Goal: Contribute content: Contribute content

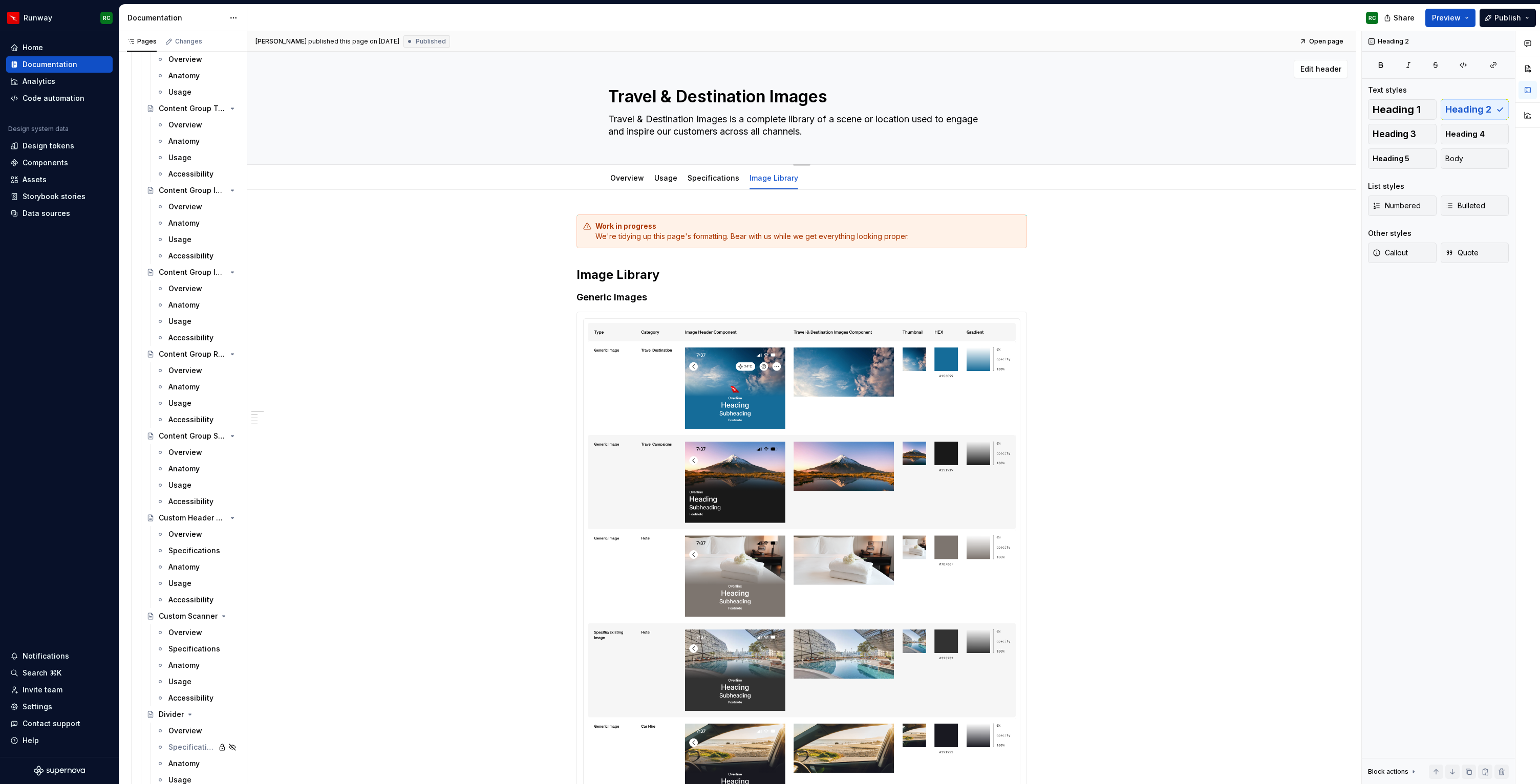
scroll to position [3646, 0]
click at [203, 428] on div "Overview" at bounding box center [204, 433] width 70 height 14
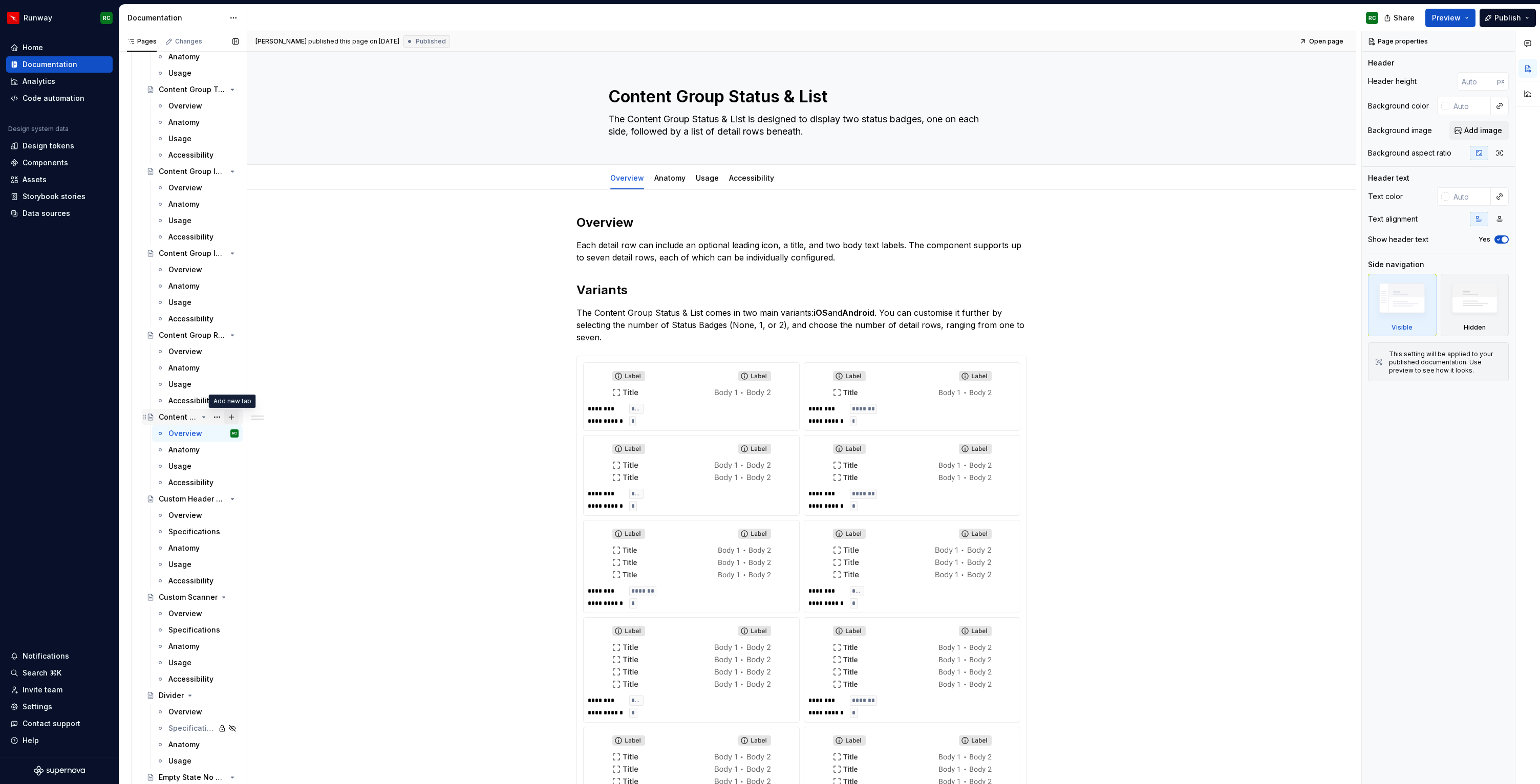
click at [233, 417] on button "Page tree" at bounding box center [231, 417] width 14 height 14
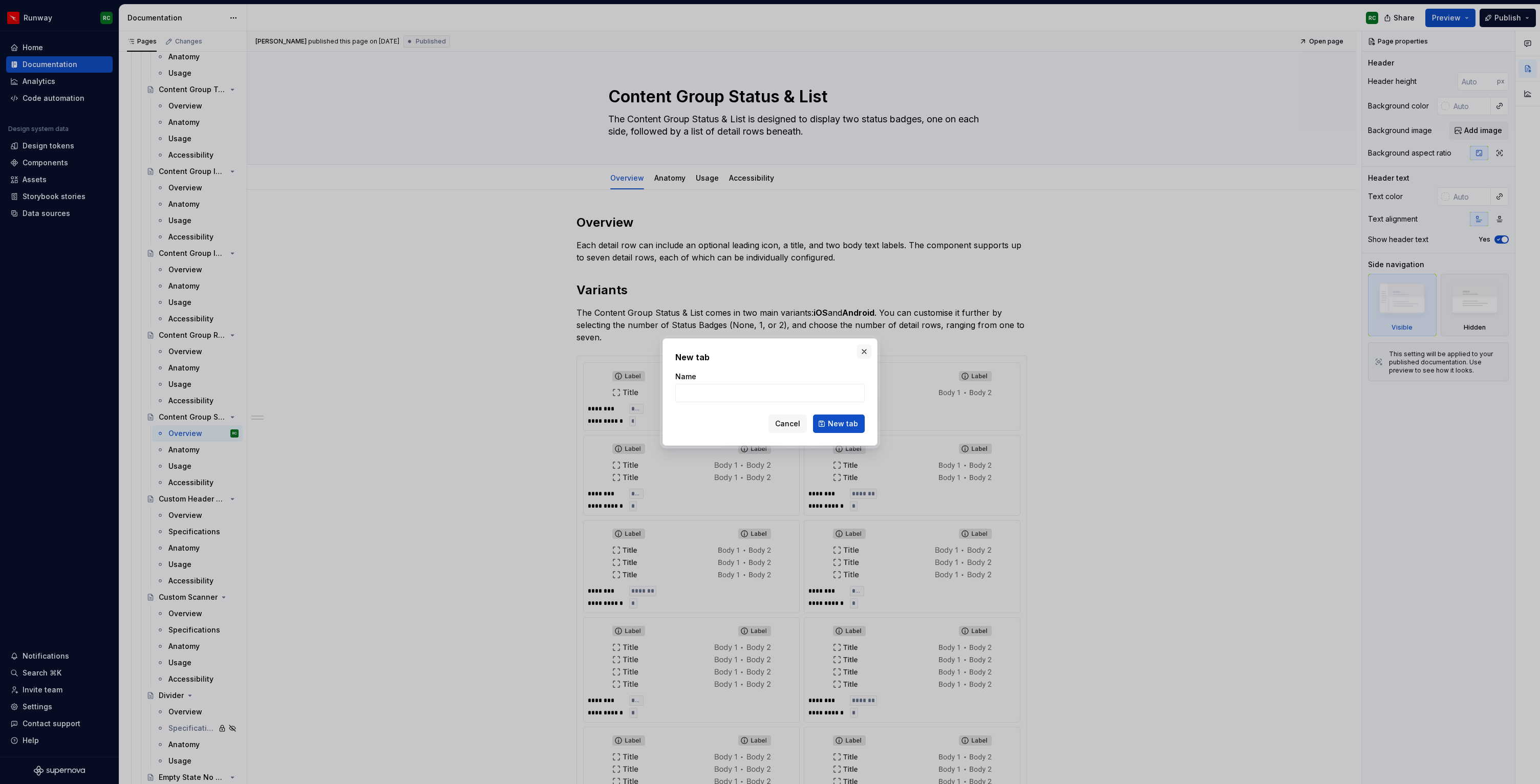
click at [863, 351] on button "button" at bounding box center [864, 351] width 14 height 14
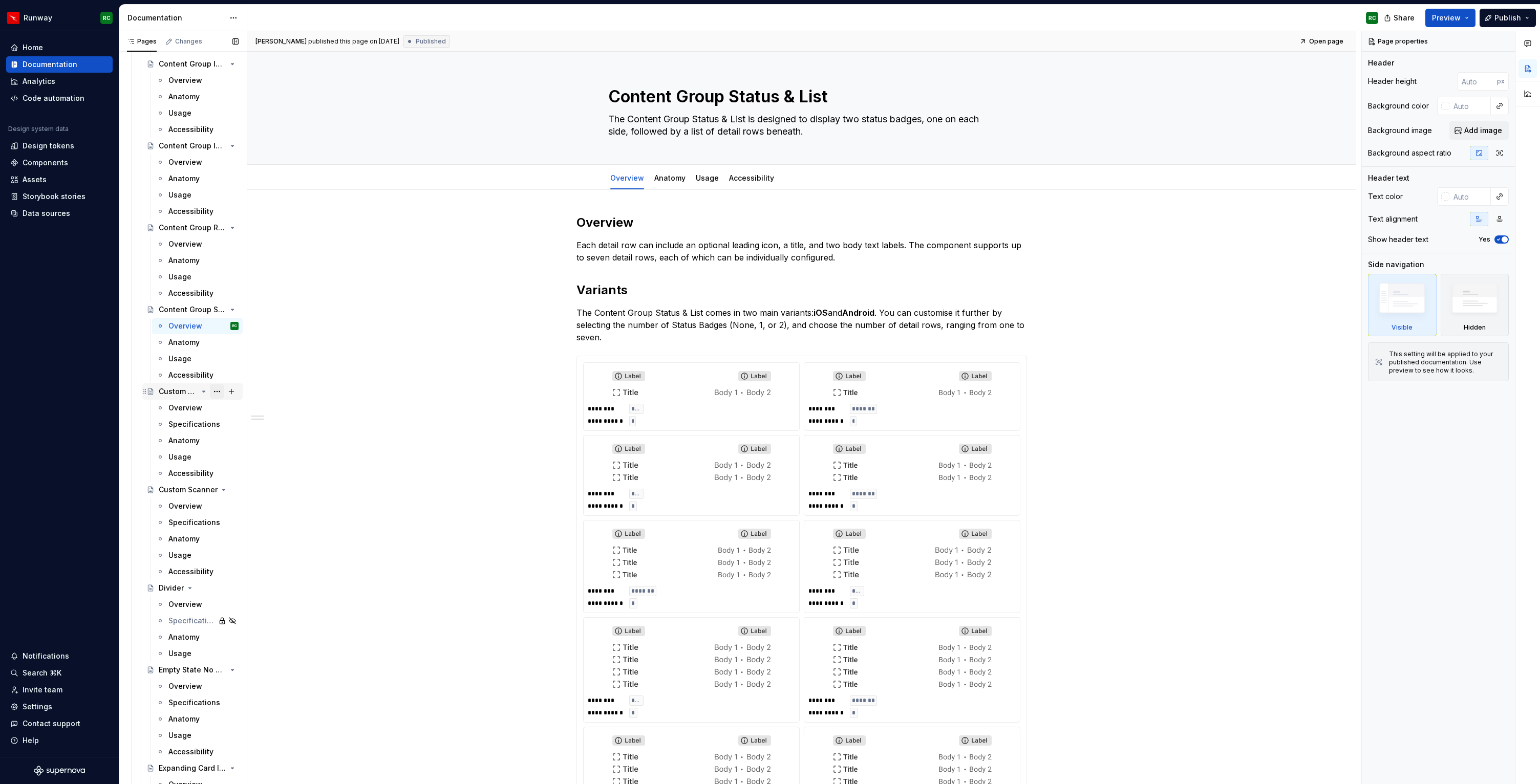
scroll to position [3637, 0]
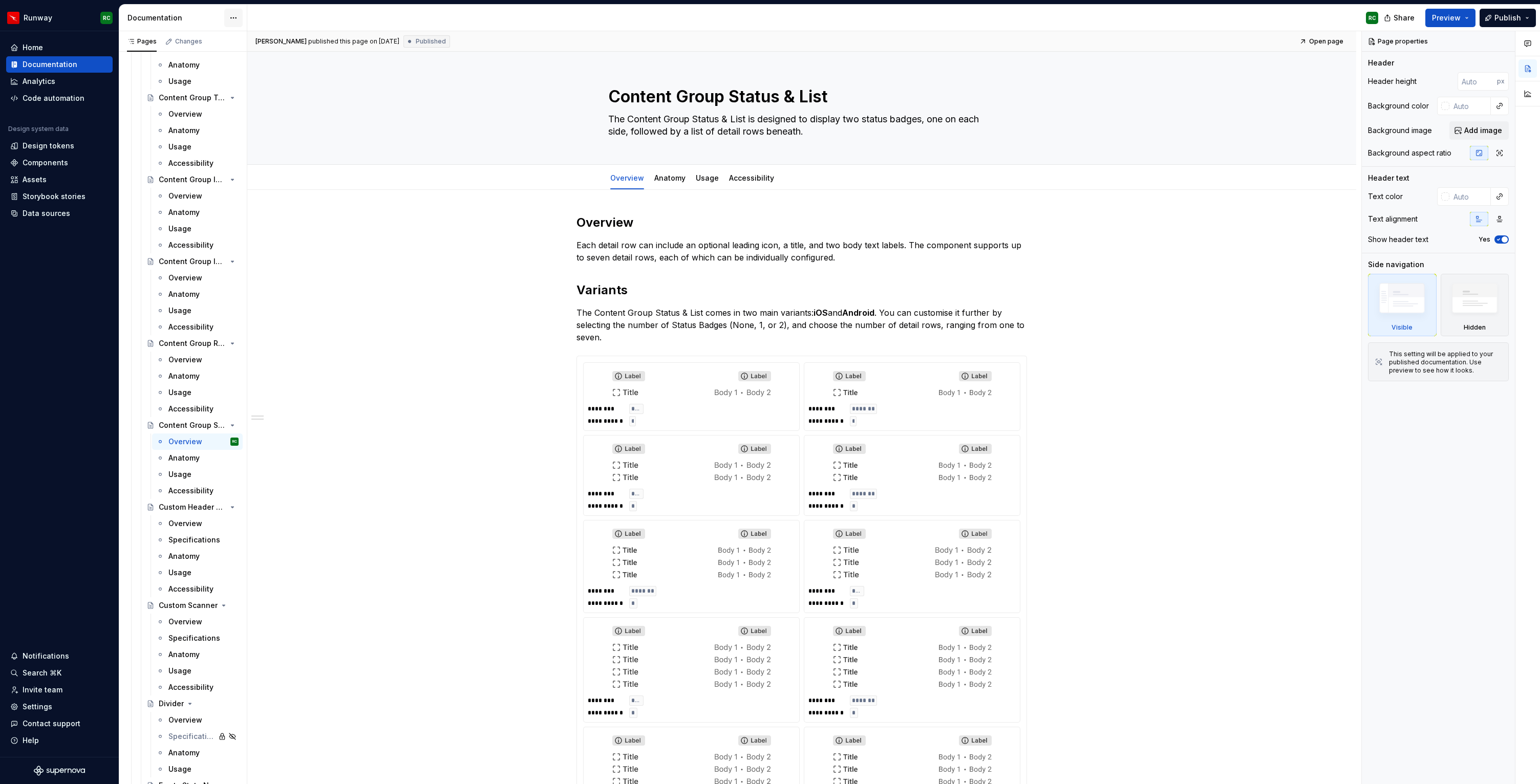
click at [231, 18] on html "Runway RC Home Documentation Analytics Code automation Design system data Desig…" at bounding box center [770, 392] width 1540 height 784
click at [225, 17] on html "Runway RC Home Documentation Analytics Code automation Design system data Desig…" at bounding box center [770, 392] width 1540 height 784
click at [228, 424] on button "Page tree" at bounding box center [231, 425] width 14 height 14
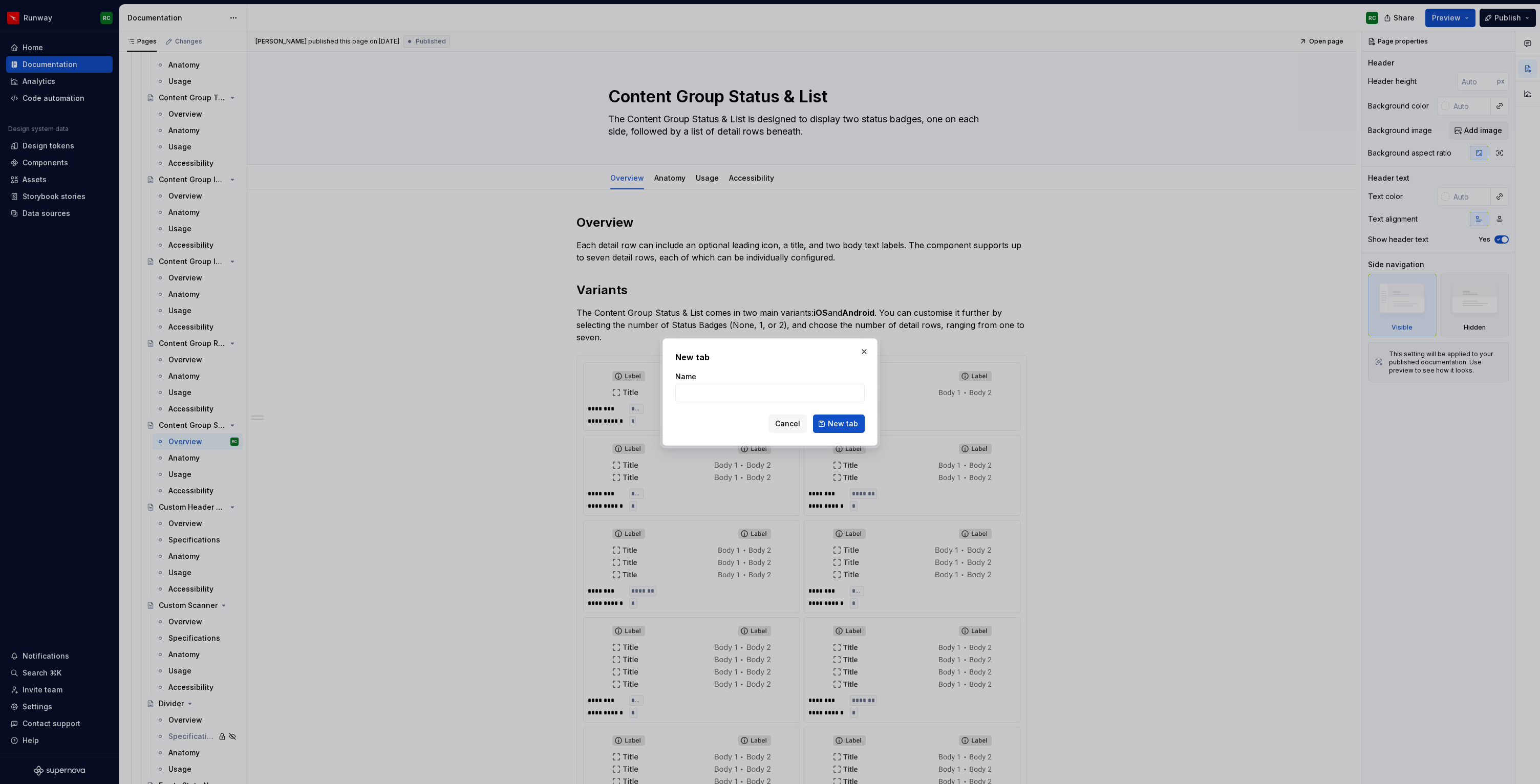
type textarea "*"
paste input "Content Group Asset Title & Text (Composite)"
click at [792, 392] on input "Content Group Asset Title & Text (Composite)" at bounding box center [770, 393] width 189 height 19
type input "Content Group Asset Title & Text"
click button "New tab" at bounding box center [838, 424] width 52 height 19
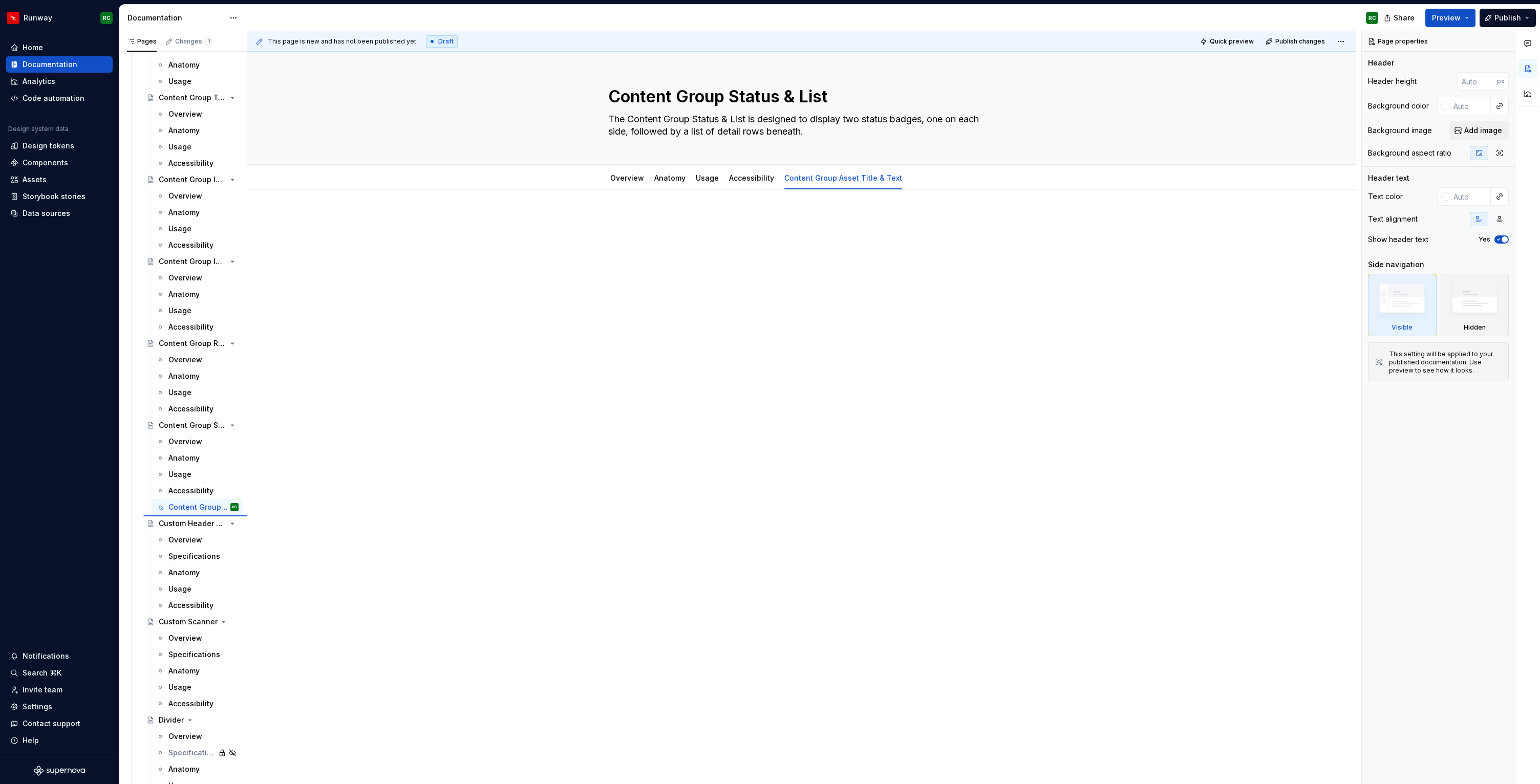
type textarea "*"
type textarea "Content Group Asset Title & Text"
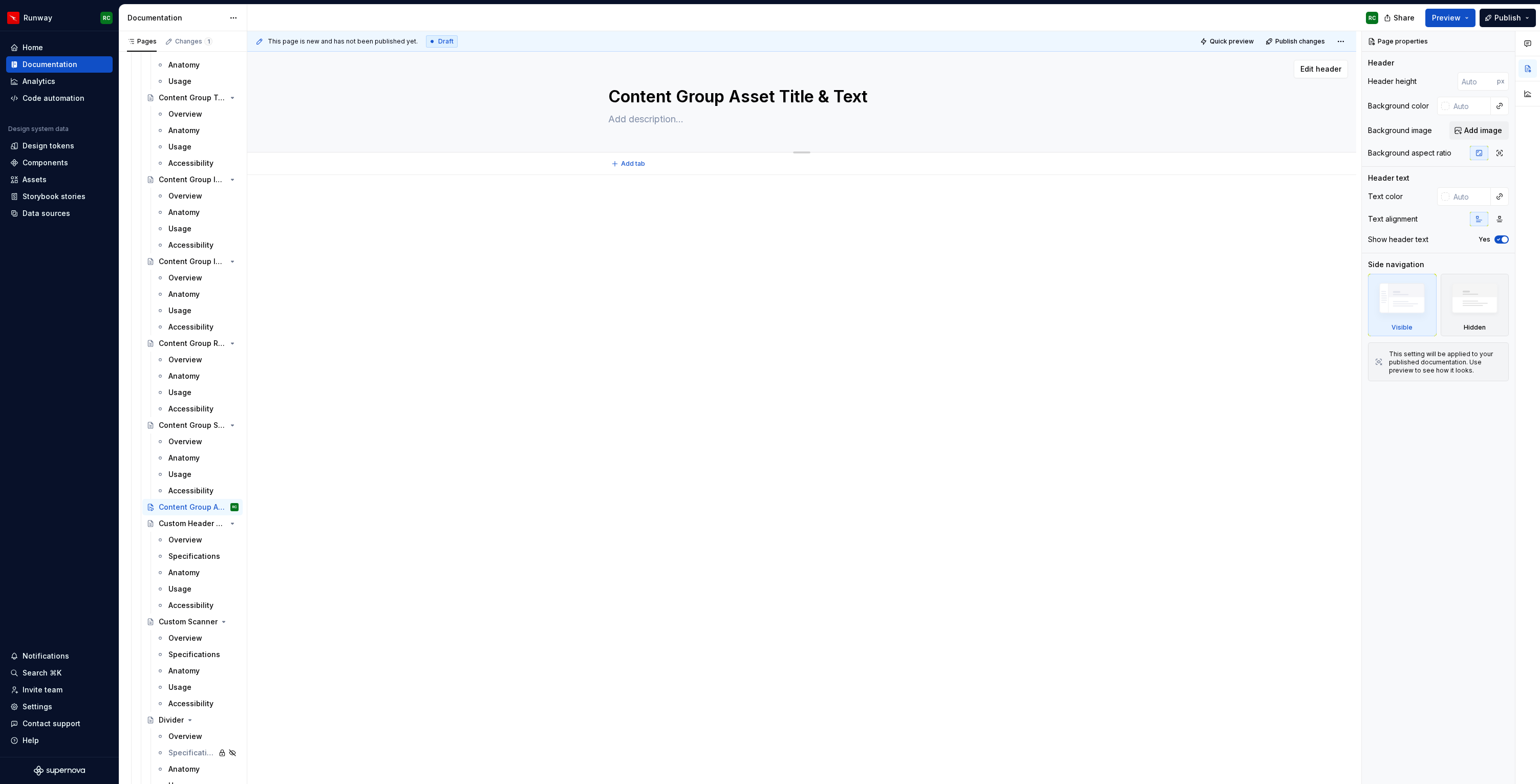
click at [673, 116] on textarea at bounding box center [799, 120] width 387 height 17
paste textarea "This content group presents structured information with a centre-aligned layout…"
type textarea "*"
type textarea "This content group presents structured information with a centre-aligned layout…"
type textarea "*"
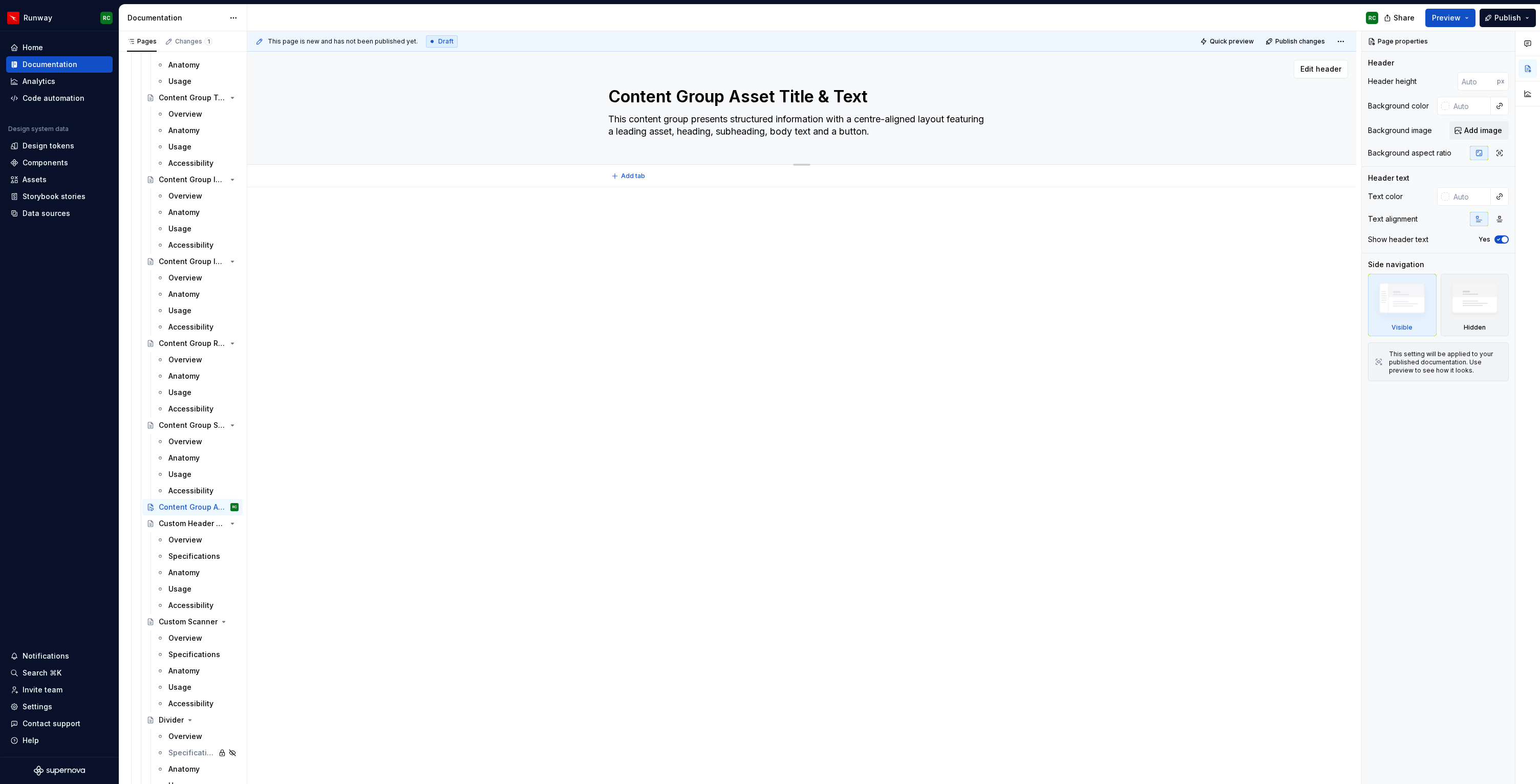
type textarea "This content group presents structured information with a centre-aligned layout…"
click at [670, 151] on div "Content Group Asset Title & Text This content group presents structured informa…" at bounding box center [801, 108] width 387 height 113
type textarea "*"
click at [644, 173] on span "Add tab" at bounding box center [633, 176] width 24 height 8
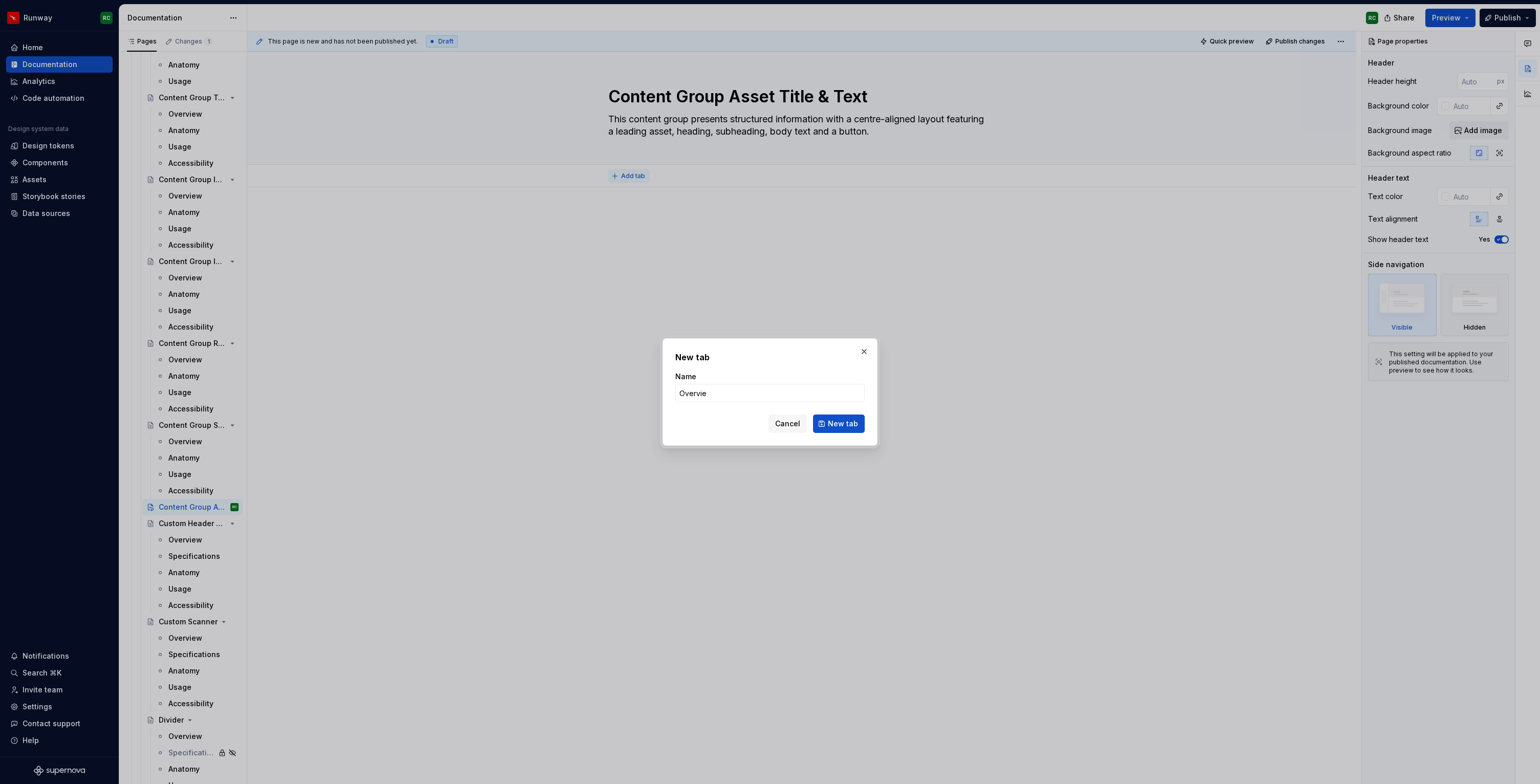
type input "Overview"
click button "New tab" at bounding box center [838, 424] width 52 height 19
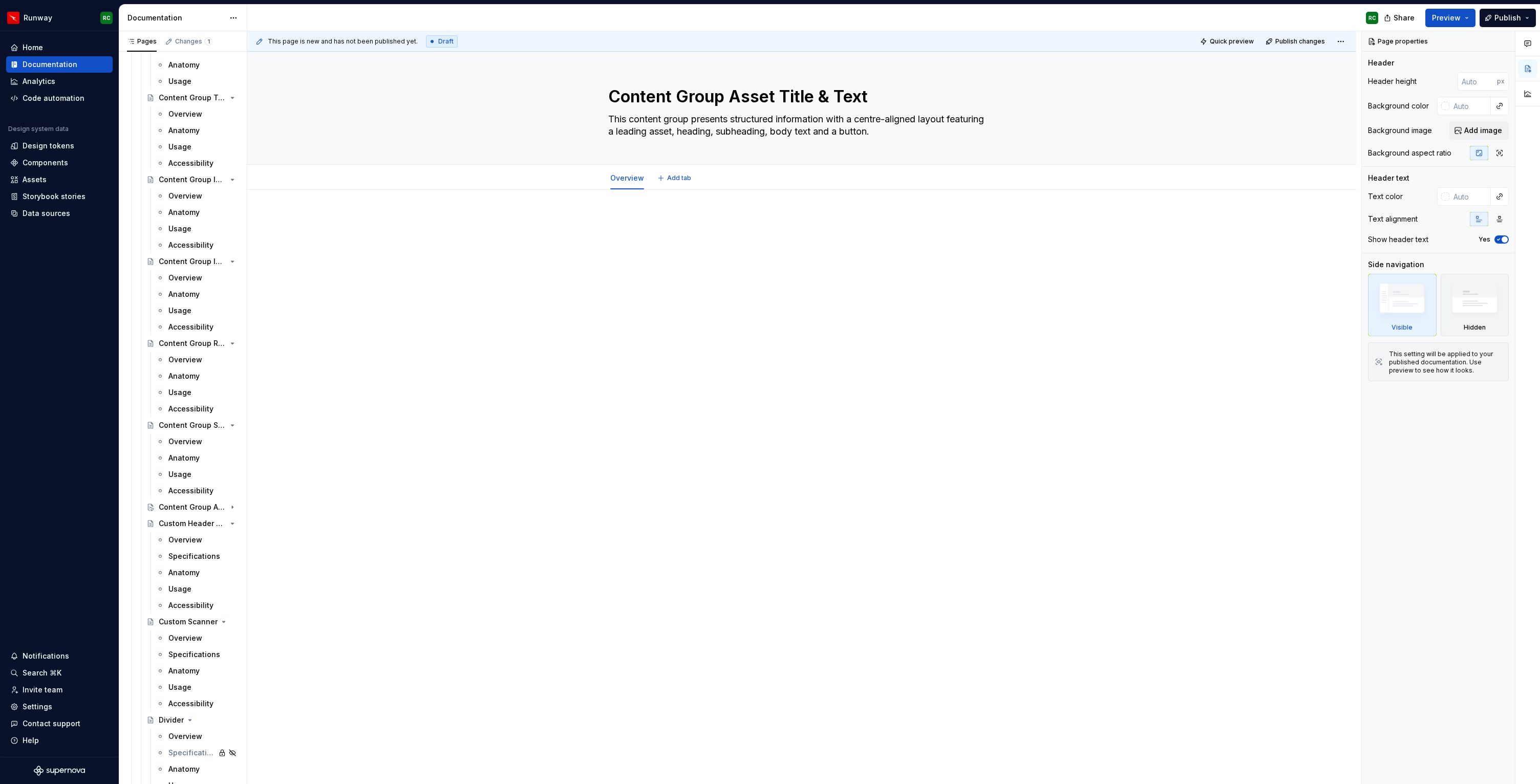
type textarea "*"
click at [658, 202] on div at bounding box center [802, 345] width 1109 height 312
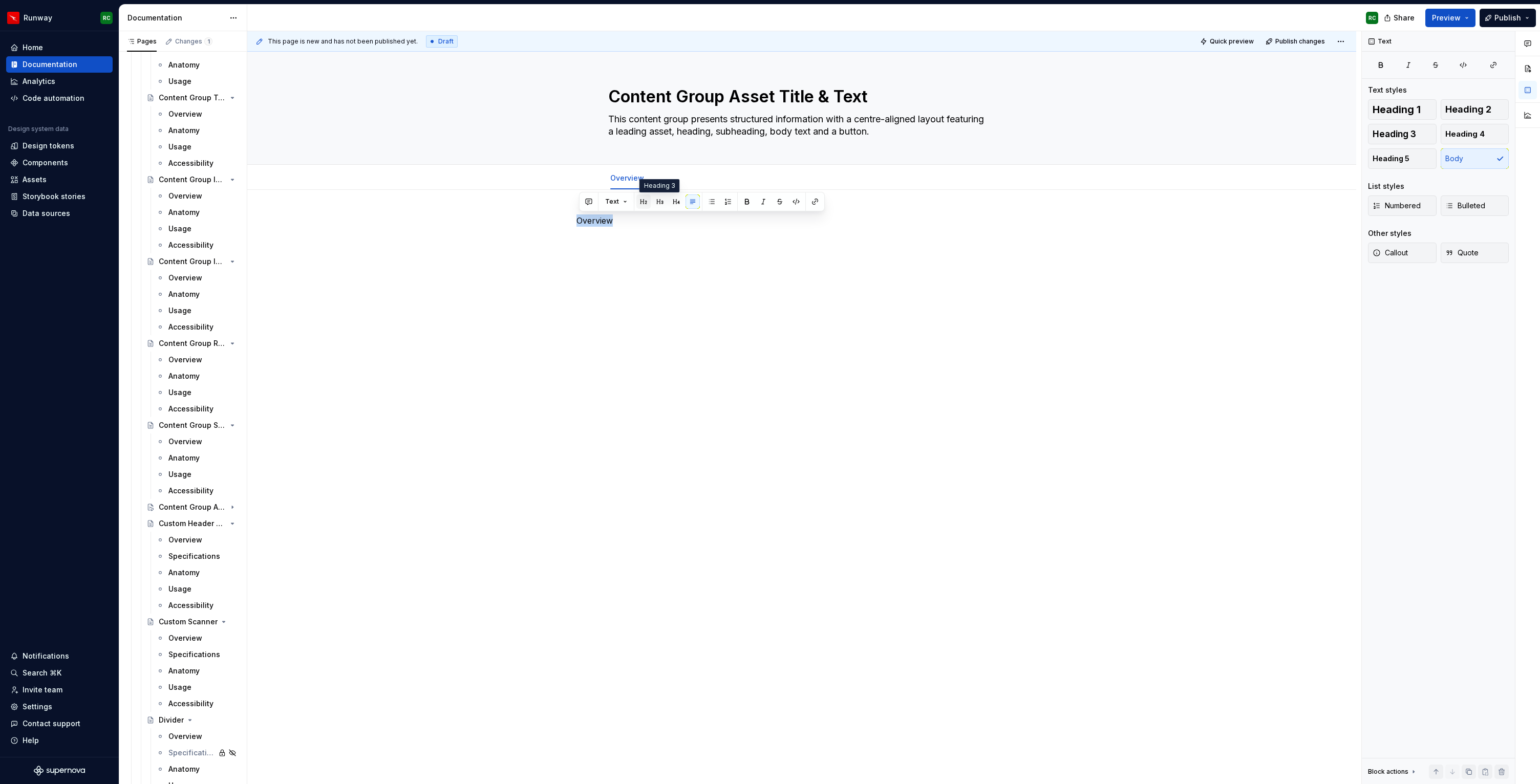
click at [643, 201] on button "button" at bounding box center [643, 202] width 14 height 14
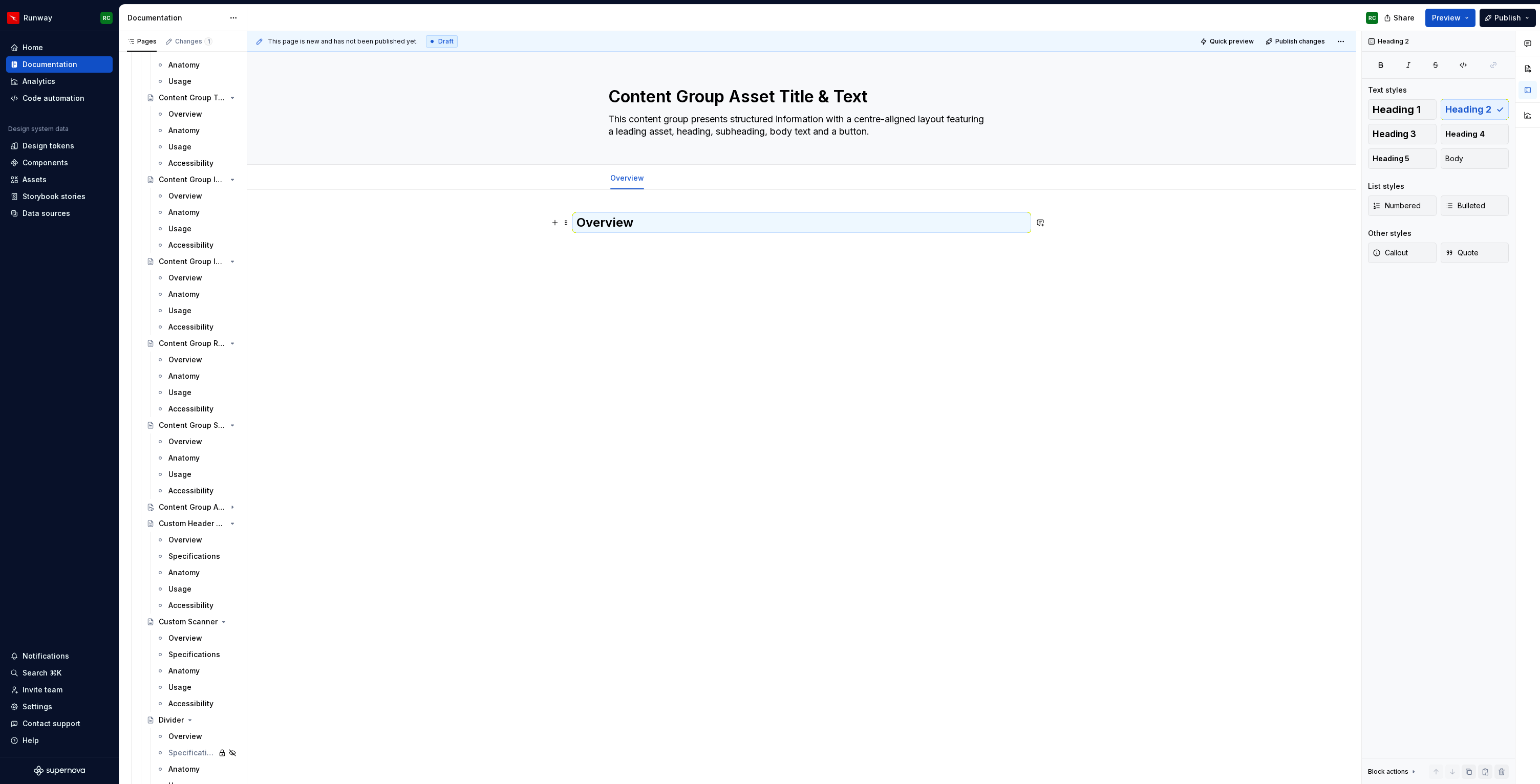
click at [614, 230] on h2 "Overview" at bounding box center [801, 223] width 451 height 17
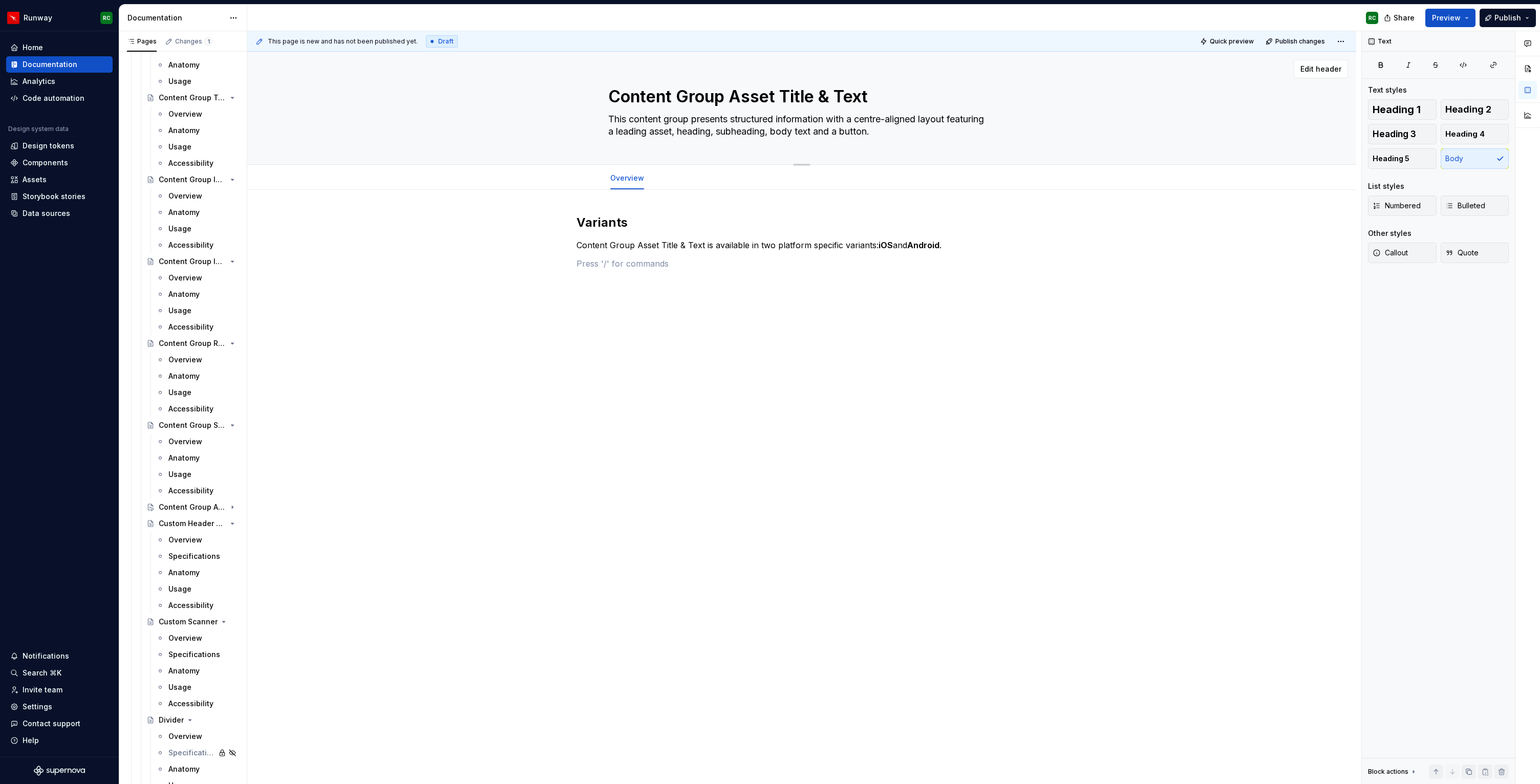
type textarea "*"
click at [689, 117] on textarea "This content group presents structured information with a centre-aligned layout…" at bounding box center [799, 126] width 387 height 29
click at [696, 120] on textarea "This content group presents structured information with a centre-aligned layout…" at bounding box center [799, 126] width 387 height 29
type textarea "This content group ipresents structured information with a centre-aligned layou…"
type textarea "*"
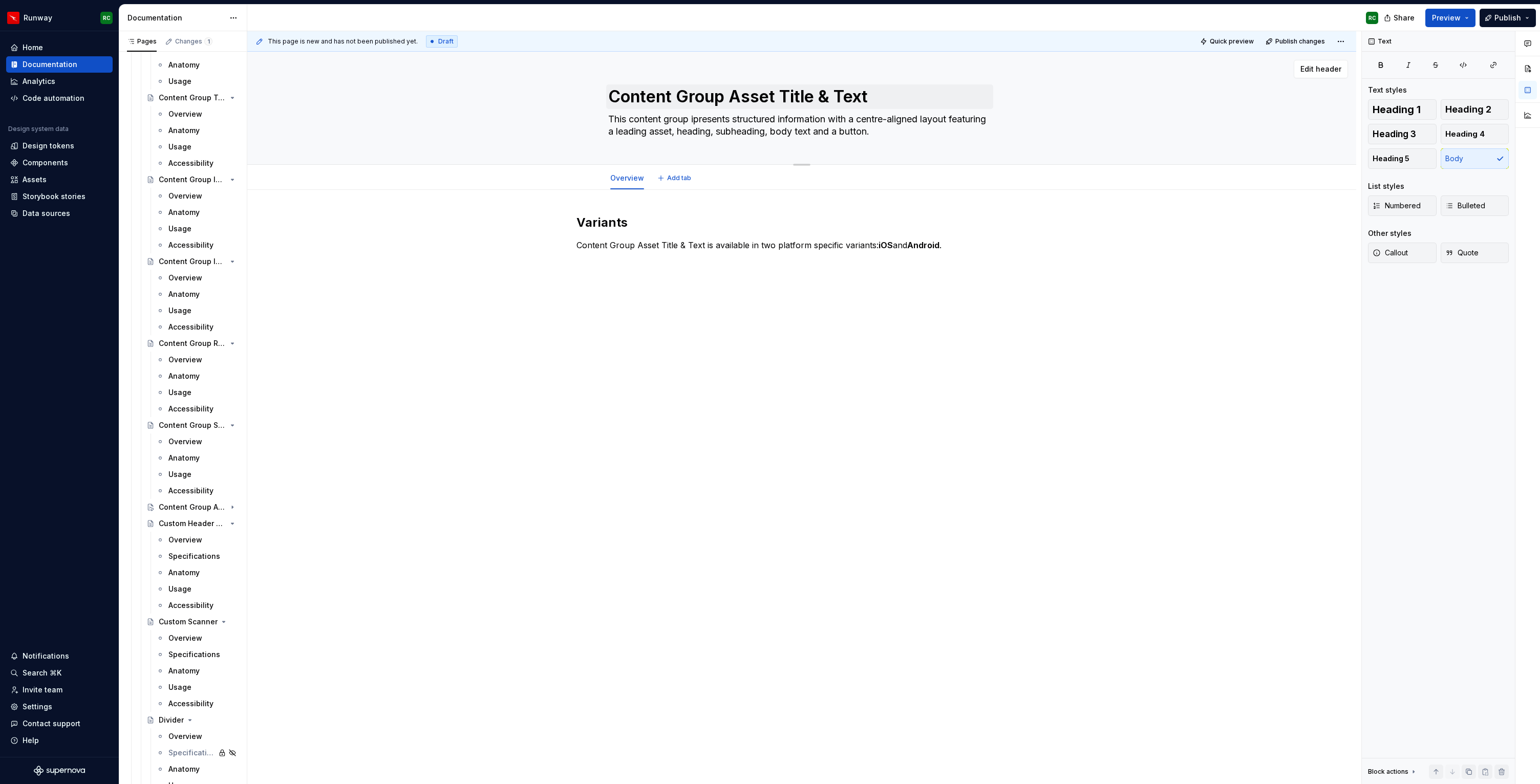
type textarea "This content group ispresents structured information with a centre-aligned layo…"
type textarea "*"
type textarea "This content group is presents structured information with a centre-aligned lay…"
type textarea "*"
type textarea "This content group is apresents structured information with a centre-aligned la…"
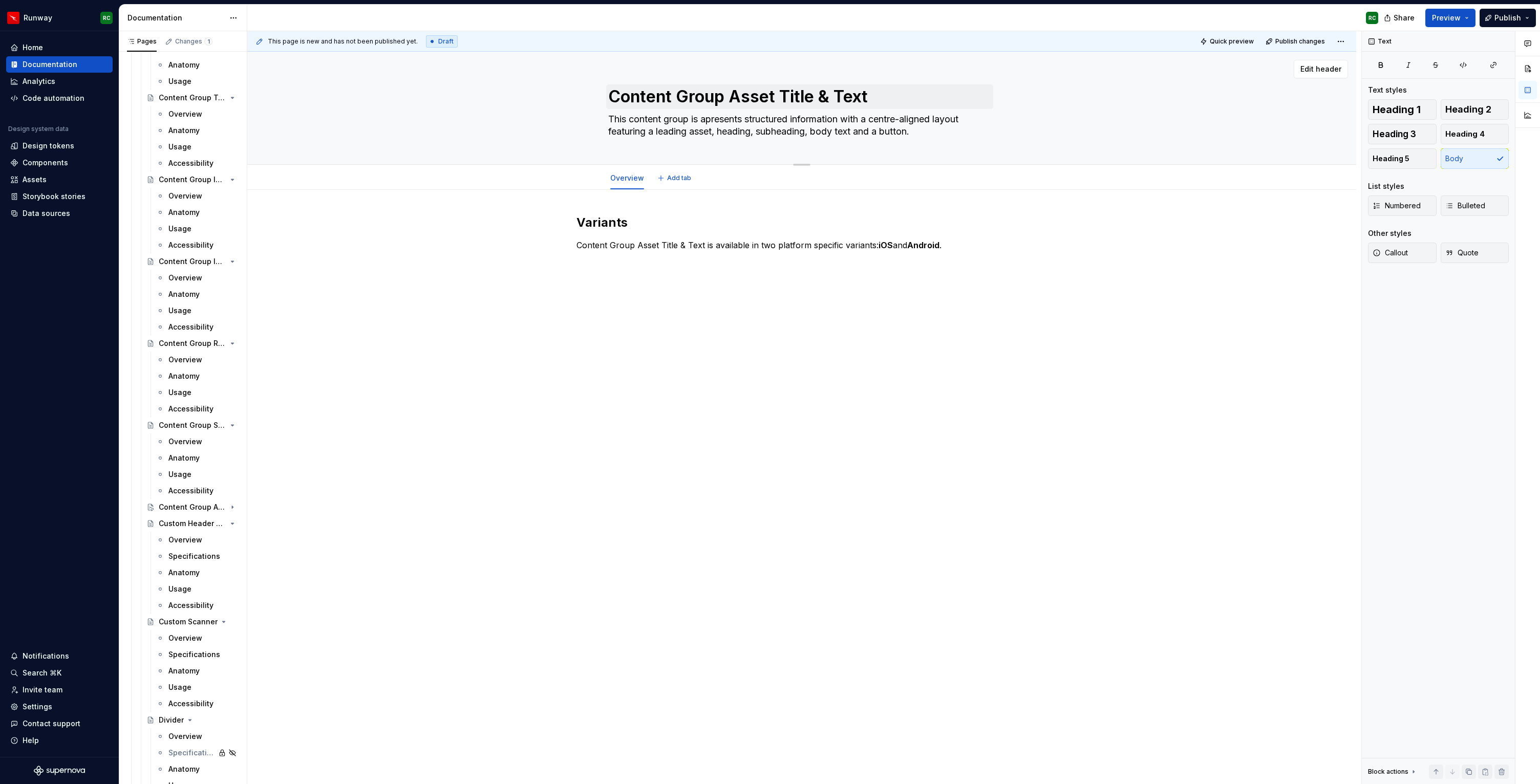
type textarea "*"
type textarea "This content group is a presents structured information with a centre-aligned l…"
type textarea "*"
type textarea "This content group is a cpresents structured information with a centre-aligned …"
type textarea "*"
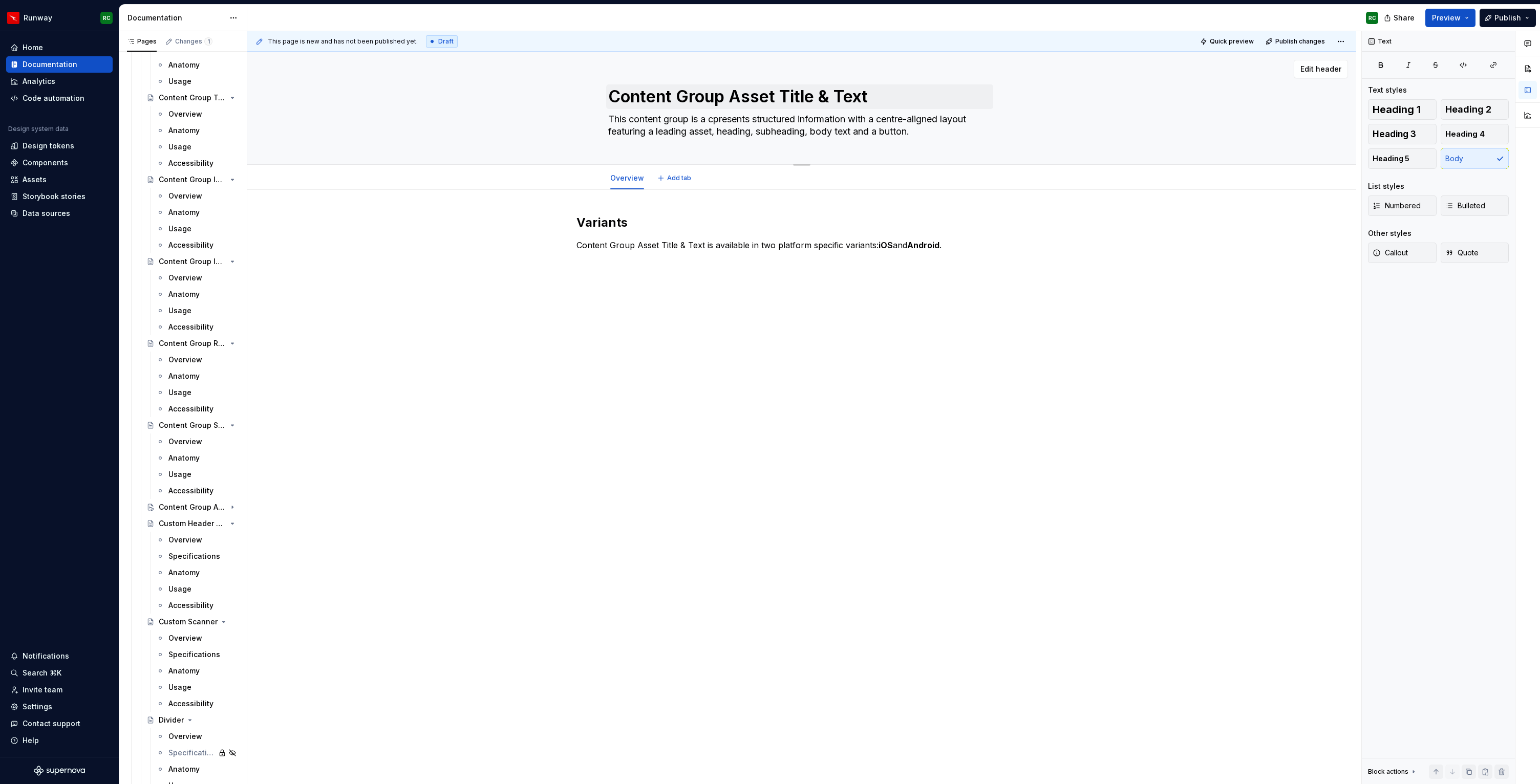
type textarea "This content group is a copresents structured information with a centre-aligned…"
type textarea "*"
type textarea "This content group is a compresents structured information with a centre-aligne…"
type textarea "*"
type textarea "This content group is a comppresents structured information with a centre-align…"
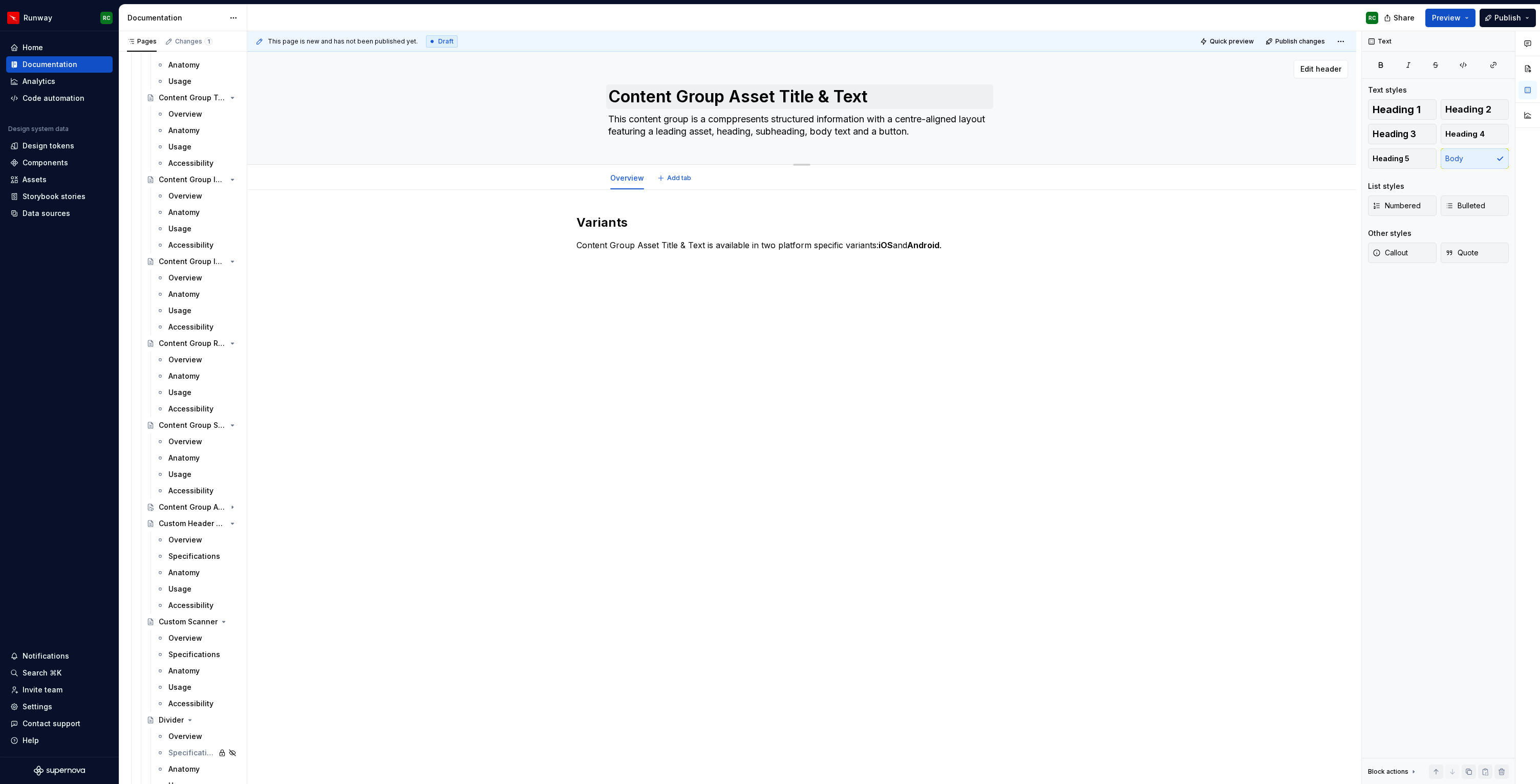
type textarea "*"
type textarea "This content group is a compopresents structured information with a centre-alig…"
type textarea "*"
type textarea "This content group is a compospresents structured information with a centre-ali…"
type textarea "*"
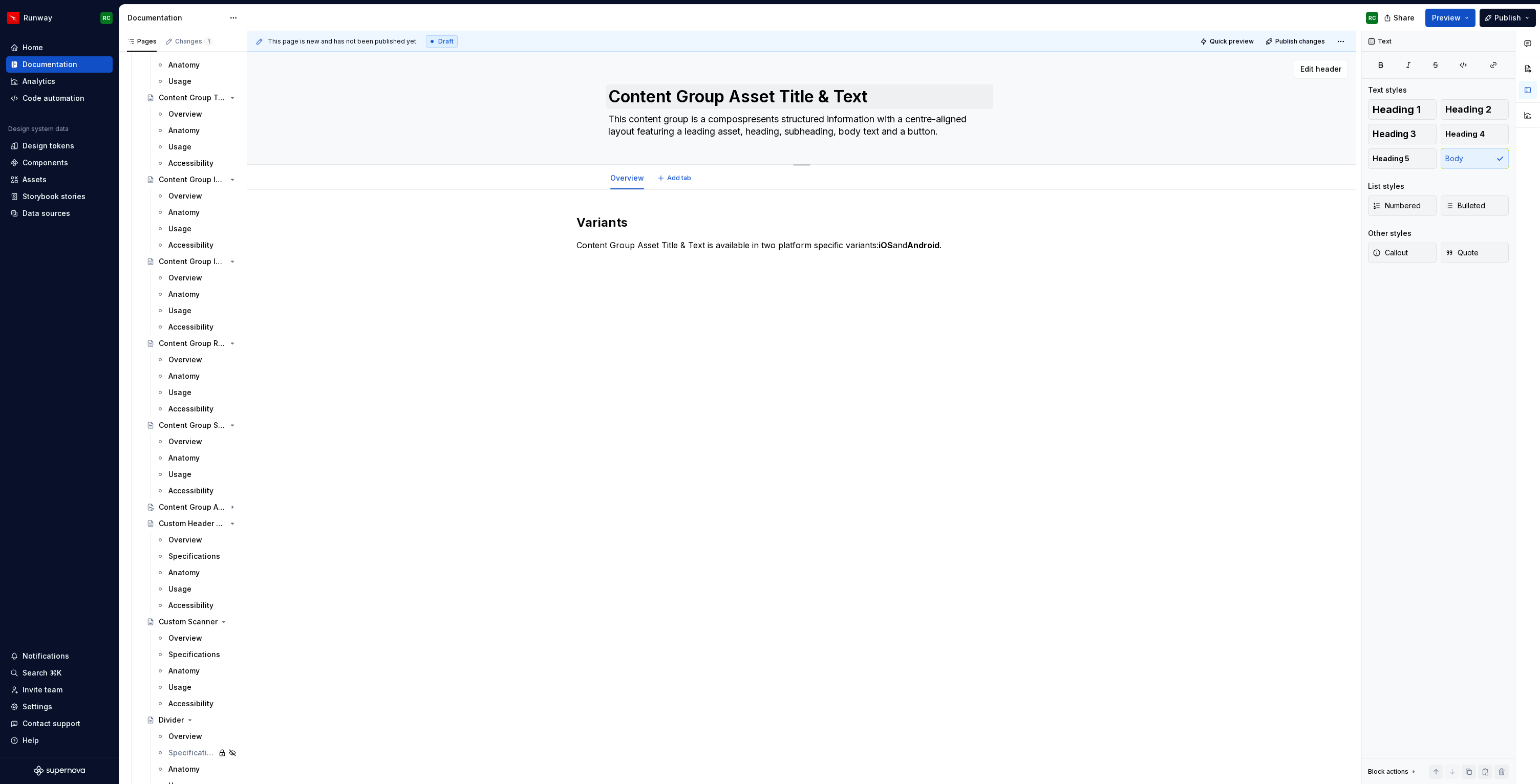
type textarea "This content group is a composopresents structured information with a centre-al…"
type textarea "*"
type textarea "This content group is a compospresents structured information with a centre-ali…"
type textarea "*"
type textarea "This content group is a composipresents structured information with a centre-al…"
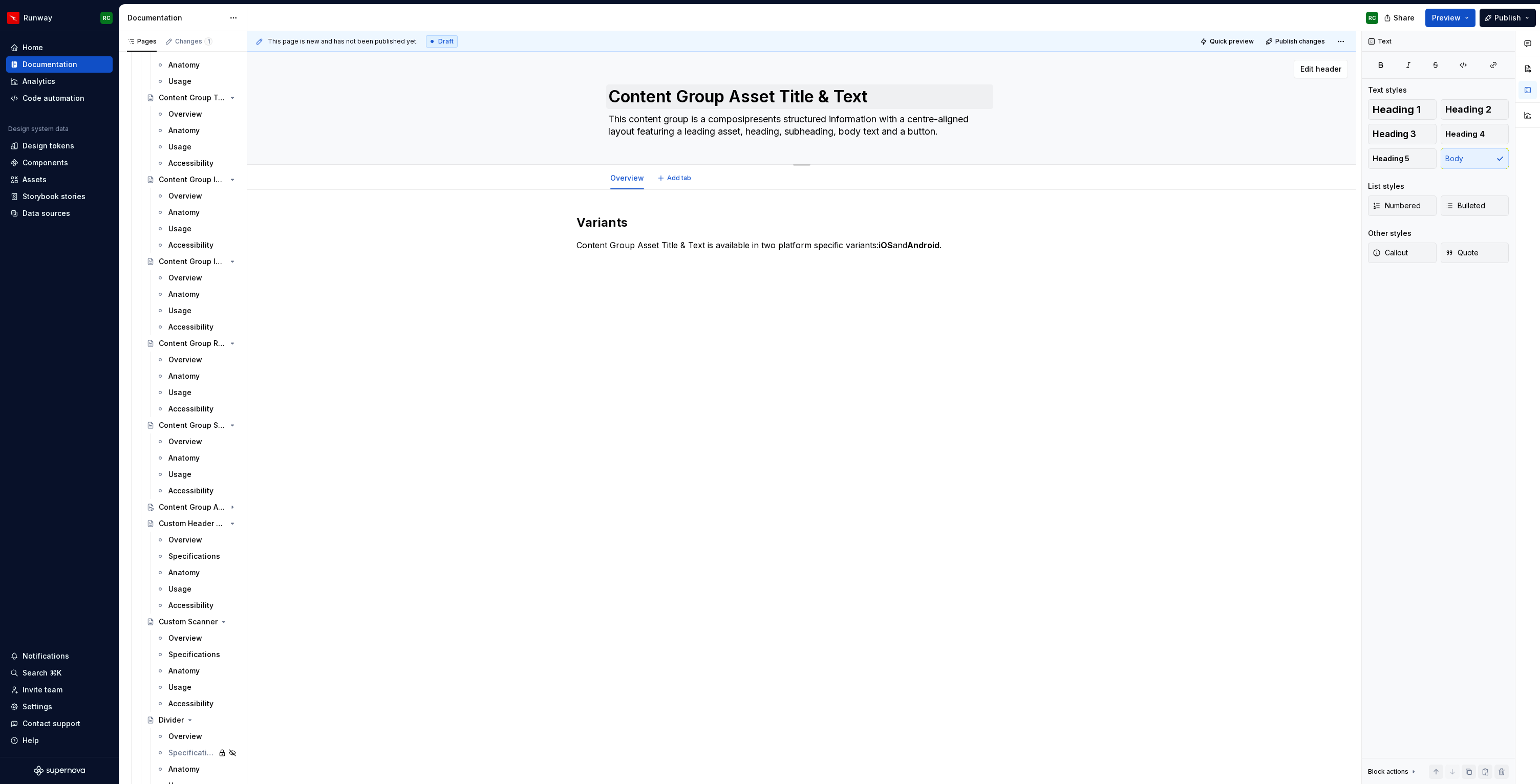
type textarea "*"
type textarea "This content group is a compositpresents structured information with a centre-a…"
type textarea "*"
type textarea "This content group is a compositepresents structured information with a centre-…"
type textarea "*"
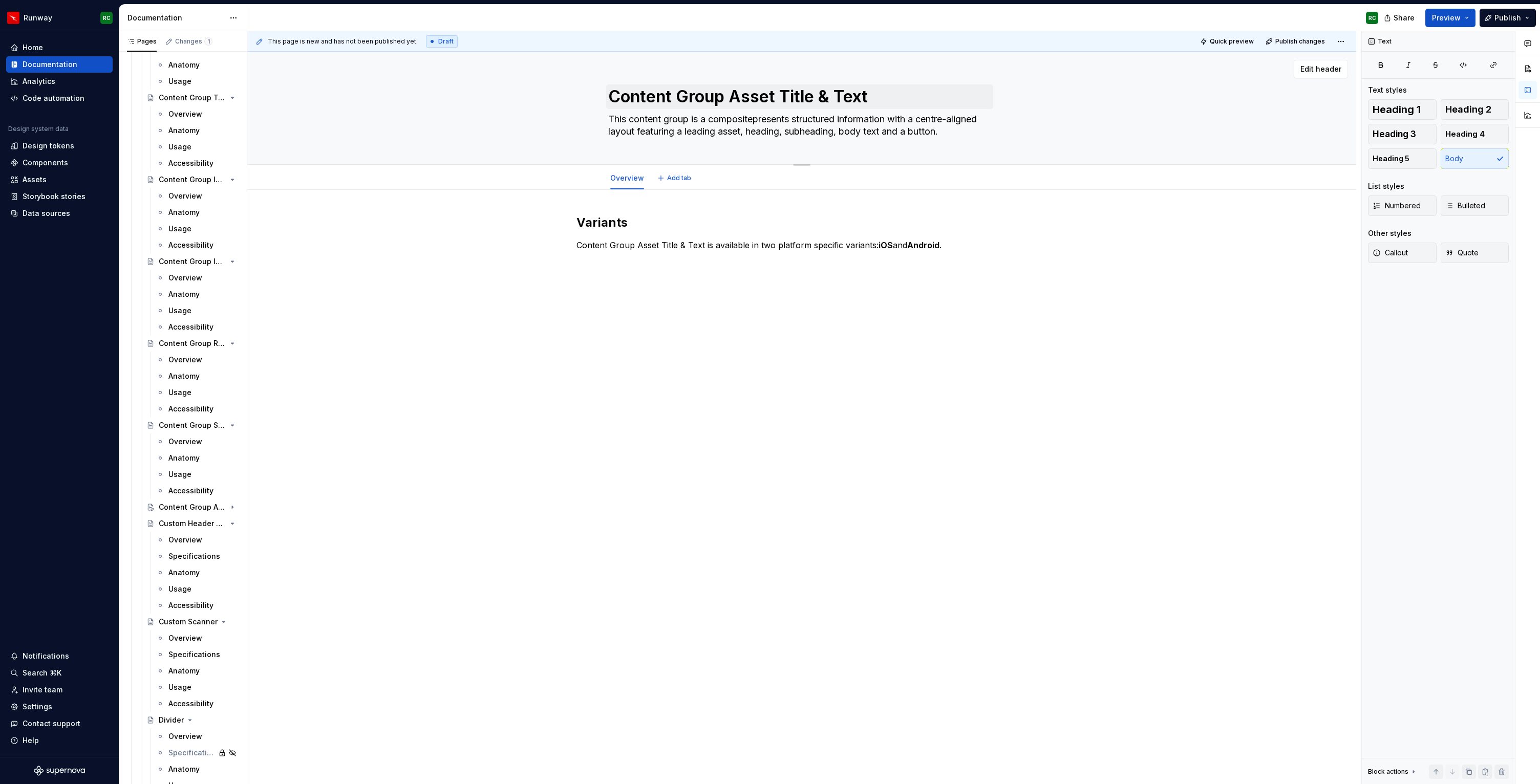
type textarea "This content group is a composite presents structured information with a centre…"
type textarea "*"
type textarea "This content group is a composite tpresents structured information with a centr…"
type textarea "*"
type textarea "This content group is a composite thpresents structured information with a cent…"
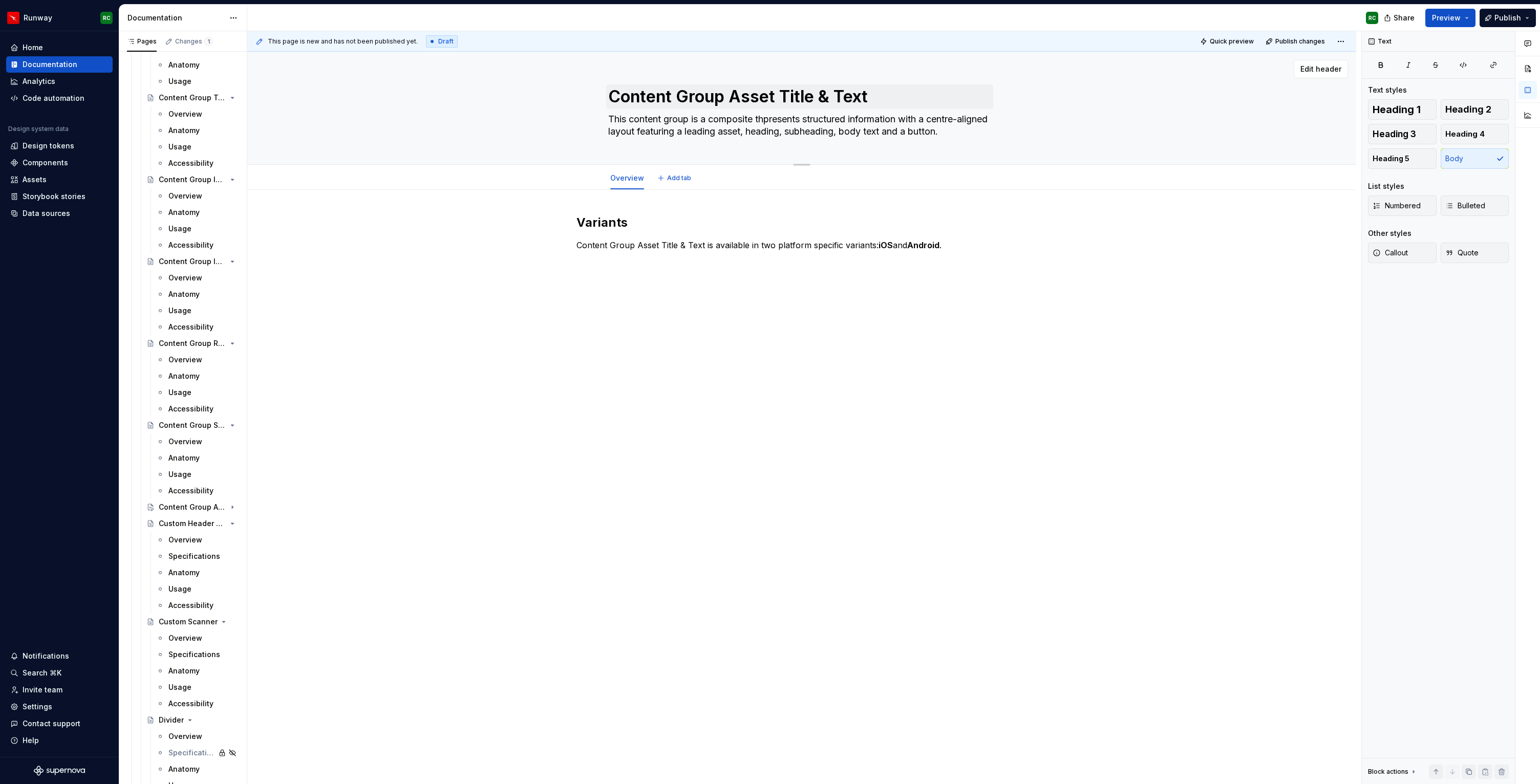
type textarea "*"
type textarea "This content group is a composite thapresents structured information with a cen…"
type textarea "*"
type textarea "This content group is a composite thatpresents structured information with a ce…"
type textarea "*"
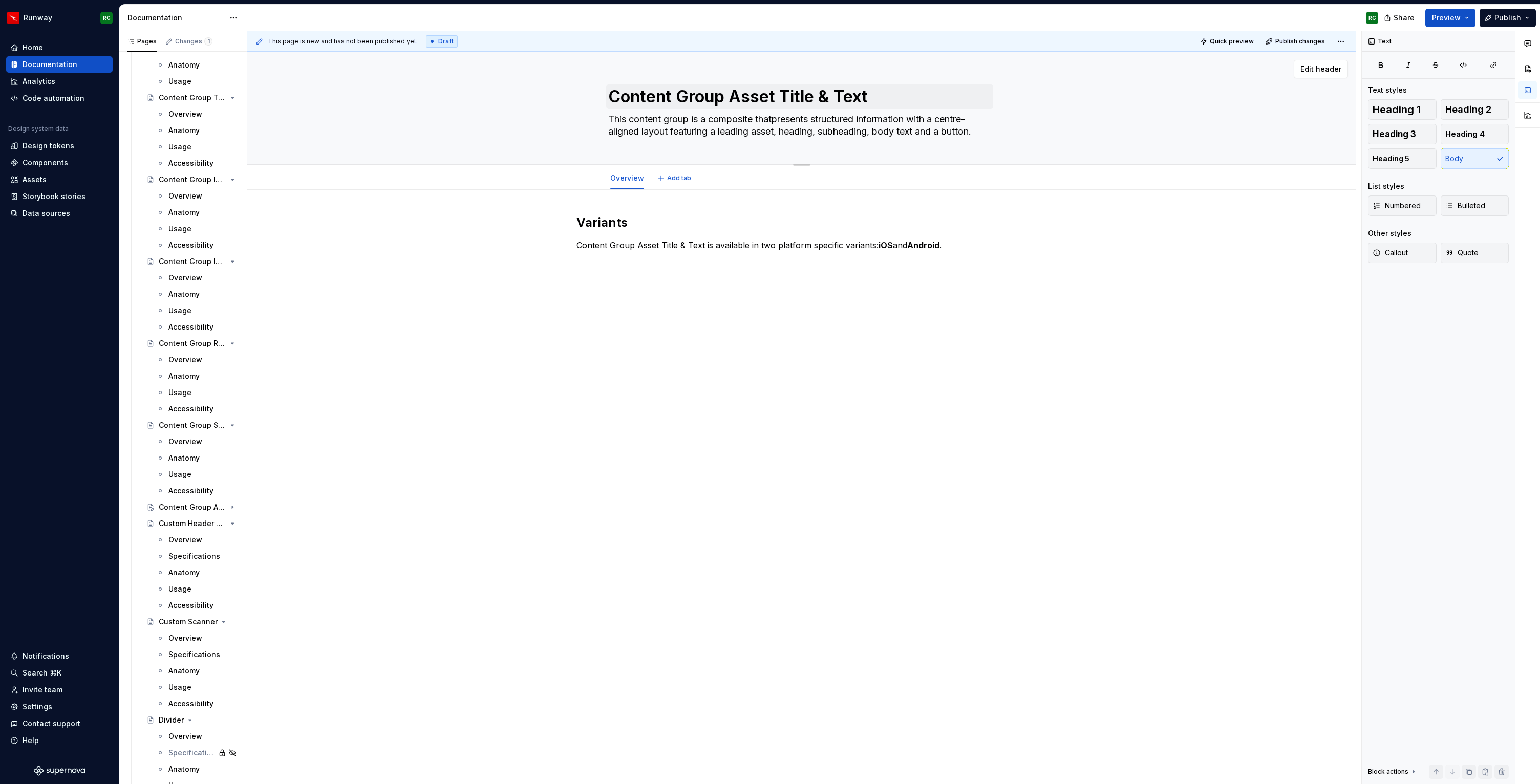
type textarea "This content group is a composite that presents structured information with a c…"
type textarea "*"
type textarea "This content group is a composite that presents structured information with a c…"
click at [963, 248] on p "Content Group Asset Title & Text is available in two platform specific variants…" at bounding box center [801, 246] width 451 height 12
click at [644, 263] on button "button" at bounding box center [643, 263] width 14 height 14
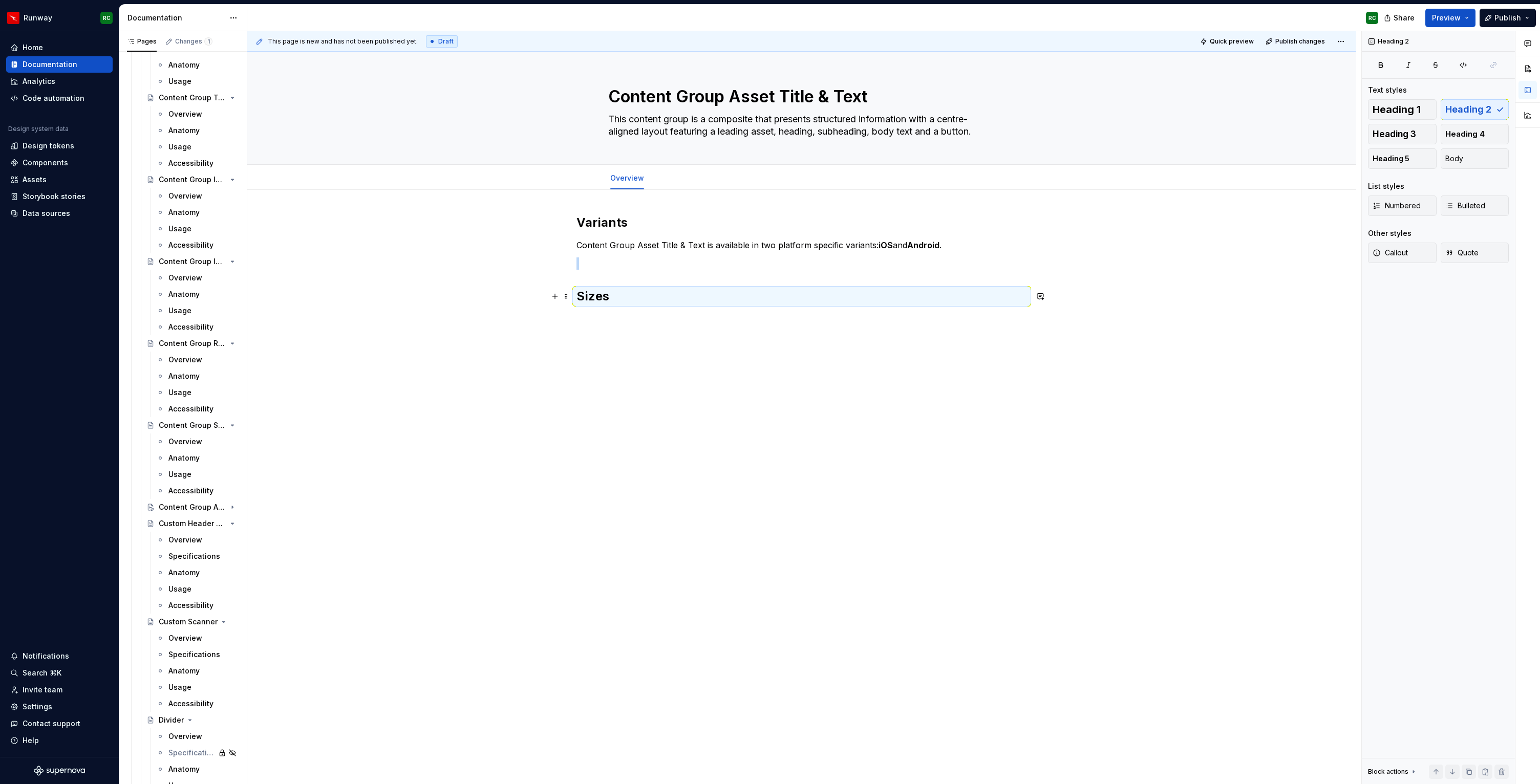
click at [638, 296] on h2 "Sizes" at bounding box center [801, 296] width 451 height 17
click at [640, 298] on h2 "Sizes" at bounding box center [801, 296] width 451 height 17
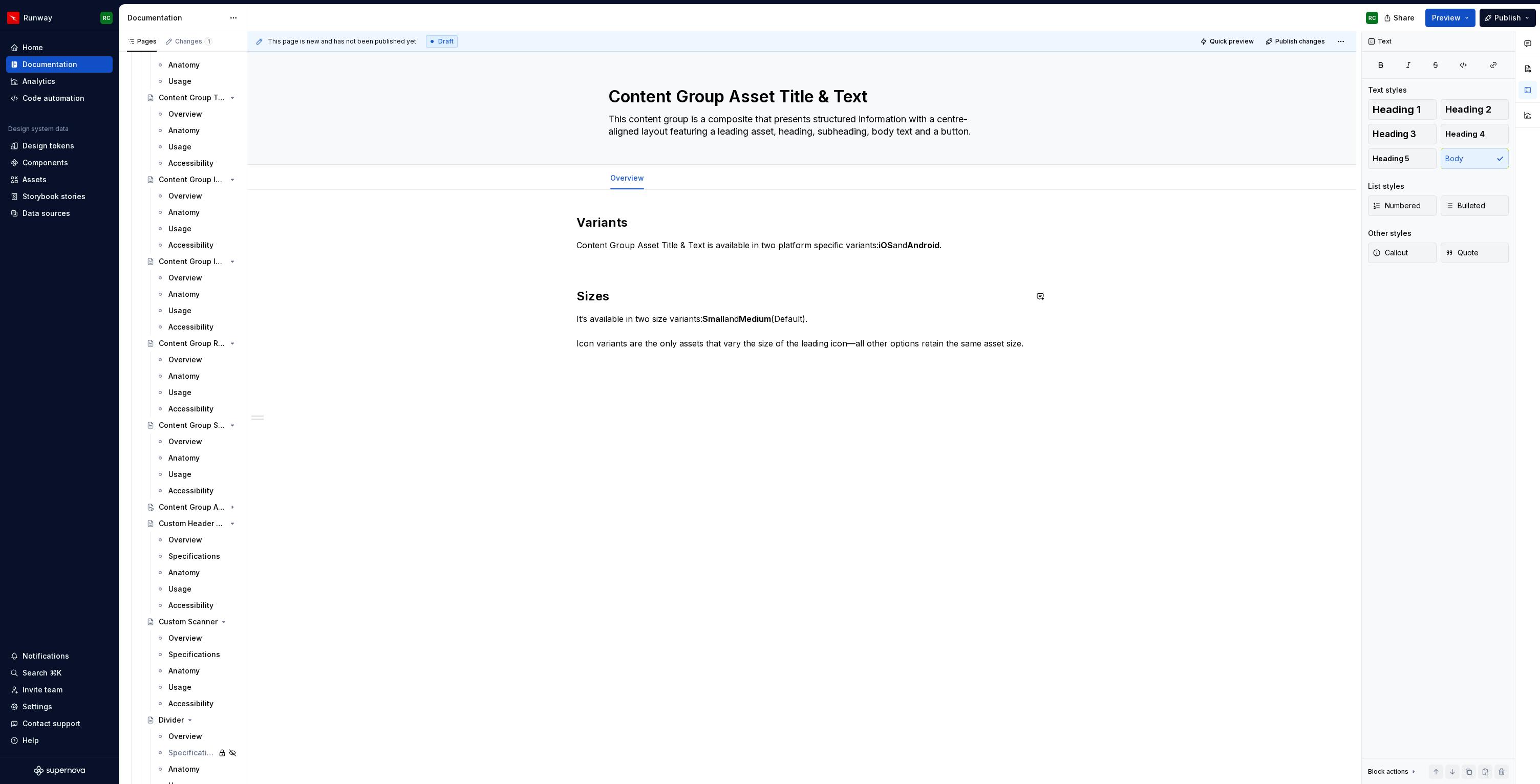
click at [600, 269] on p at bounding box center [801, 263] width 451 height 12
click at [616, 325] on p "It’s available in two size variants: Small and Medium (Default). Icon variants …" at bounding box center [801, 313] width 451 height 37
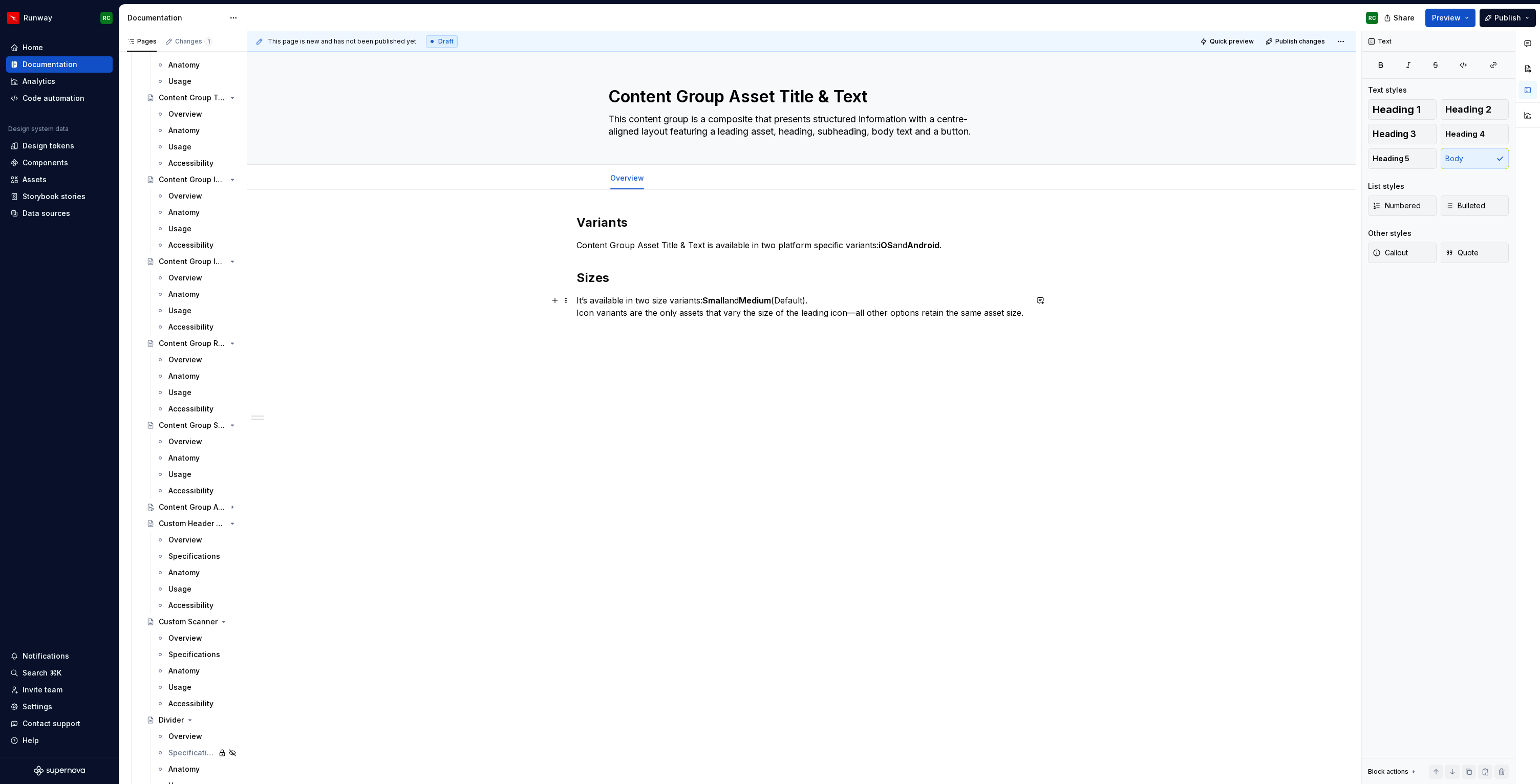
click at [1022, 316] on p "It’s available in two size variants: Small and Medium (Default). Icon variants …" at bounding box center [801, 307] width 451 height 25
click at [962, 251] on div "Variants Content Group Asset Title & Text is available in two platform specific…" at bounding box center [801, 285] width 451 height 141
click at [948, 245] on p "Content Group Asset Title & Text is available in two platform specific variants…" at bounding box center [801, 246] width 451 height 12
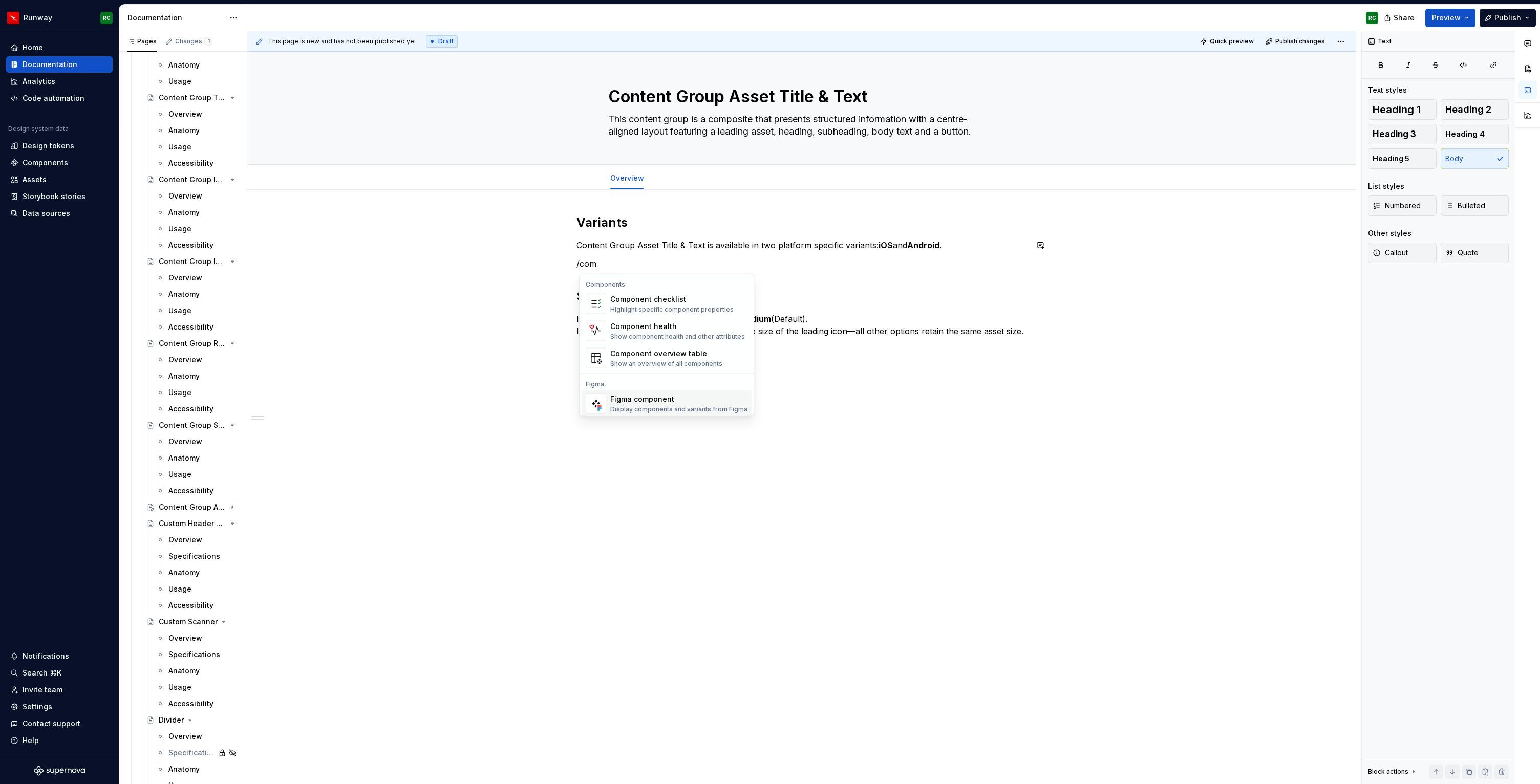
scroll to position [10, 0]
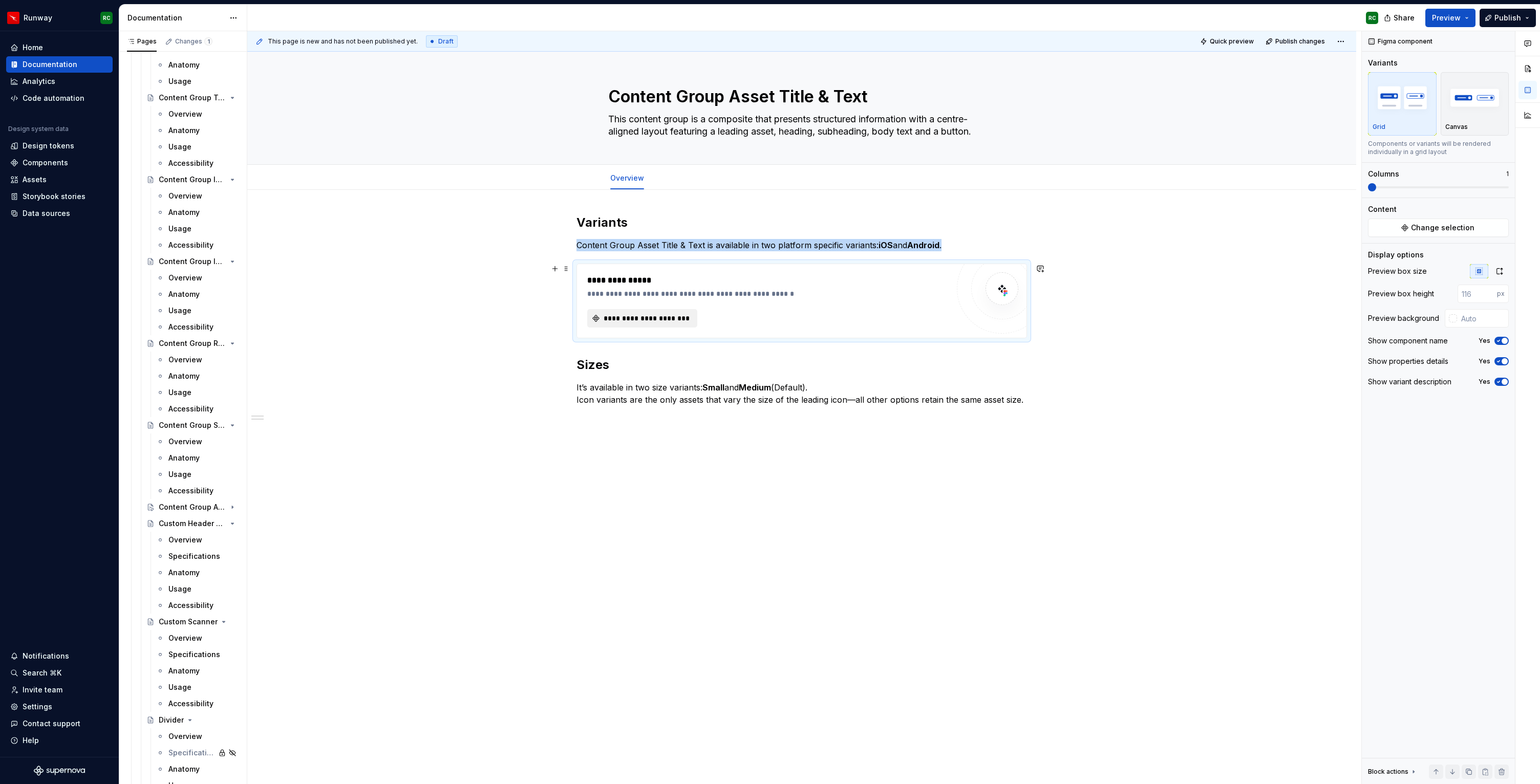
click at [678, 323] on span "**********" at bounding box center [646, 318] width 89 height 10
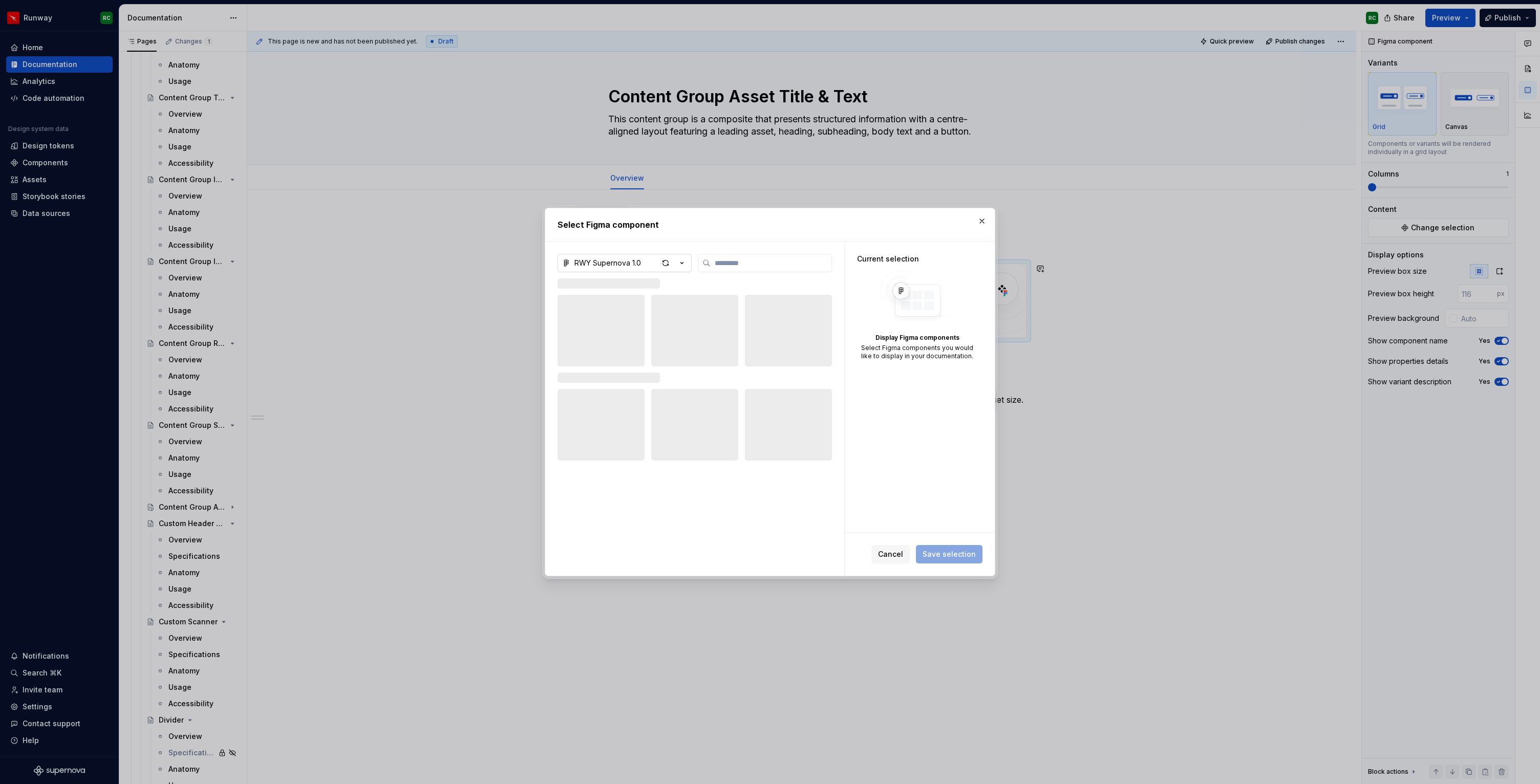
click at [646, 263] on button "RWY Supernova 1.0" at bounding box center [625, 263] width 134 height 19
type textarea "*"
click at [657, 367] on div "RWY Core 1.1 — App UI Kit" at bounding box center [632, 367] width 91 height 10
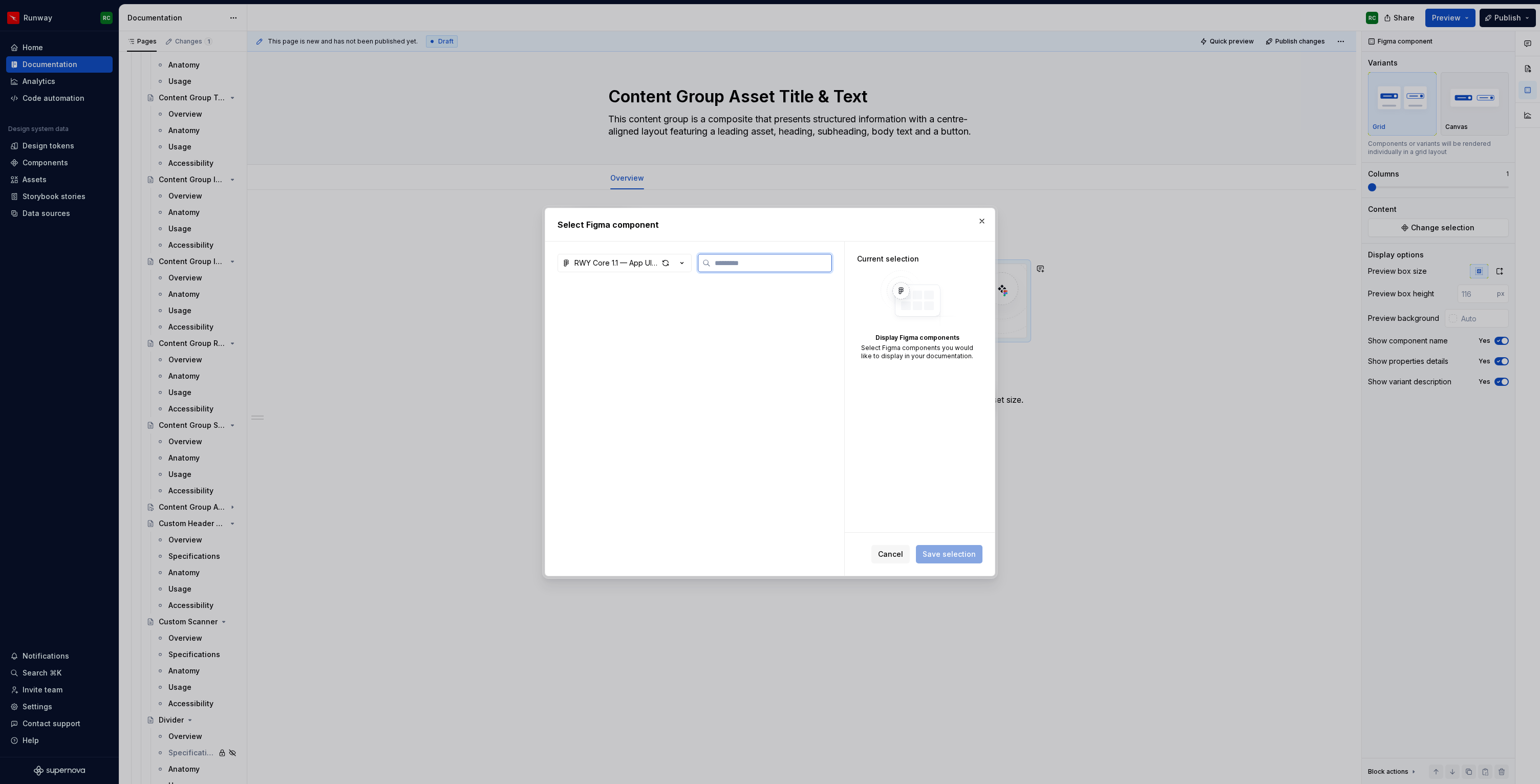
click at [735, 265] on input "search" at bounding box center [771, 263] width 121 height 10
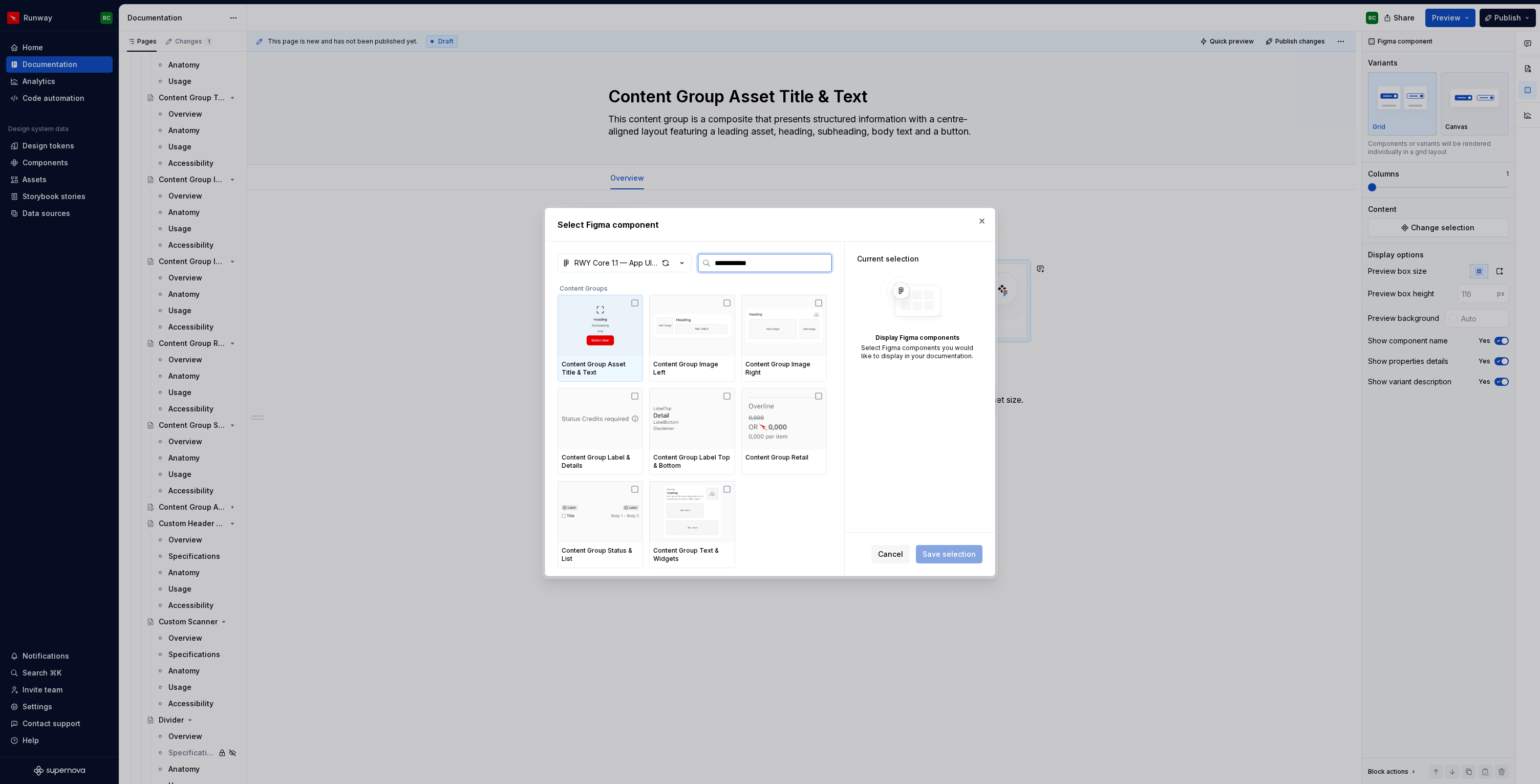
type input "**********"
click at [629, 327] on img at bounding box center [600, 325] width 77 height 53
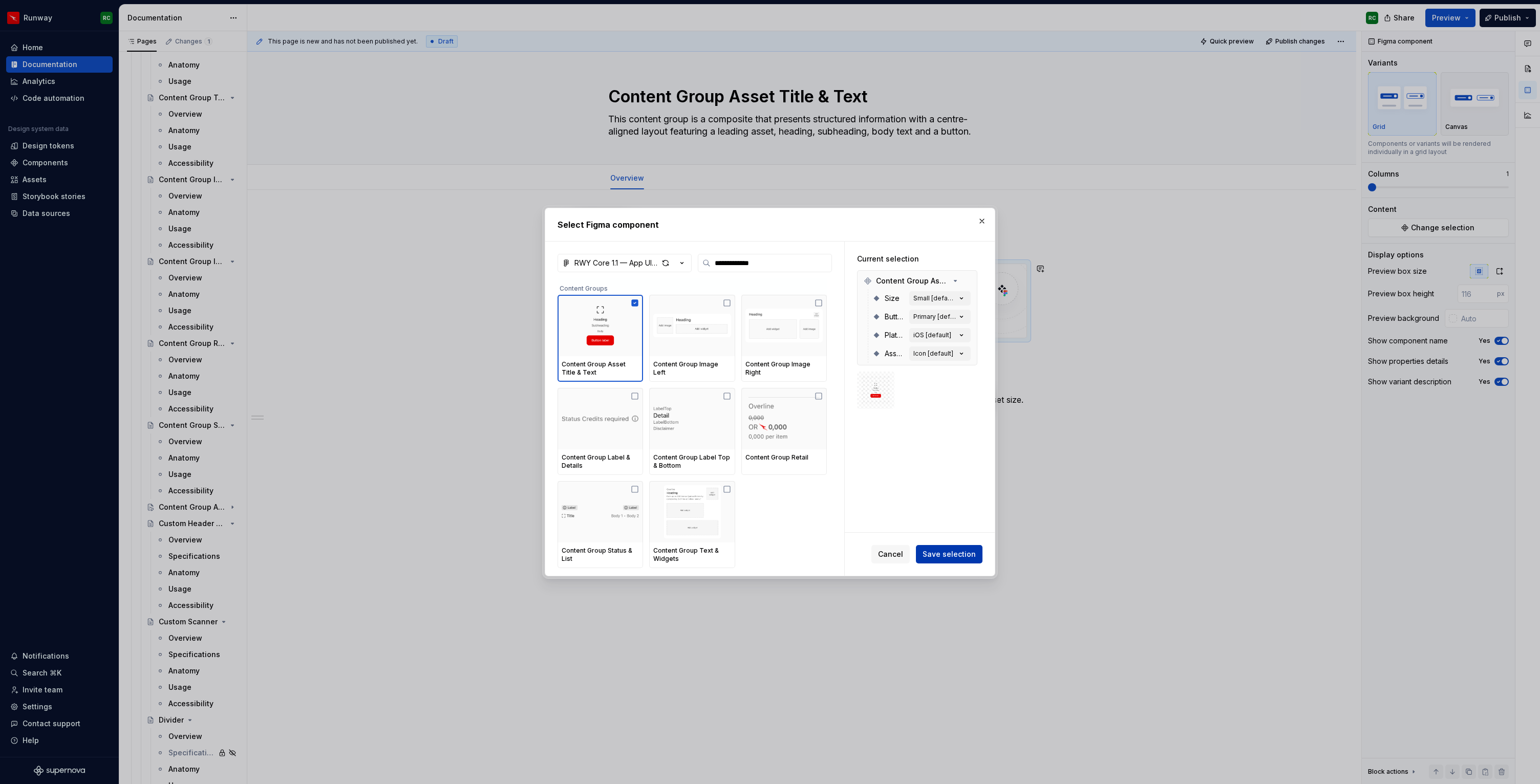
click at [956, 558] on span "Save selection" at bounding box center [948, 554] width 53 height 10
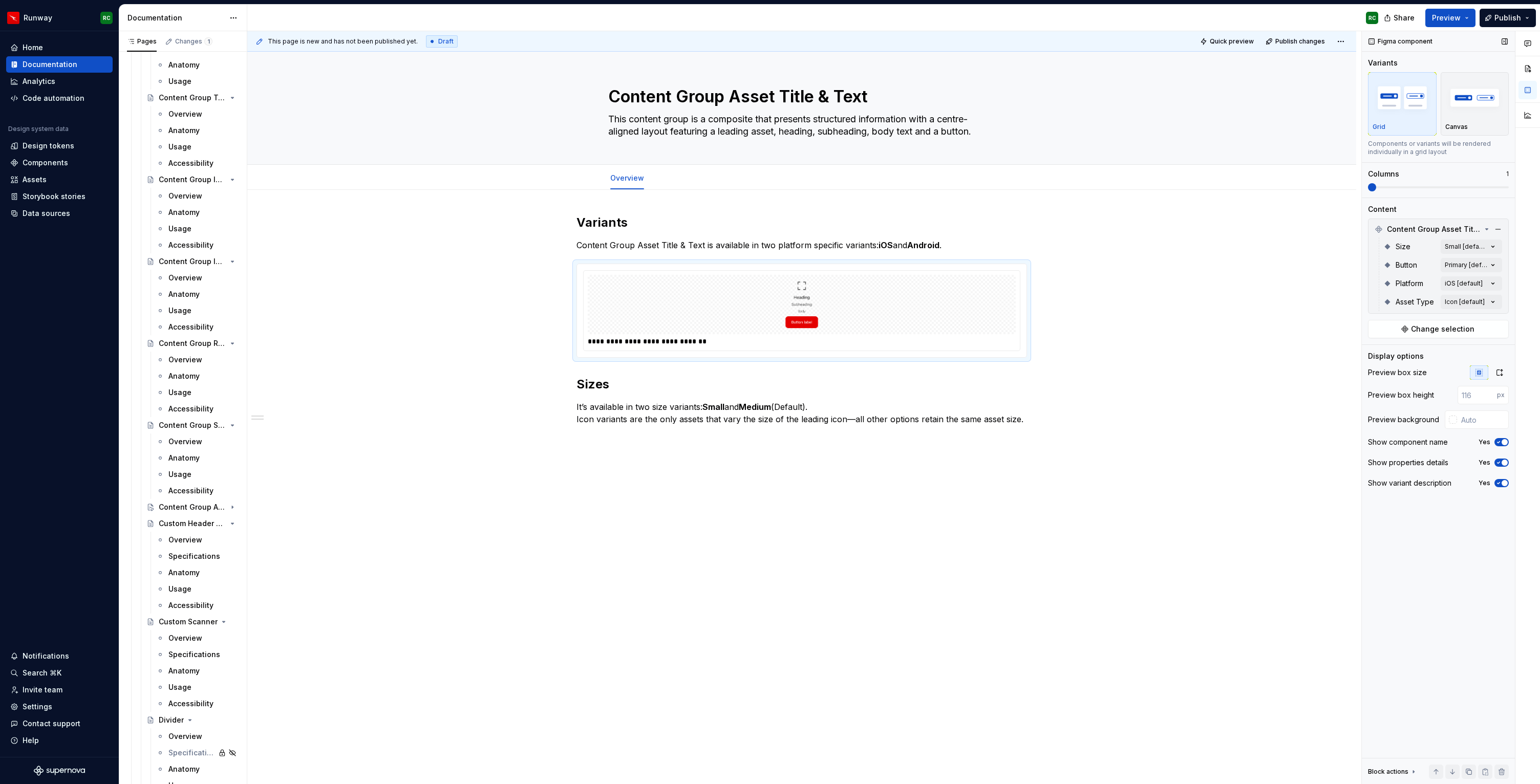
click at [1501, 441] on span "button" at bounding box center [1504, 442] width 6 height 6
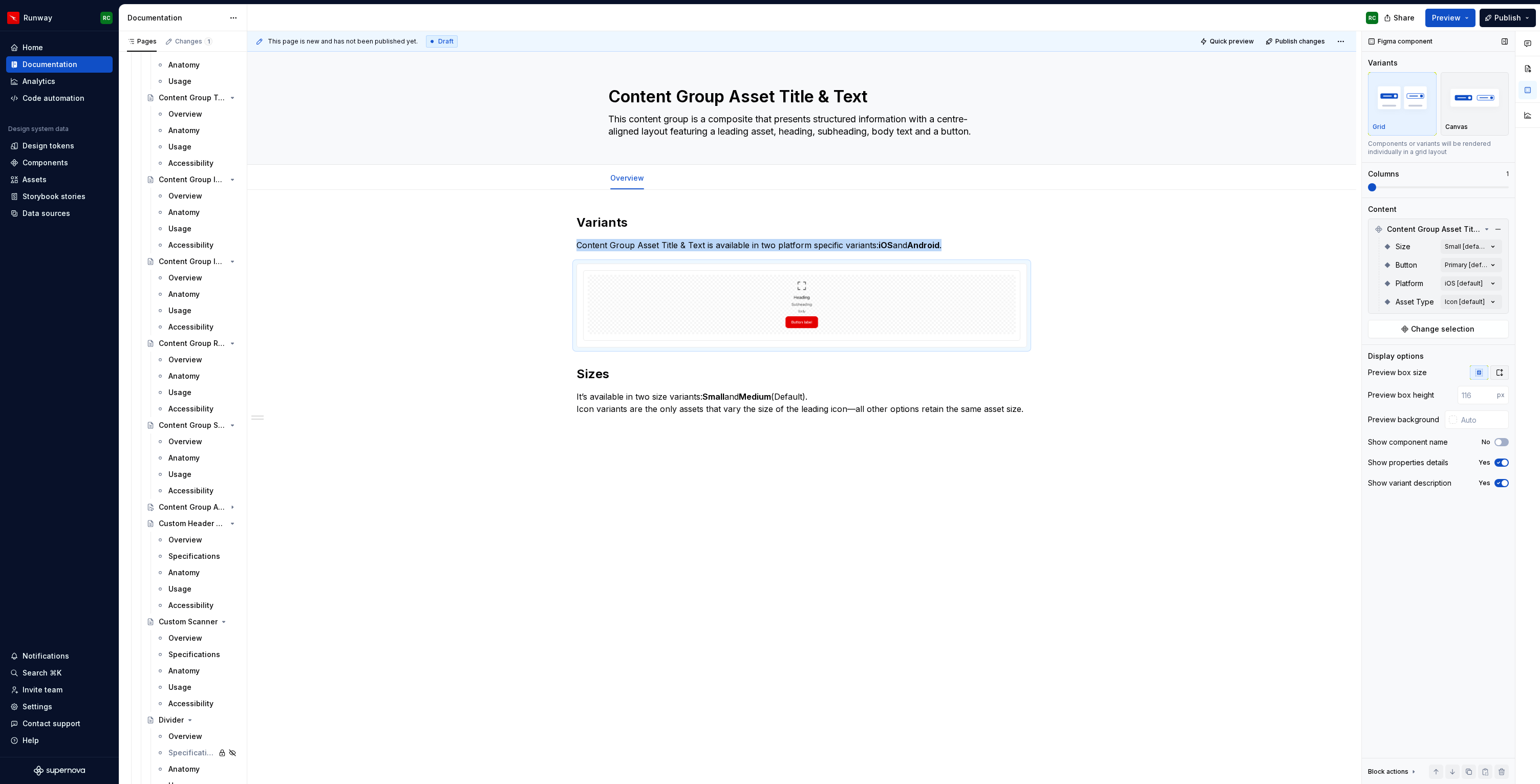
click at [1501, 373] on icon "button" at bounding box center [1499, 373] width 8 height 8
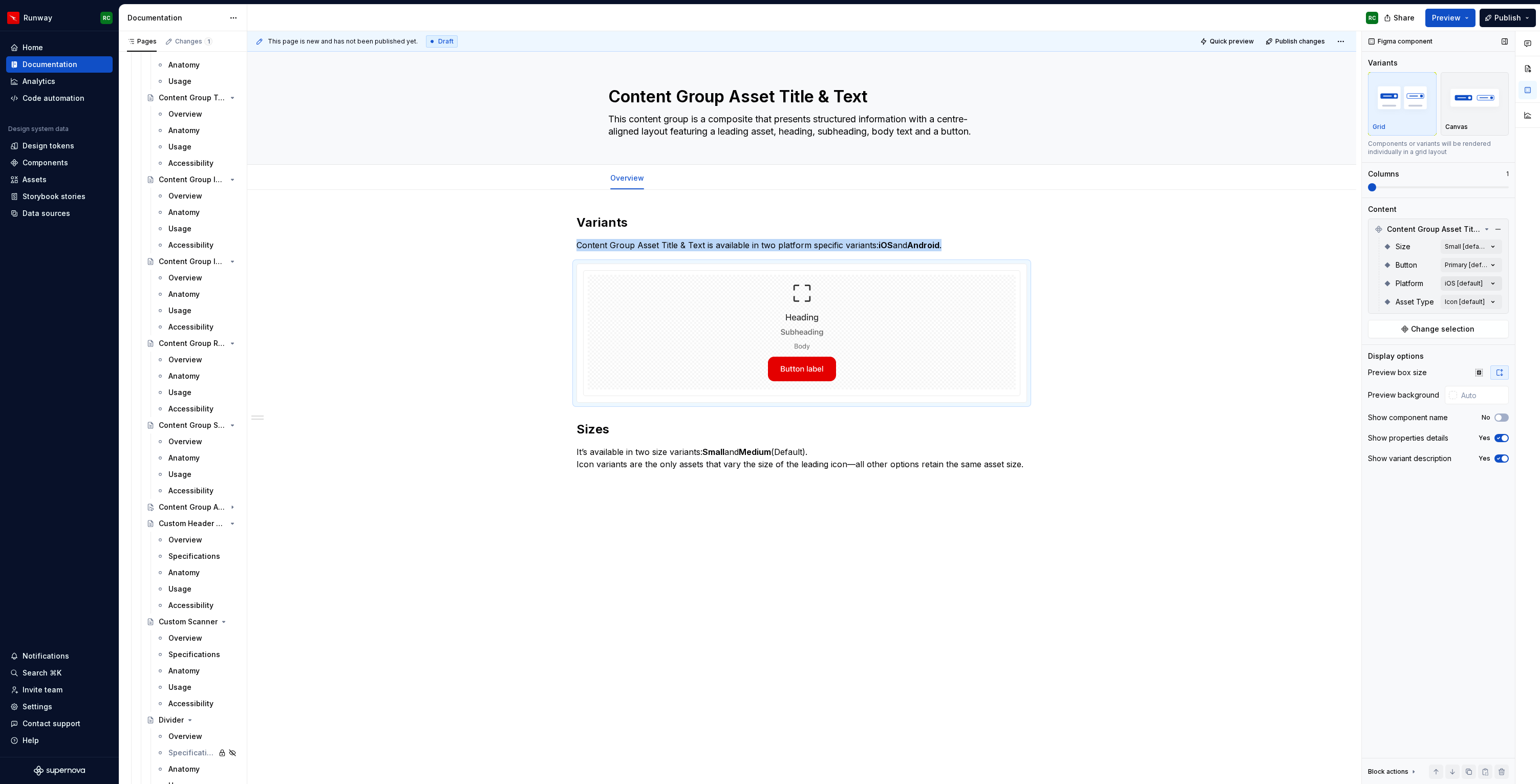
click at [1460, 279] on div "Comments Open comments No comments yet Select ‘Comment’ from the block context …" at bounding box center [1451, 408] width 178 height 754
click at [1418, 327] on div "iOS Default" at bounding box center [1433, 333] width 133 height 17
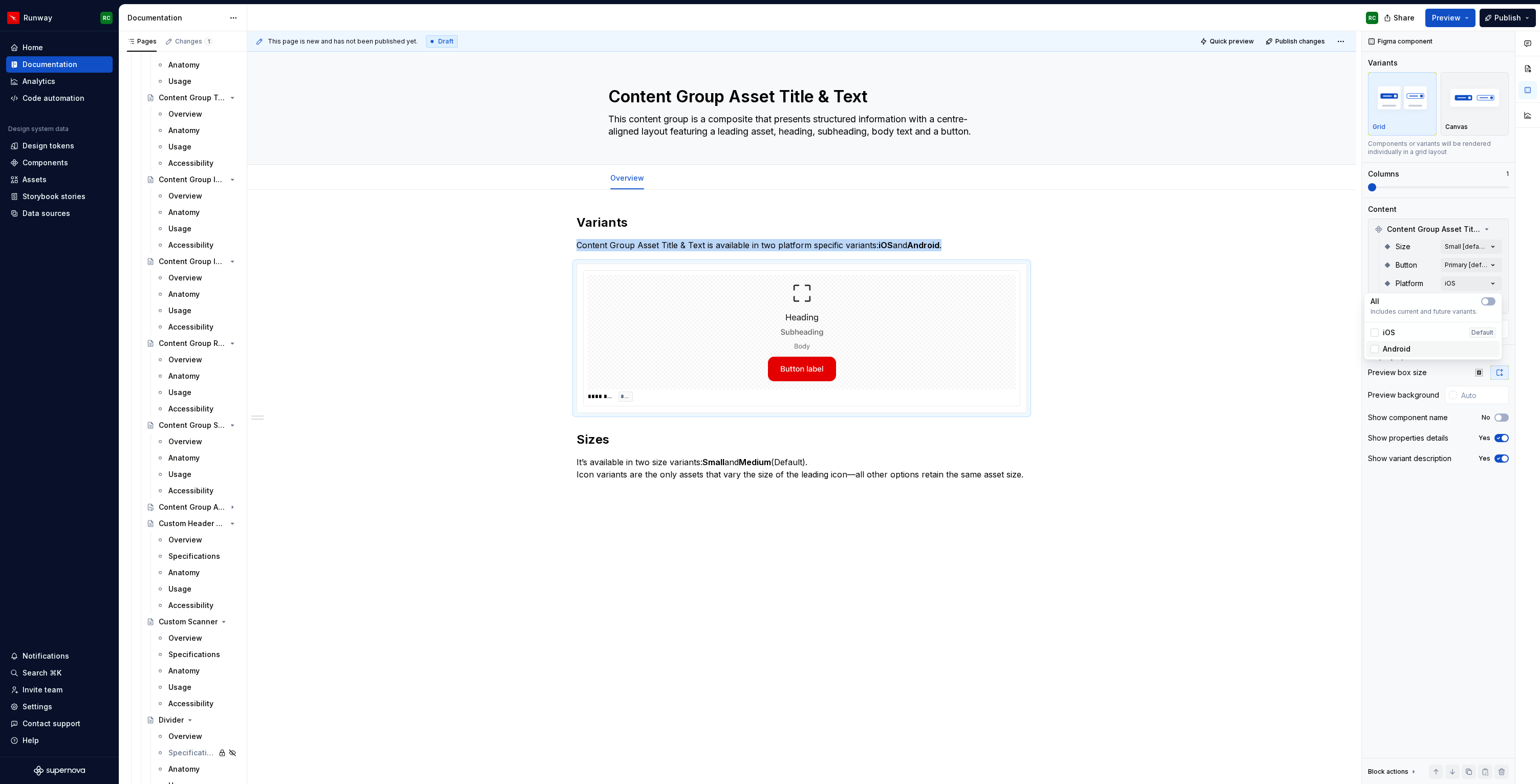
click at [1414, 344] on div "Android" at bounding box center [1433, 349] width 125 height 10
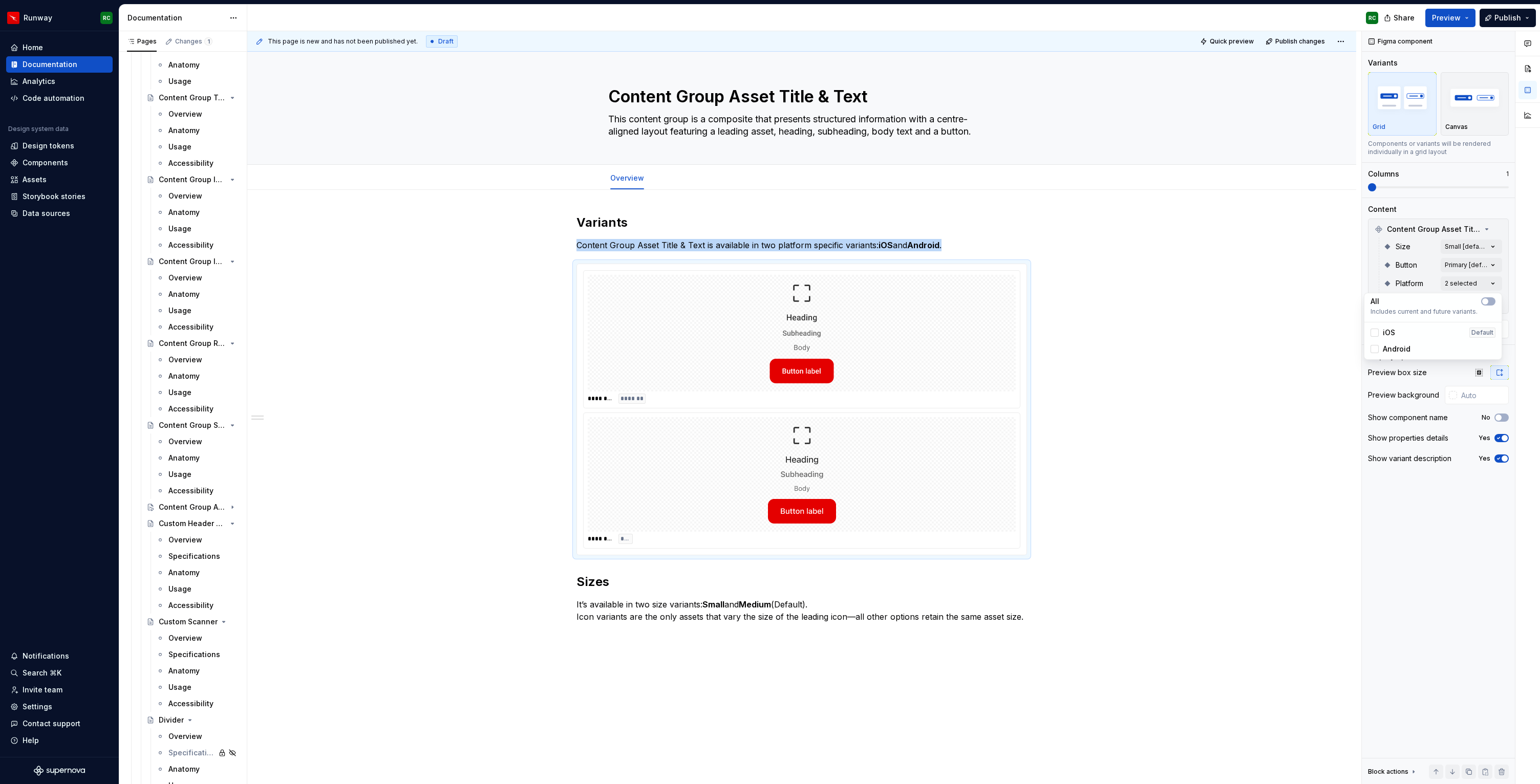
click at [1393, 186] on div "Comments Open comments No comments yet Select ‘Comment’ from the block context …" at bounding box center [1451, 408] width 178 height 754
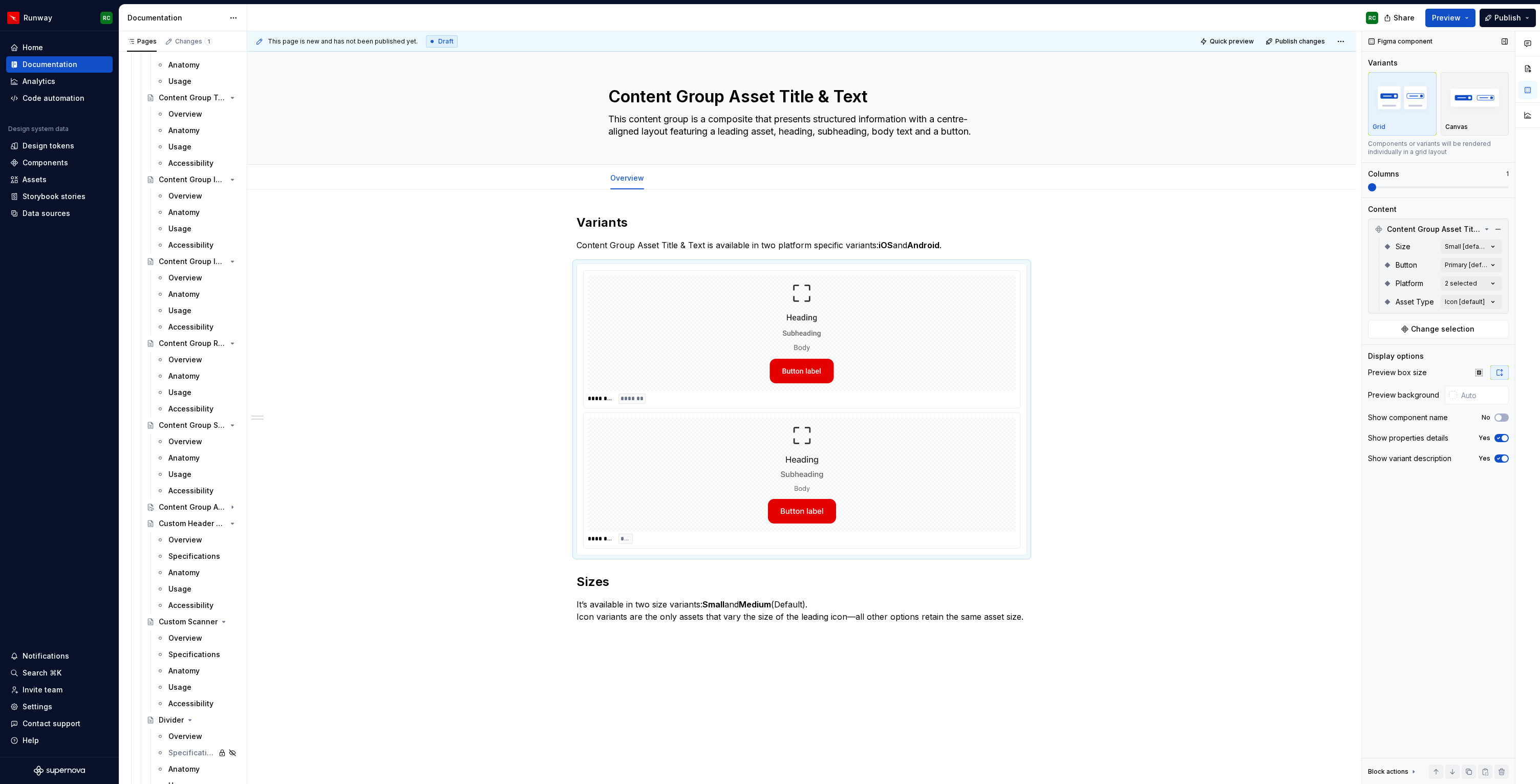
click at [1393, 186] on span at bounding box center [1438, 187] width 141 height 2
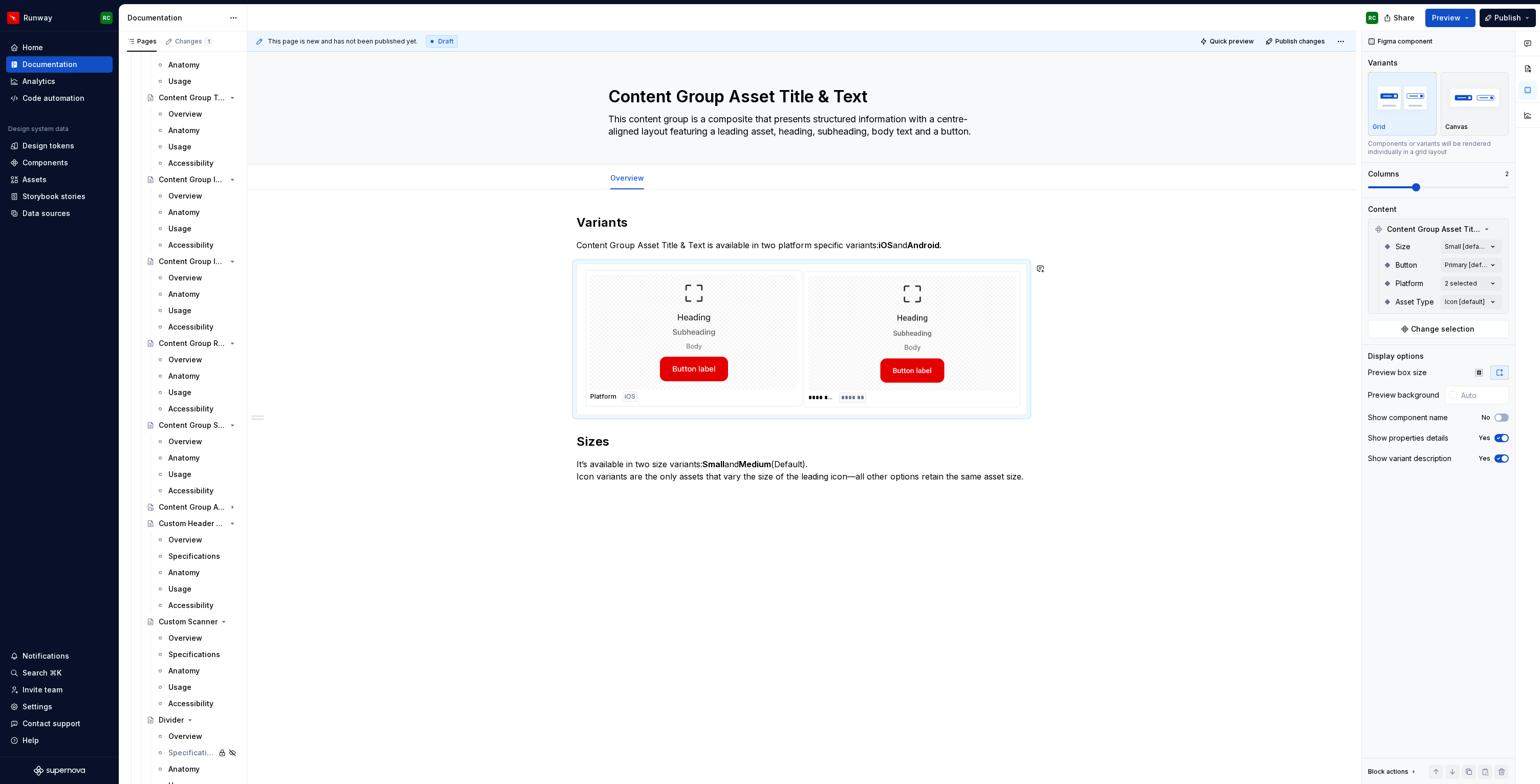
drag, startPoint x: 860, startPoint y: 375, endPoint x: 695, endPoint y: 371, distance: 165.0
click at [695, 371] on body "Runway RC Home Documentation Analytics Code automation Design system data Desig…" at bounding box center [770, 392] width 1540 height 784
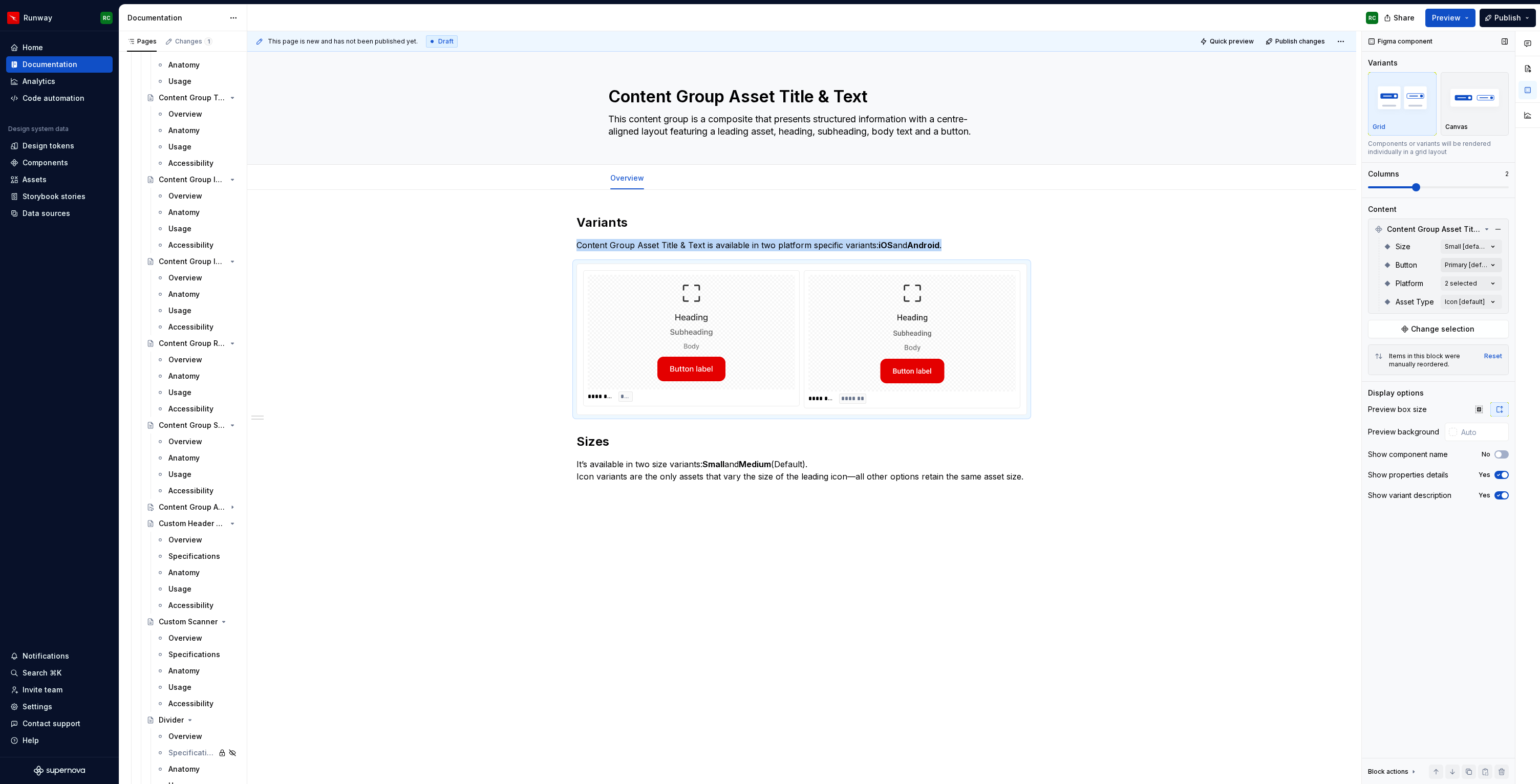
click at [1471, 258] on div "Comments Open comments No comments yet Select ‘Comment’ from the block context …" at bounding box center [1451, 408] width 178 height 754
click at [1410, 345] on div "Tertiary" at bounding box center [1433, 347] width 125 height 10
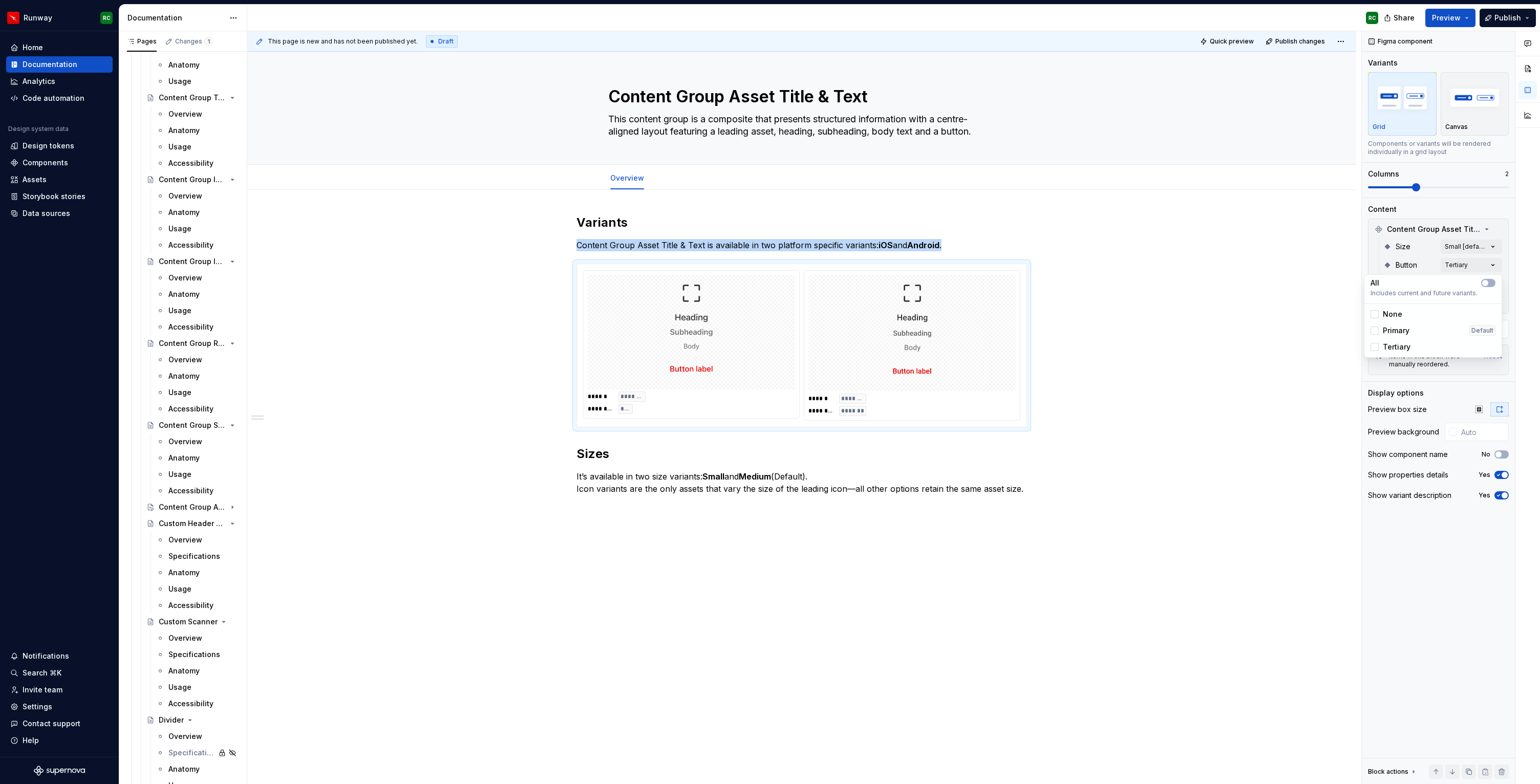
click at [1263, 325] on html "Runway RC Home Documentation Analytics Code automation Design system data Desig…" at bounding box center [770, 392] width 1540 height 784
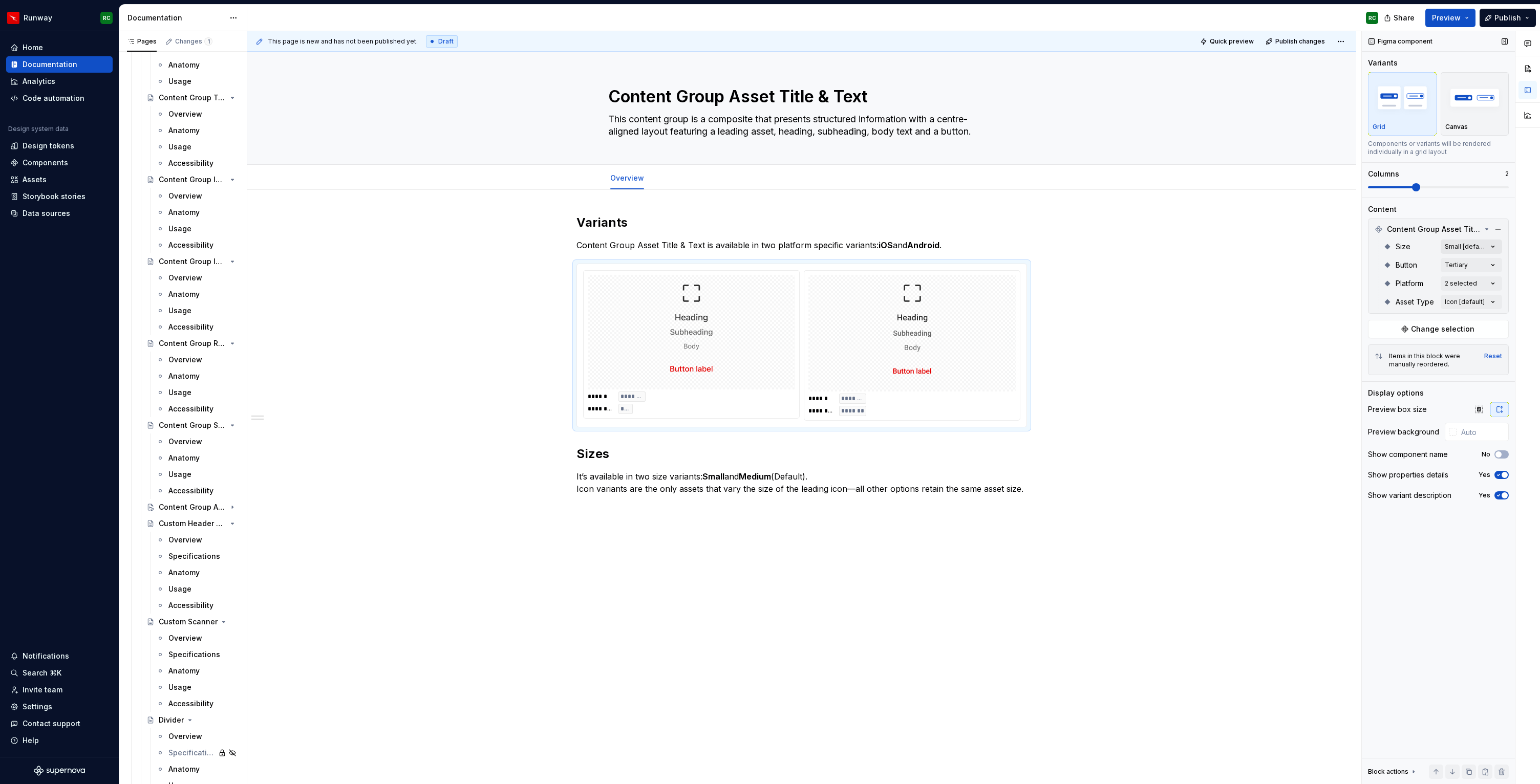
click at [1475, 248] on div "Comments Open comments No comments yet Select ‘Comment’ from the block context …" at bounding box center [1451, 408] width 178 height 754
click at [1402, 307] on span "Medium" at bounding box center [1397, 312] width 29 height 10
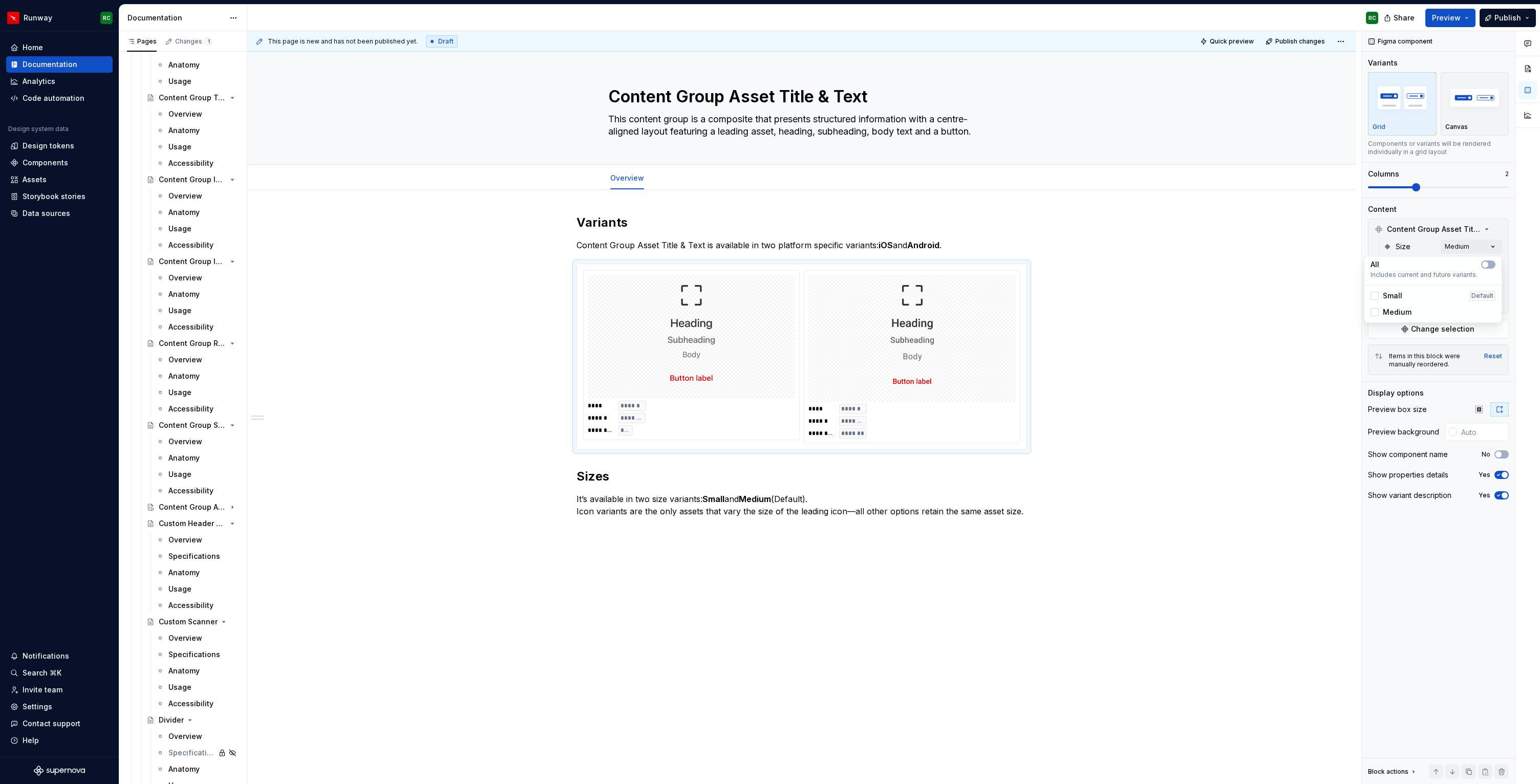
click at [1230, 331] on html "Runway RC Home Documentation Analytics Code automation Design system data Desig…" at bounding box center [770, 392] width 1540 height 784
click at [1023, 512] on p "It’s available in two size variants: Small and Medium (Default). Icon variants …" at bounding box center [801, 505] width 451 height 25
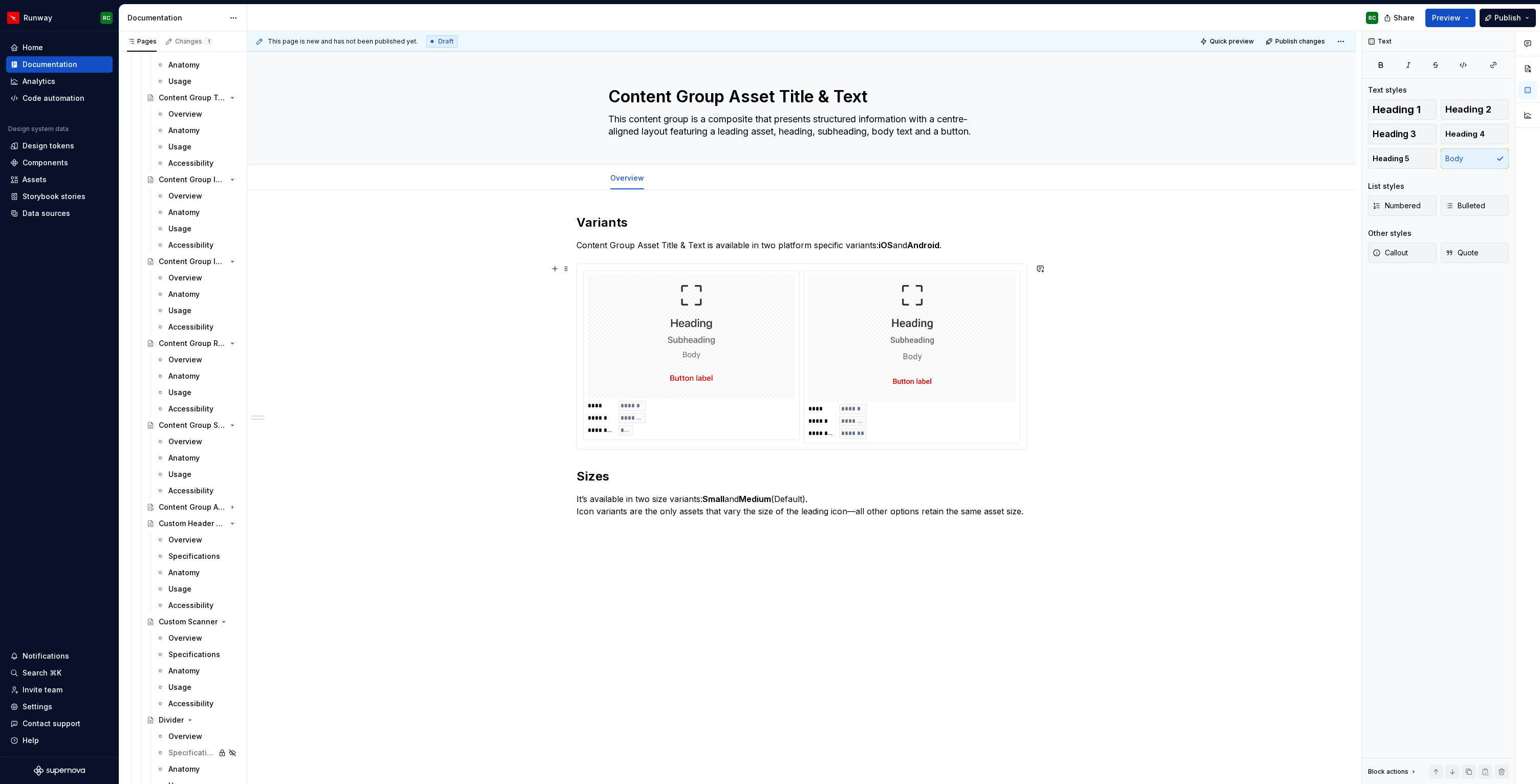
click at [955, 422] on div "**** ****** ****** ******** ******** *******" at bounding box center [911, 421] width 207 height 35
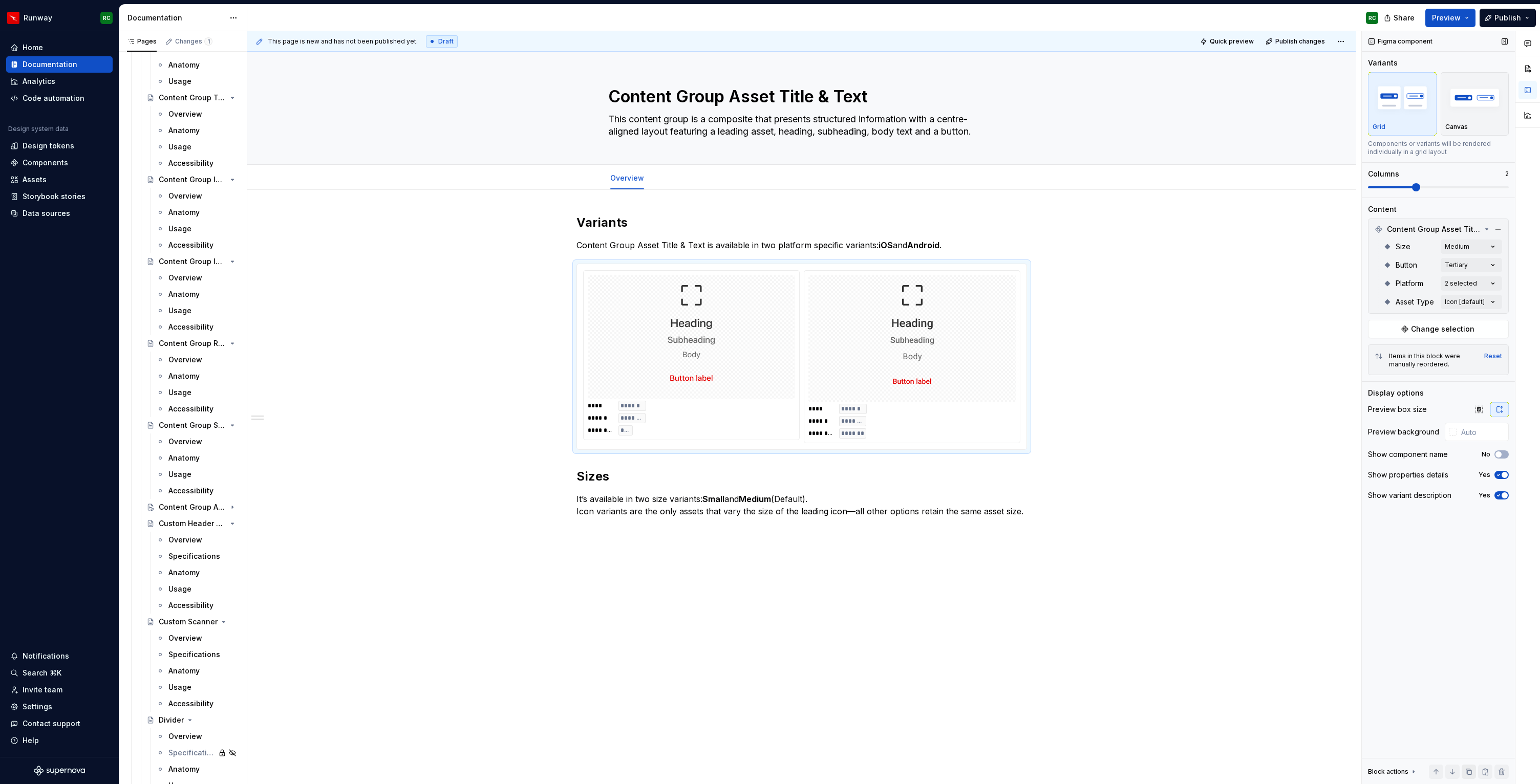
click at [1471, 773] on button "button" at bounding box center [1468, 772] width 14 height 14
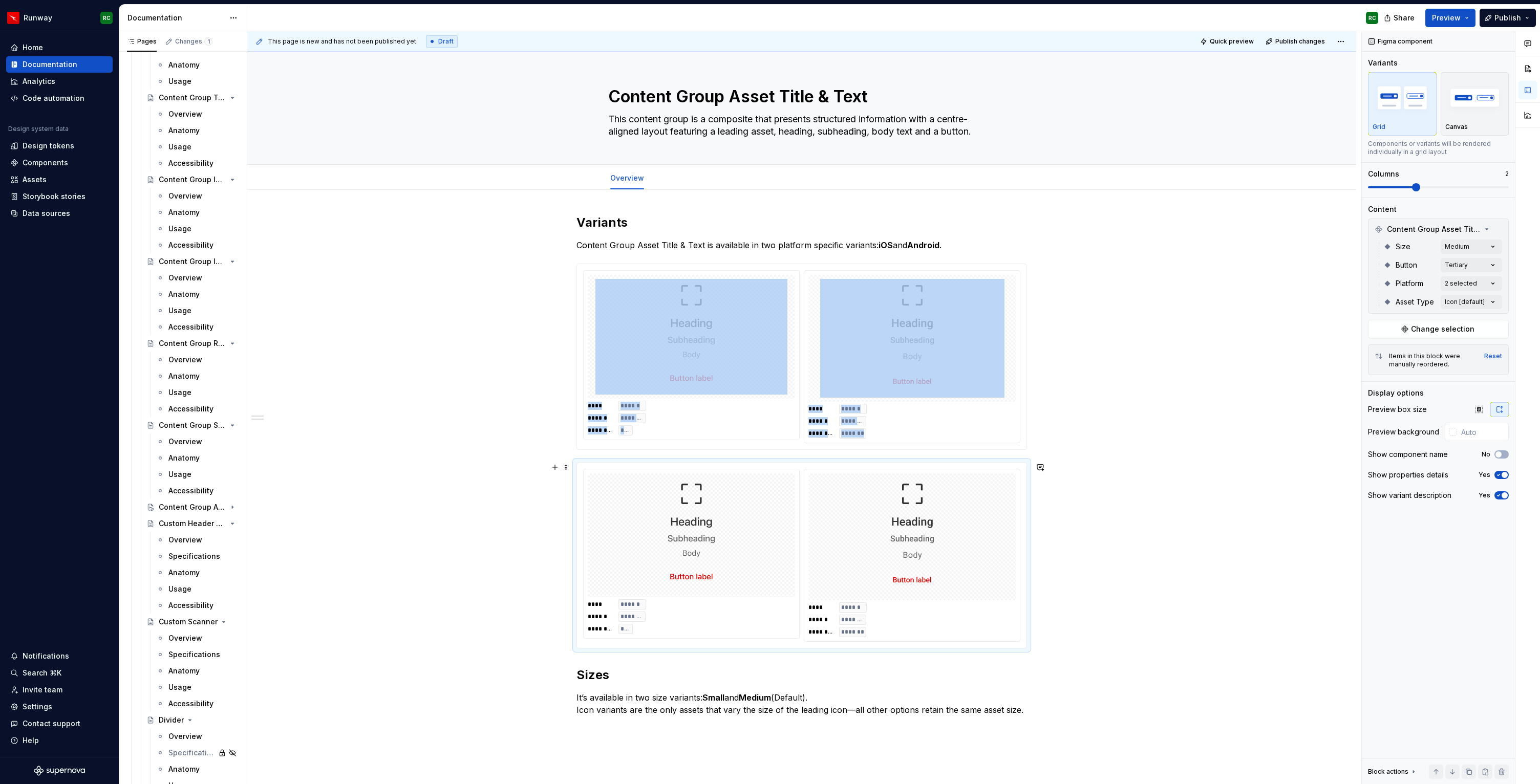
scroll to position [215, 0]
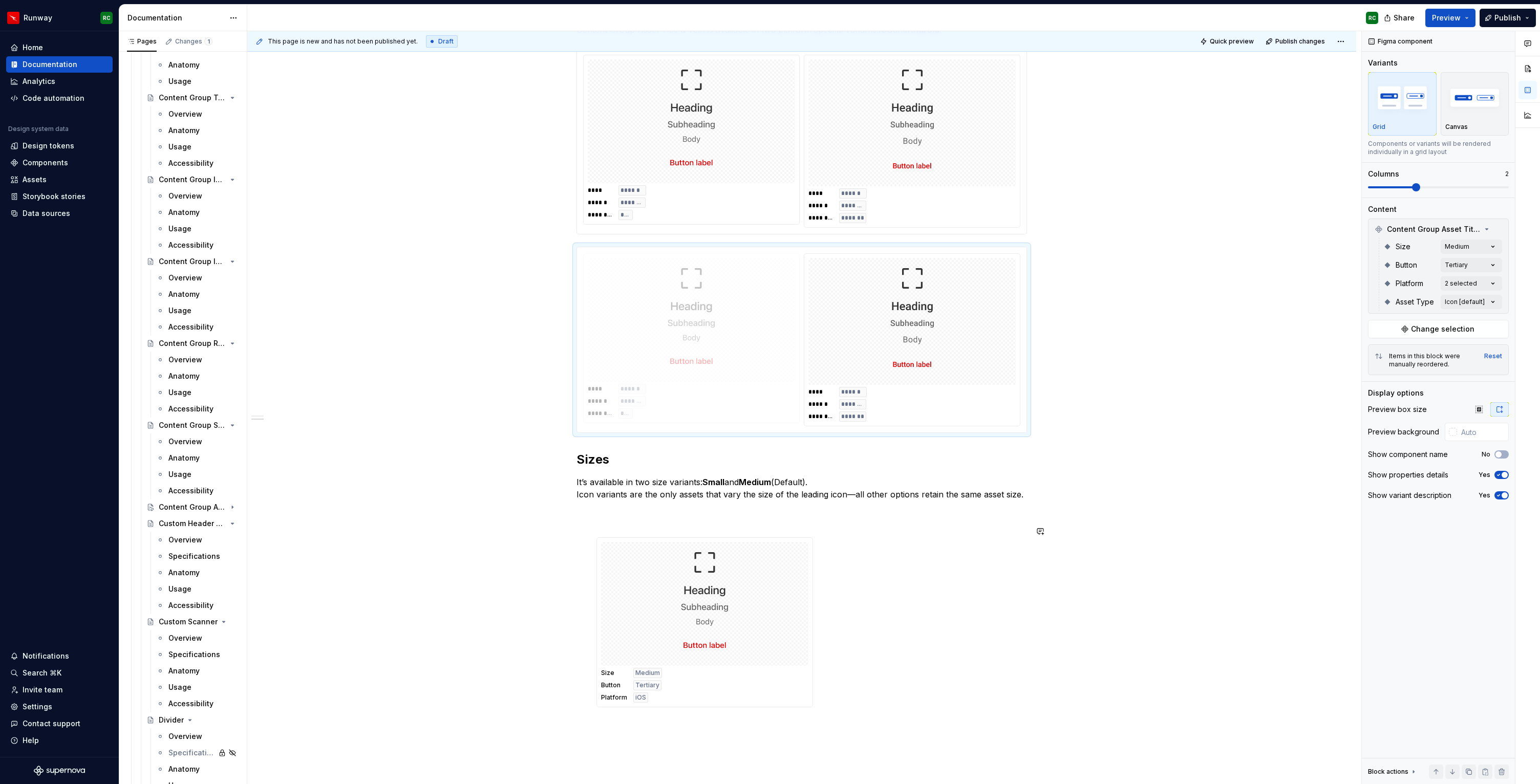
drag, startPoint x: 719, startPoint y: 403, endPoint x: 730, endPoint y: 687, distance: 284.2
click at [730, 687] on body "Runway RC Home Documentation Analytics Code automation Design system data Desig…" at bounding box center [770, 392] width 1540 height 784
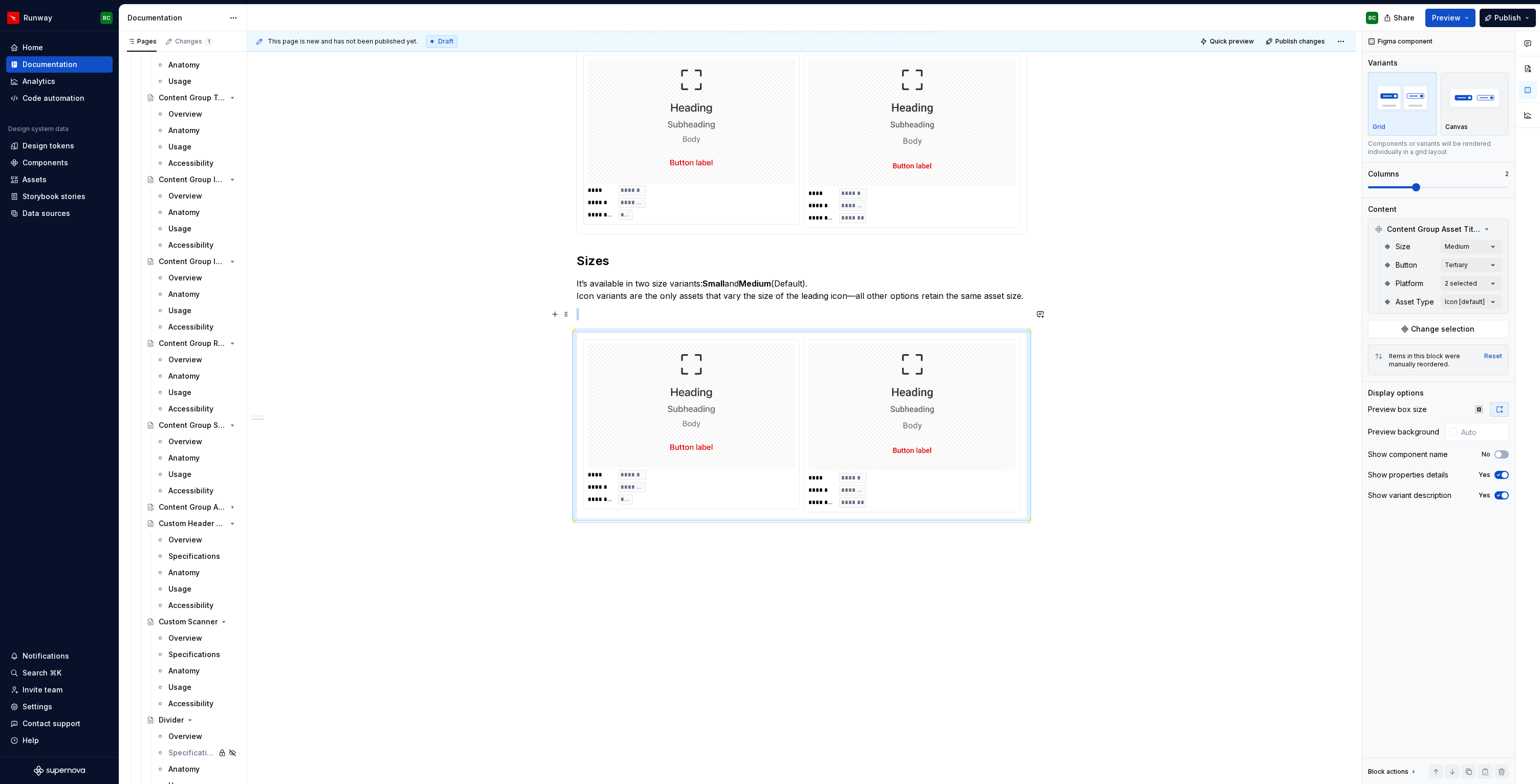
click at [653, 316] on p at bounding box center [801, 314] width 451 height 12
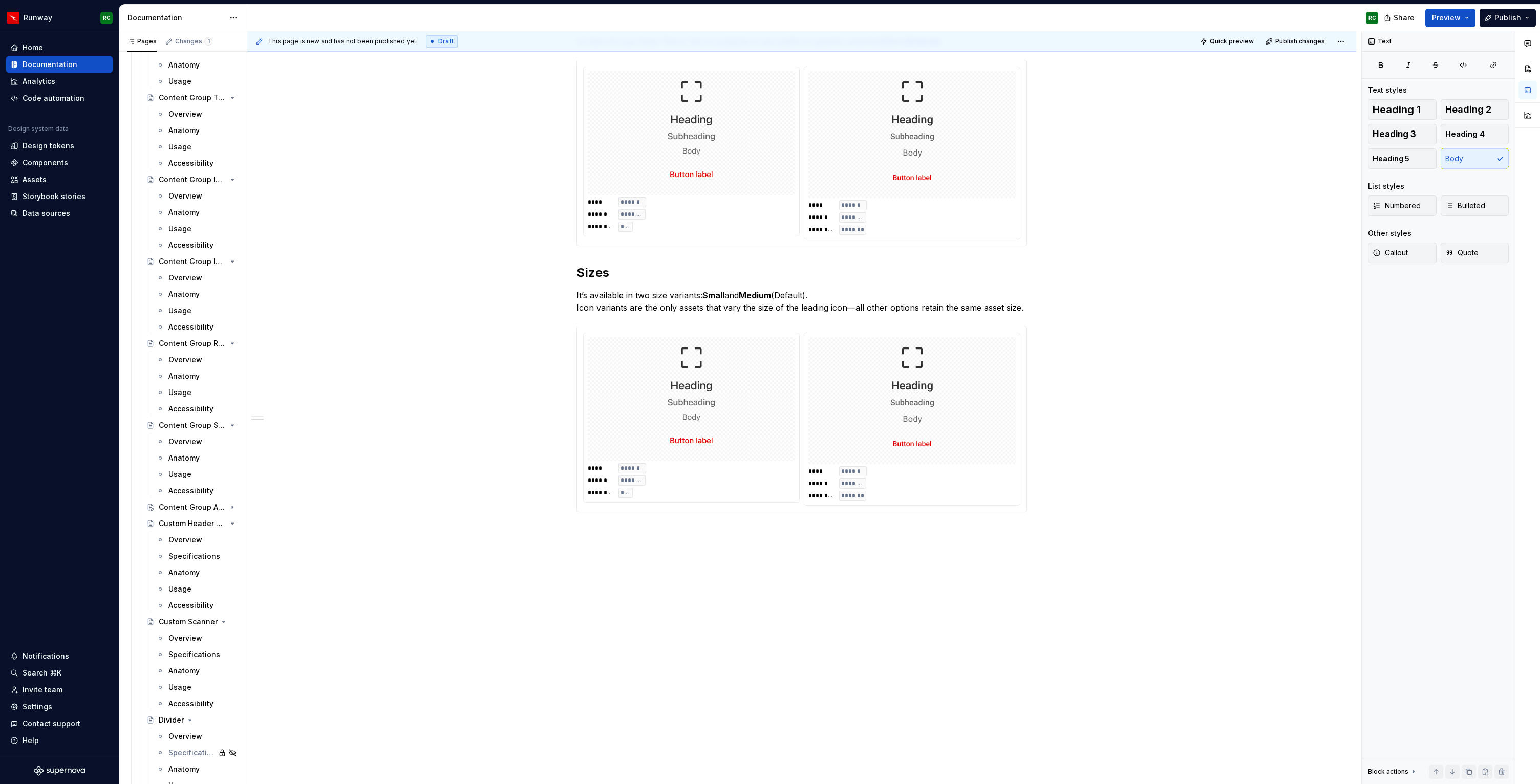
scroll to position [203, 0]
click at [647, 366] on img at bounding box center [691, 400] width 192 height 116
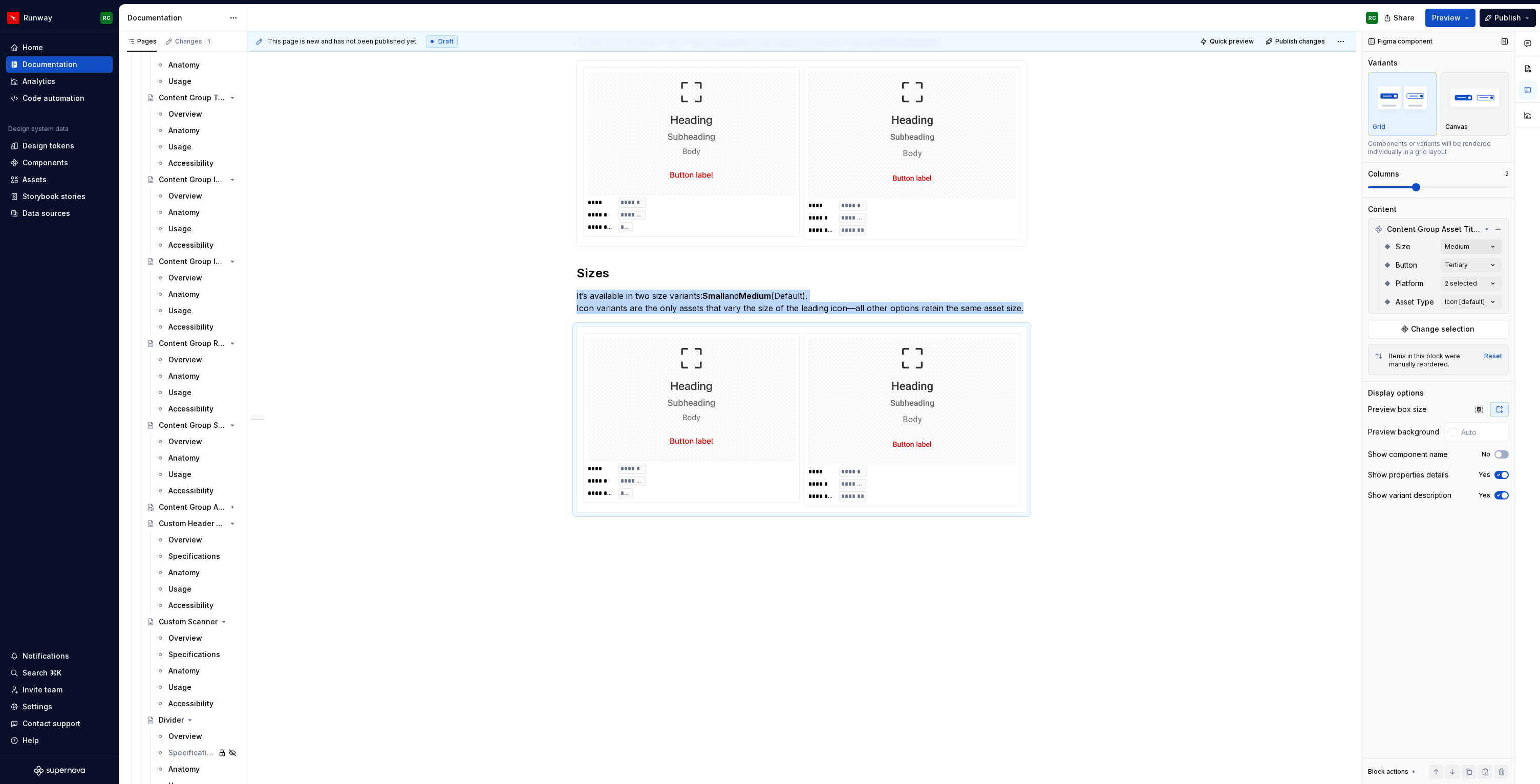
click at [1473, 243] on div "Comments Open comments No comments yet Select ‘Comment’ from the block context …" at bounding box center [1451, 408] width 178 height 754
click at [1425, 291] on div "Small Default" at bounding box center [1433, 296] width 125 height 10
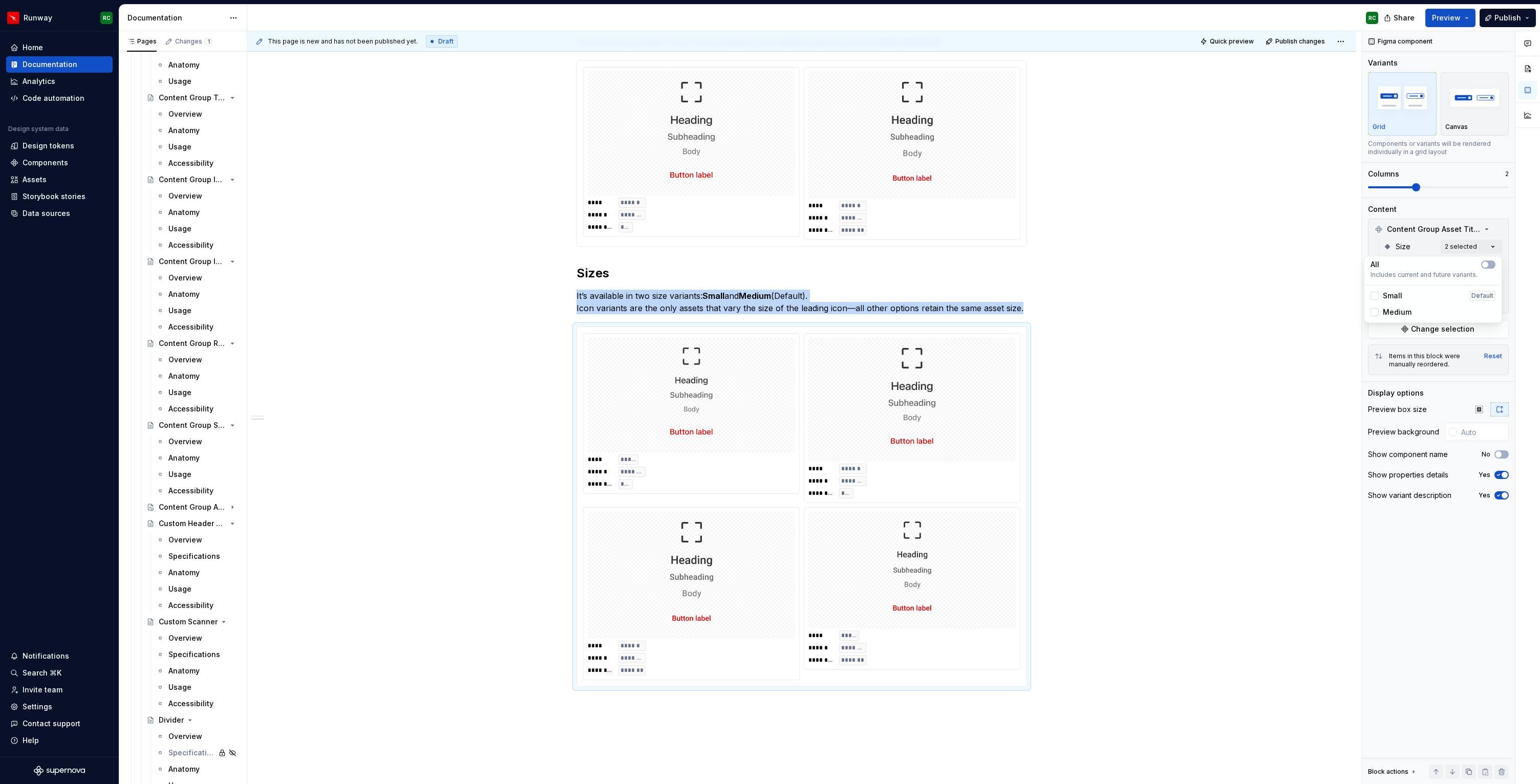
click at [1382, 224] on div "Comments Open comments No comments yet Select ‘Comment’ from the block context …" at bounding box center [1451, 408] width 178 height 754
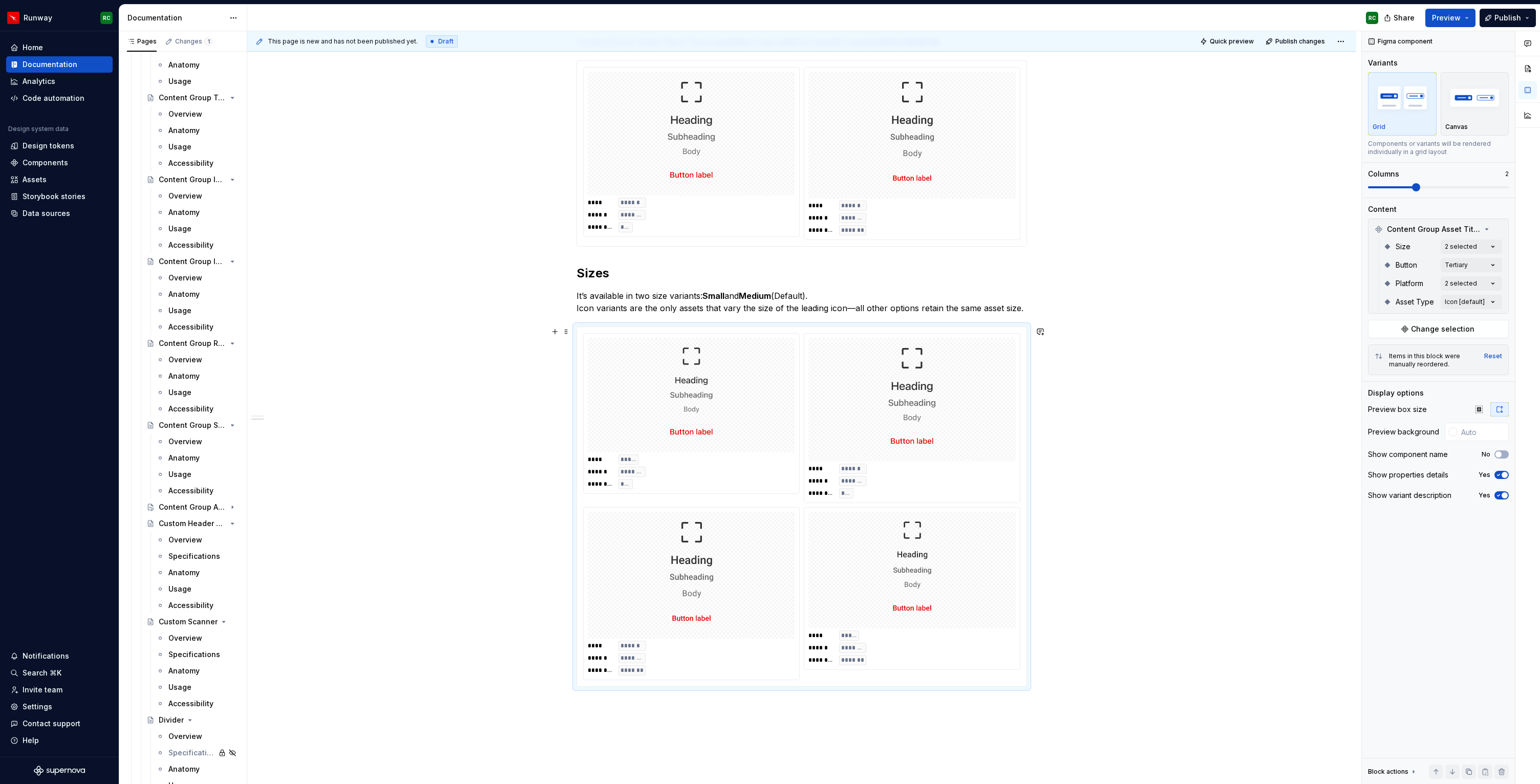
scroll to position [309, 0]
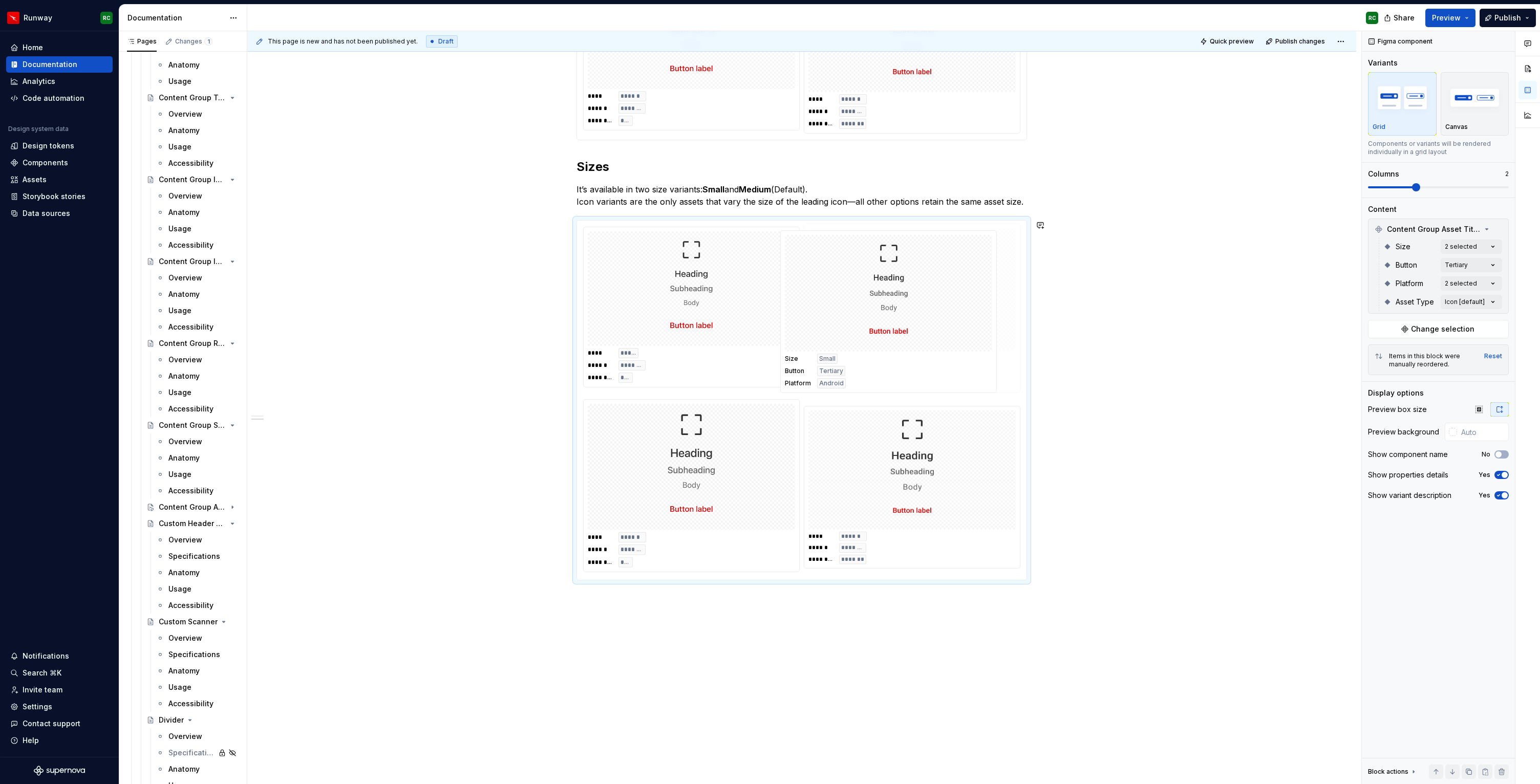
drag, startPoint x: 925, startPoint y: 502, endPoint x: 911, endPoint y: 336, distance: 166.6
click at [911, 336] on body "Runway RC Home Documentation Analytics Code automation Design system data Desig…" at bounding box center [770, 392] width 1540 height 784
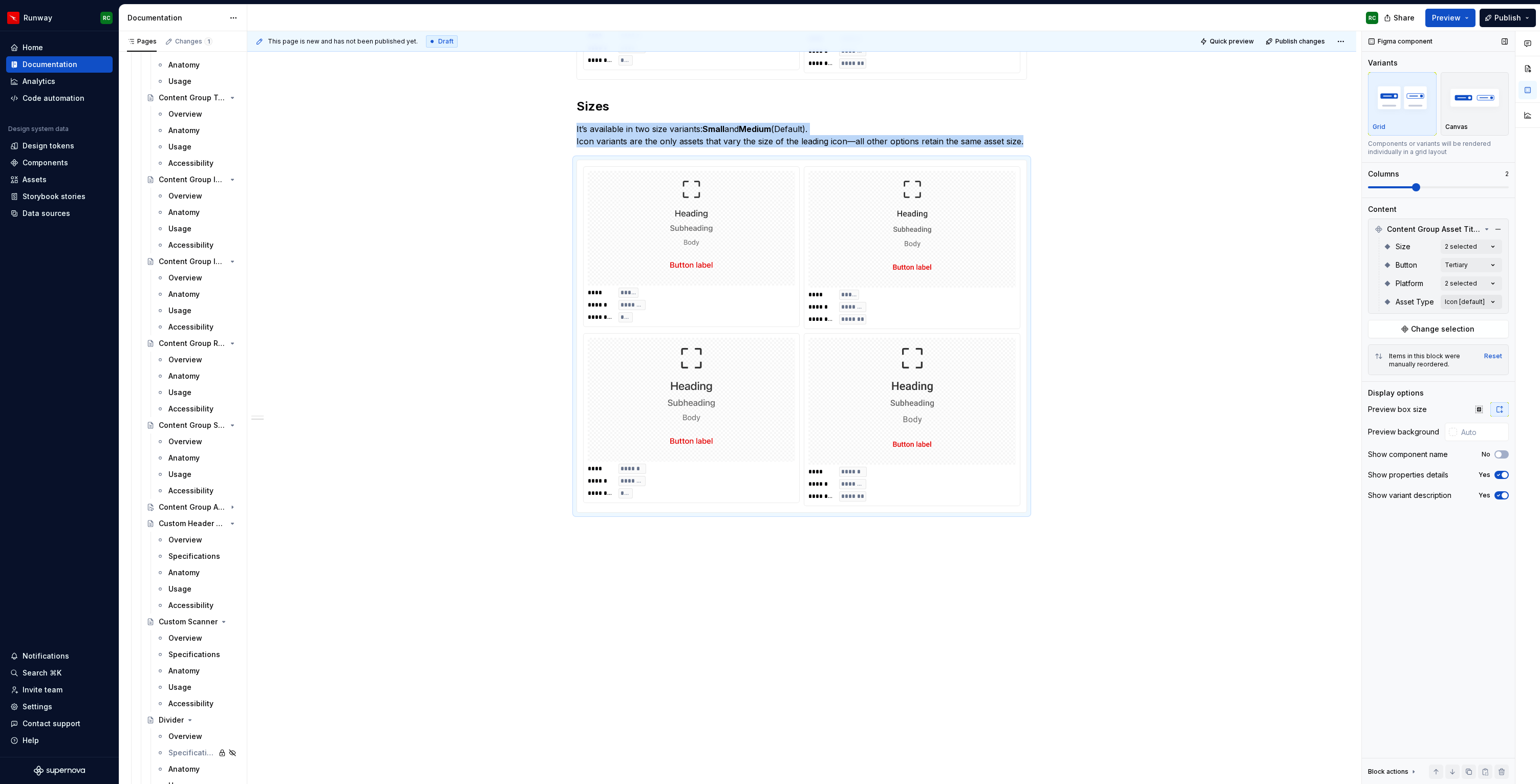
click at [1460, 303] on div "Comments Open comments No comments yet Select ‘Comment’ from the block context …" at bounding box center [1451, 408] width 178 height 754
click at [1459, 301] on div "Comments Open comments No comments yet Select ‘Comment’ from the block context …" at bounding box center [1451, 408] width 178 height 754
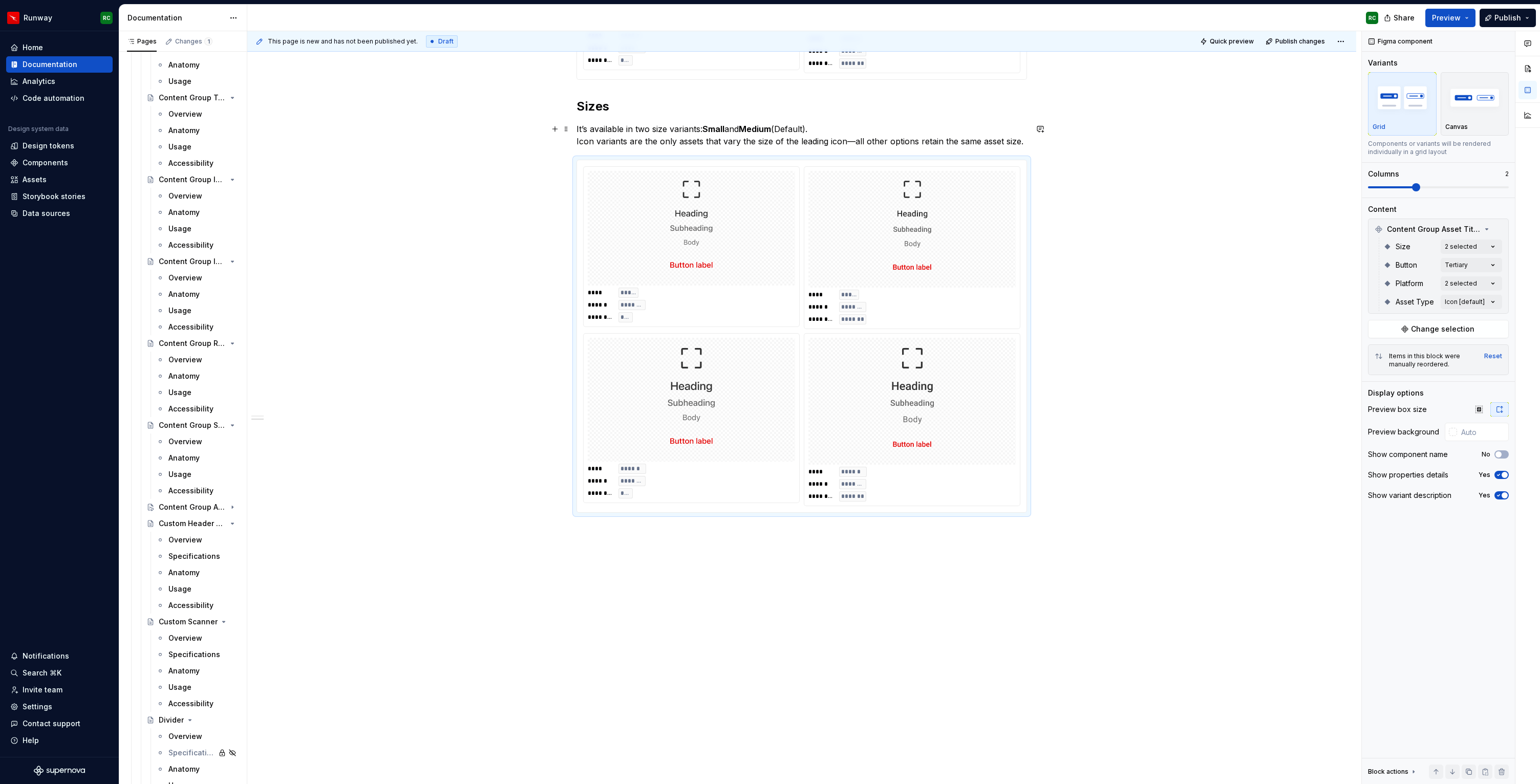
click at [1037, 137] on div "Variants Content Group Asset Title & Text is available in two platform specific…" at bounding box center [802, 303] width 1109 height 966
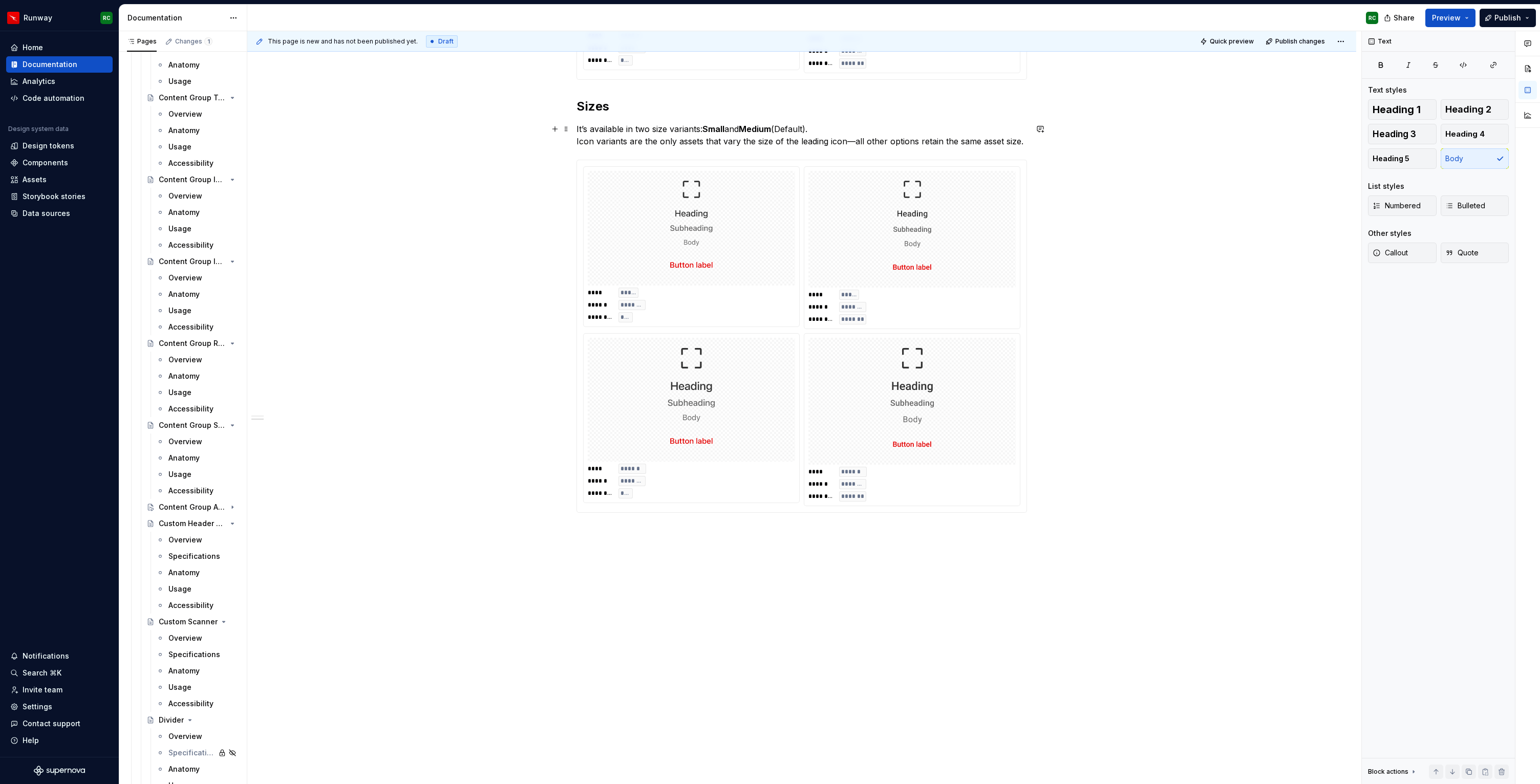
click at [1026, 141] on p "It’s available in two size variants: Small and Medium (Default). Icon variants …" at bounding box center [801, 135] width 451 height 25
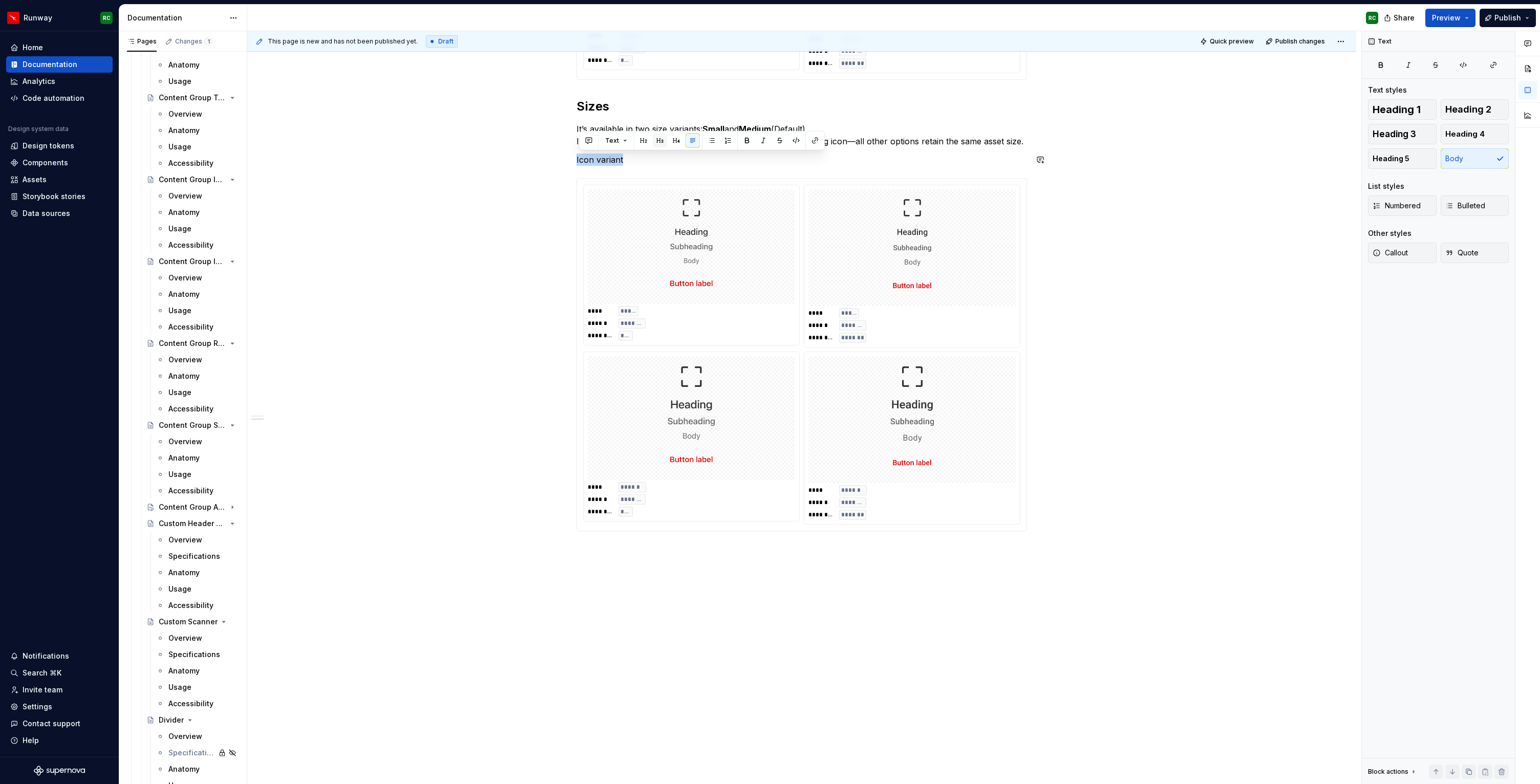
click at [662, 139] on button "button" at bounding box center [660, 140] width 14 height 14
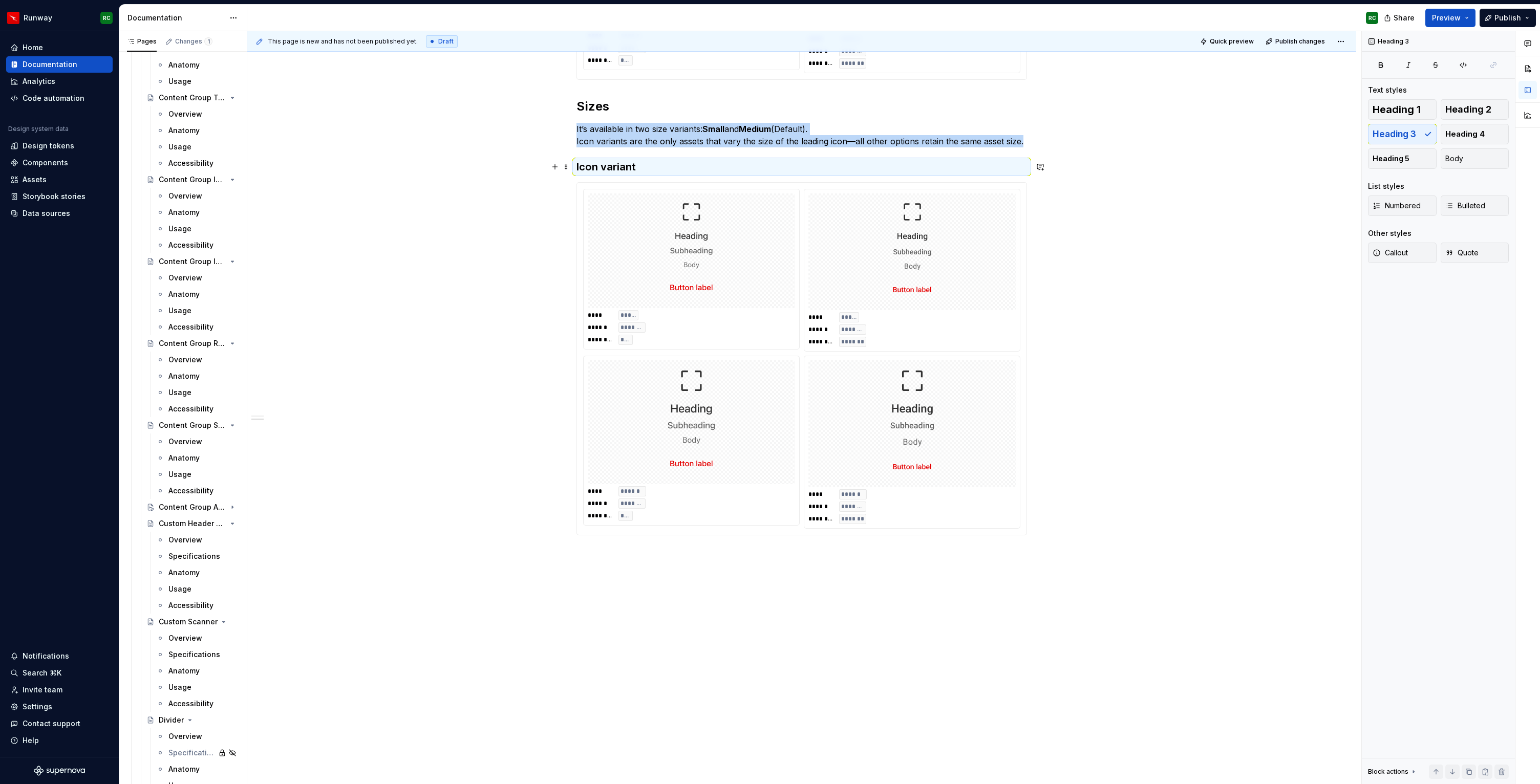
click at [654, 163] on h3 "Icon variant" at bounding box center [801, 166] width 451 height 14
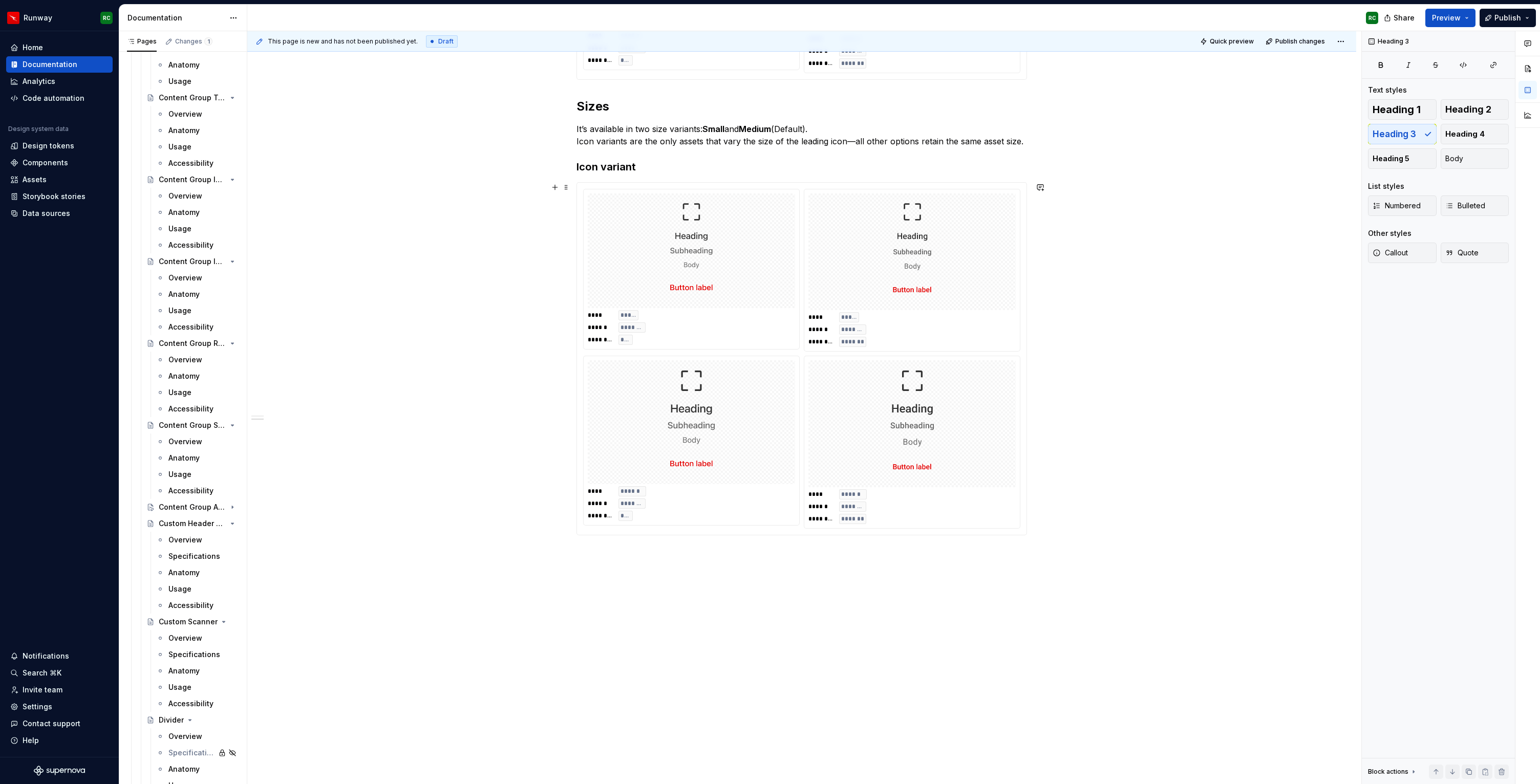
click at [710, 247] on img at bounding box center [691, 250] width 192 height 107
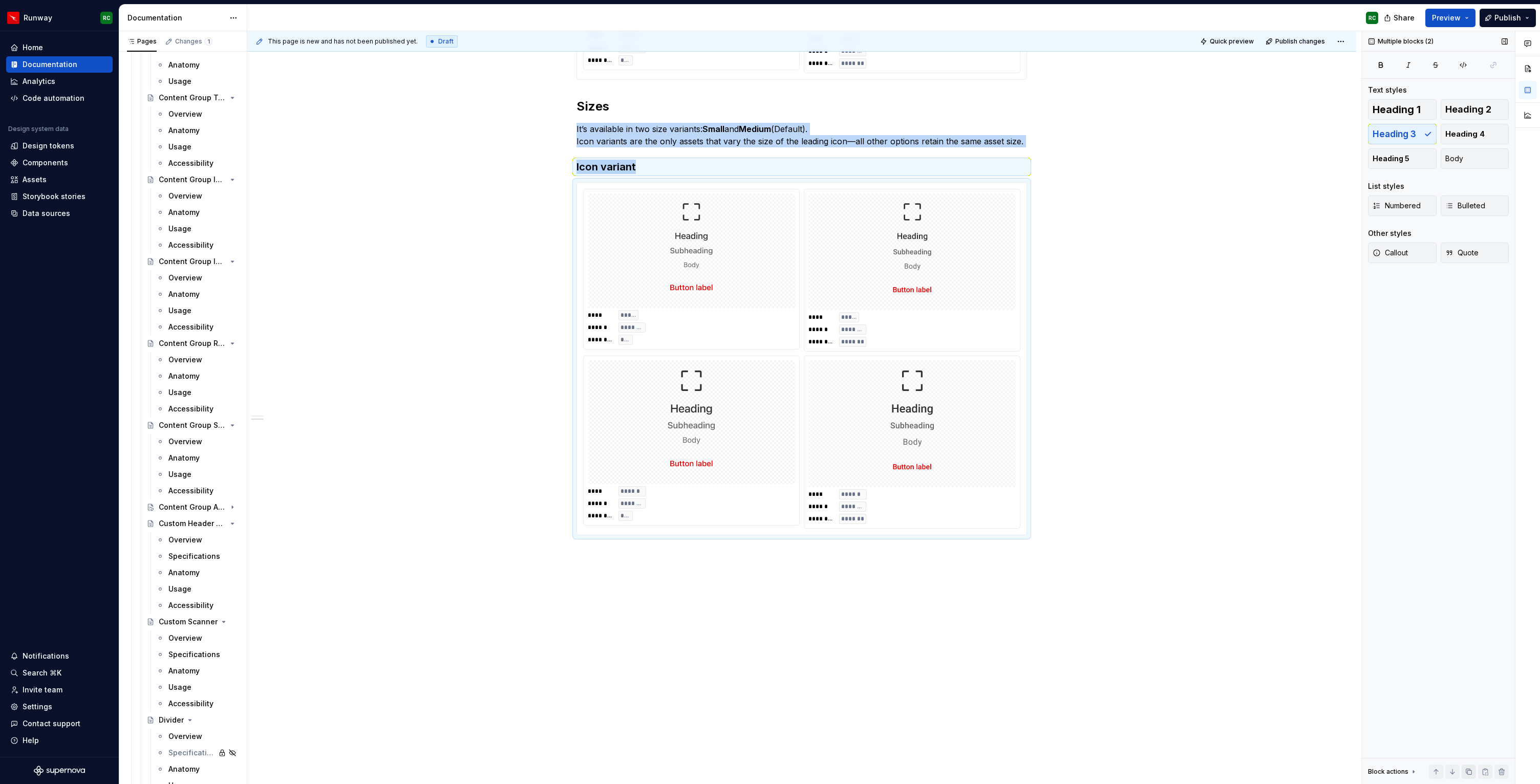
click at [1468, 770] on button "button" at bounding box center [1468, 772] width 14 height 14
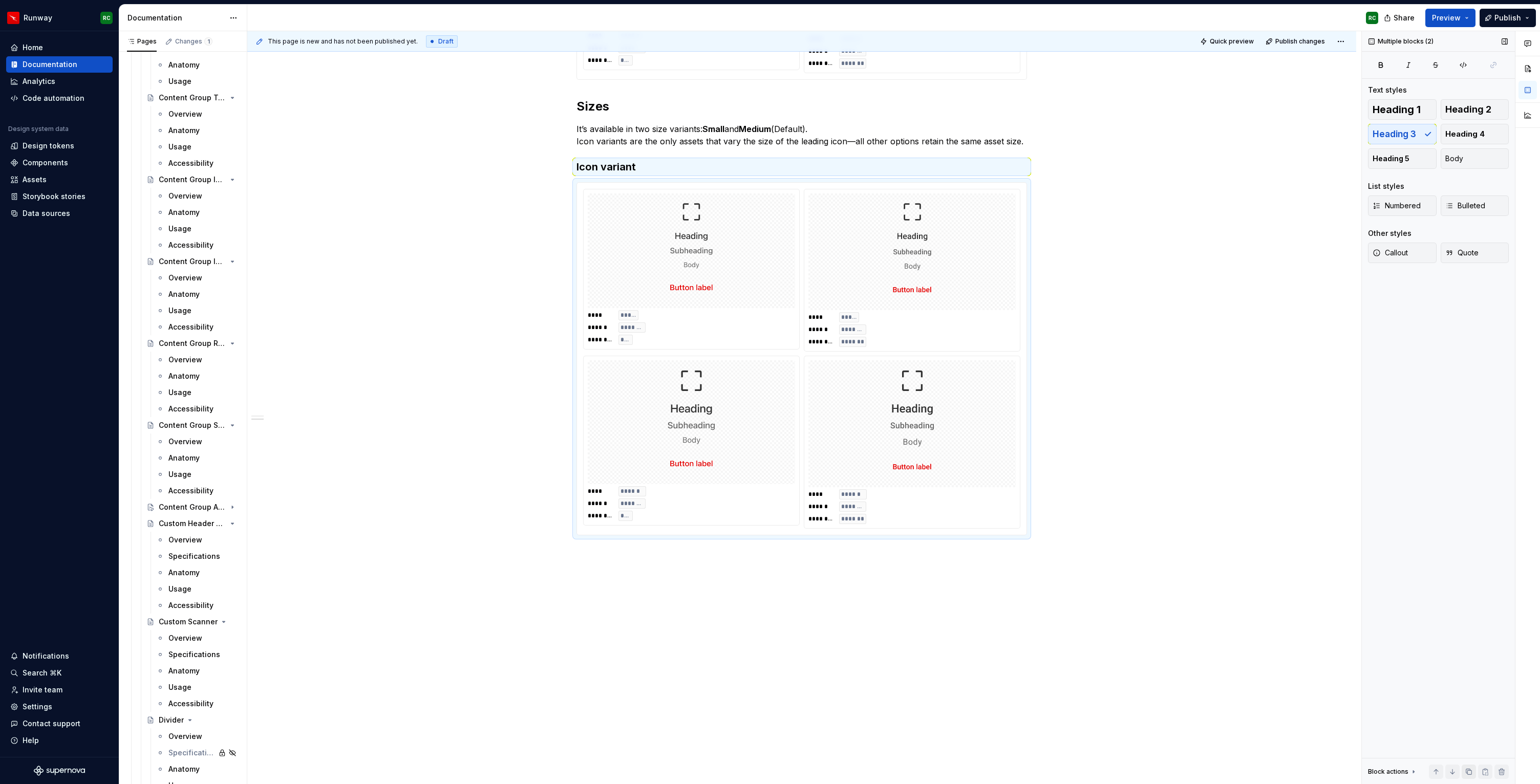
scroll to position [509, 0]
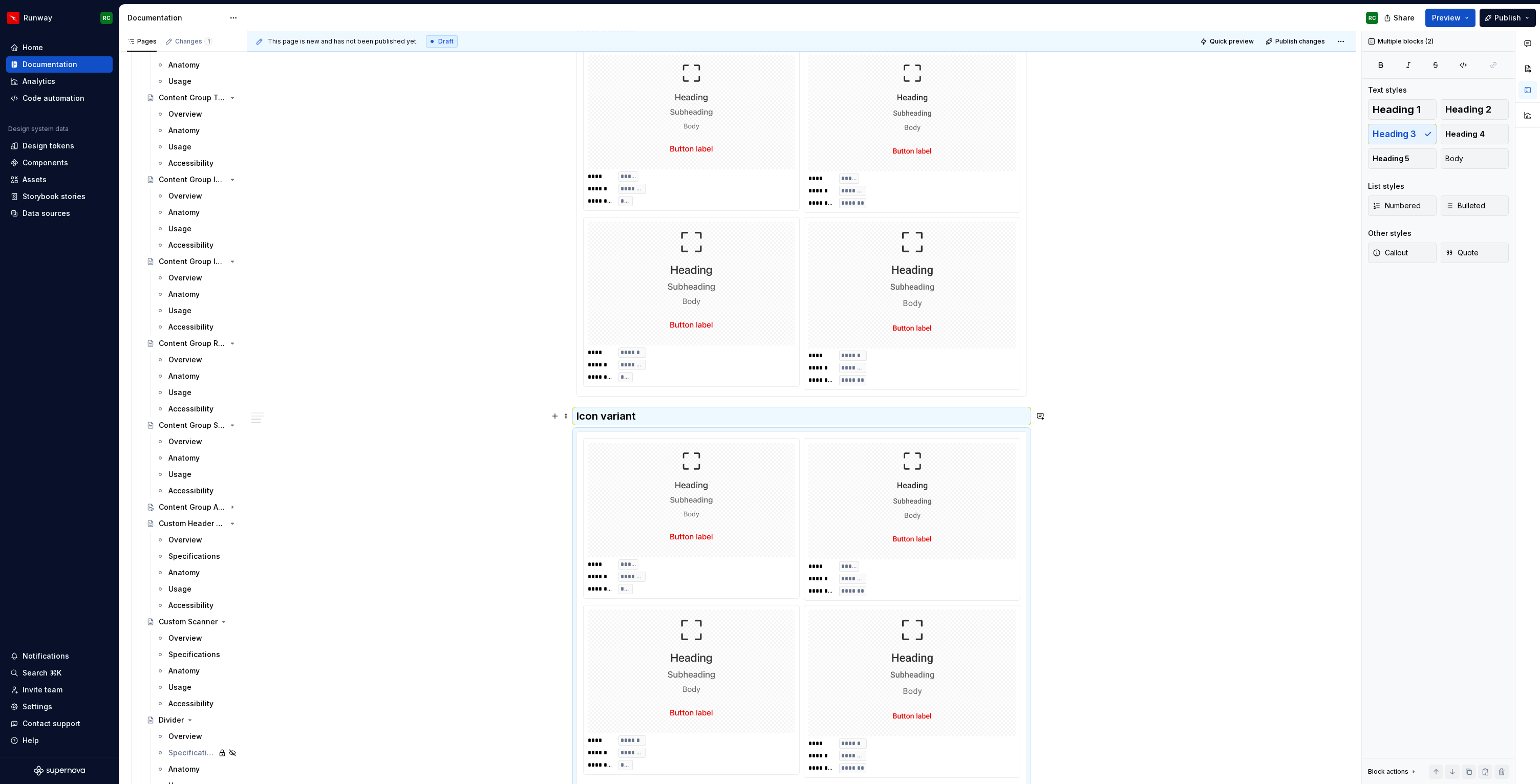
click at [589, 417] on h3 "Icon variant" at bounding box center [801, 416] width 451 height 14
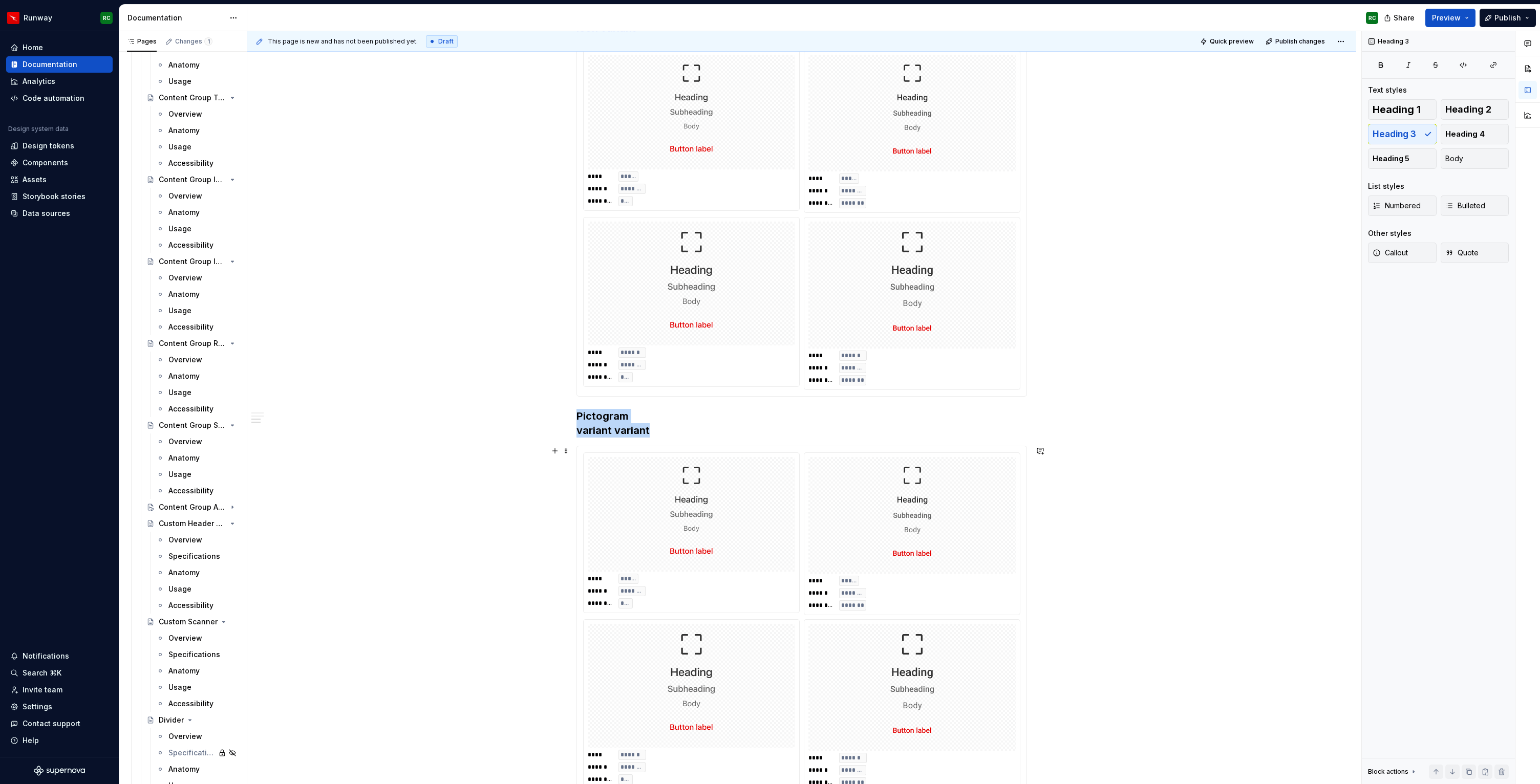
click at [755, 569] on div at bounding box center [691, 514] width 207 height 115
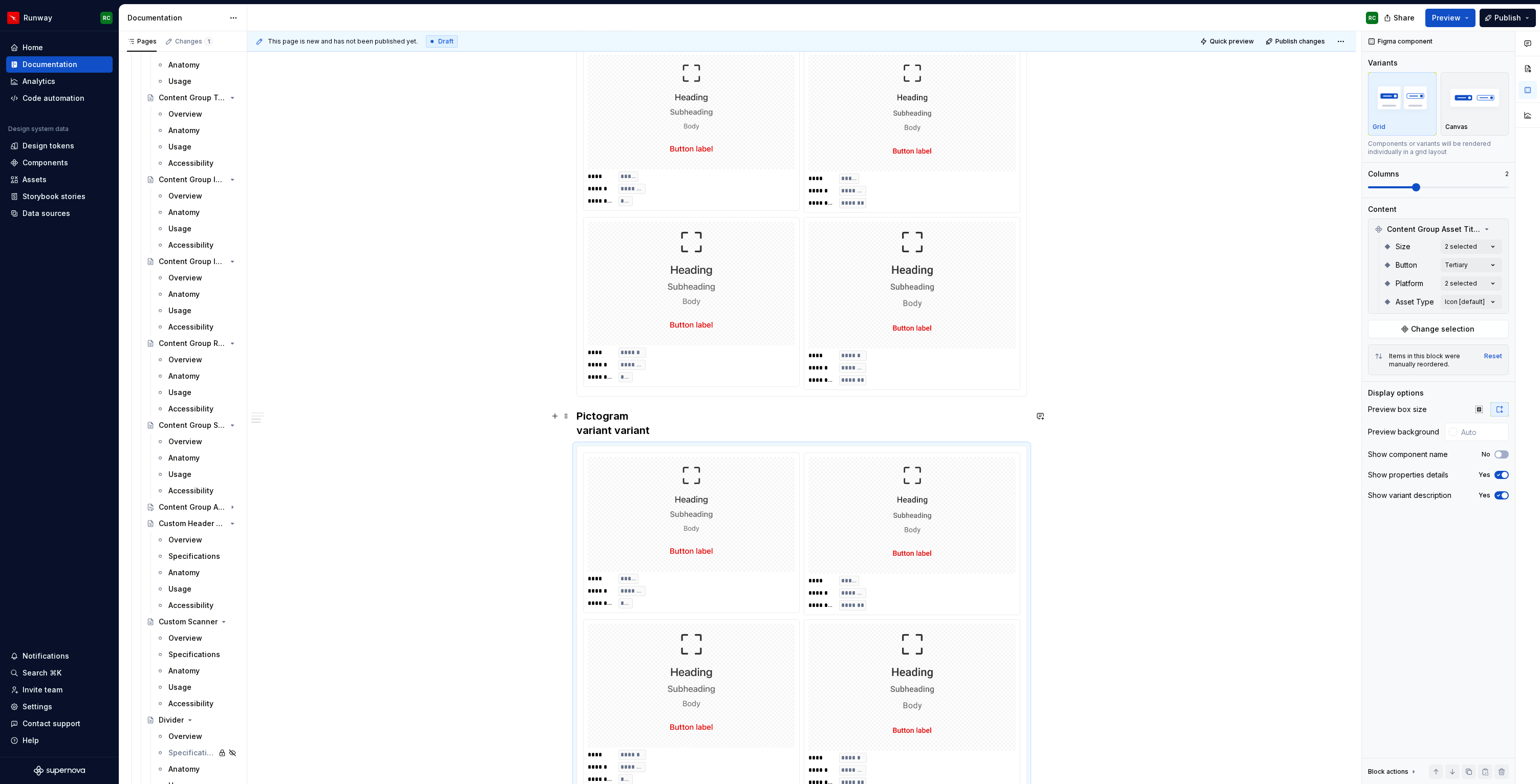
click at [620, 427] on h3 "Pictogram variant variant" at bounding box center [801, 424] width 451 height 29
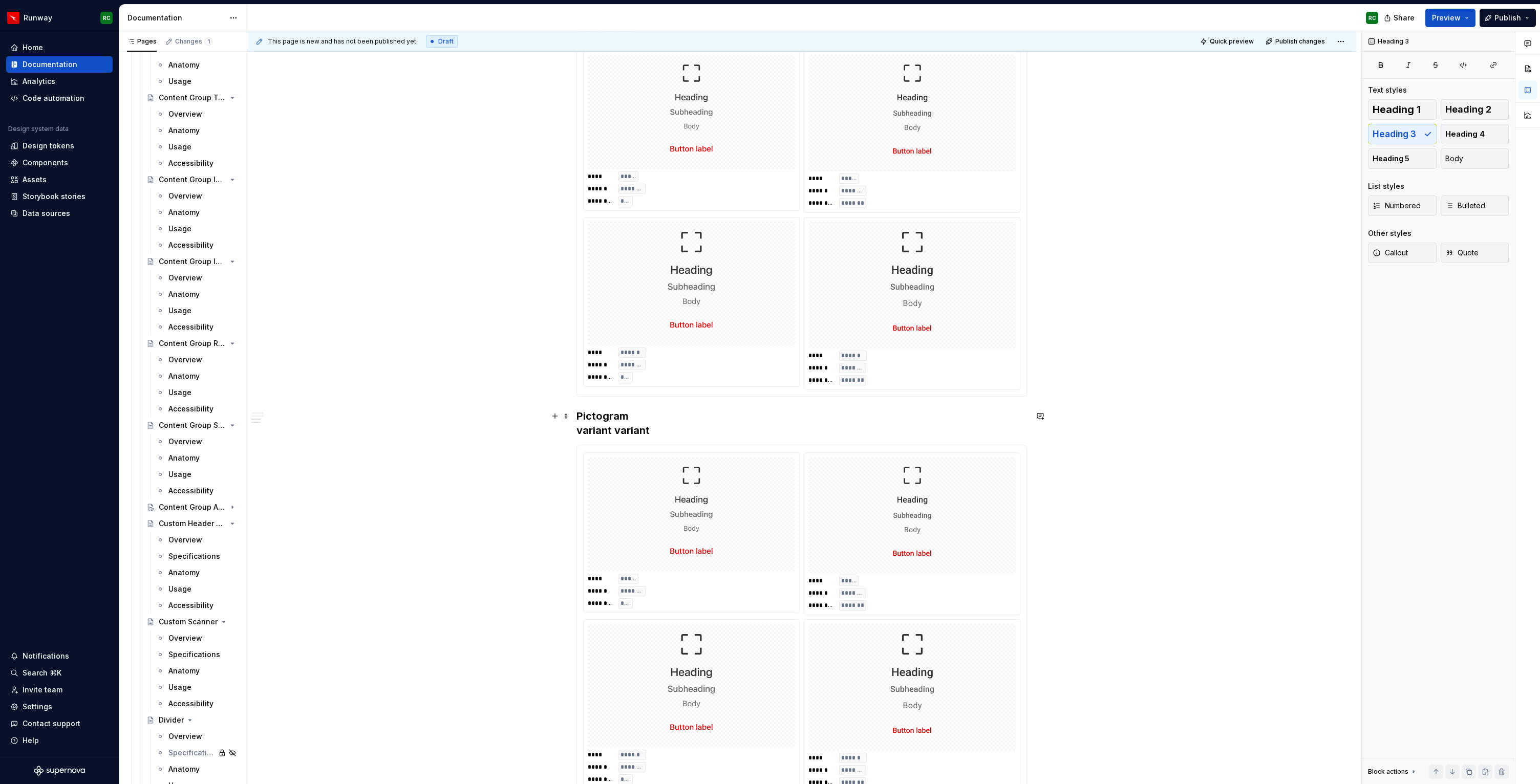
click at [627, 430] on h3 "Pictogram variant variant" at bounding box center [801, 424] width 451 height 29
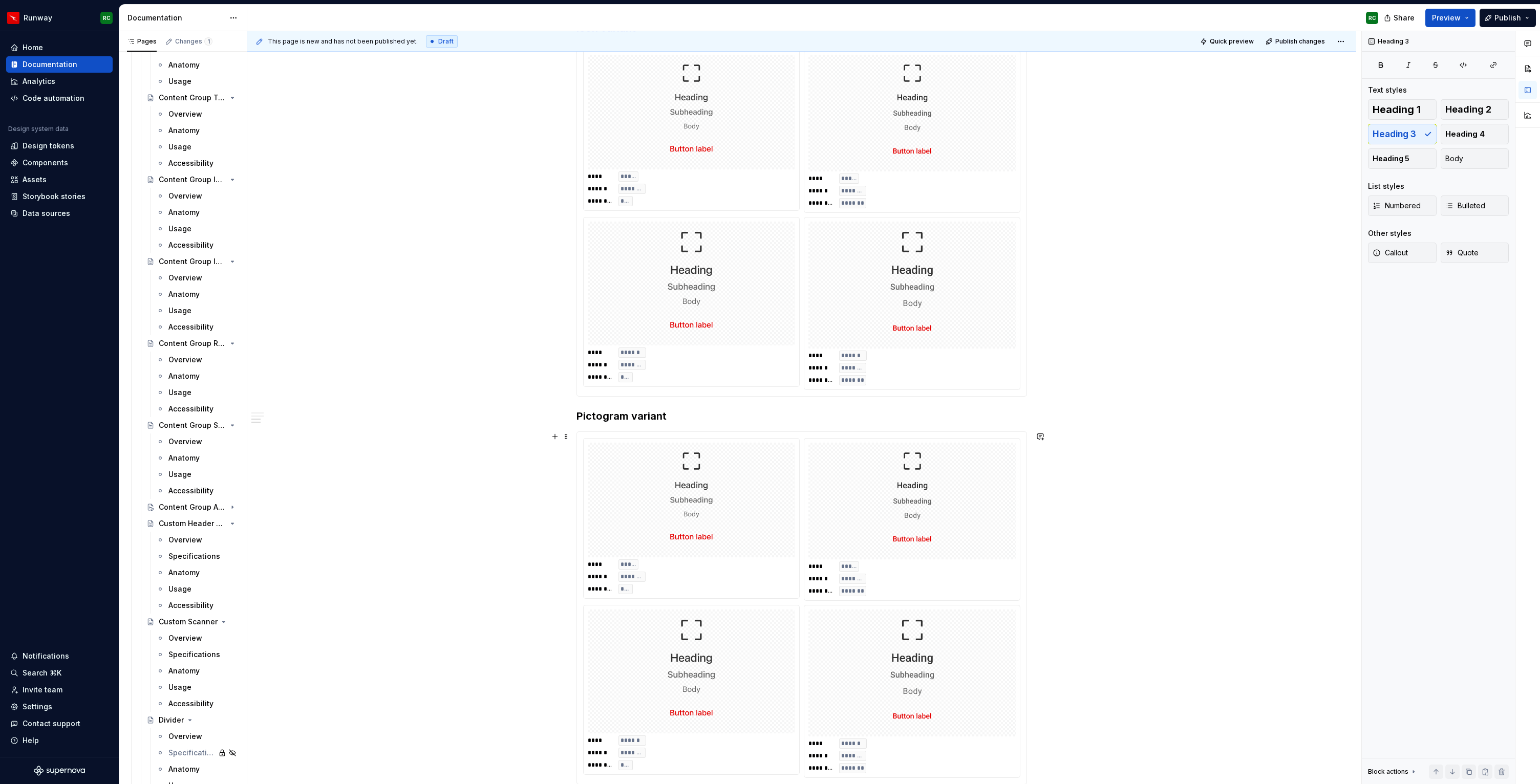
click at [697, 549] on img at bounding box center [691, 500] width 192 height 107
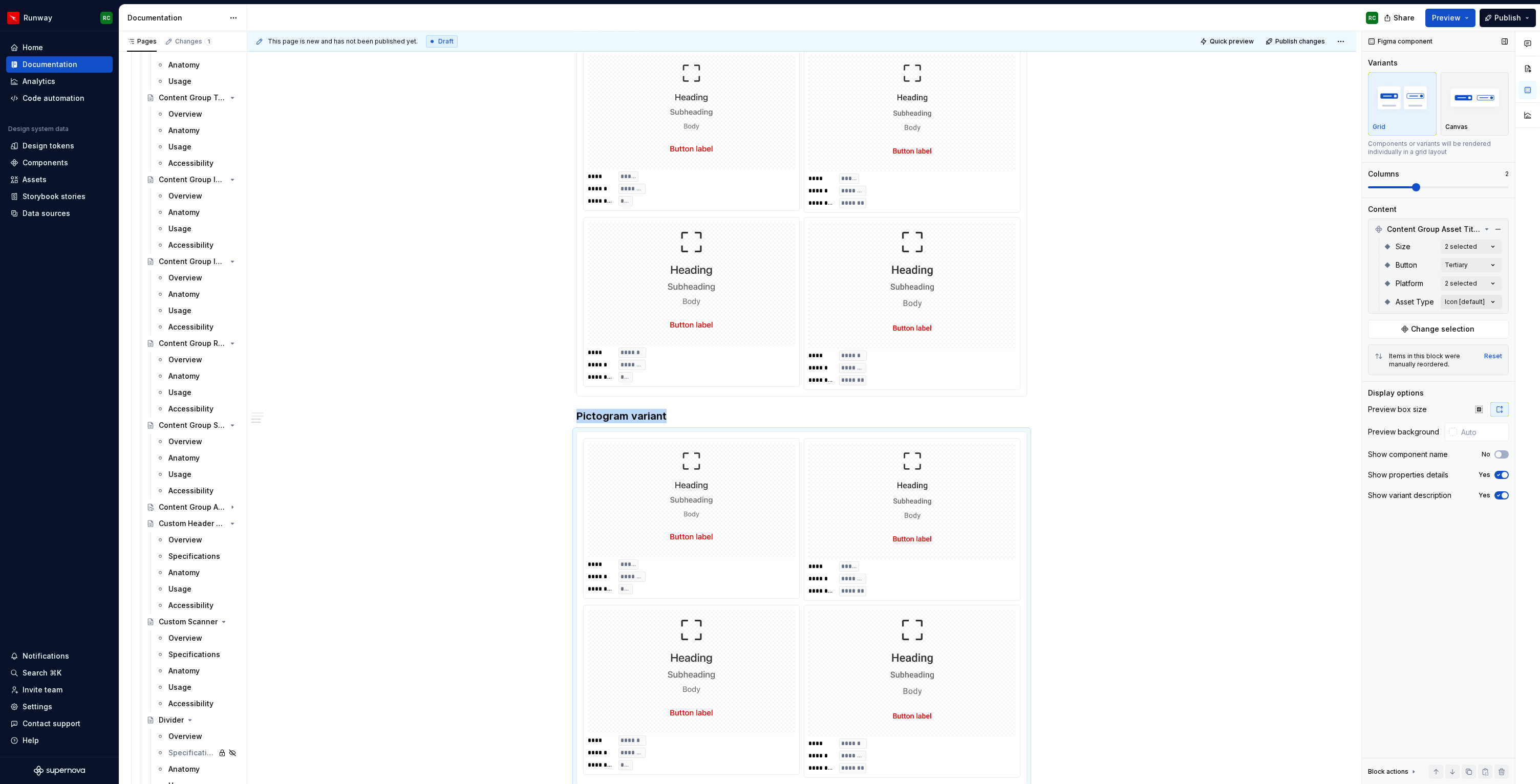
click at [1459, 301] on div "Comments Open comments No comments yet Select ‘Comment’ from the block context …" at bounding box center [1451, 408] width 178 height 754
click at [1409, 391] on div "Pictogram" at bounding box center [1433, 384] width 133 height 17
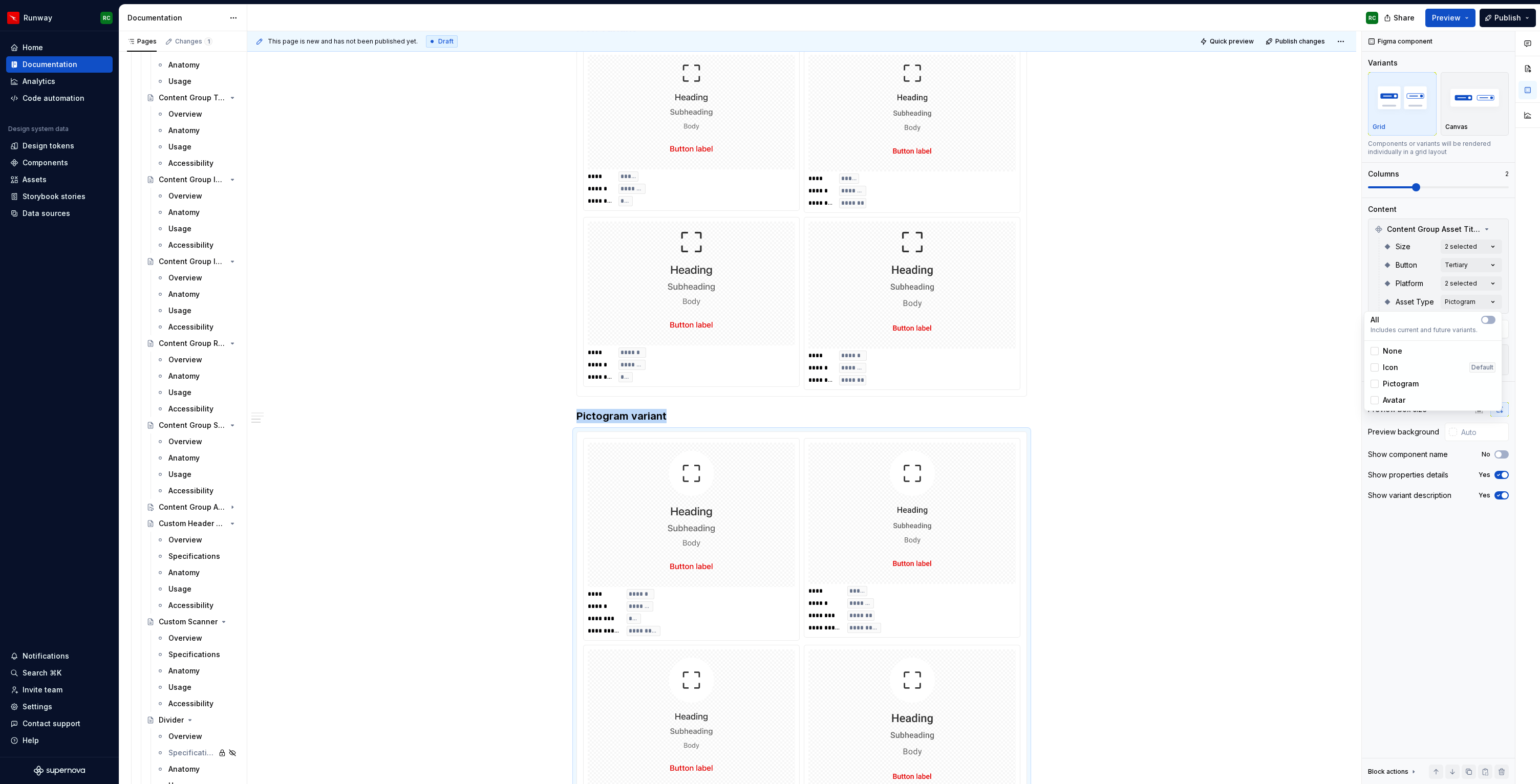
click at [1198, 405] on html "Runway RC Home Documentation Analytics Code automation Design system data Desig…" at bounding box center [770, 392] width 1540 height 784
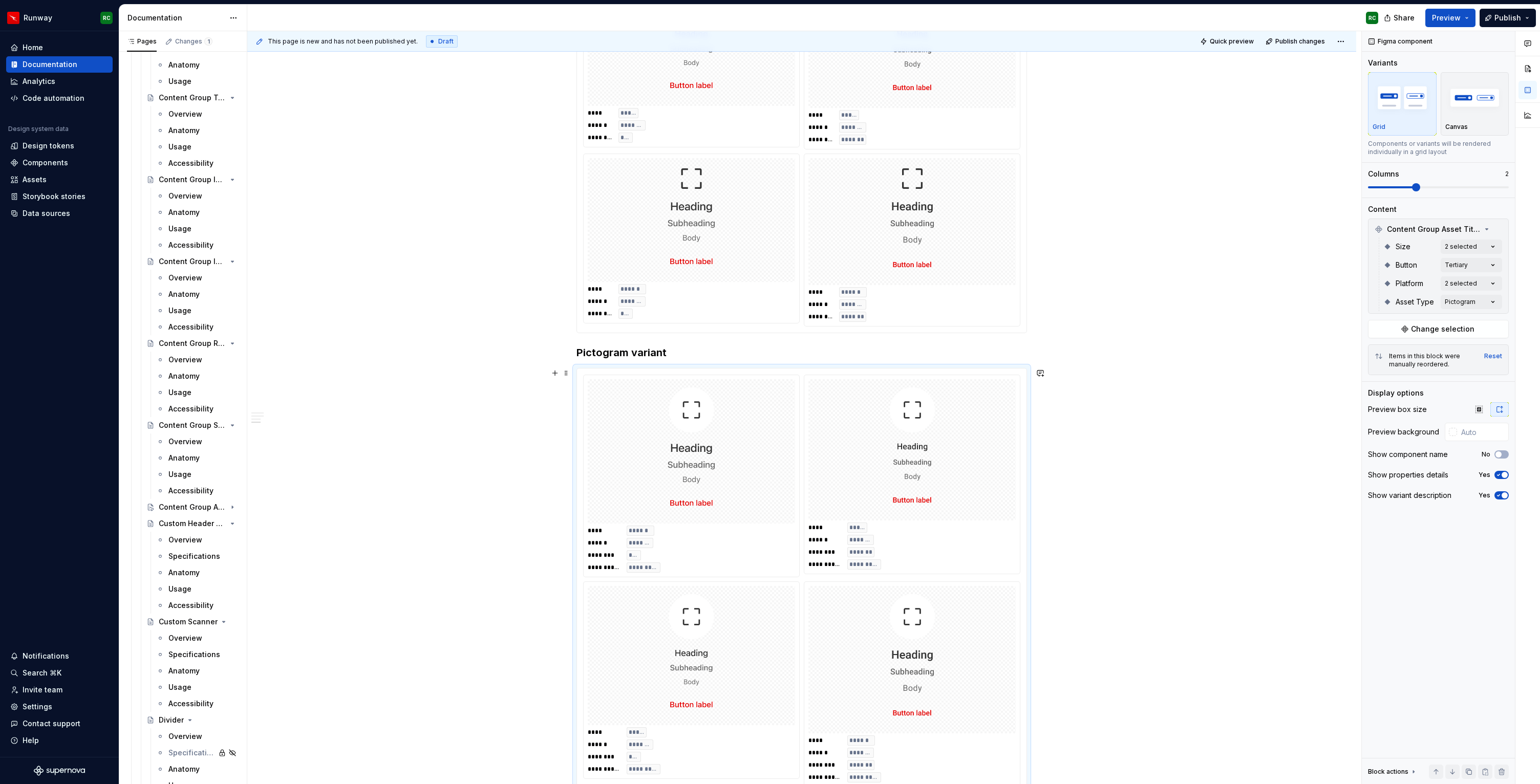
scroll to position [646, 0]
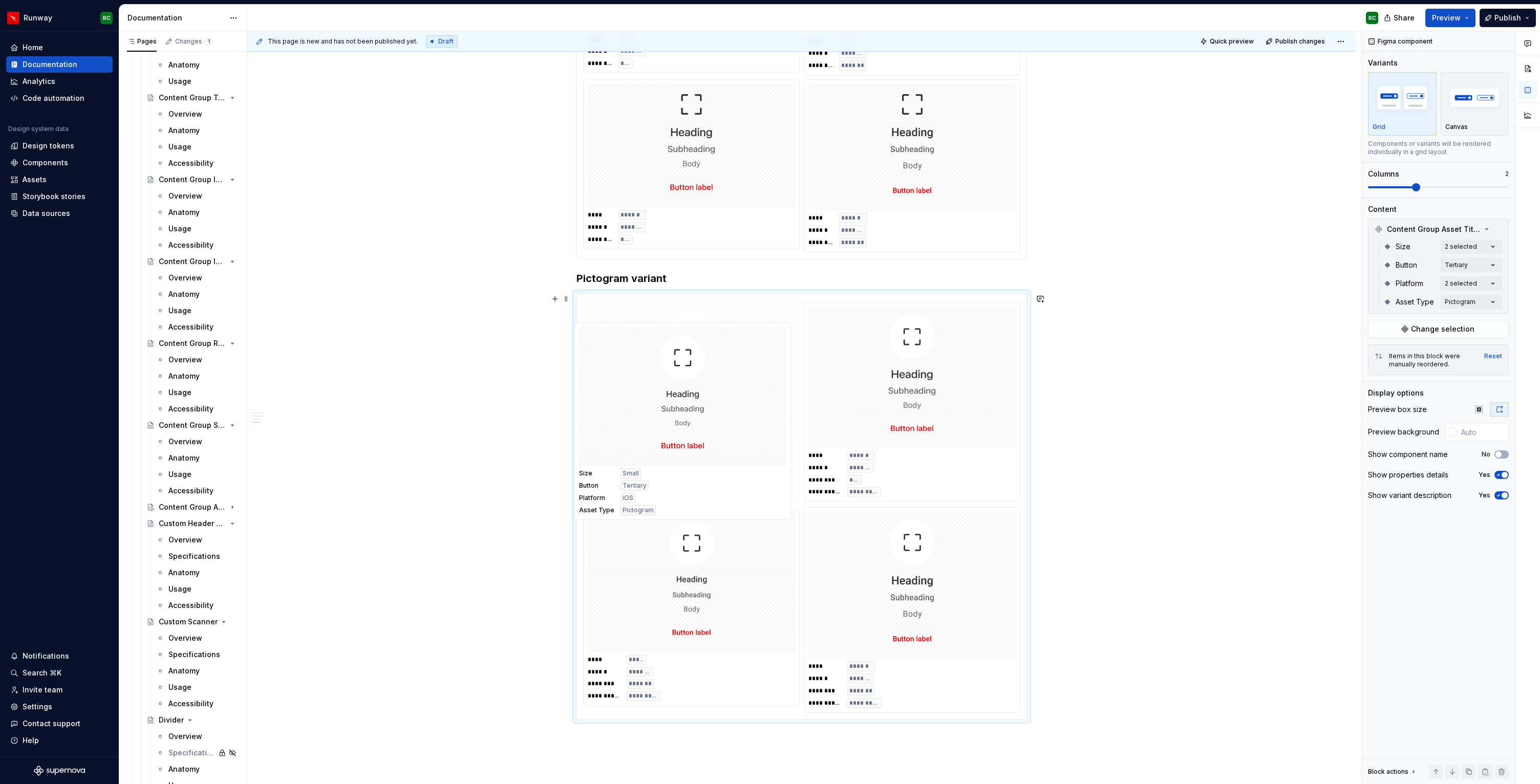
drag, startPoint x: 697, startPoint y: 638, endPoint x: 688, endPoint y: 457, distance: 181.2
click at [688, 457] on body "Runway RC Home Documentation Analytics Code automation Design system data Desig…" at bounding box center [770, 392] width 1540 height 784
drag, startPoint x: 880, startPoint y: 426, endPoint x: 642, endPoint y: 602, distance: 296.0
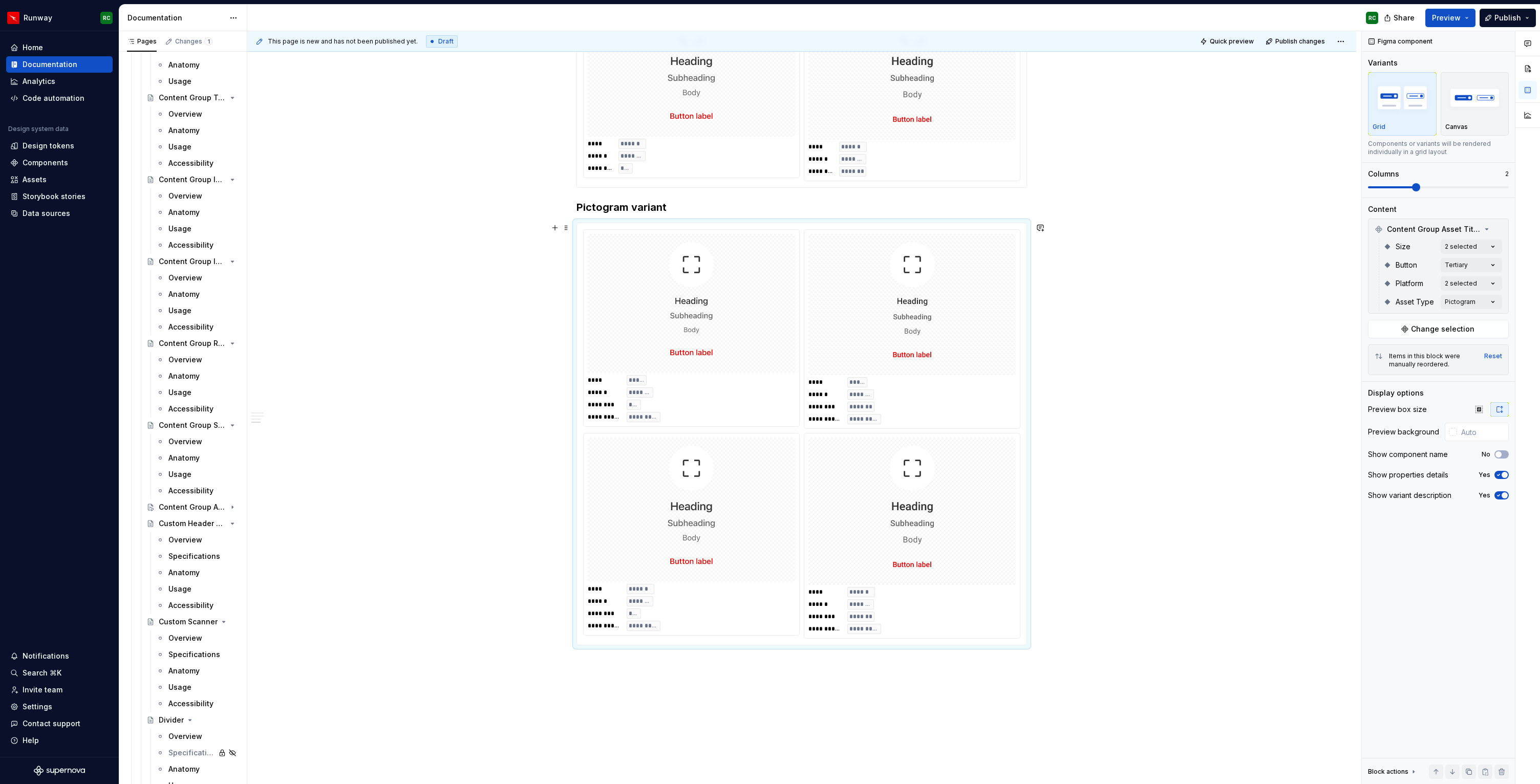
scroll to position [722, 0]
click at [708, 203] on h3 "Pictogram variant" at bounding box center [801, 202] width 451 height 14
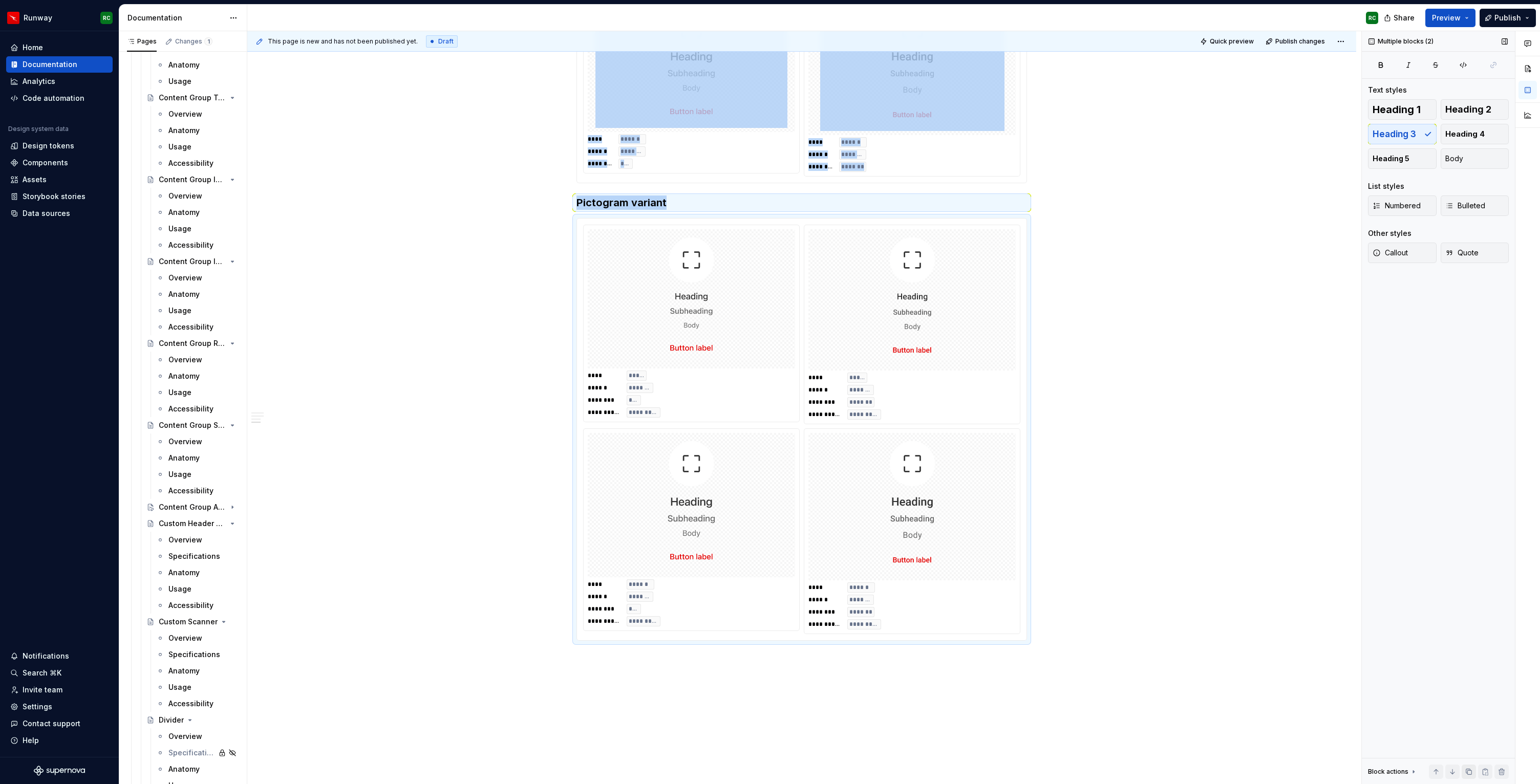
click at [1469, 771] on button "button" at bounding box center [1468, 772] width 14 height 14
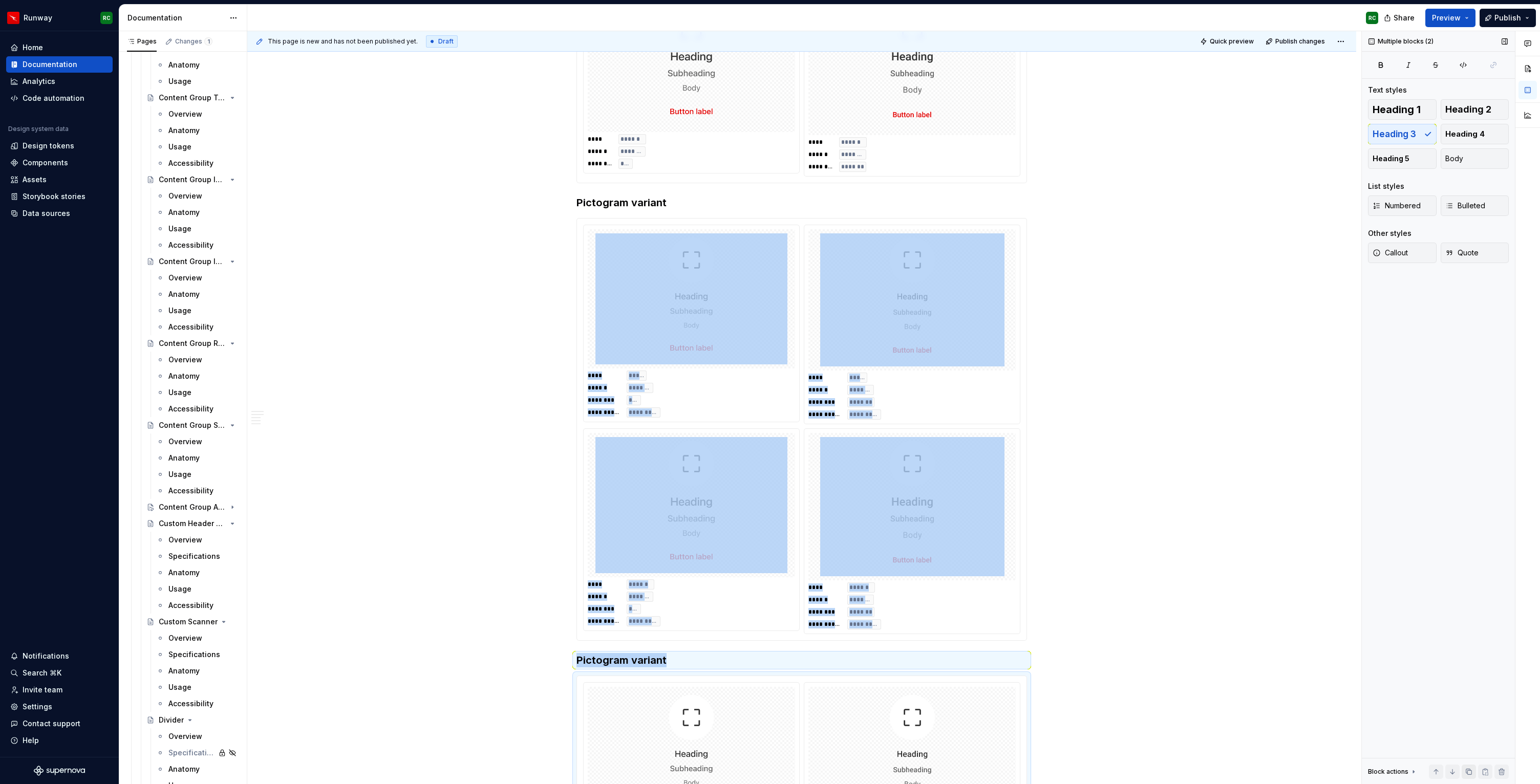
scroll to position [1036, 0]
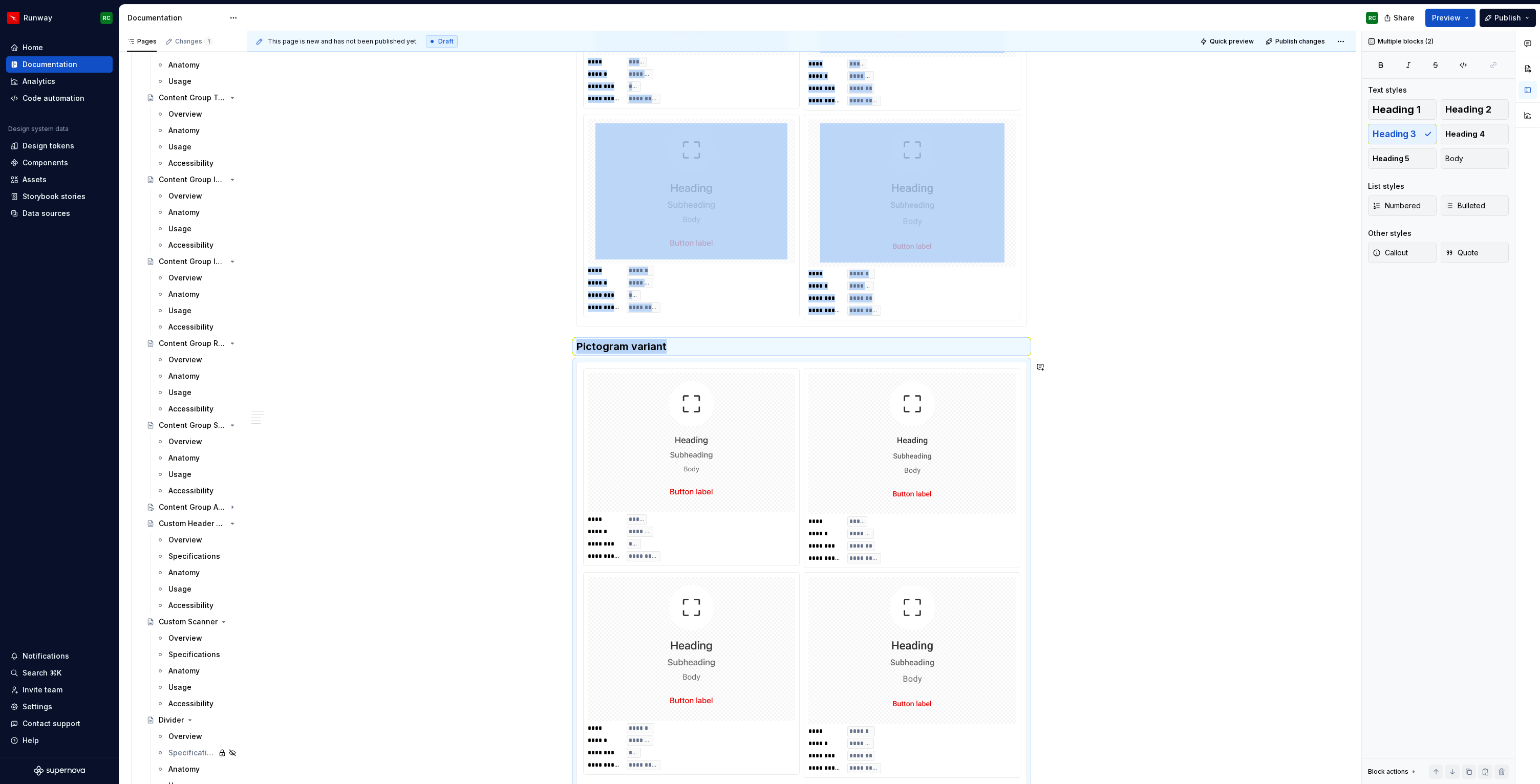
click at [606, 350] on h3 "Pictogram variant" at bounding box center [801, 346] width 451 height 14
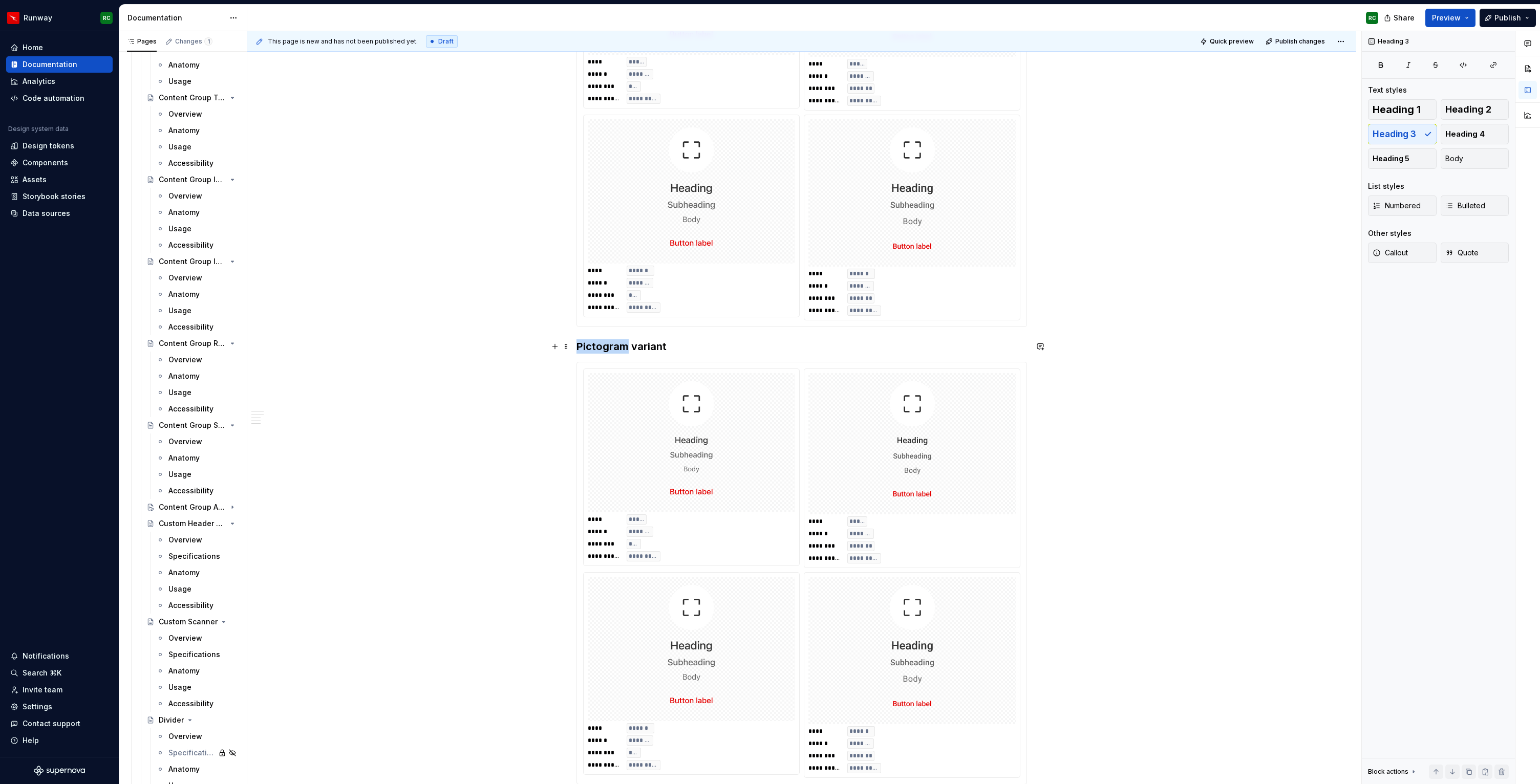
click at [606, 350] on h3 "Pictogram variant" at bounding box center [801, 346] width 451 height 14
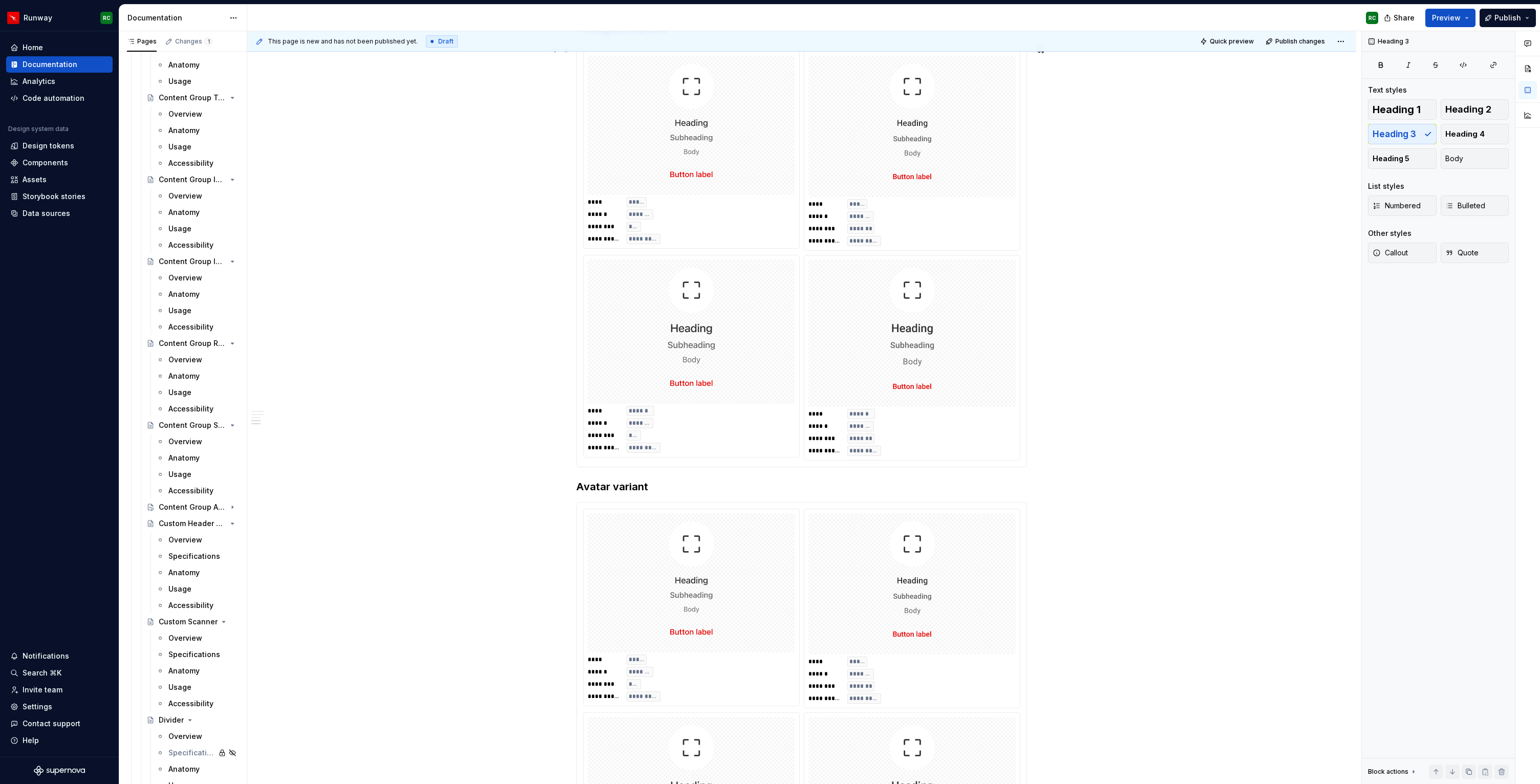
scroll to position [778, 0]
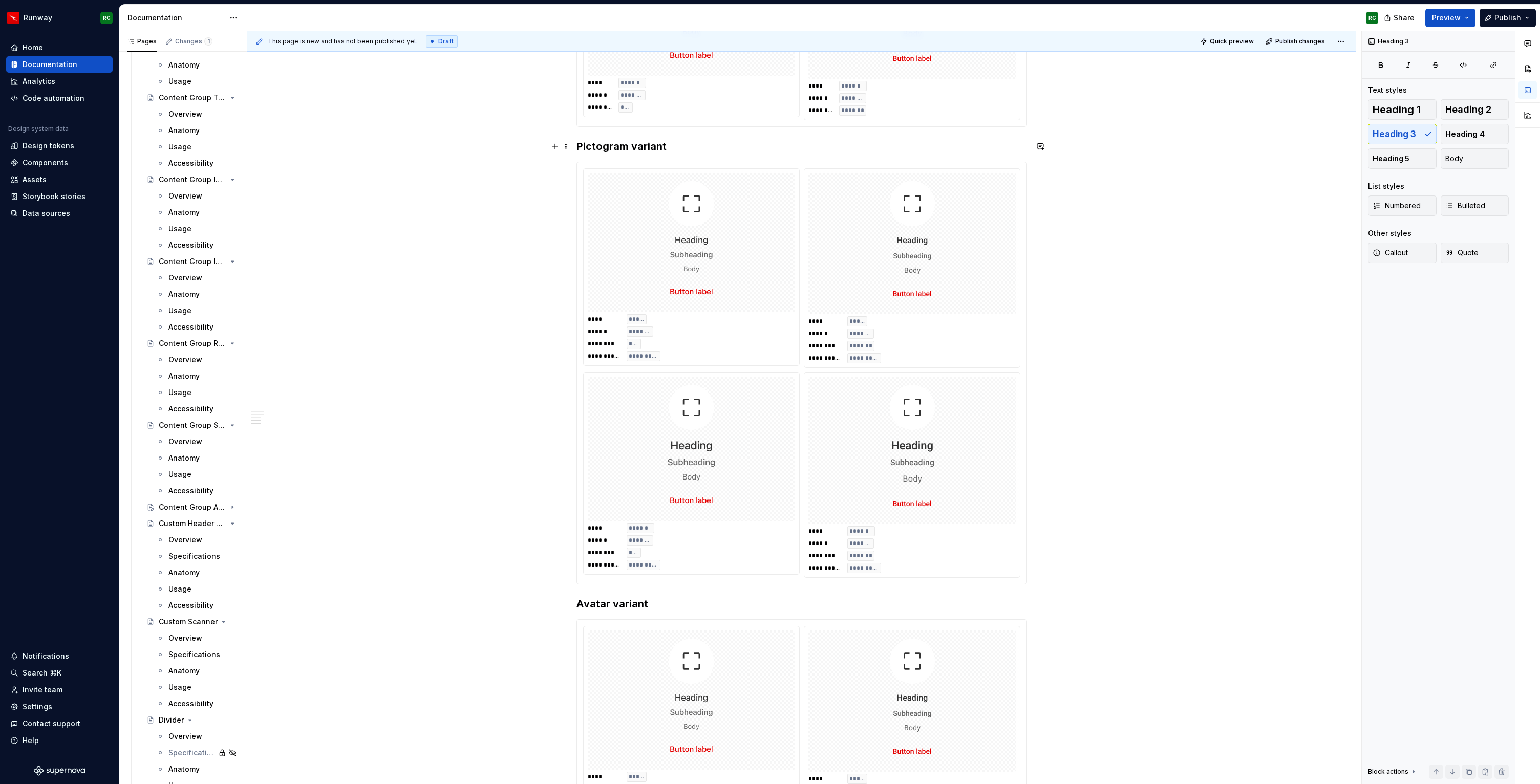
click at [580, 148] on h3 "Pictogram variant" at bounding box center [801, 146] width 451 height 14
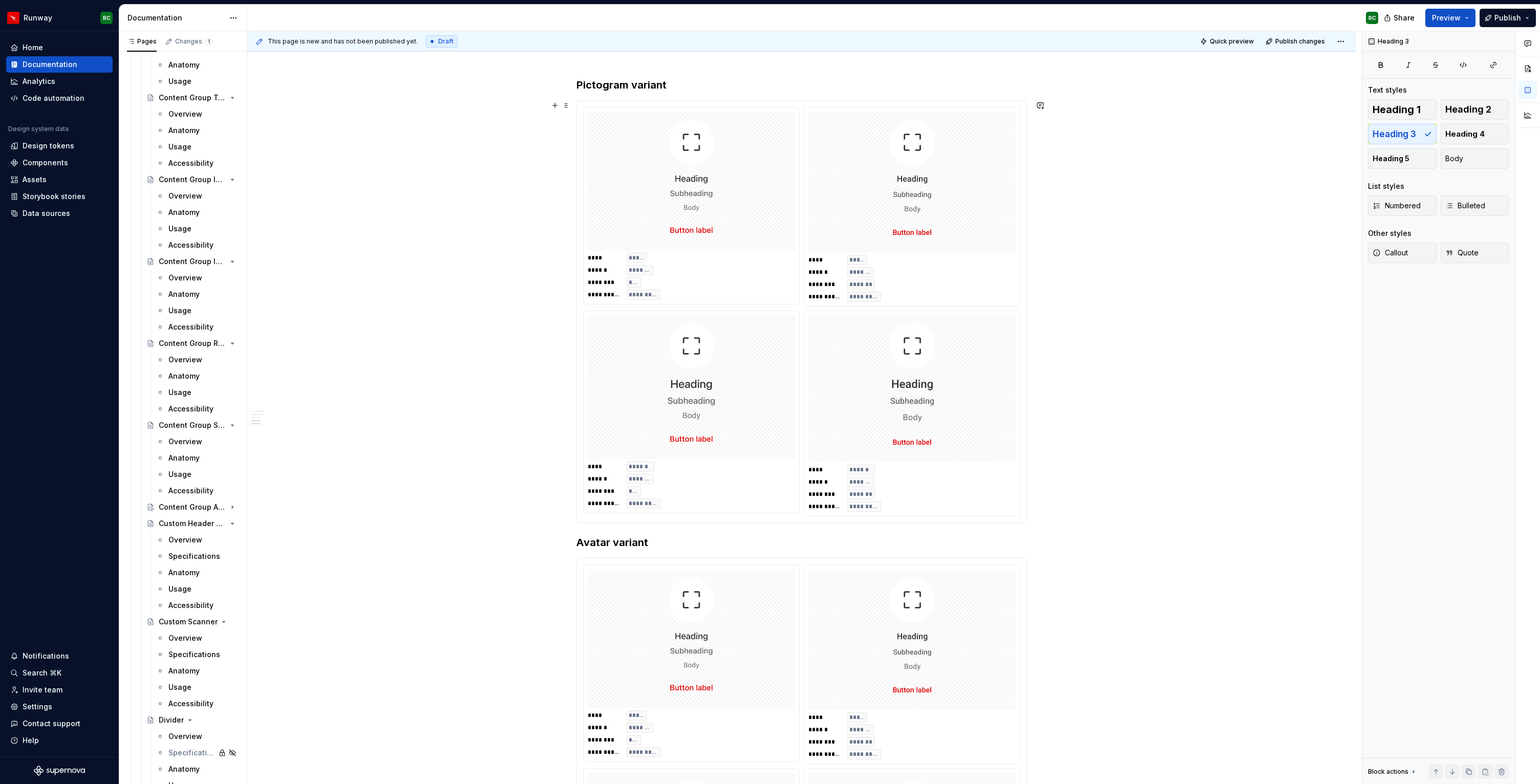
scroll to position [869, 0]
click at [580, 537] on h3 "Avatar variant" at bounding box center [801, 538] width 451 height 14
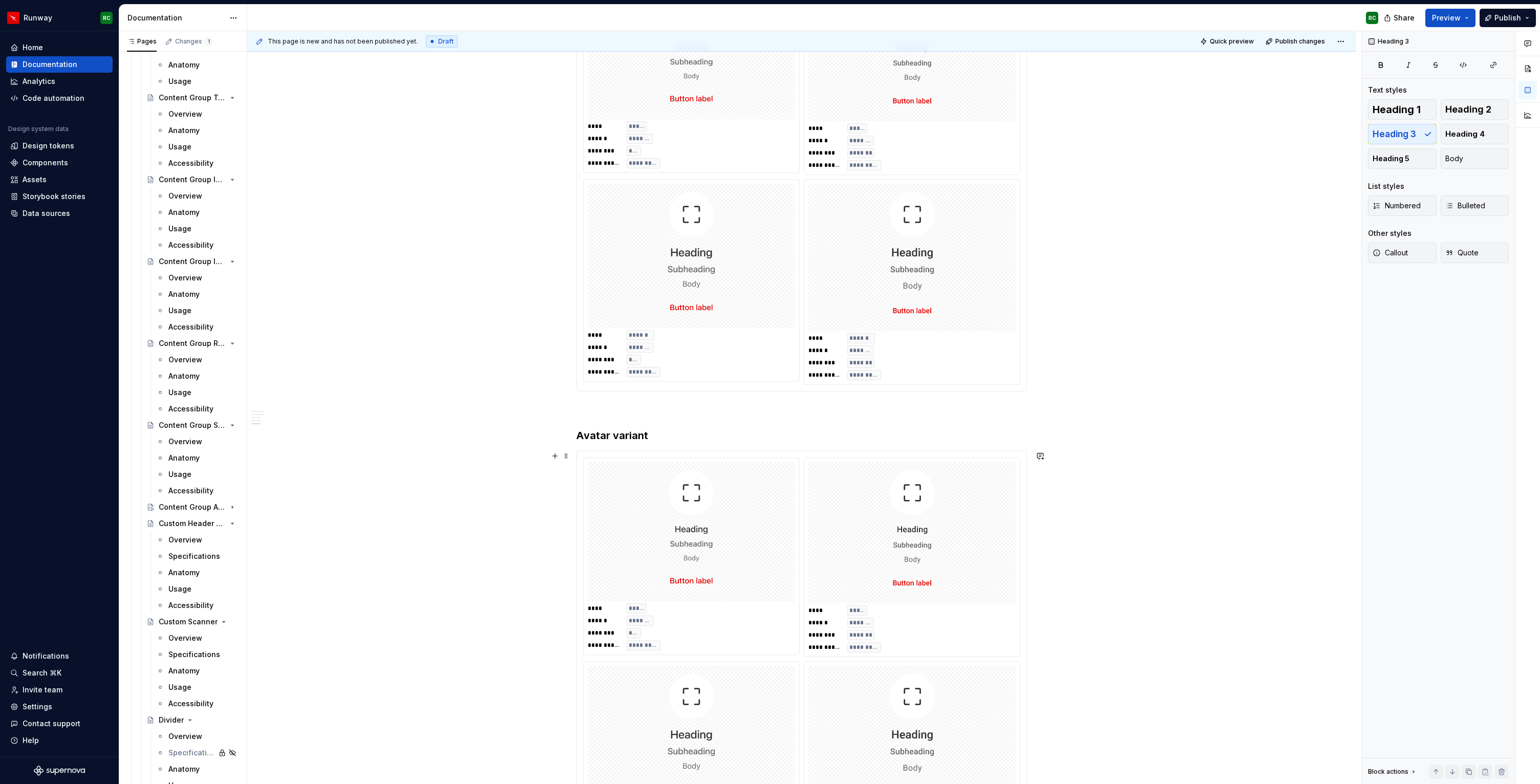
scroll to position [1154, 0]
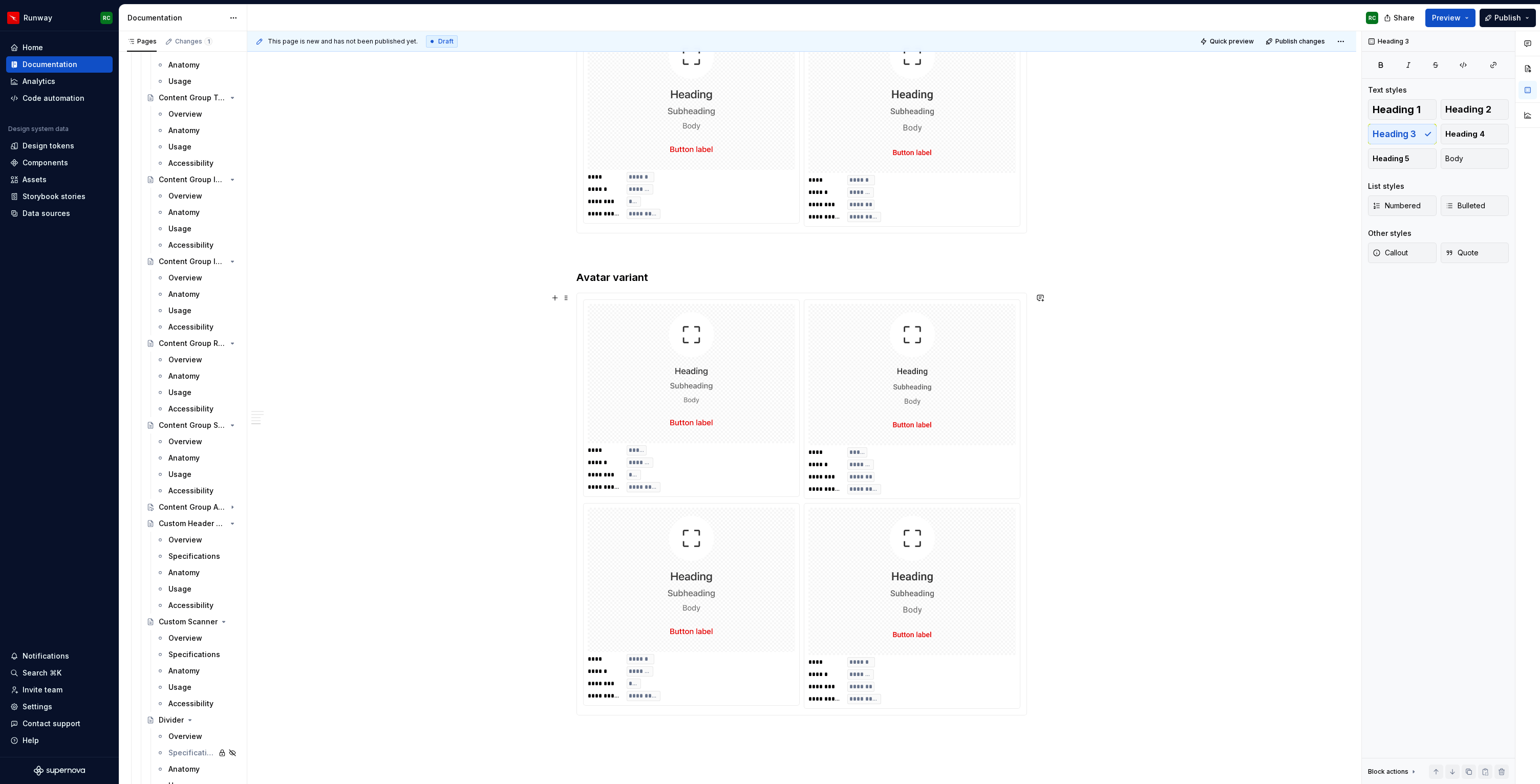
click at [728, 523] on img at bounding box center [691, 580] width 192 height 136
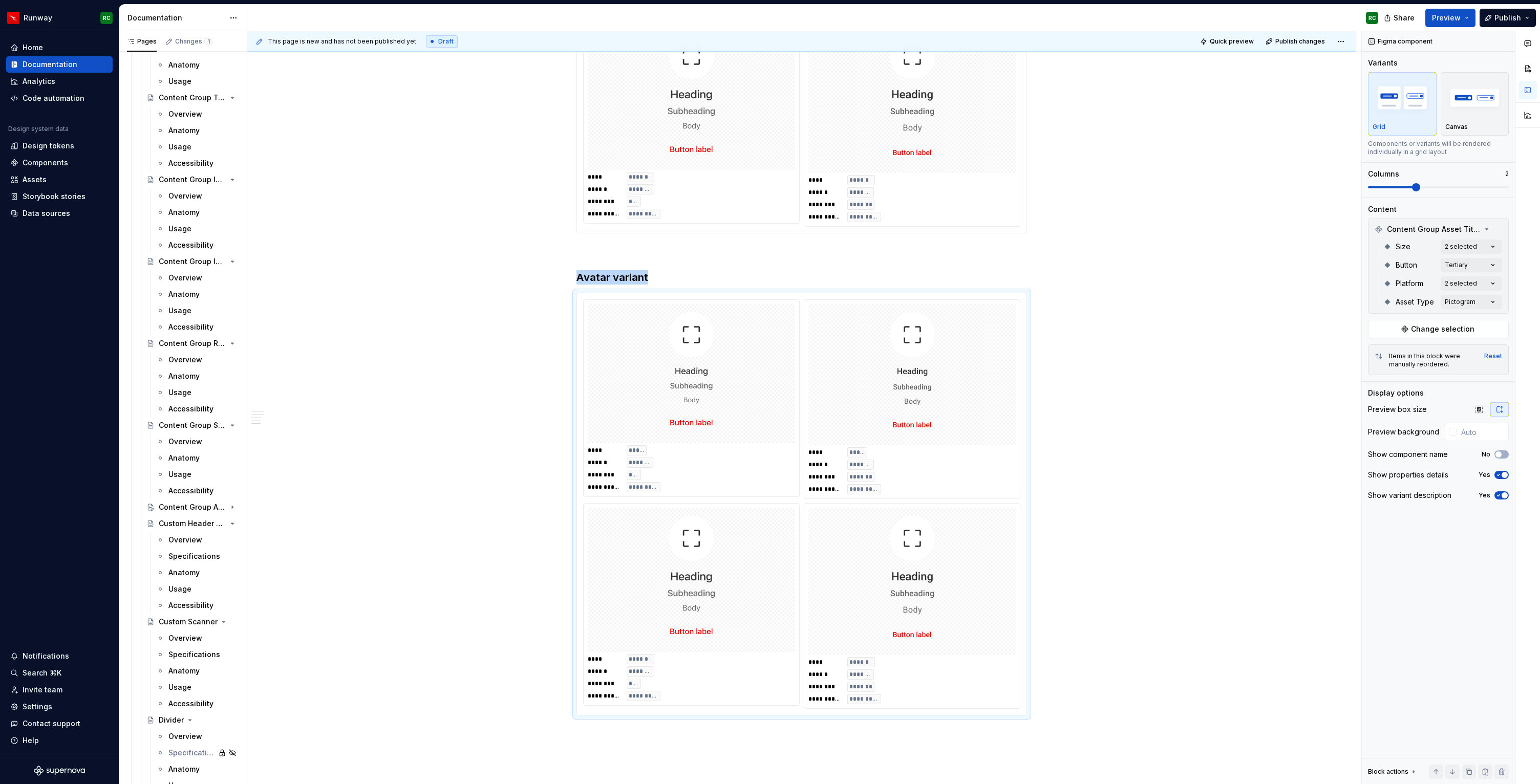
click at [1474, 301] on div "Comments Open comments No comments yet Select ‘Comment’ from the block context …" at bounding box center [1451, 408] width 178 height 754
type textarea "*"
click at [1400, 387] on span "Pictogram" at bounding box center [1400, 384] width 36 height 10
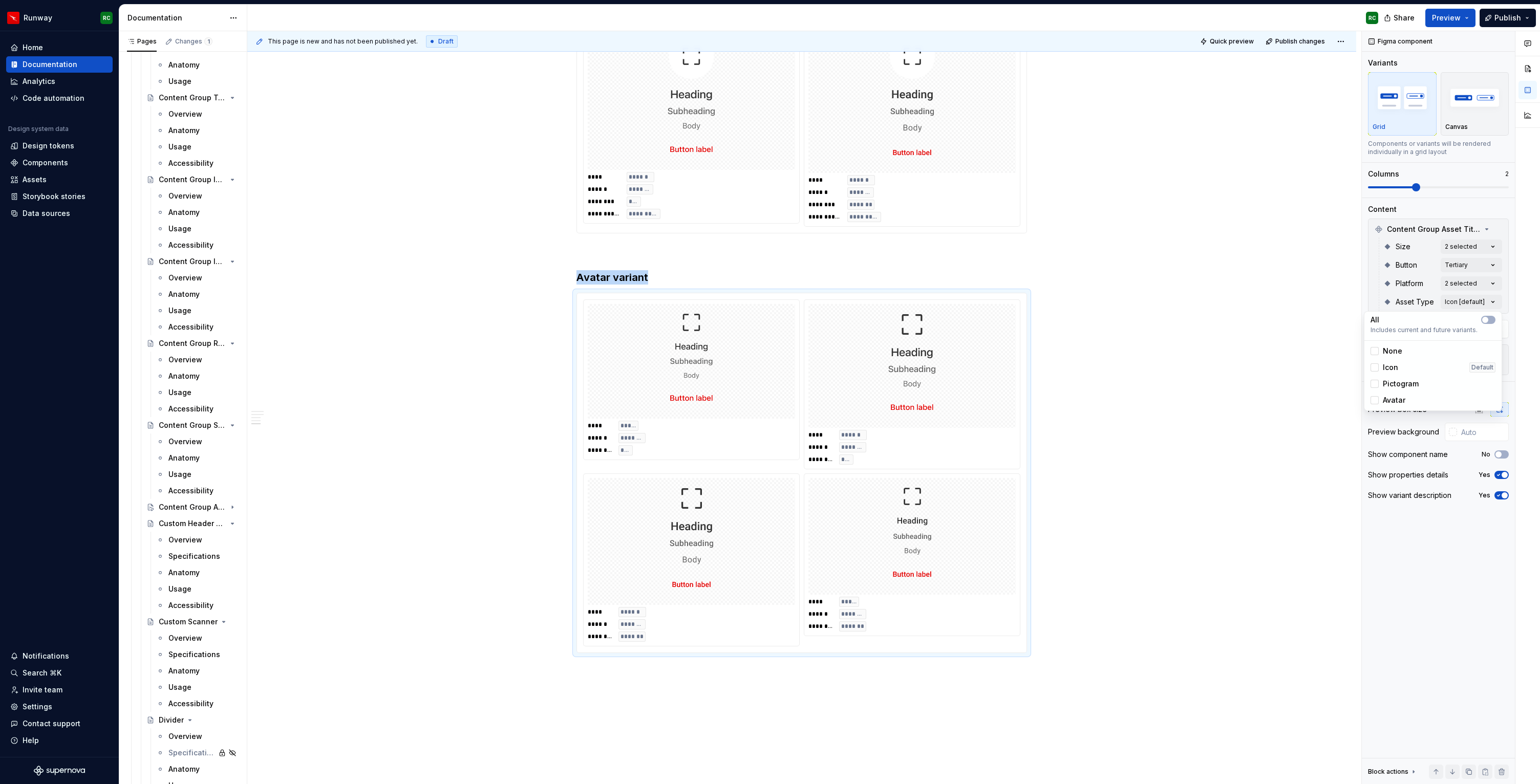
click at [1397, 398] on span "Avatar" at bounding box center [1393, 400] width 23 height 10
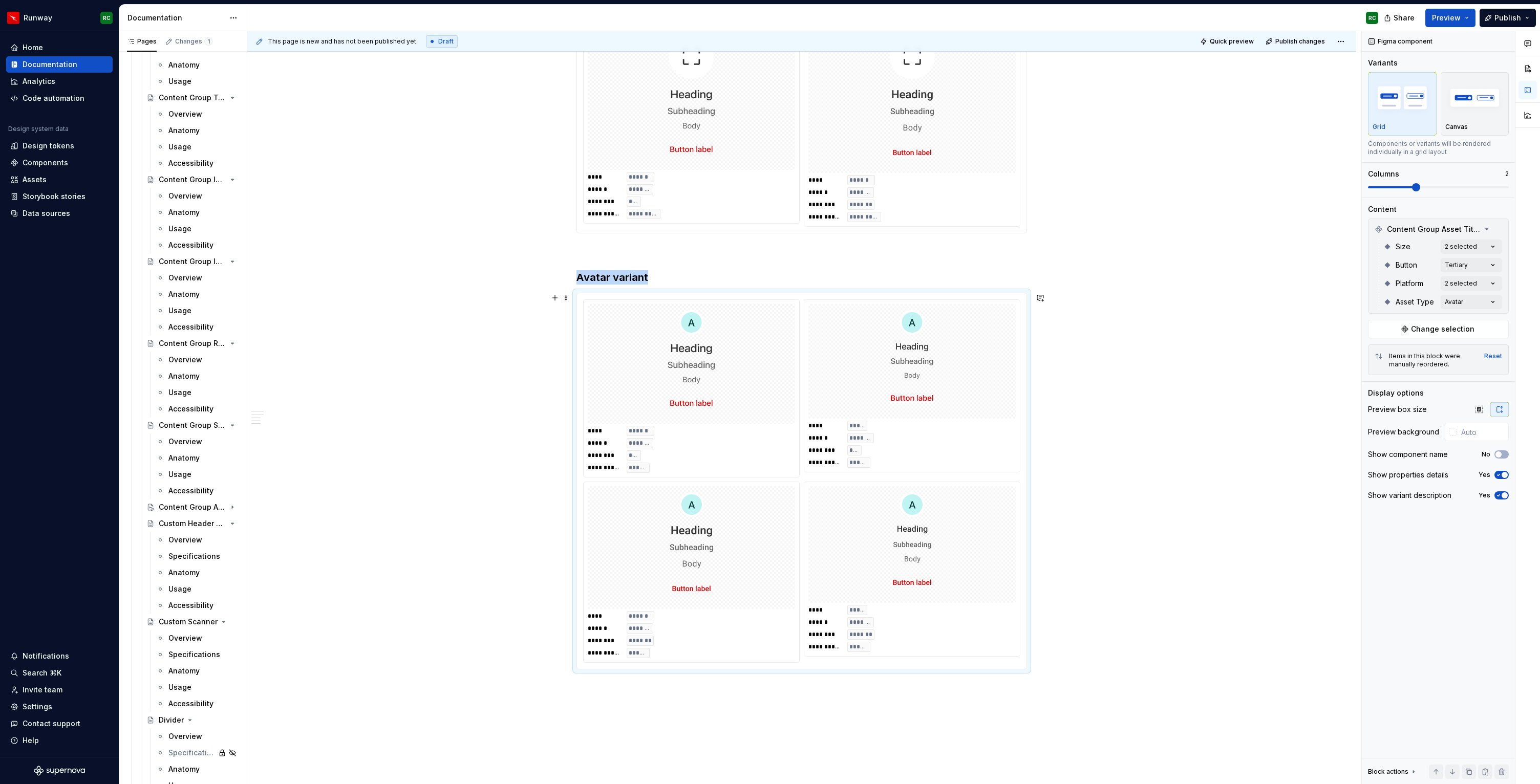
click at [882, 416] on div at bounding box center [911, 361] width 207 height 115
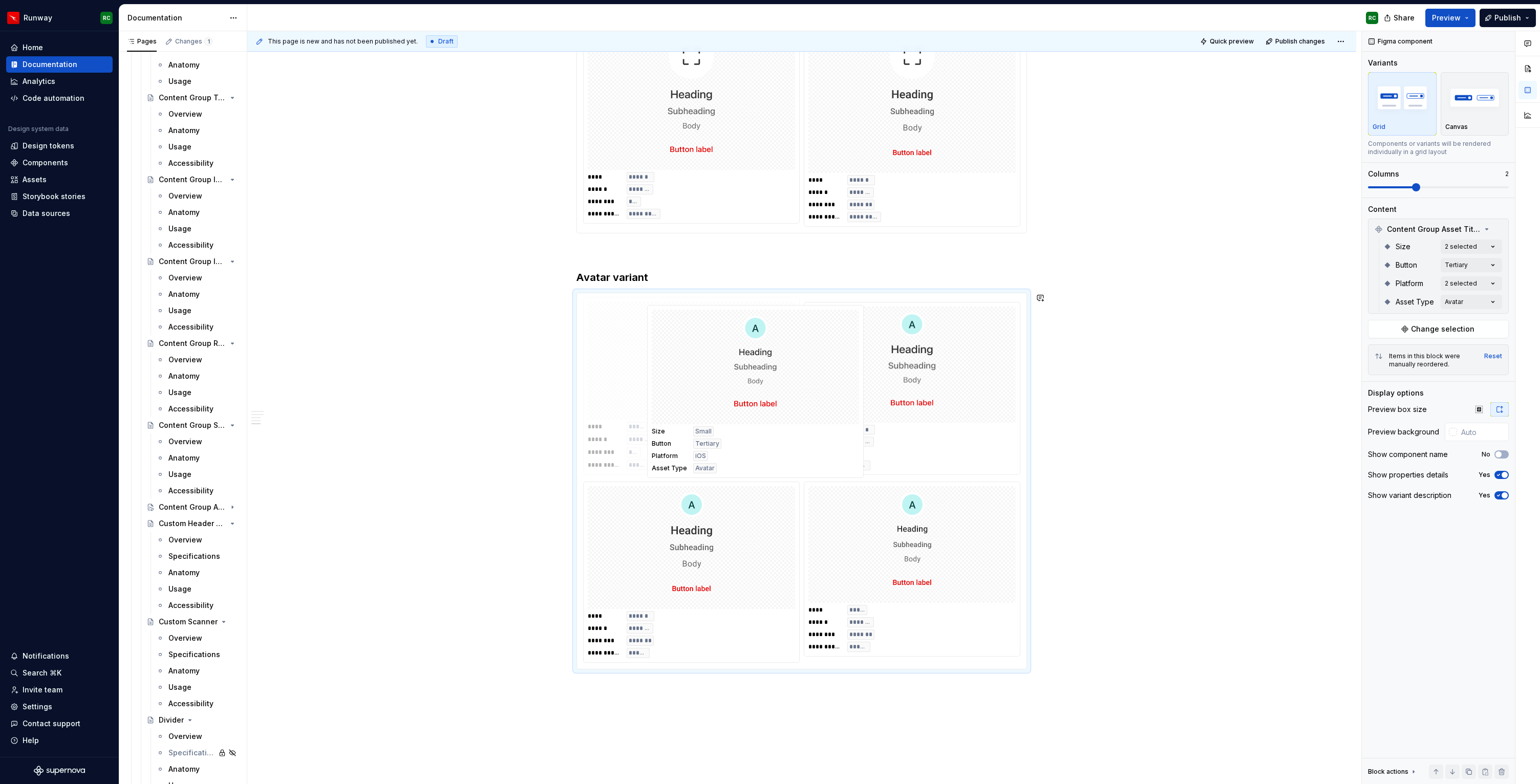
drag, startPoint x: 935, startPoint y: 433, endPoint x: 772, endPoint y: 439, distance: 163.1
click at [772, 439] on body "Runway RC Home Documentation Analytics Code automation Design system data Desig…" at bounding box center [770, 392] width 1540 height 784
drag, startPoint x: 884, startPoint y: 431, endPoint x: 732, endPoint y: 565, distance: 202.6
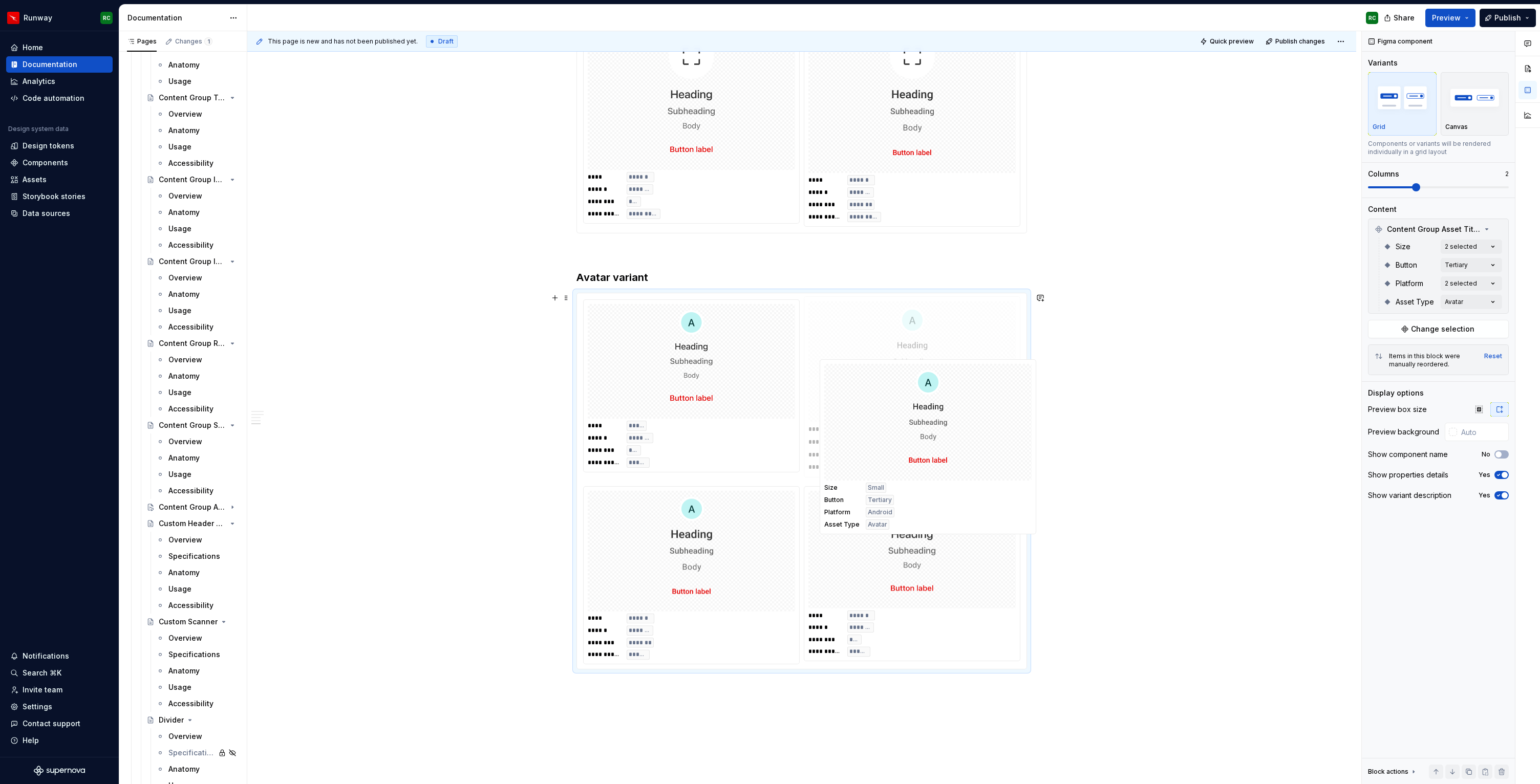
drag, startPoint x: 852, startPoint y: 586, endPoint x: 866, endPoint y: 428, distance: 158.6
click at [866, 428] on body "Runway RC Home Documentation Analytics Code automation Design system data Desig…" at bounding box center [770, 392] width 1540 height 784
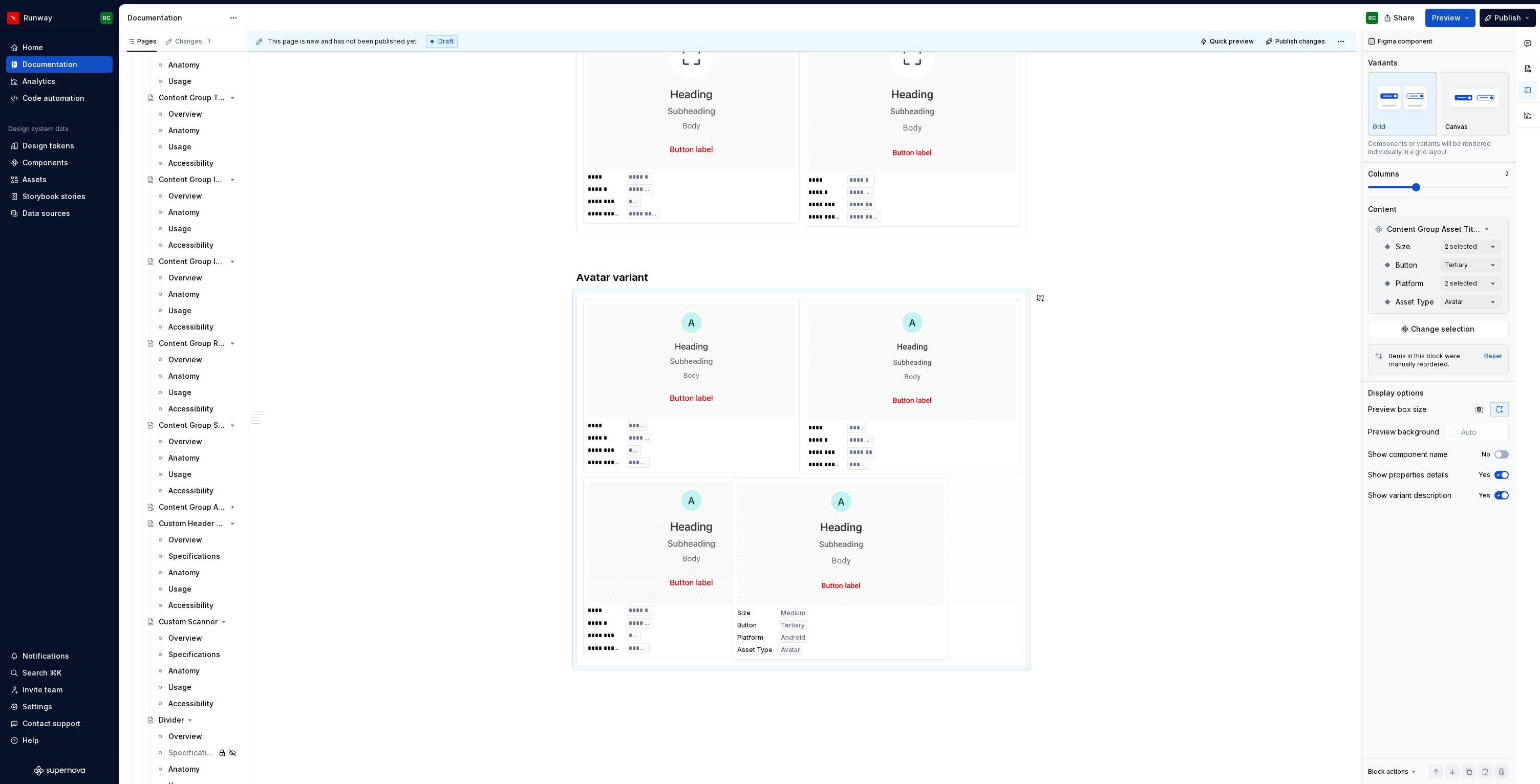
drag, startPoint x: 682, startPoint y: 604, endPoint x: 821, endPoint y: 605, distance: 139.0
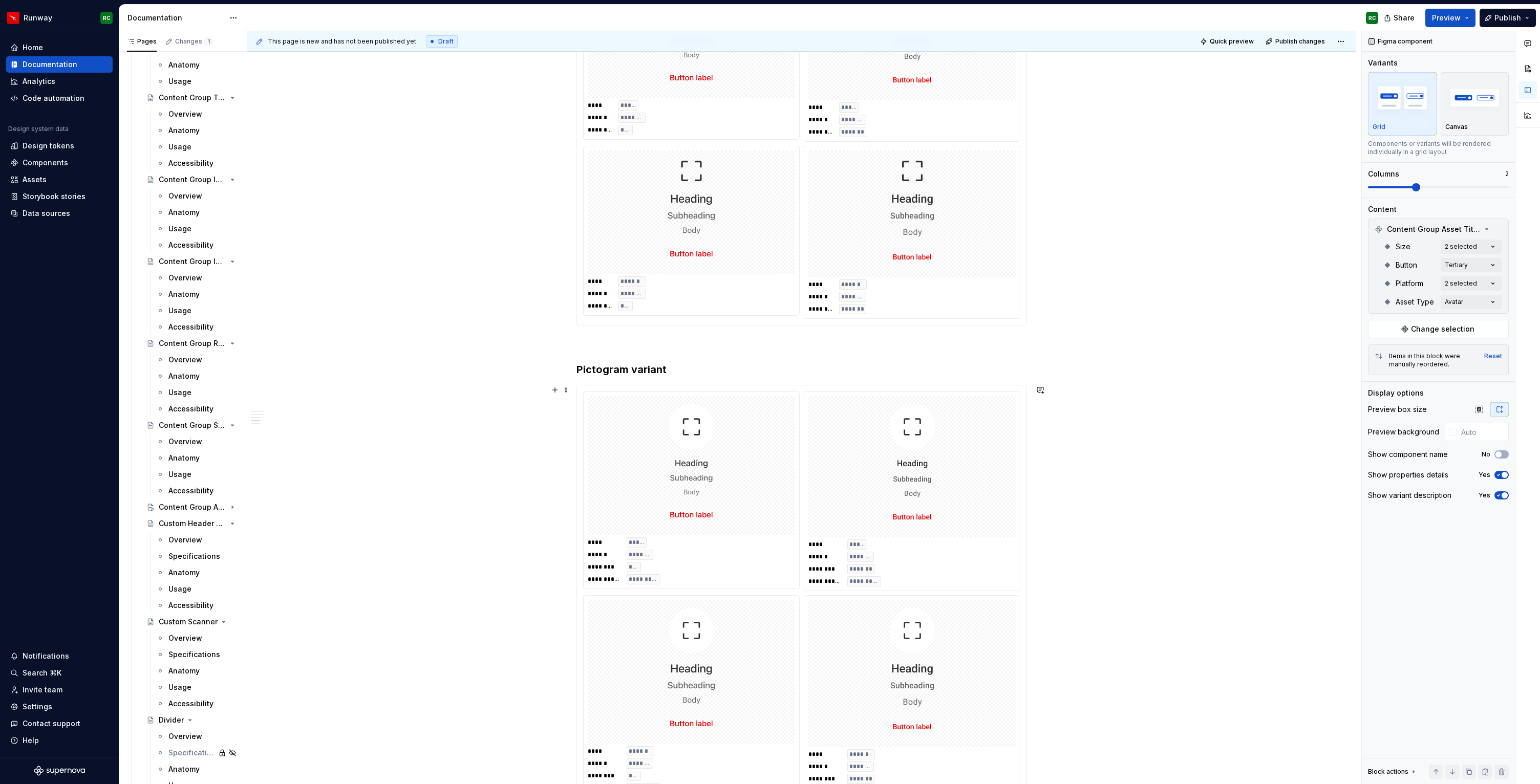
scroll to position [576, 0]
click at [907, 183] on img at bounding box center [912, 218] width 184 height 119
click at [1472, 436] on input "text" at bounding box center [1482, 432] width 52 height 19
paste input "E5E3E1"
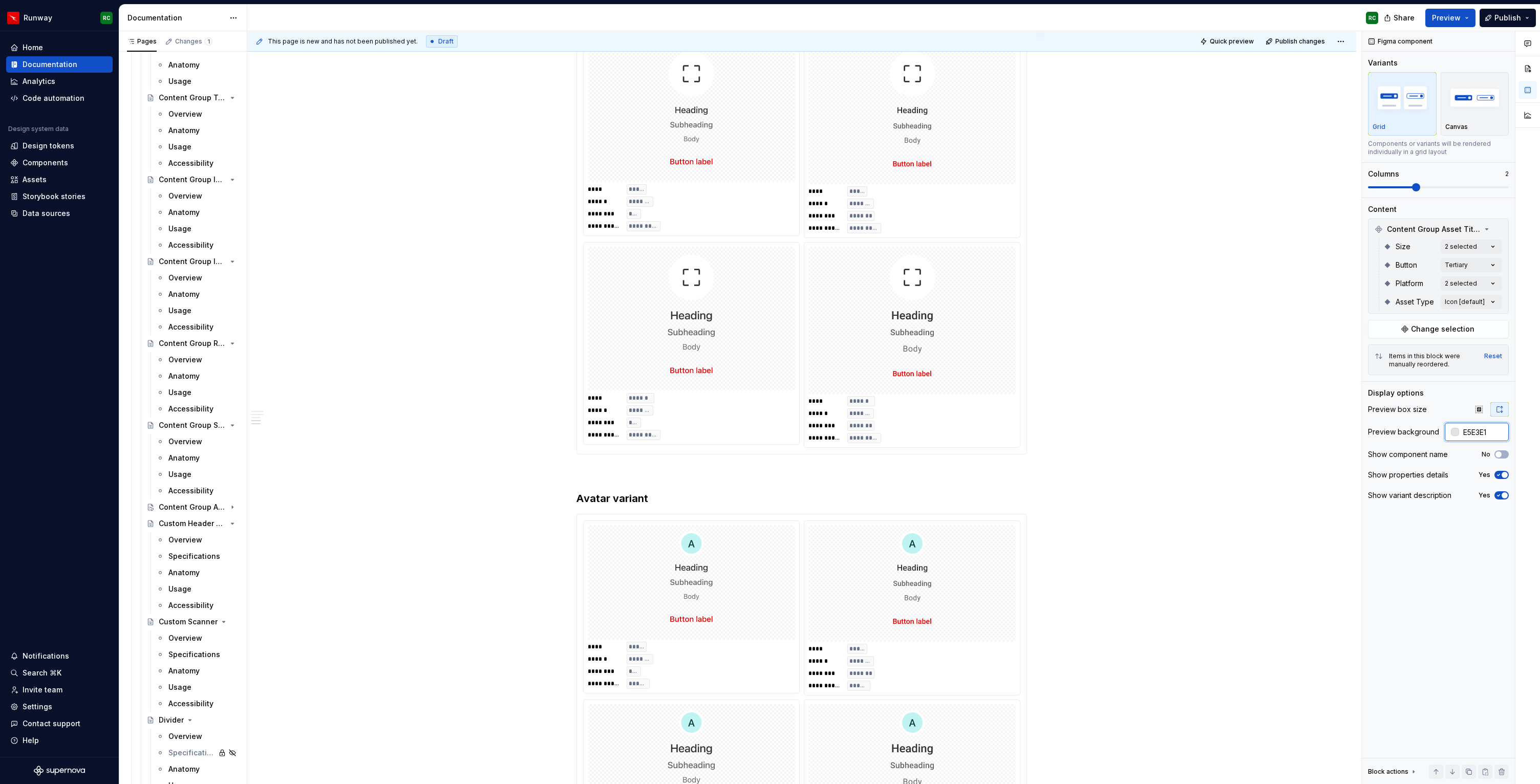
scroll to position [1005, 0]
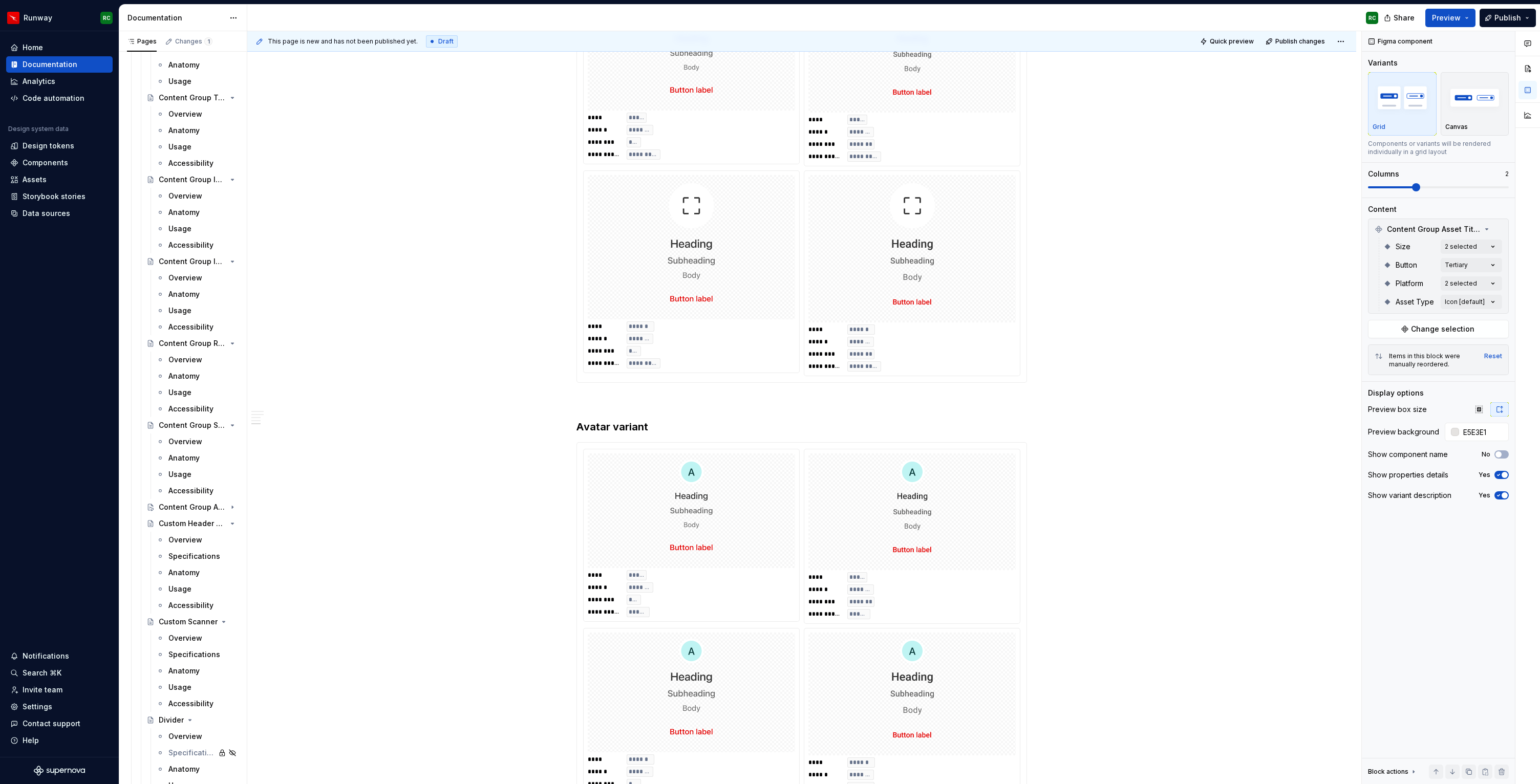
click at [979, 321] on div at bounding box center [911, 249] width 207 height 147
type input "#E5E3E1"
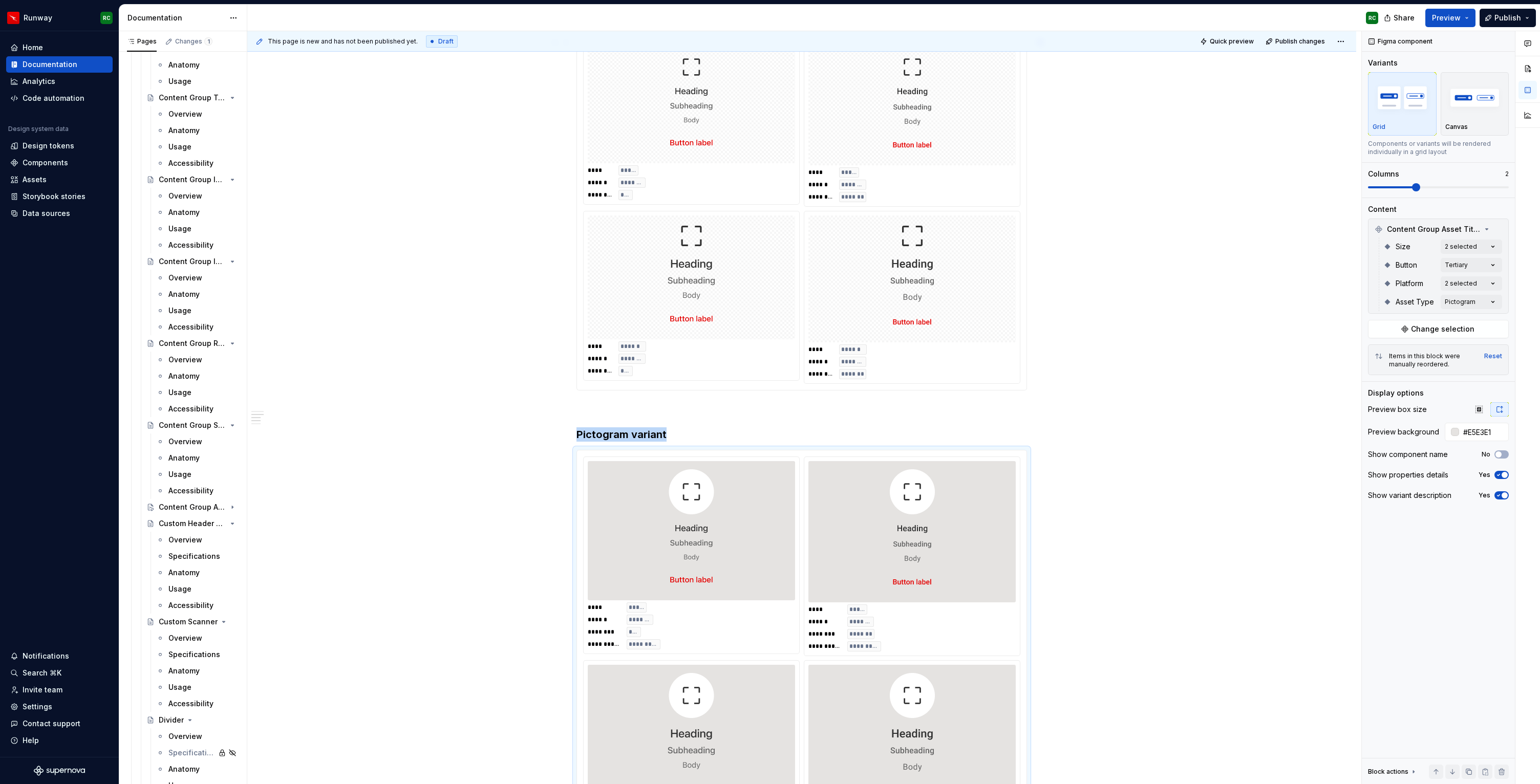
scroll to position [417, 0]
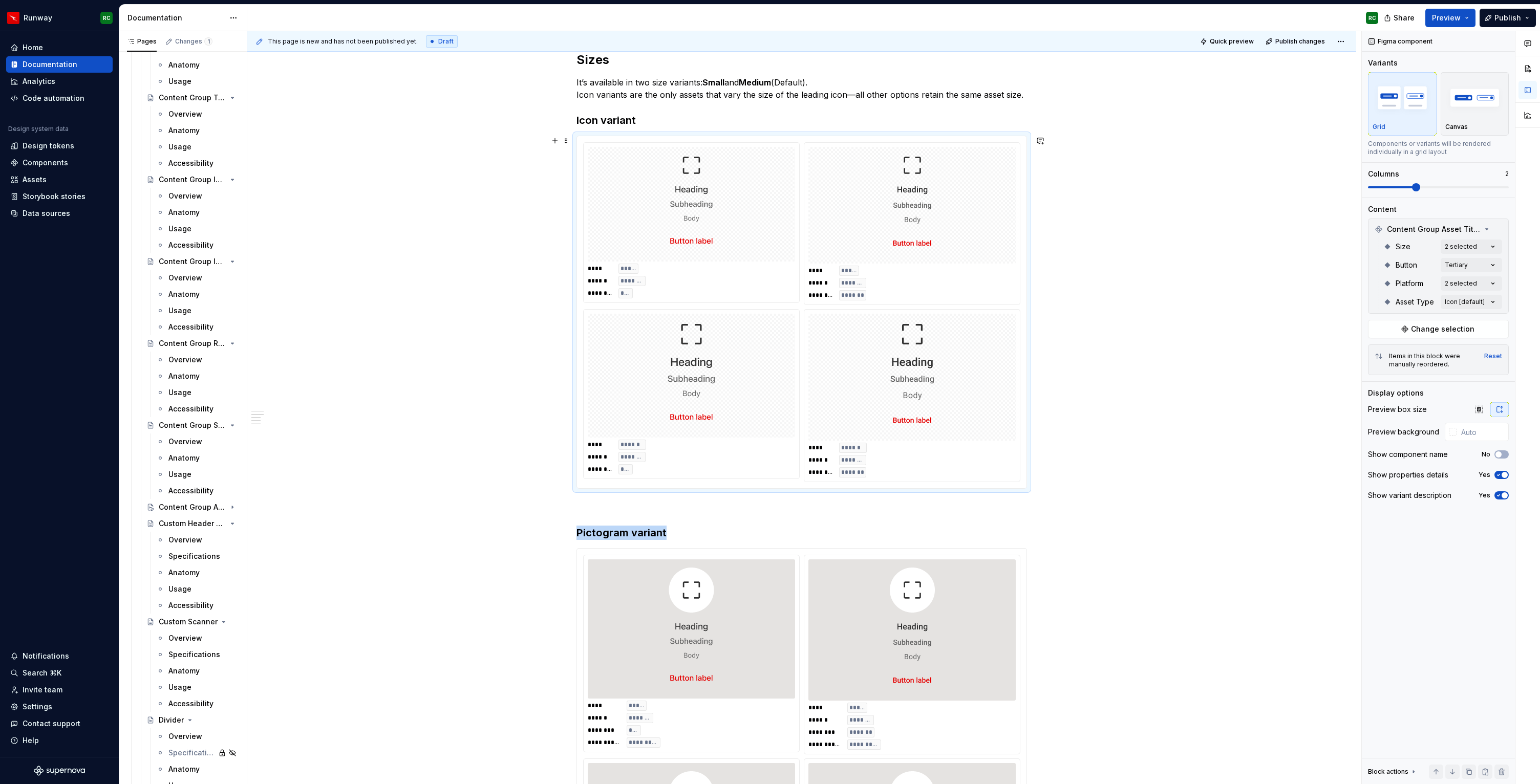
click at [973, 320] on img at bounding box center [912, 377] width 184 height 119
click at [1465, 430] on input "text" at bounding box center [1482, 432] width 52 height 19
paste input "E5E3E1"
click at [1094, 508] on div "**********" at bounding box center [802, 724] width 1109 height 1903
type input "#E5E3E1"
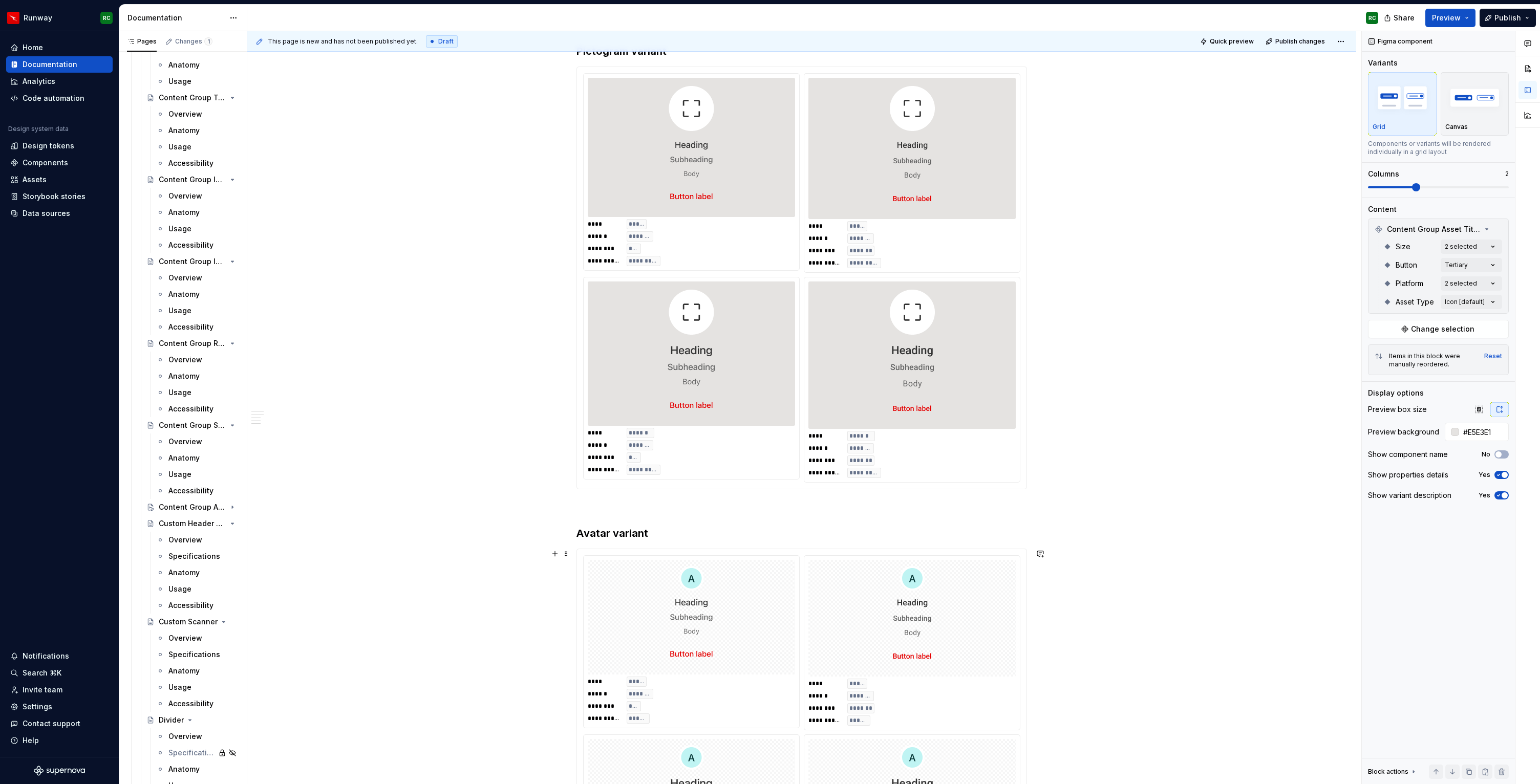
scroll to position [1030, 0]
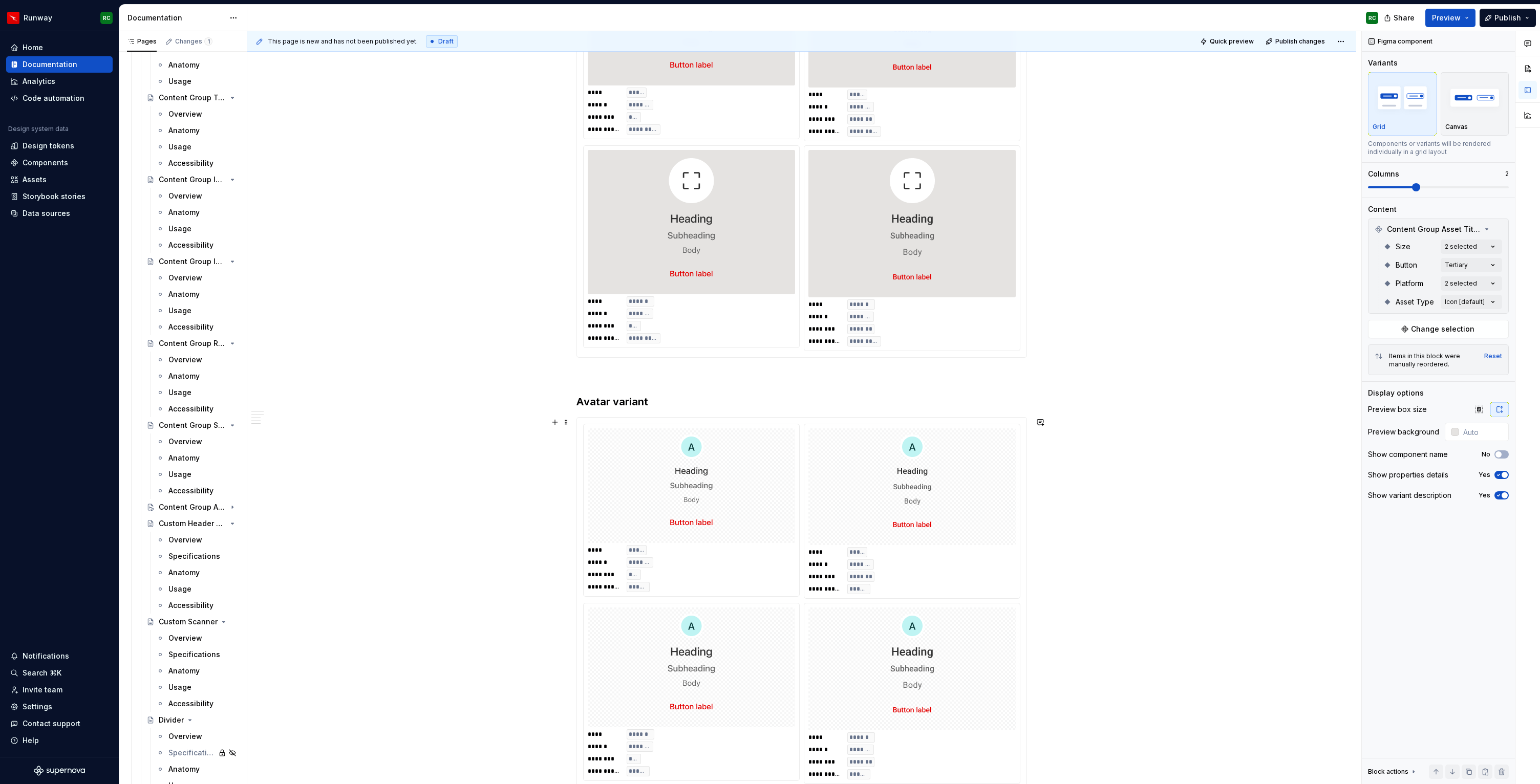
click at [931, 528] on img at bounding box center [912, 487] width 184 height 109
click at [1480, 429] on input "text" at bounding box center [1482, 432] width 52 height 19
paste input "E5E3E1"
click at [1176, 428] on div "**********" at bounding box center [802, 111] width 1109 height 1903
type input "#E5E3E1"
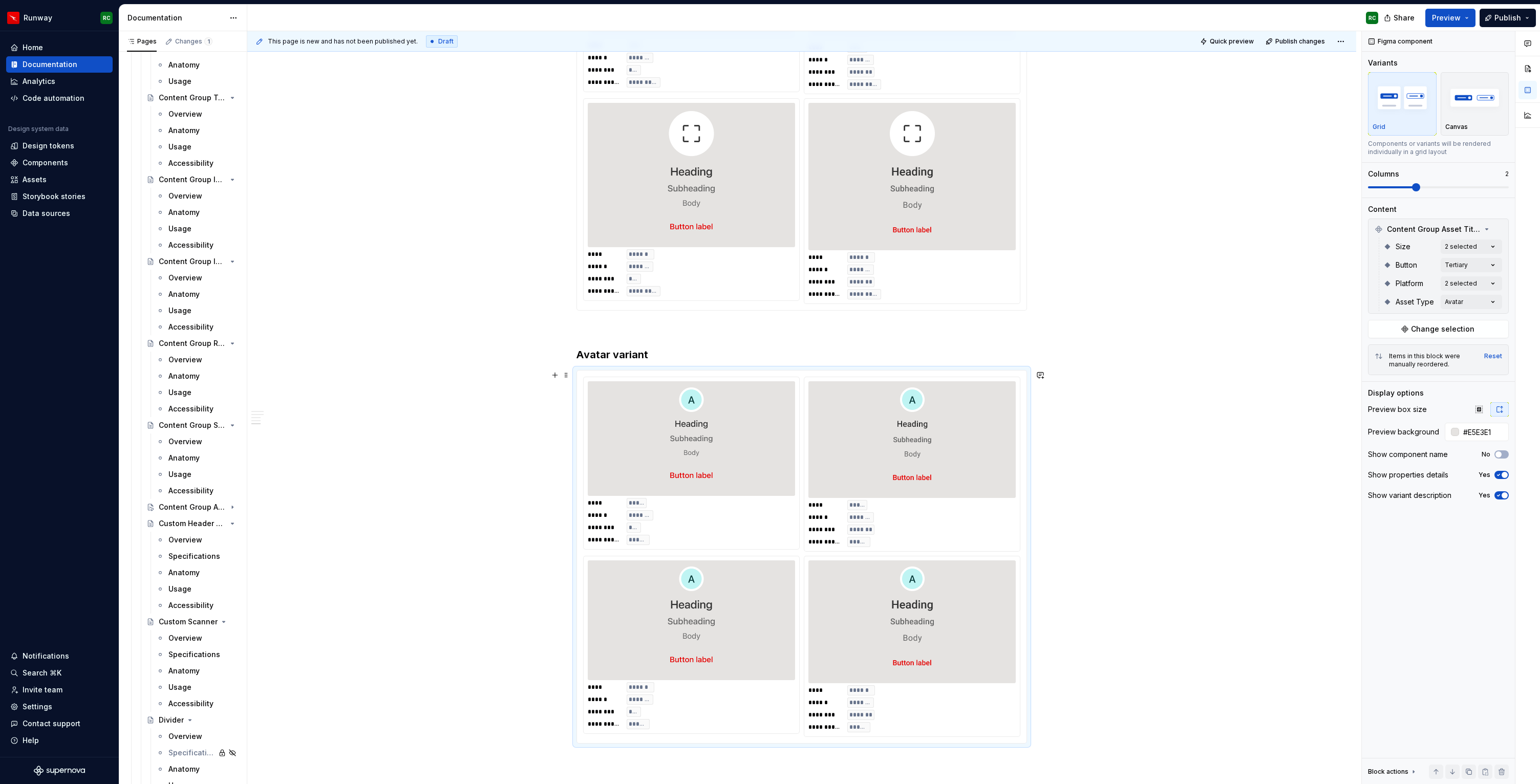
scroll to position [1308, 0]
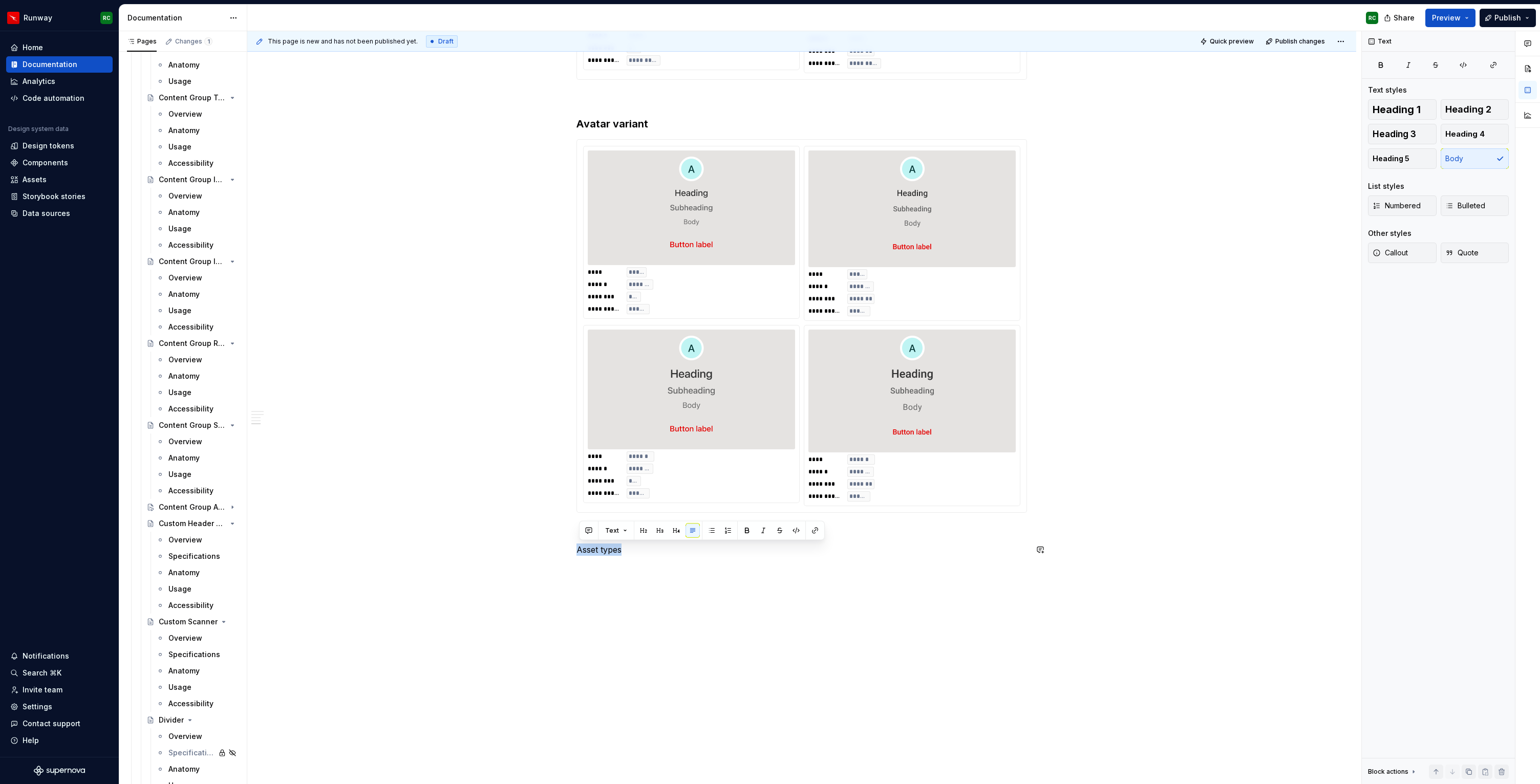
click at [664, 527] on button "button" at bounding box center [660, 530] width 14 height 14
click at [652, 558] on h3 "Asset types" at bounding box center [801, 556] width 451 height 14
click at [843, 450] on div at bounding box center [911, 391] width 207 height 123
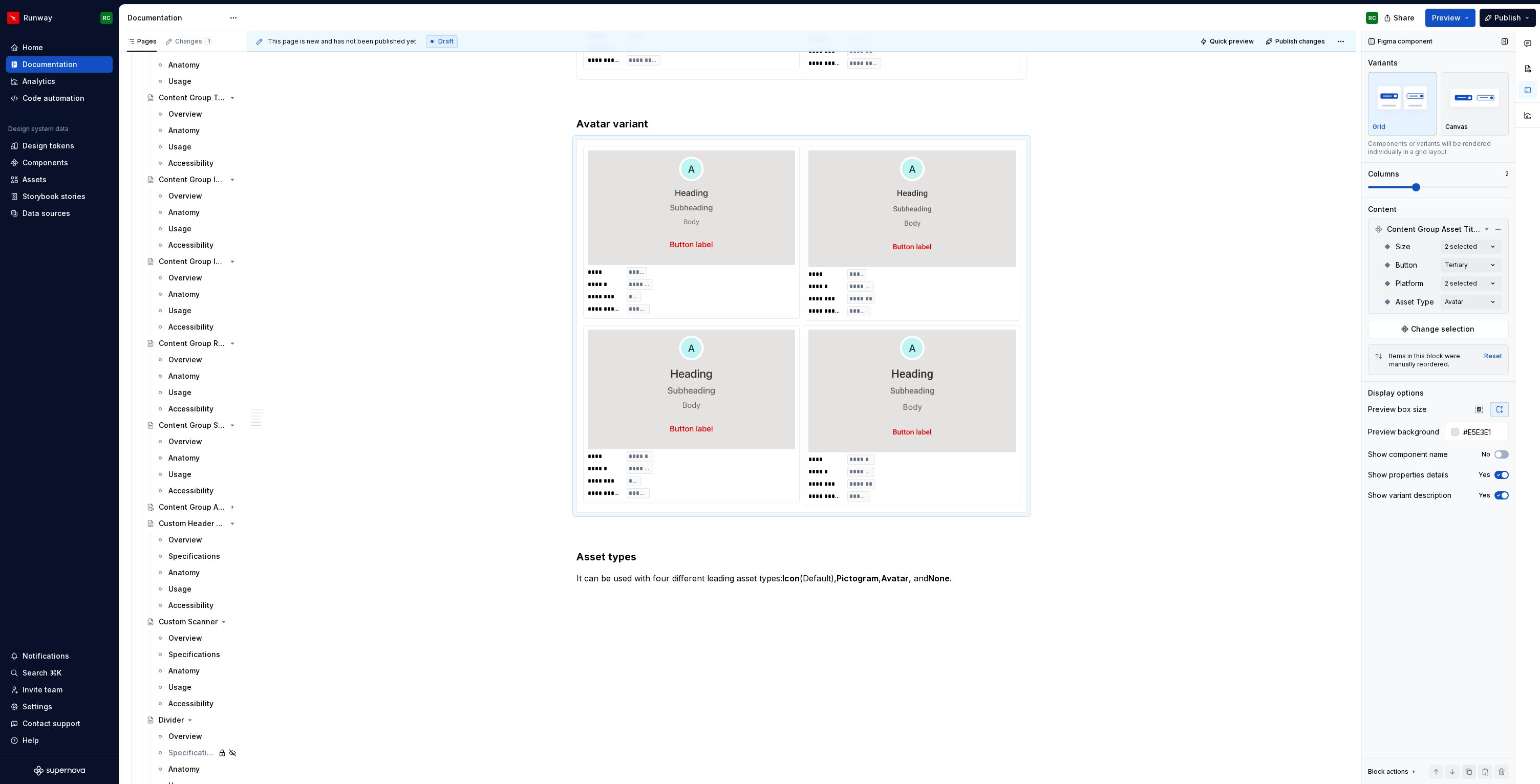
click at [1466, 772] on button "button" at bounding box center [1468, 772] width 14 height 14
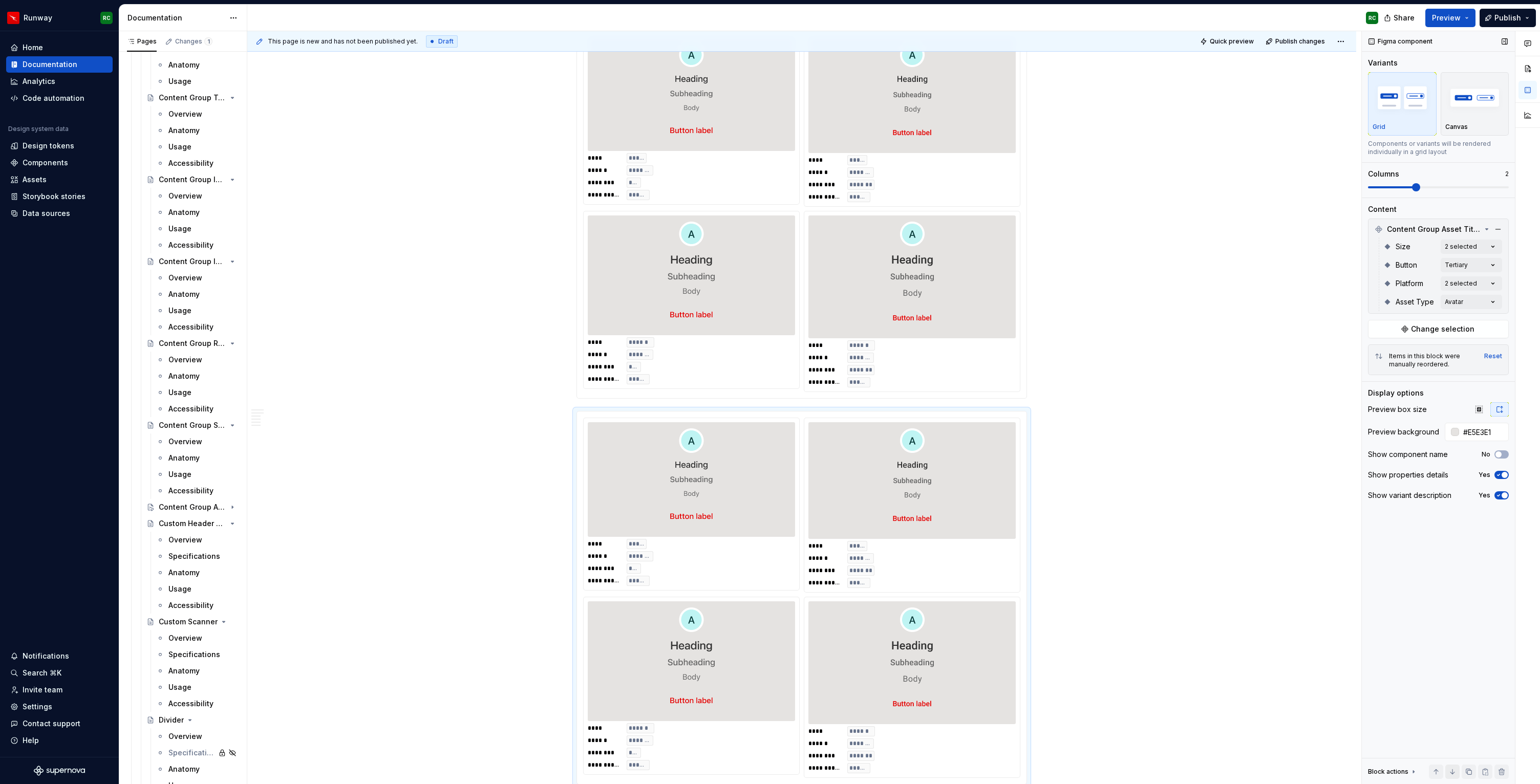
click at [1455, 774] on button "button" at bounding box center [1452, 772] width 14 height 14
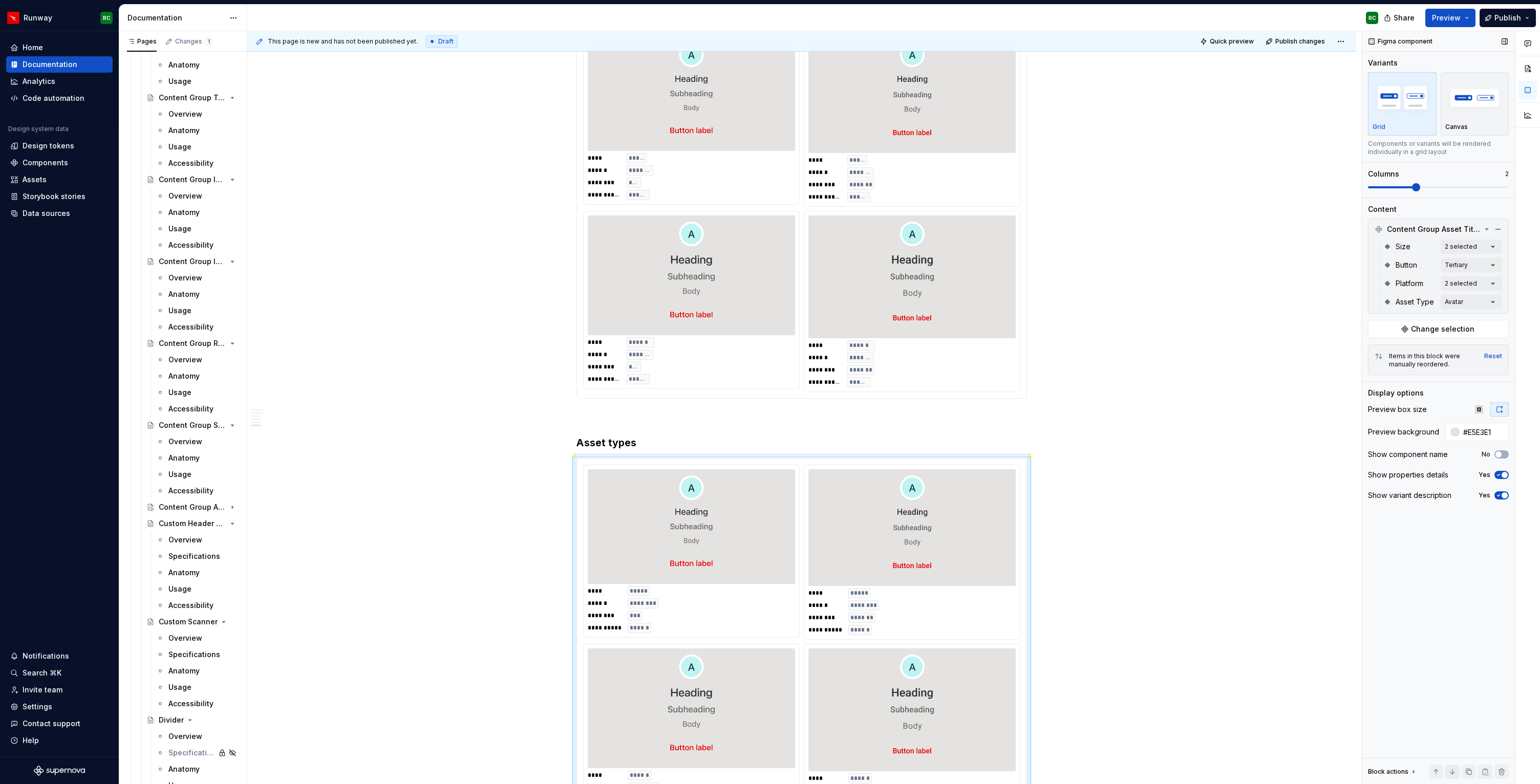
scroll to position [1469, 0]
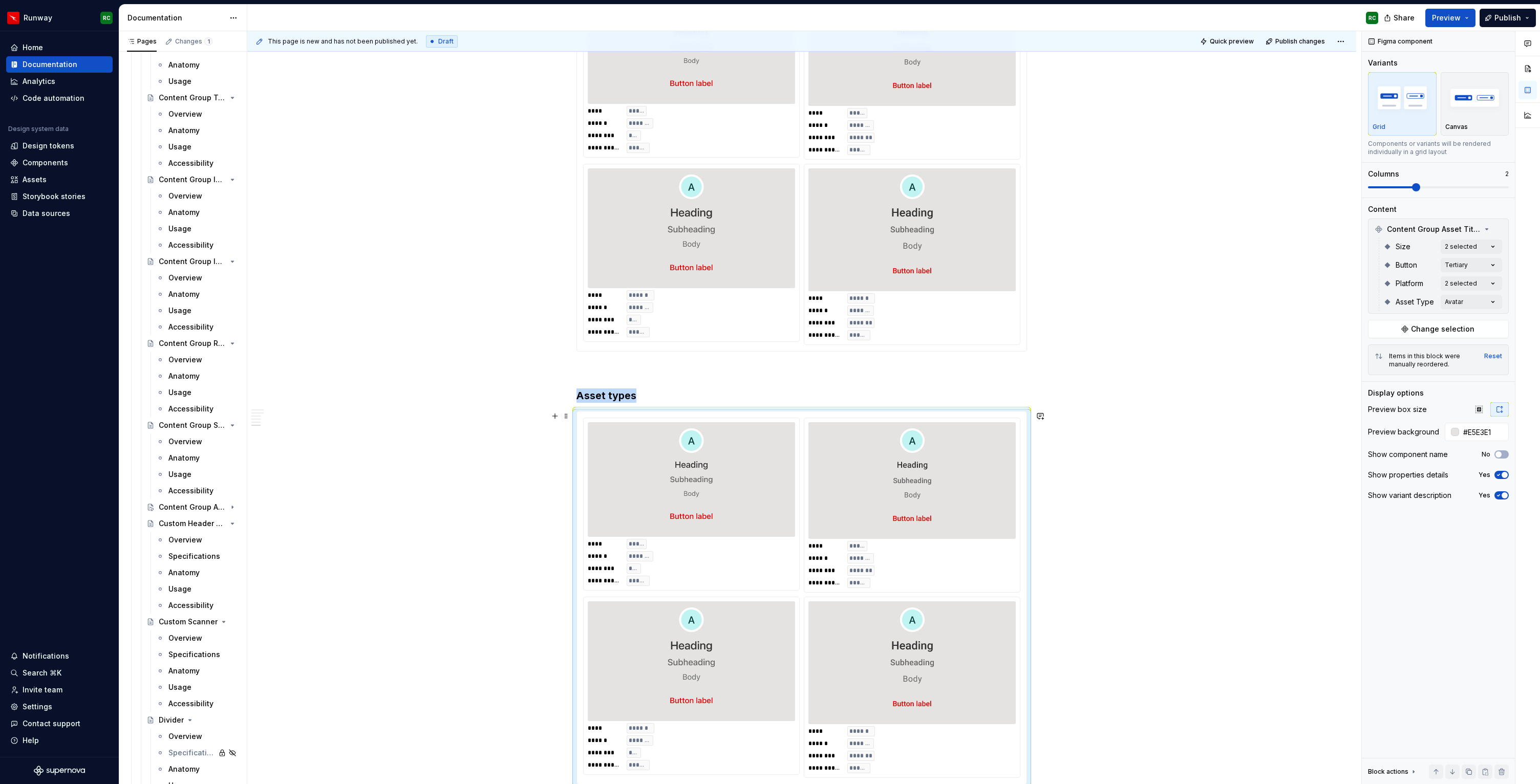
click at [786, 411] on div "**********" at bounding box center [801, 598] width 451 height 373
click at [790, 402] on h3 "Asset types" at bounding box center [801, 395] width 451 height 14
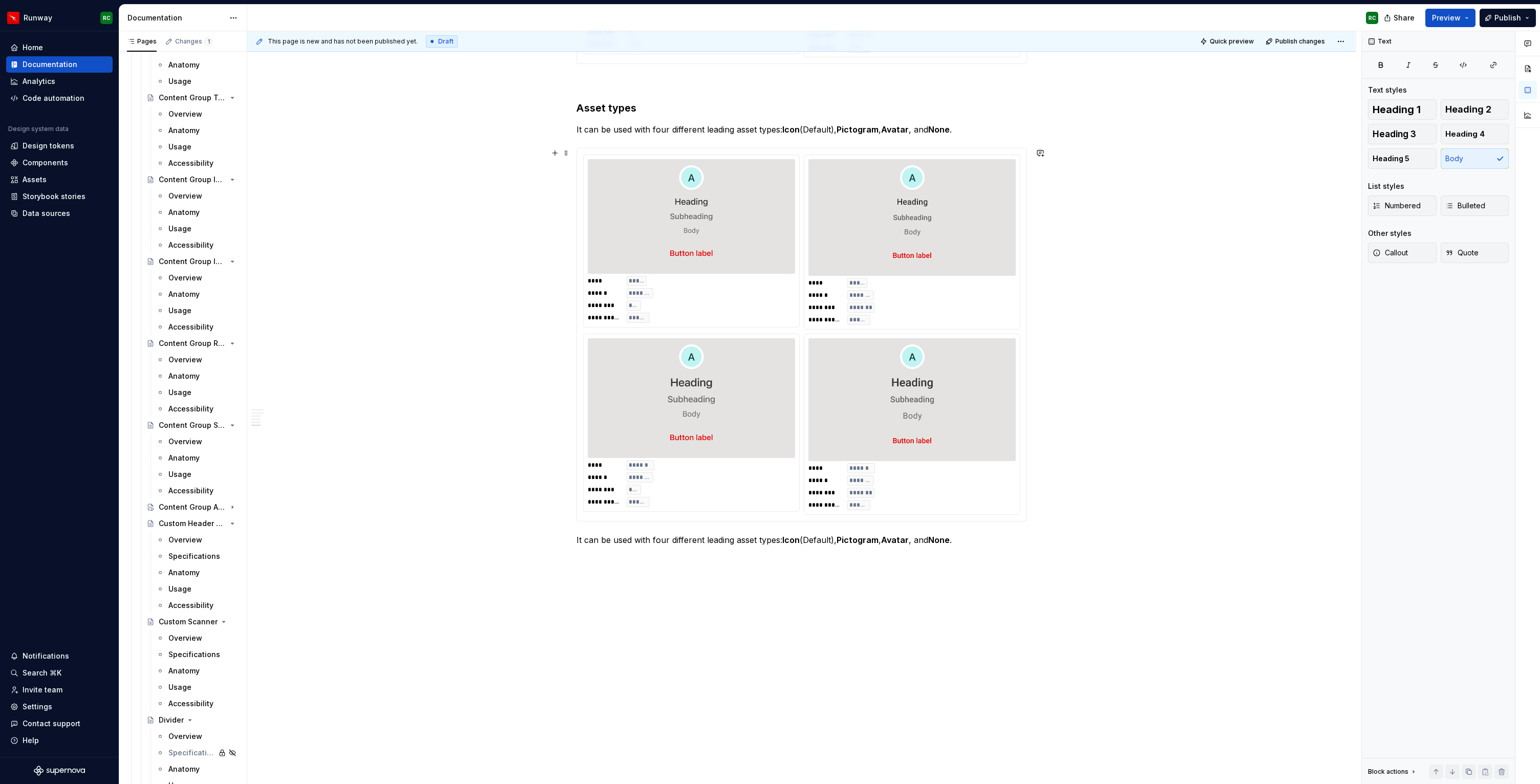
scroll to position [1741, 0]
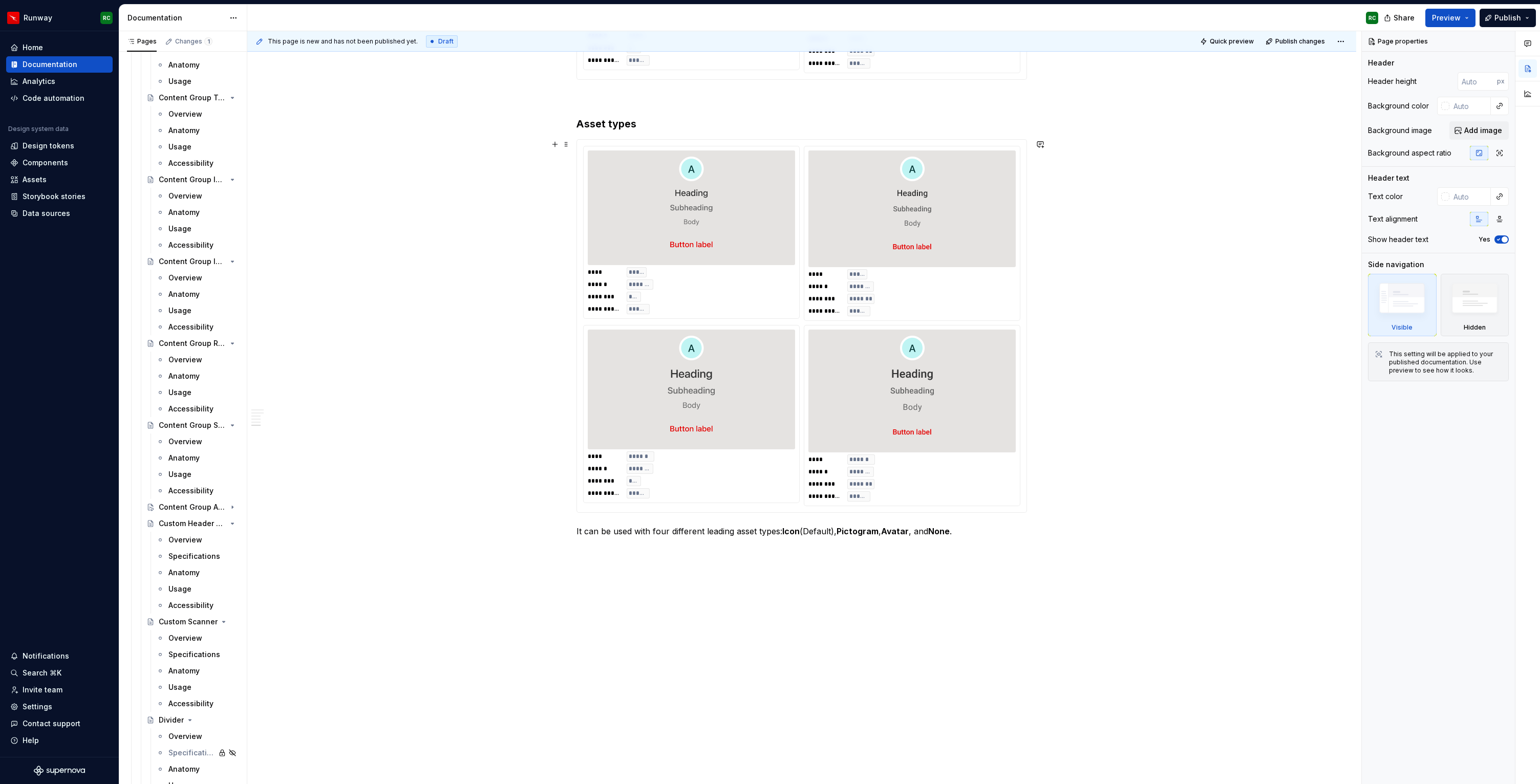
click at [878, 362] on img at bounding box center [912, 391] width 184 height 115
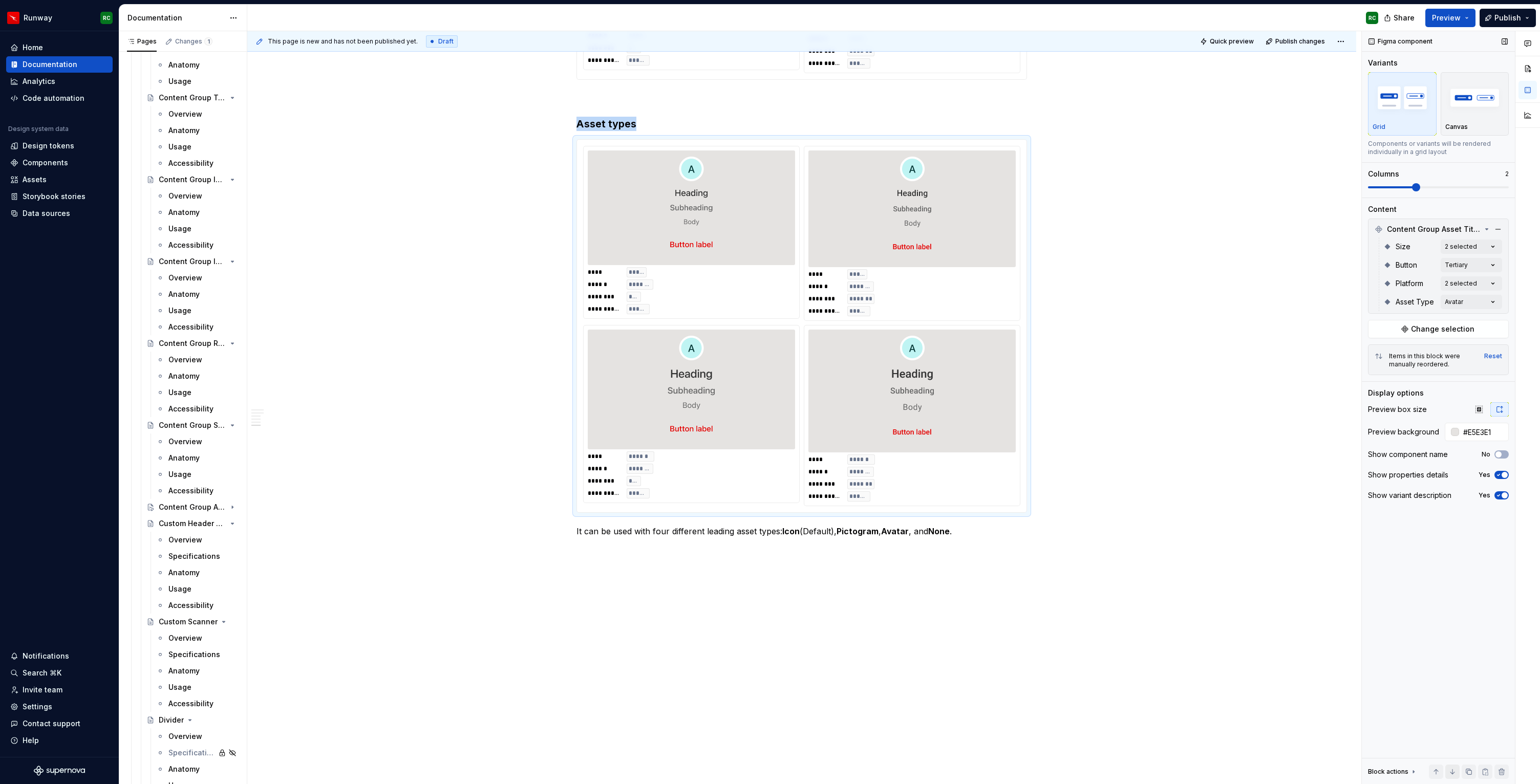
click at [1455, 774] on button "button" at bounding box center [1452, 772] width 14 height 14
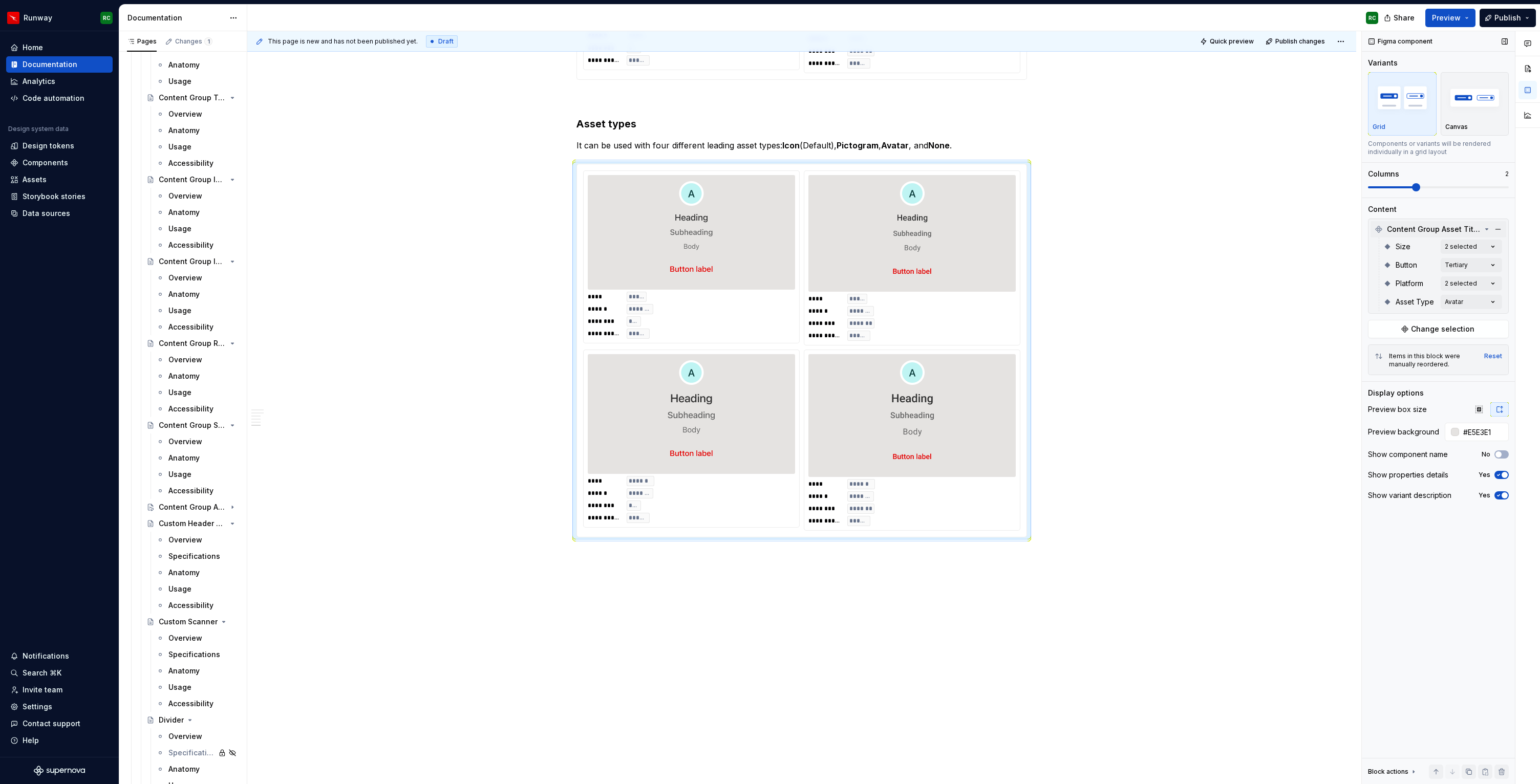
click at [1465, 236] on div "Content Group Asset Title & Text" at bounding box center [1438, 230] width 135 height 17
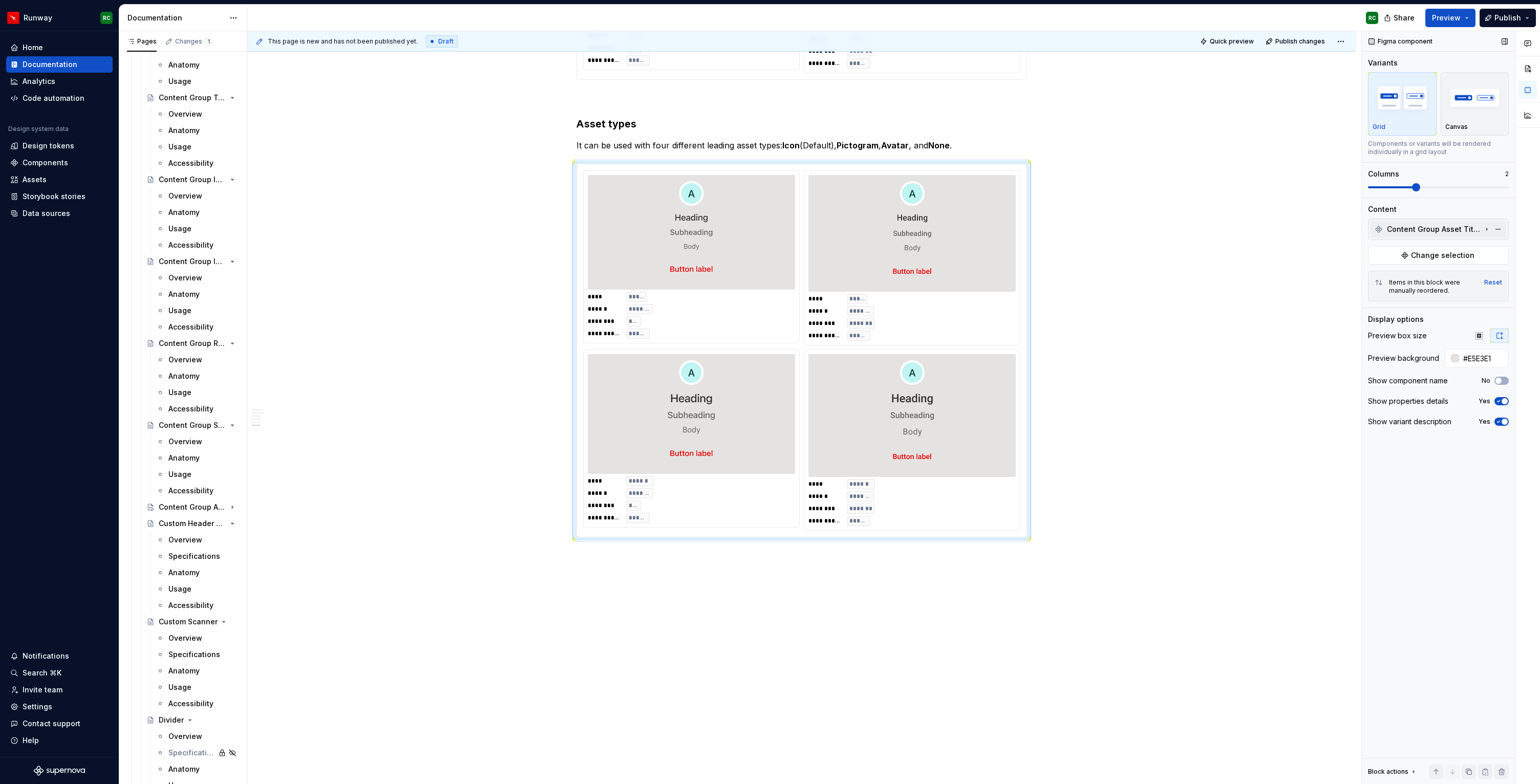
click at [1464, 233] on span "Content Group Asset Title & Text" at bounding box center [1434, 229] width 95 height 10
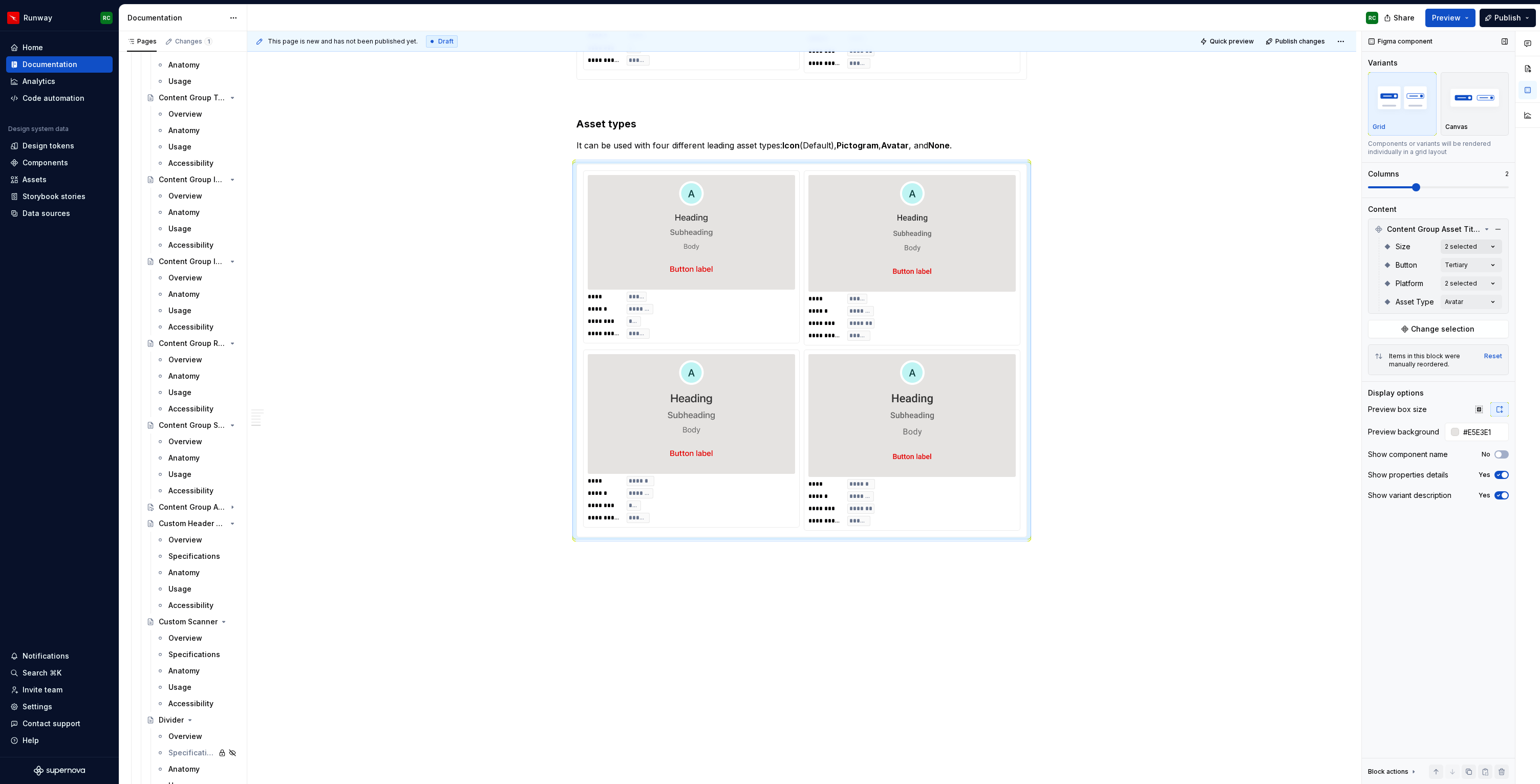
click at [1458, 246] on div "Comments Open comments No comments yet Select ‘Comment’ from the block context …" at bounding box center [1451, 408] width 178 height 754
click at [1400, 301] on div "Small Default" at bounding box center [1433, 296] width 133 height 17
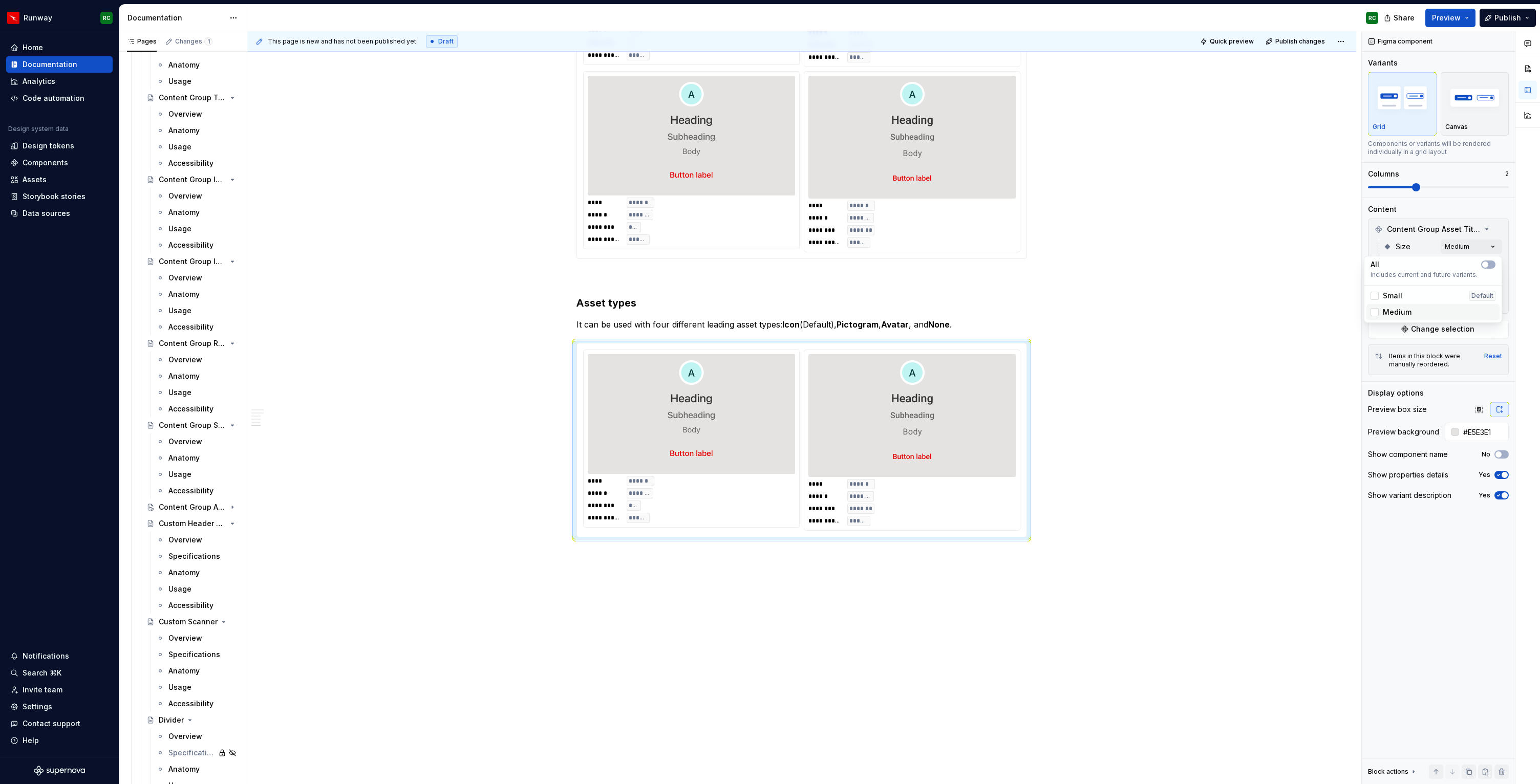
click at [1400, 308] on span "Medium" at bounding box center [1397, 312] width 29 height 10
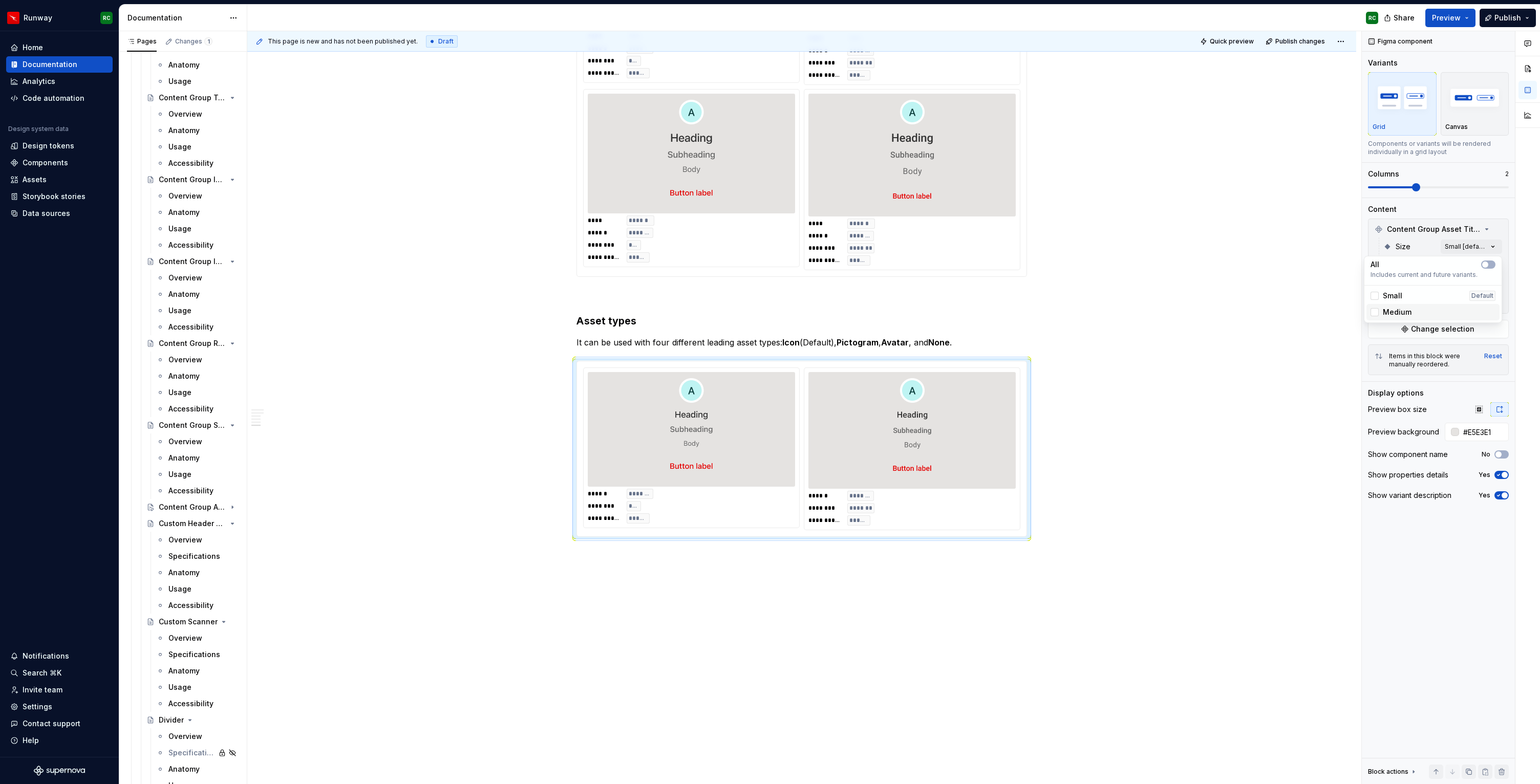
scroll to position [1543, 0]
click at [1407, 307] on div "Medium" at bounding box center [1433, 312] width 133 height 17
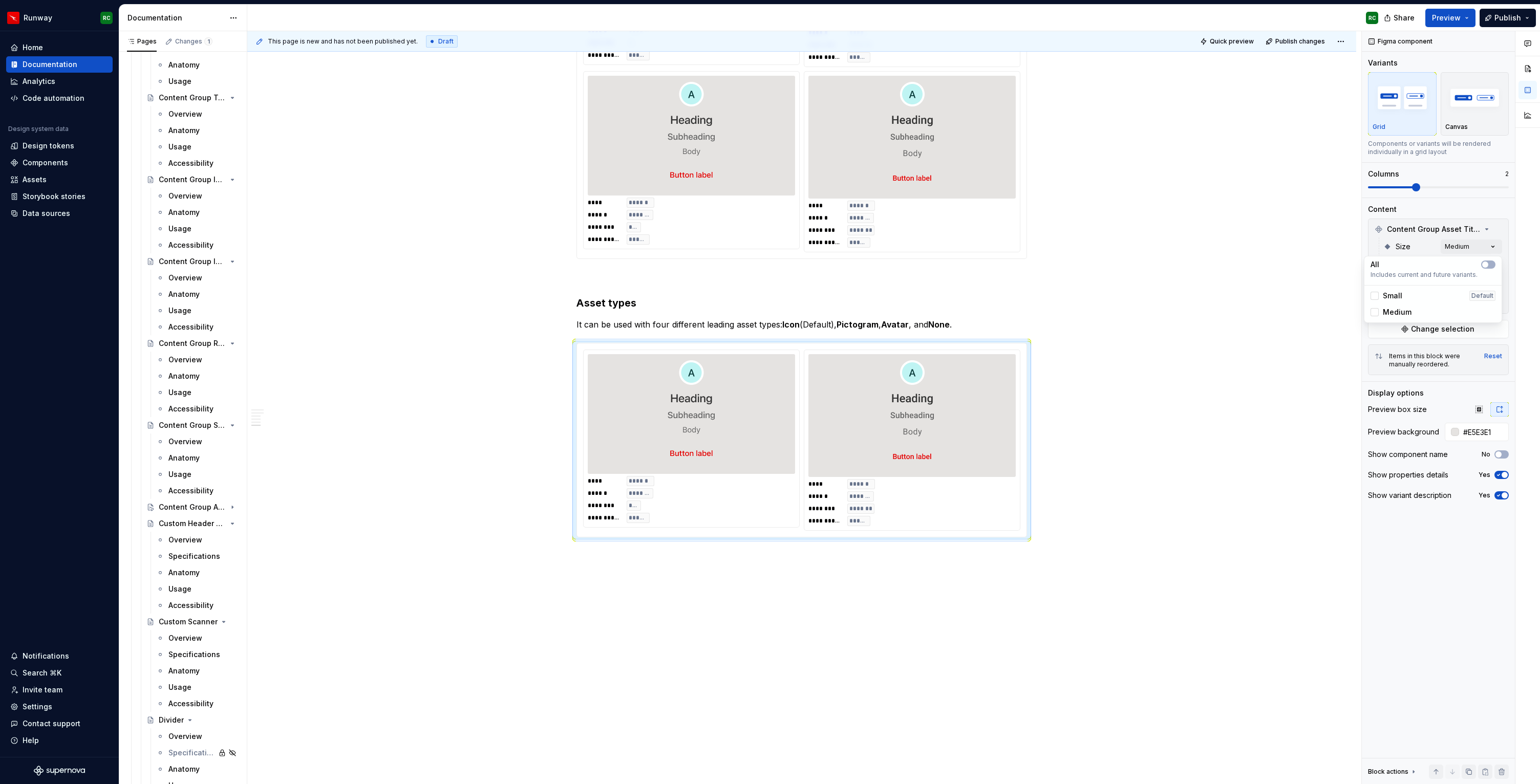
click at [1415, 249] on div "Comments Open comments No comments yet Select ‘Comment’ from the block context …" at bounding box center [1451, 408] width 178 height 754
click at [1446, 303] on div "Comments Open comments No comments yet Select ‘Comment’ from the block context …" at bounding box center [1451, 408] width 178 height 754
click at [1402, 363] on div "Icon Default" at bounding box center [1433, 367] width 125 height 10
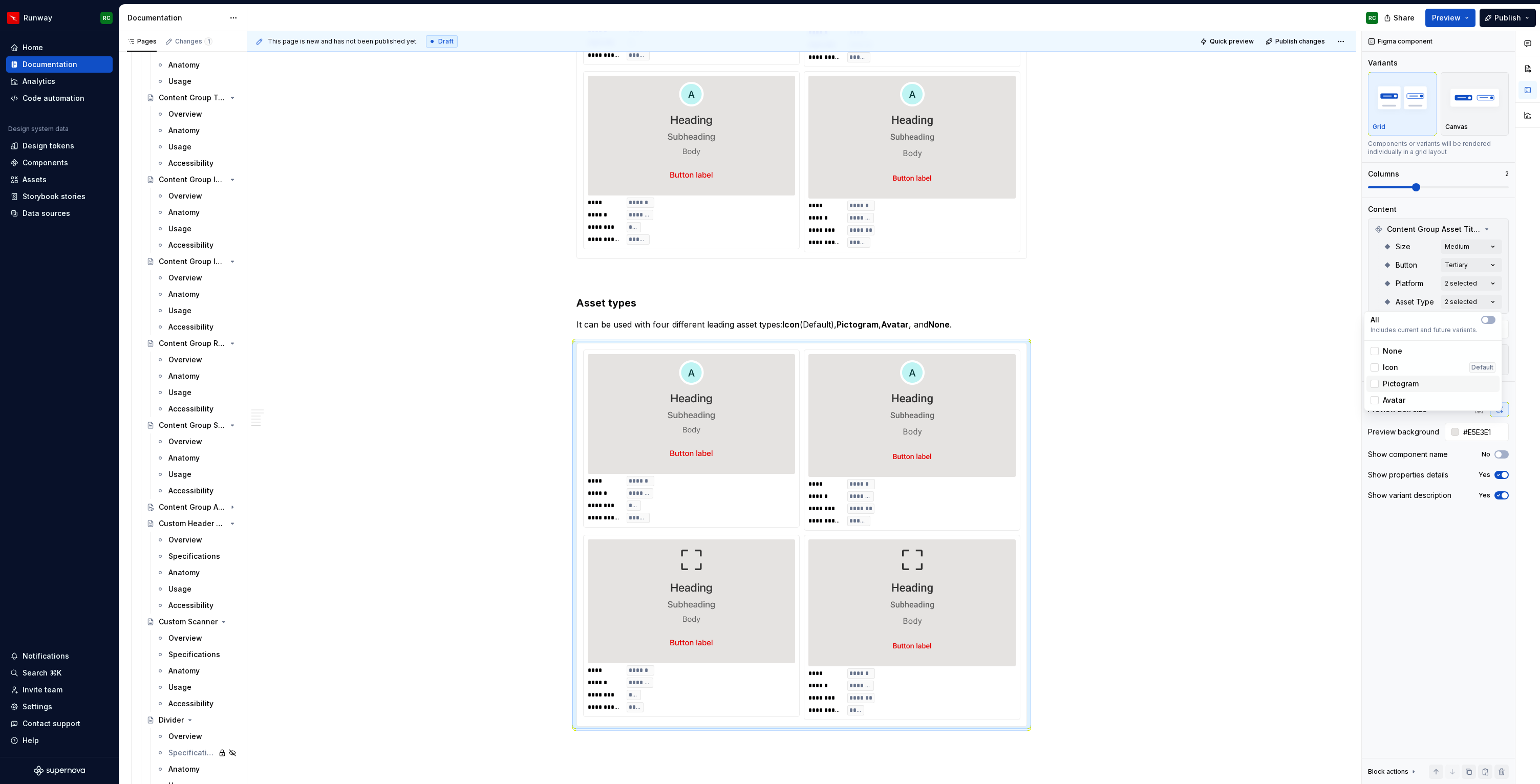
scroll to position [1741, 0]
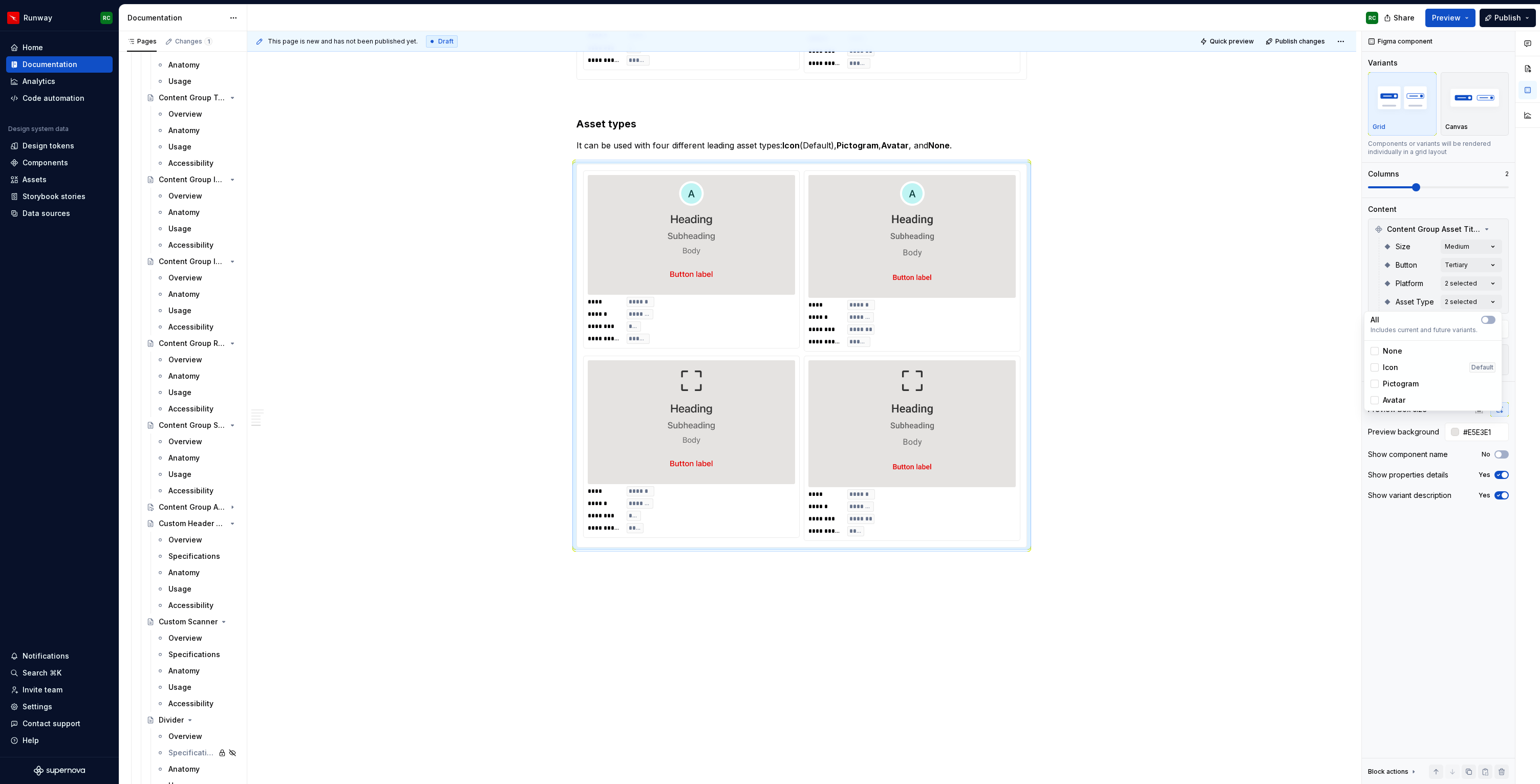
click at [1402, 382] on span "Pictogram" at bounding box center [1400, 384] width 36 height 10
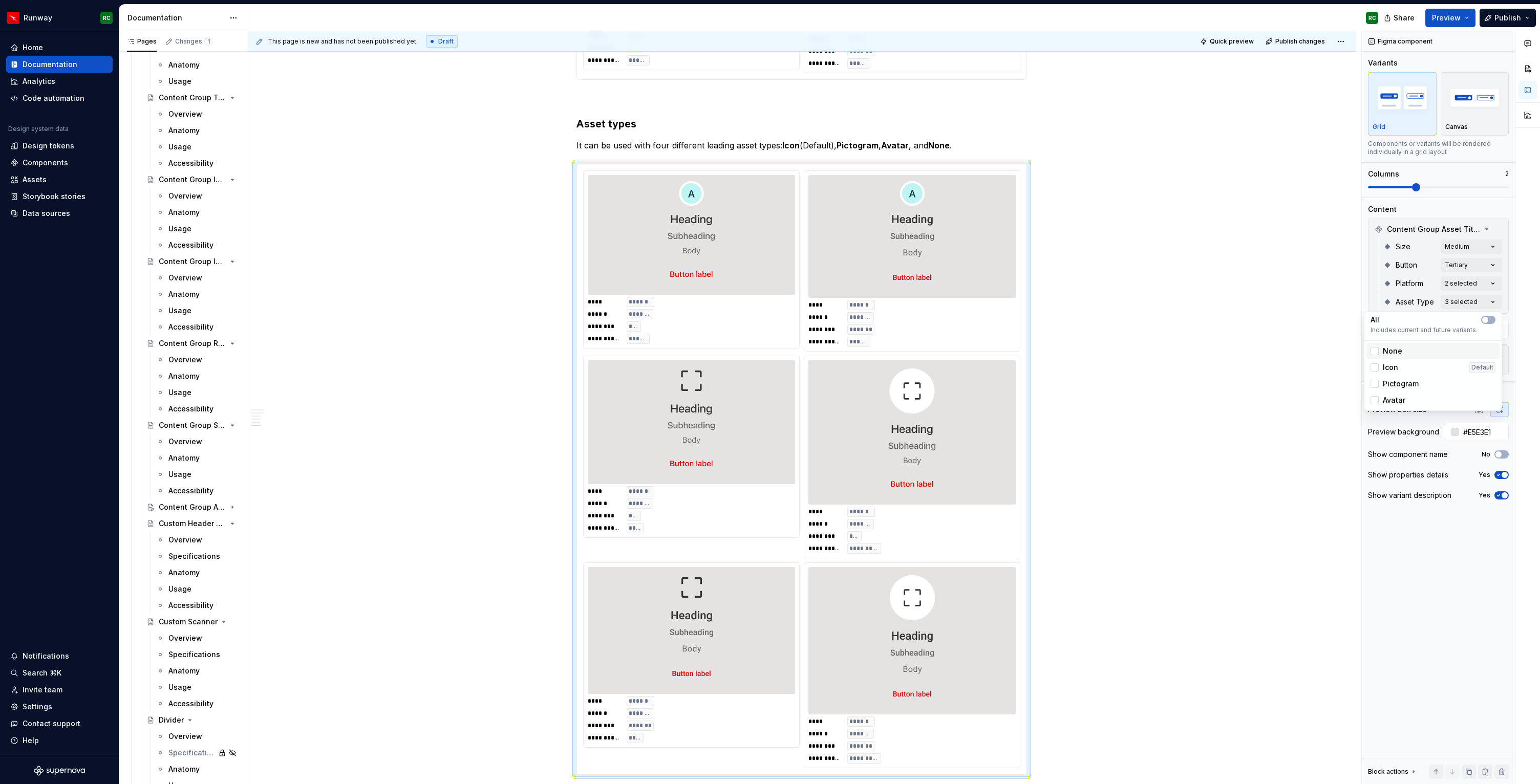
click at [1402, 346] on div "None" at bounding box center [1433, 351] width 125 height 10
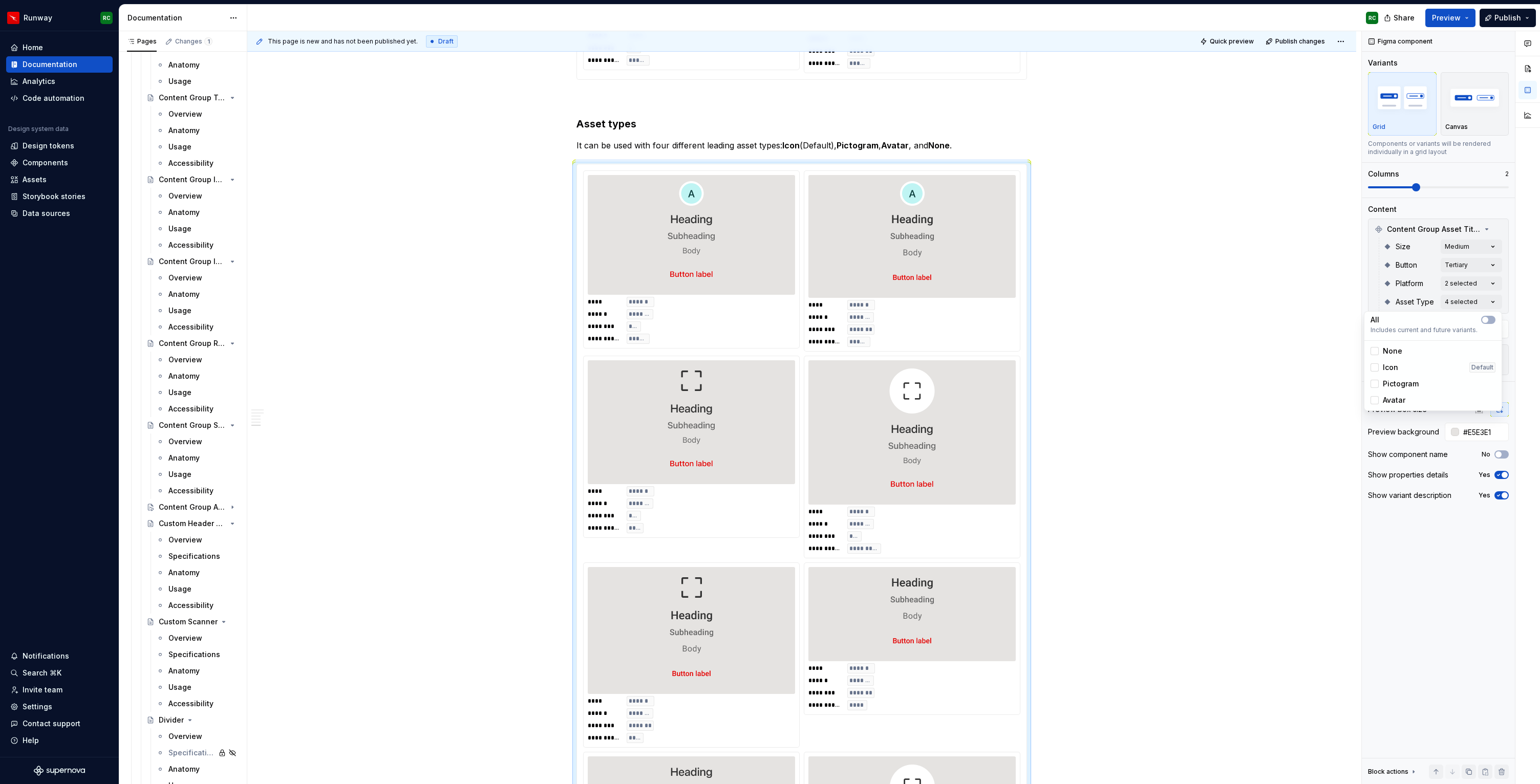
click at [1386, 277] on div "Comments Open comments No comments yet Select ‘Comment’ from the block context …" at bounding box center [1451, 408] width 178 height 754
click at [1453, 281] on div "Comments Open comments No comments yet Select ‘Comment’ from the block context …" at bounding box center [1451, 408] width 178 height 754
click at [1416, 326] on div "iOS Default" at bounding box center [1433, 333] width 133 height 17
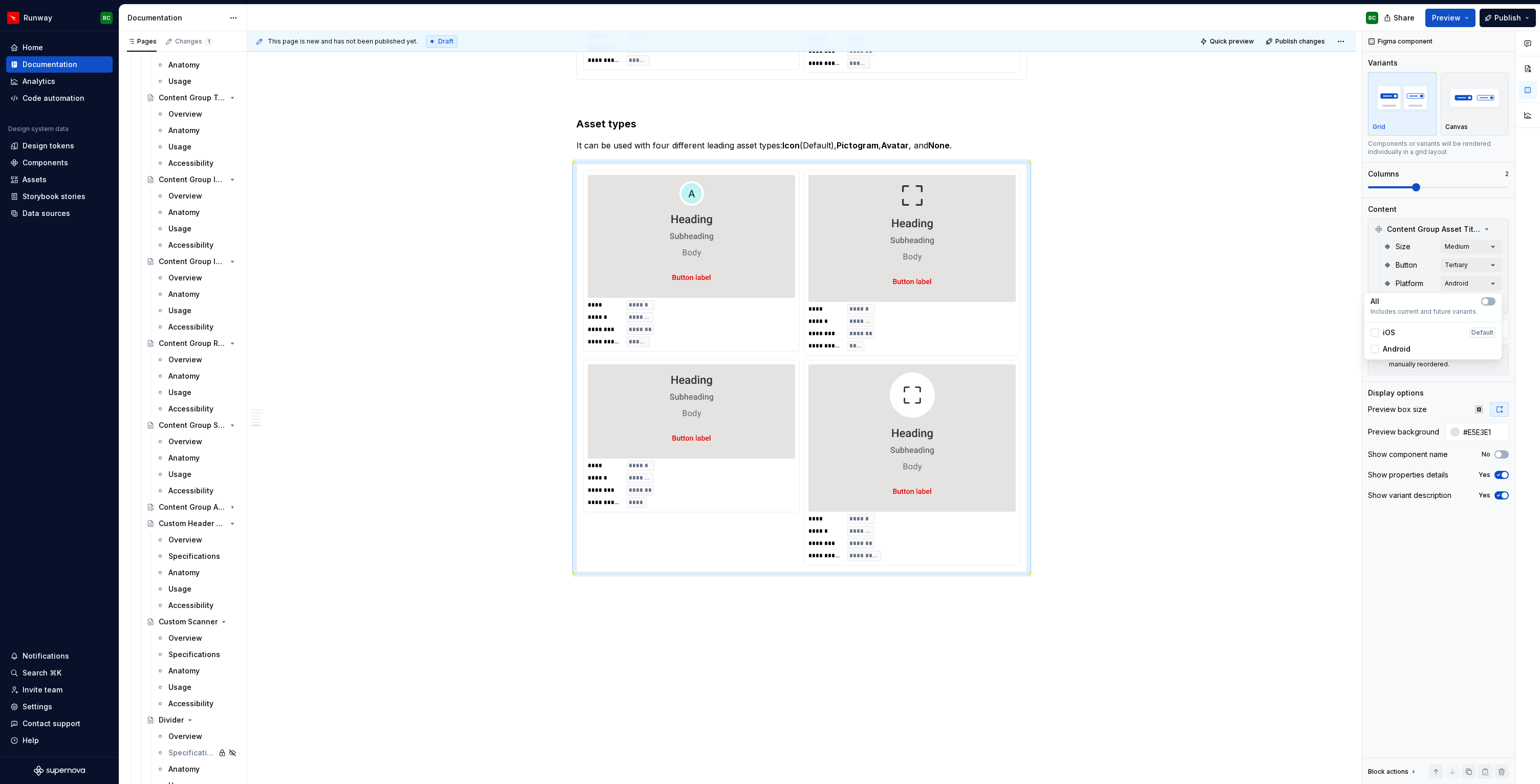
click at [1408, 345] on span "Android" at bounding box center [1396, 349] width 28 height 10
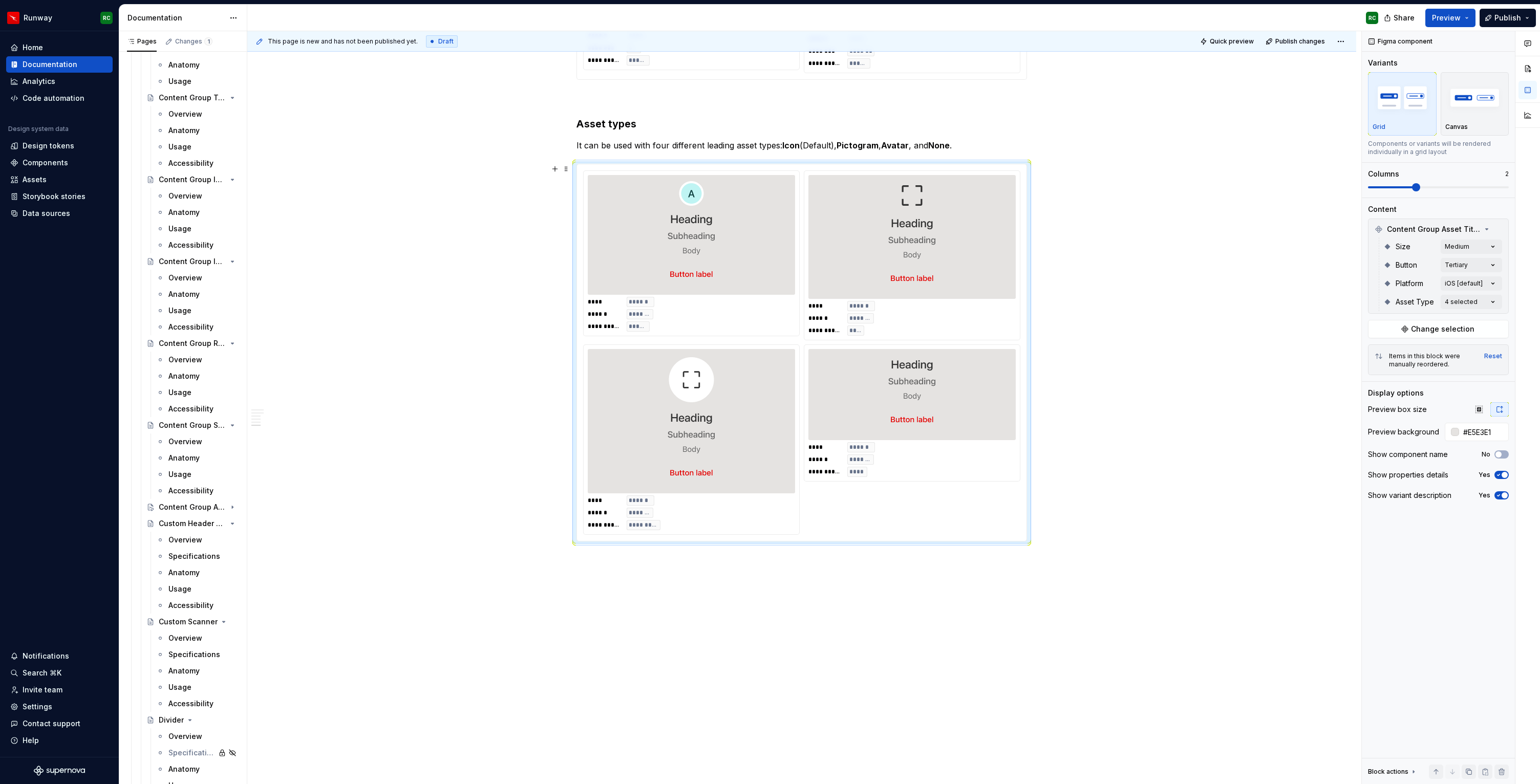
drag, startPoint x: 944, startPoint y: 297, endPoint x: 774, endPoint y: 291, distance: 170.1
click at [774, 291] on html "Runway RC Home Documentation Analytics Code automation Design system data Desig…" at bounding box center [770, 392] width 1540 height 784
drag, startPoint x: 923, startPoint y: 274, endPoint x: 910, endPoint y: 277, distance: 13.3
click at [736, 276] on body "Runway RC Home Documentation Analytics Code automation Design system data Desig…" at bounding box center [770, 392] width 1540 height 784
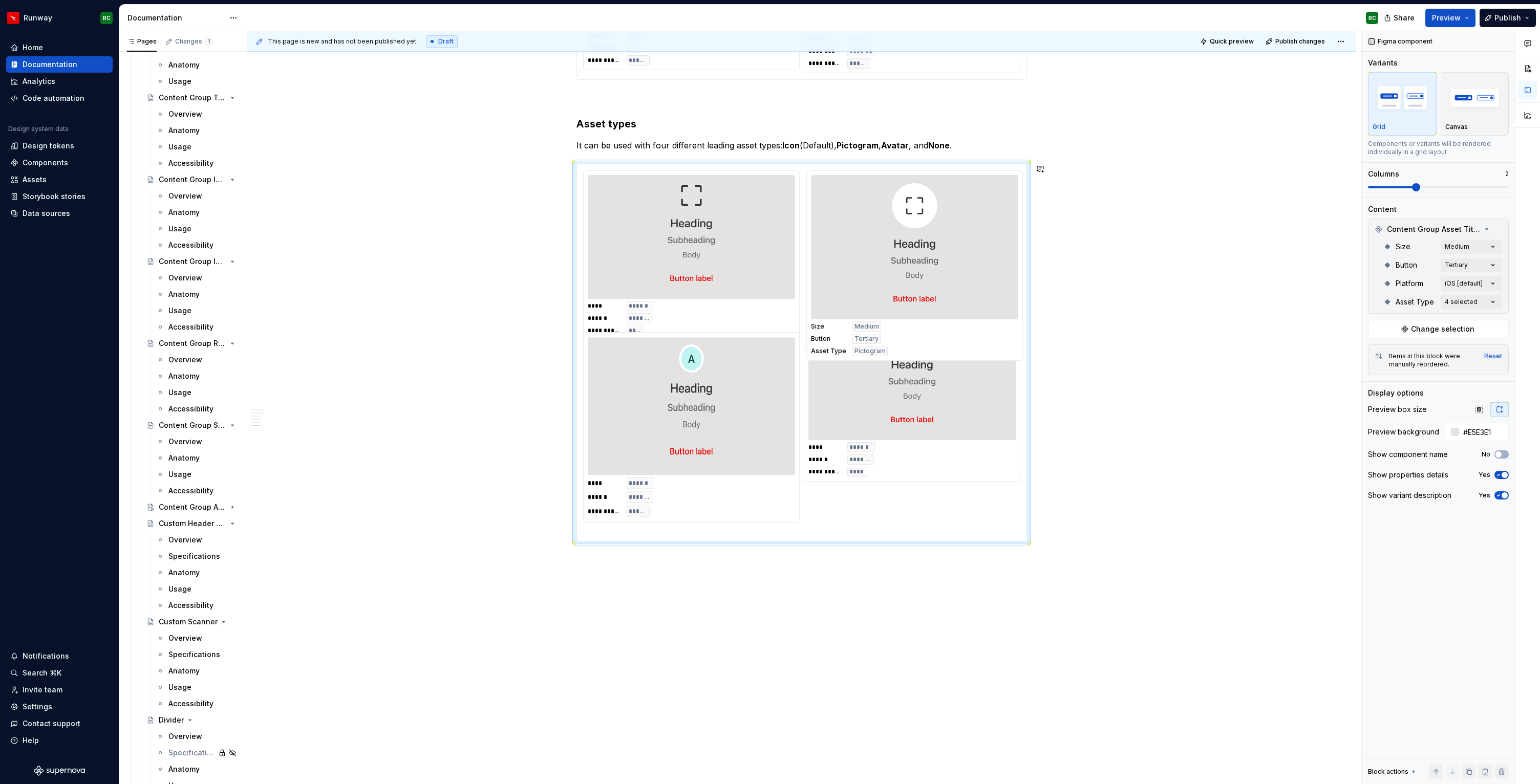
drag, startPoint x: 708, startPoint y: 465, endPoint x: 828, endPoint y: 331, distance: 179.9
click at [828, 331] on body "Runway RC Home Documentation Analytics Code automation Design system data Desig…" at bounding box center [770, 392] width 1540 height 784
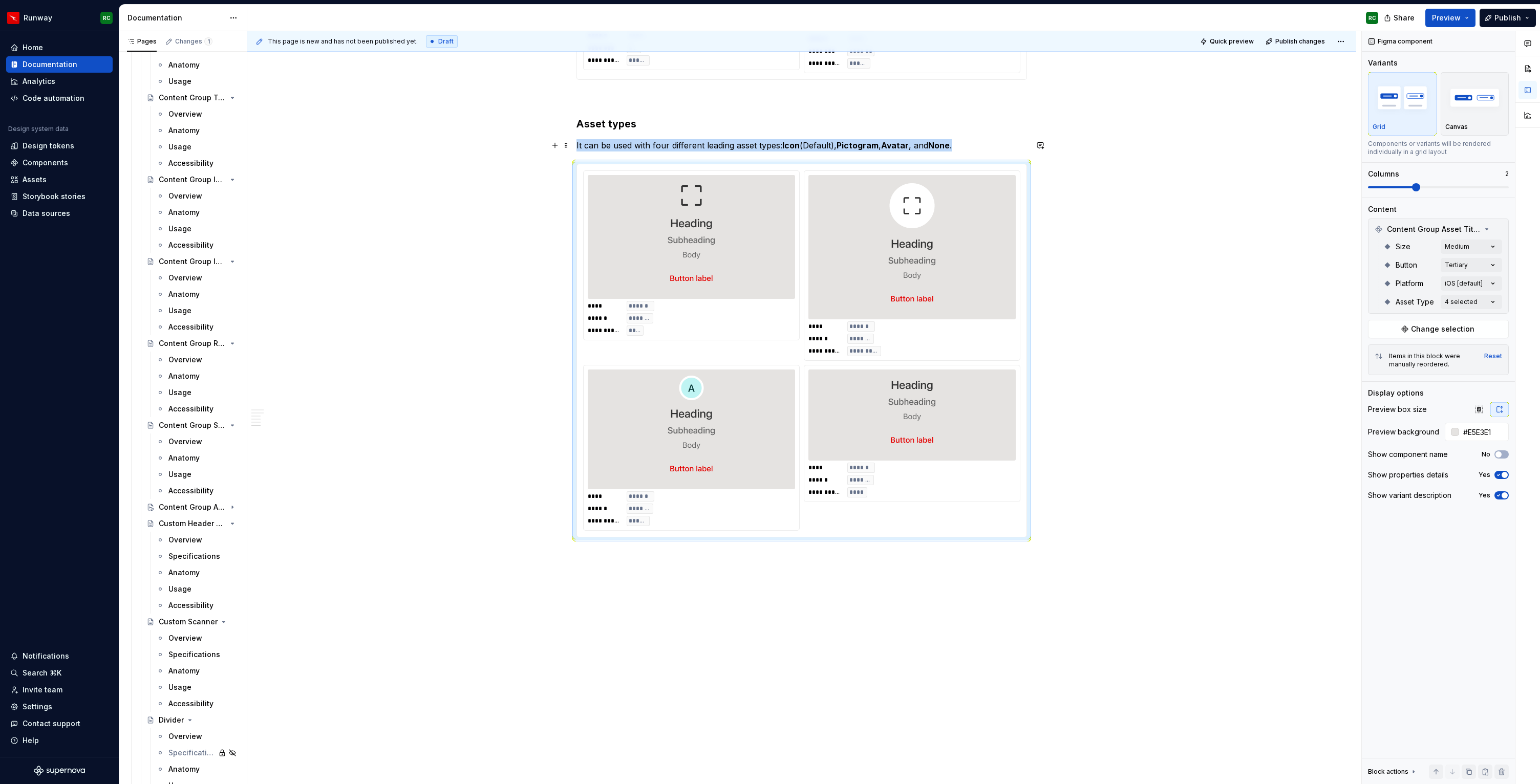
click at [658, 146] on p "It can be used with four different leading asset types: Icon (Default), Pictogr…" at bounding box center [801, 145] width 451 height 12
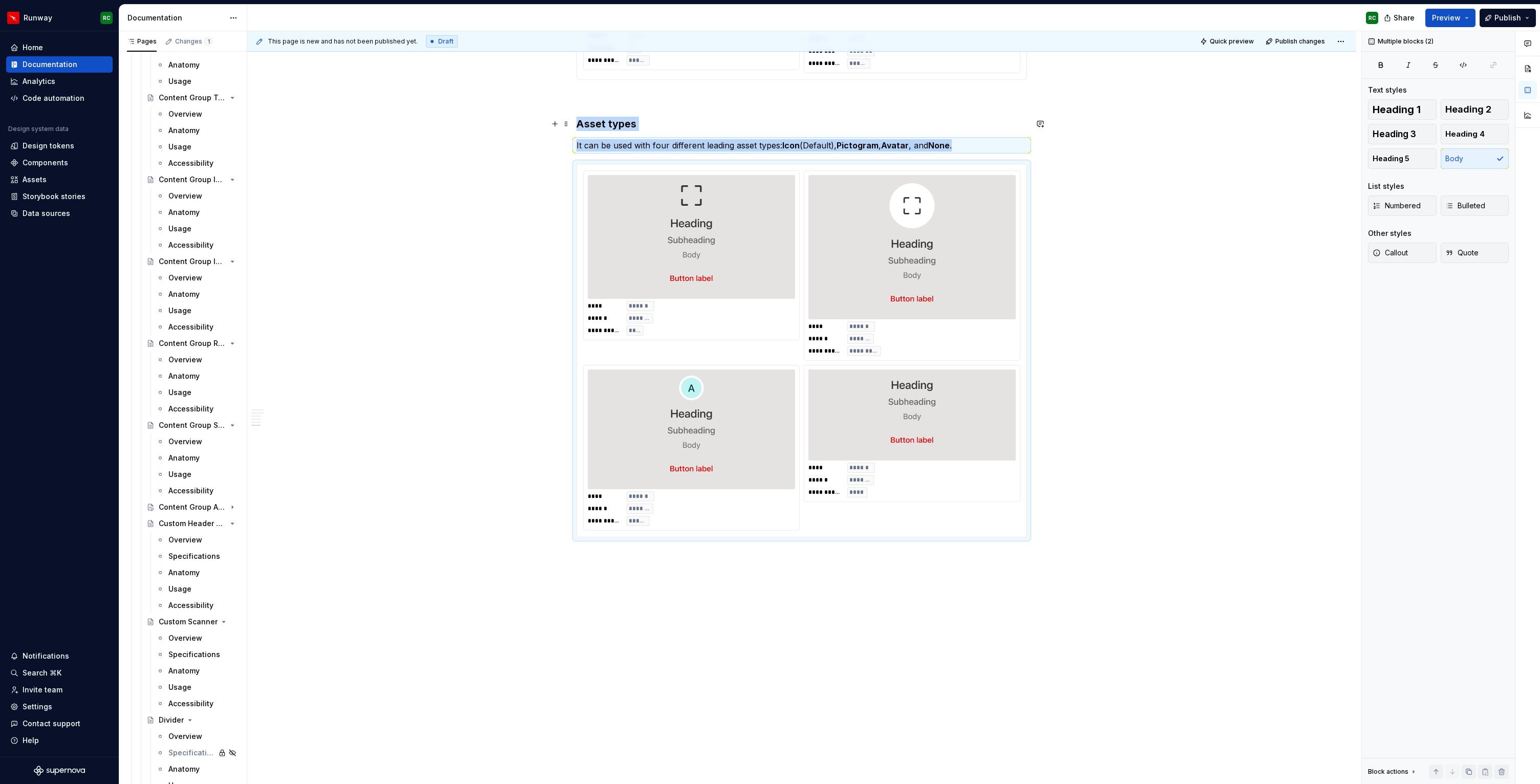
click at [640, 128] on h3 "Asset types" at bounding box center [801, 124] width 451 height 14
drag, startPoint x: 1466, startPoint y: 767, endPoint x: 1447, endPoint y: 776, distance: 21.0
click at [1466, 767] on button "button" at bounding box center [1468, 772] width 14 height 14
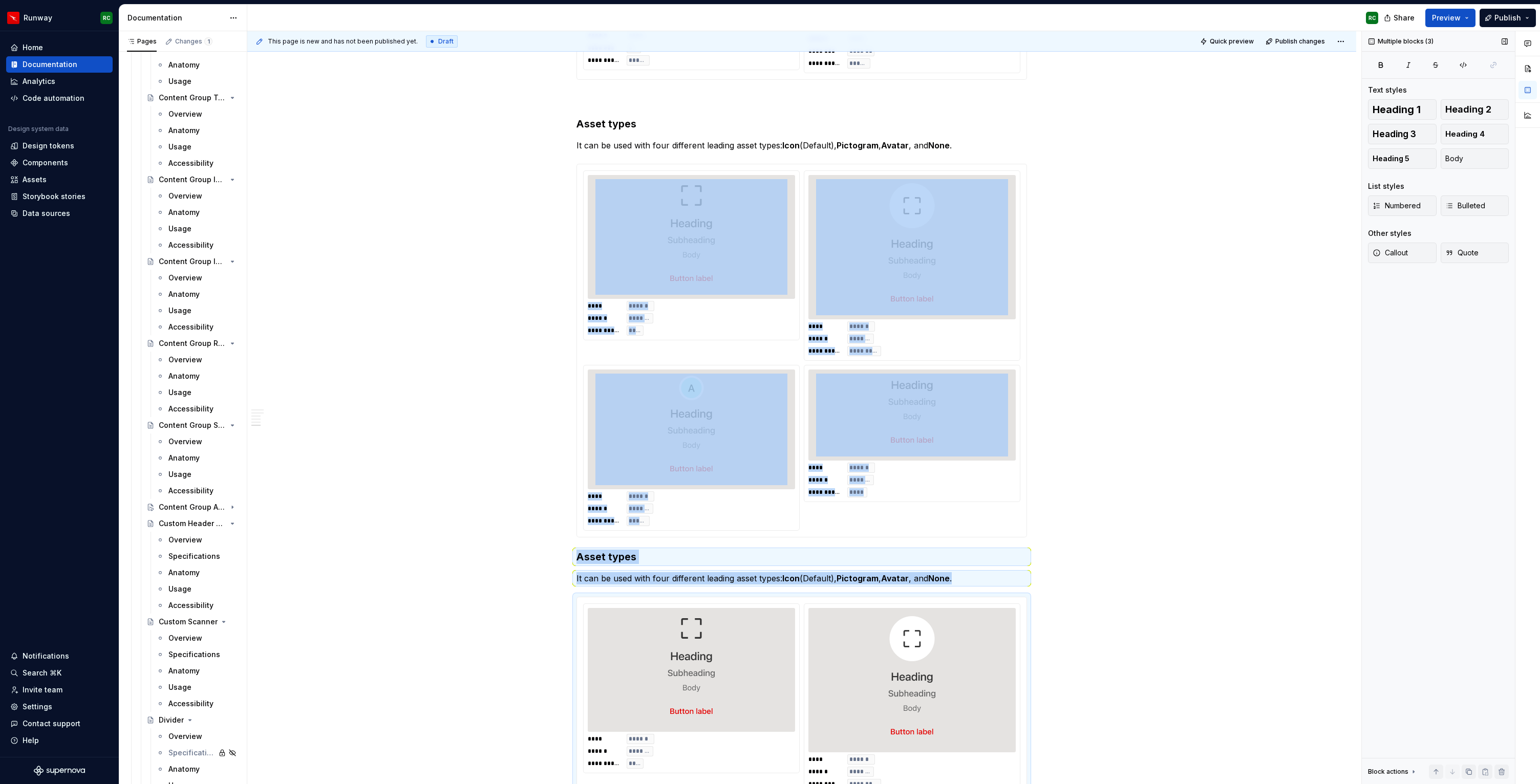
scroll to position [1927, 0]
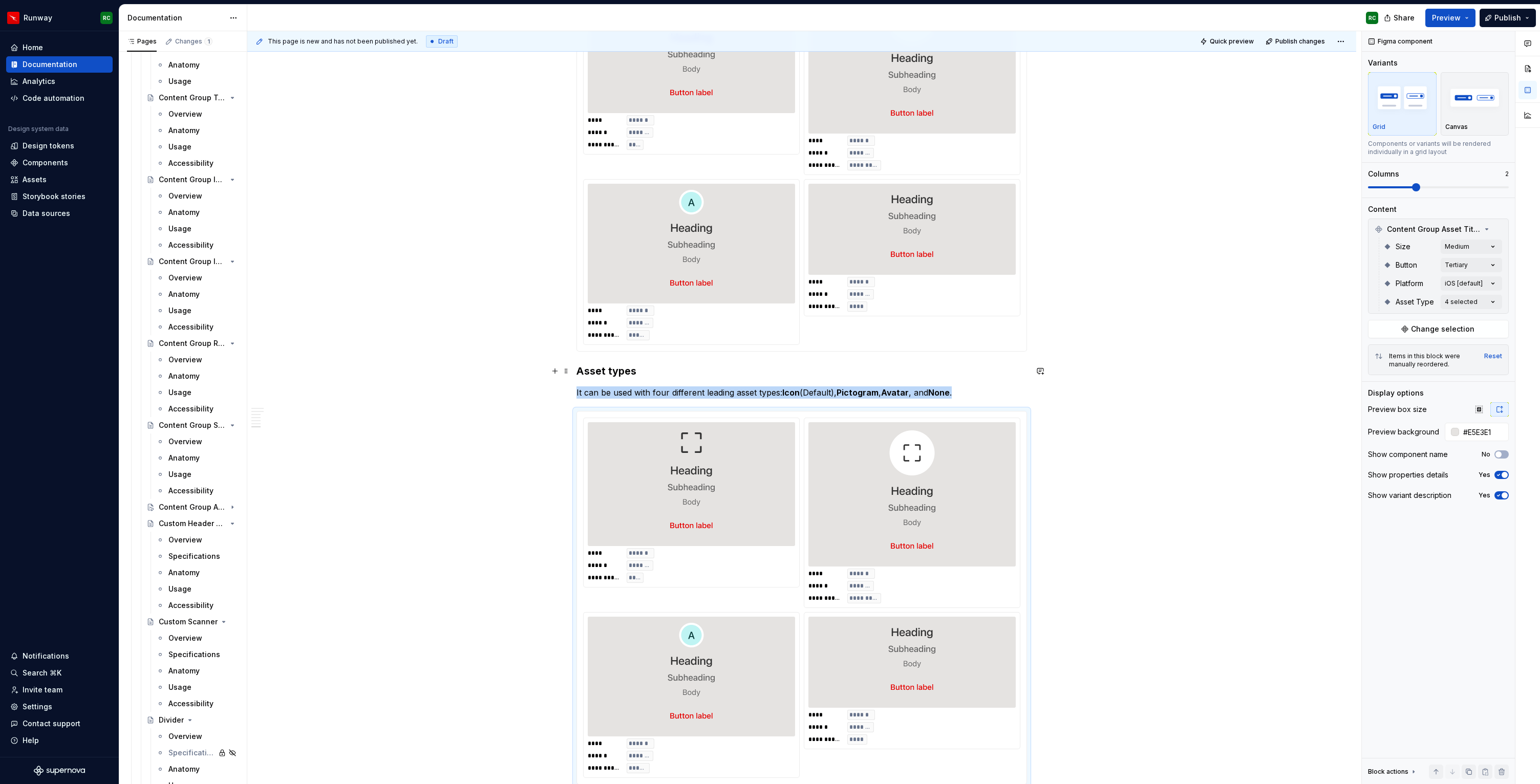
click at [600, 369] on h3 "Asset types" at bounding box center [801, 371] width 451 height 14
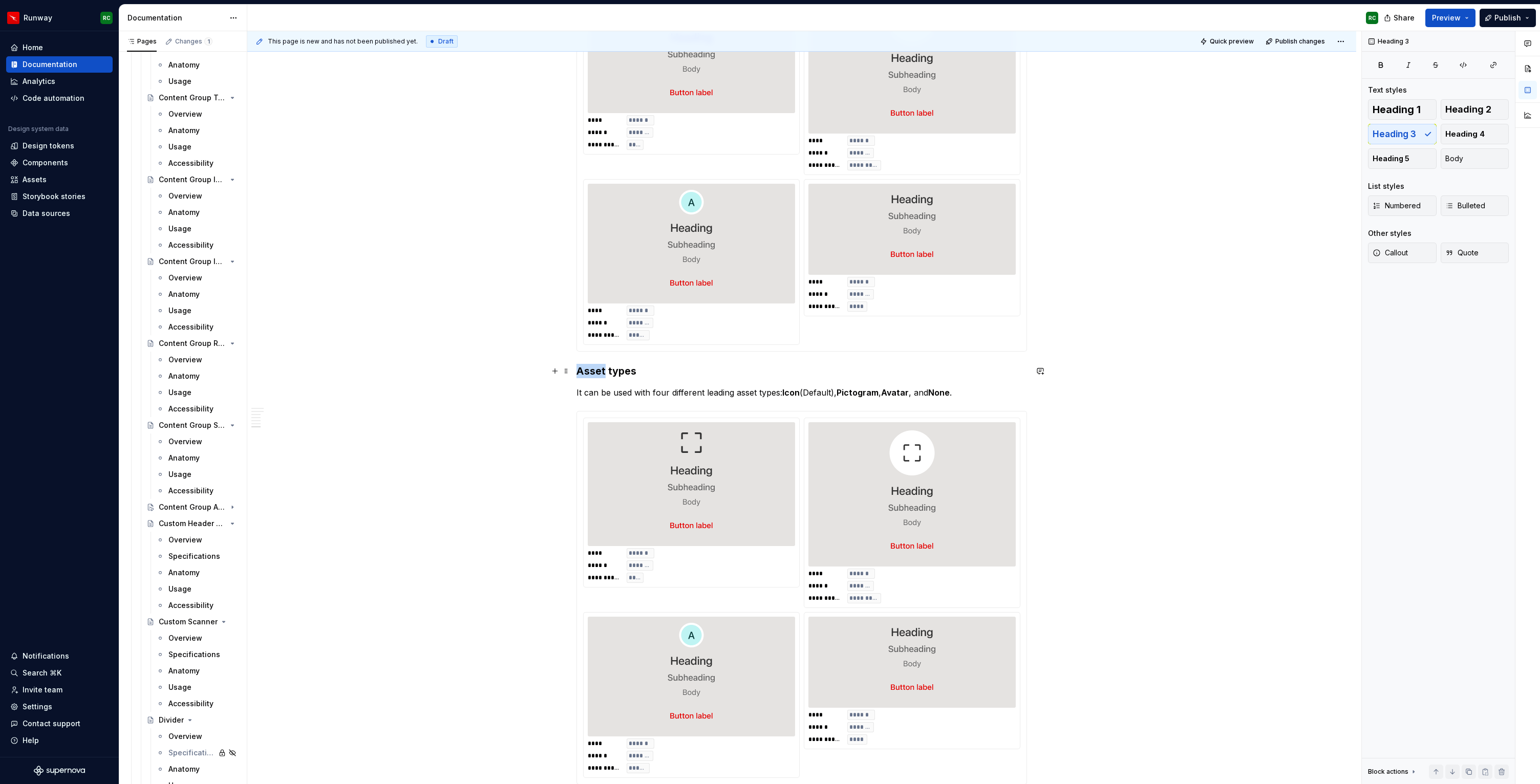
click at [600, 369] on h3 "Asset types" at bounding box center [801, 371] width 451 height 14
click at [580, 373] on h3 "Asset types" at bounding box center [801, 371] width 451 height 14
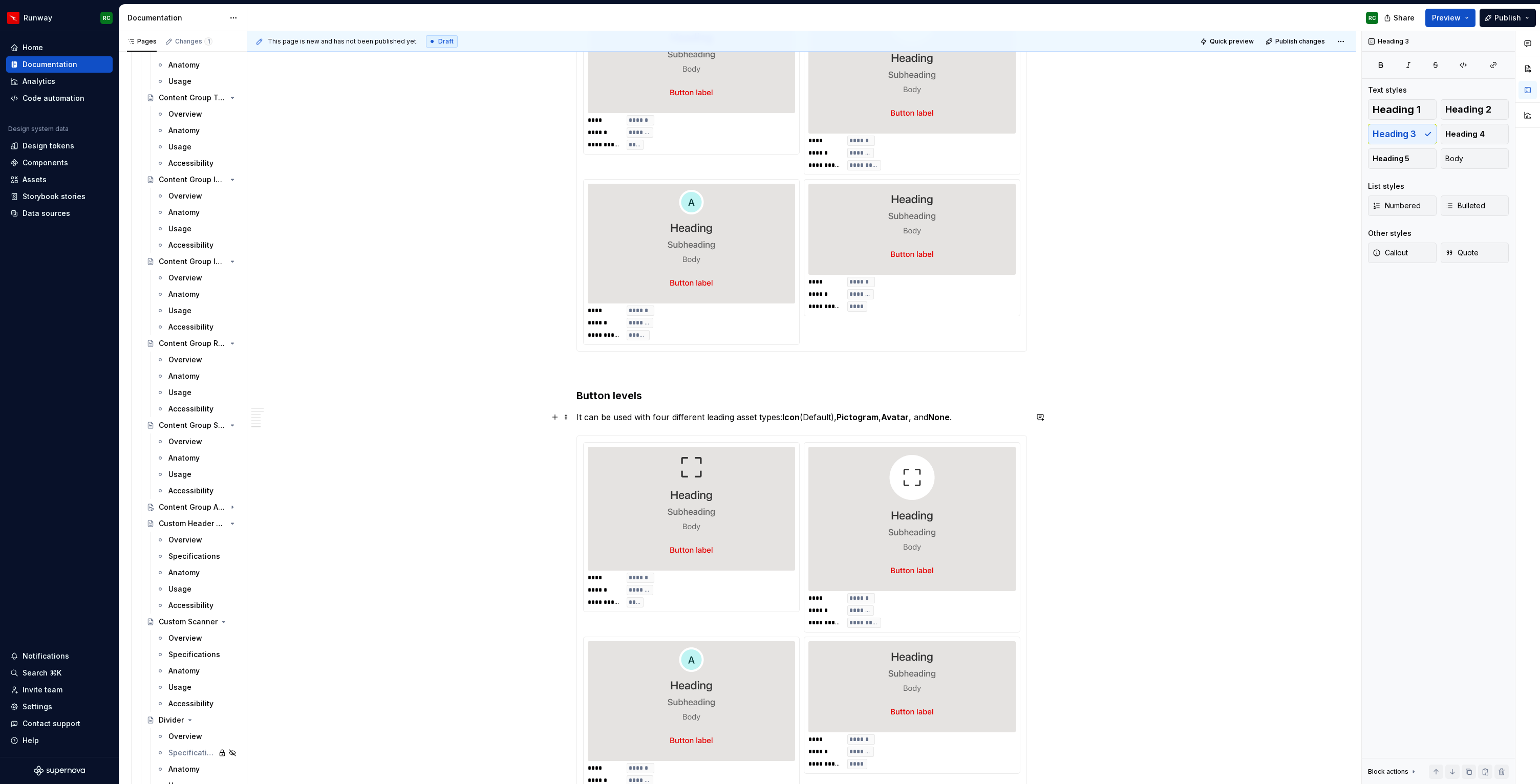
click at [662, 414] on p "It can be used with four different leading asset types: Icon (Default), Pictogr…" at bounding box center [801, 417] width 451 height 12
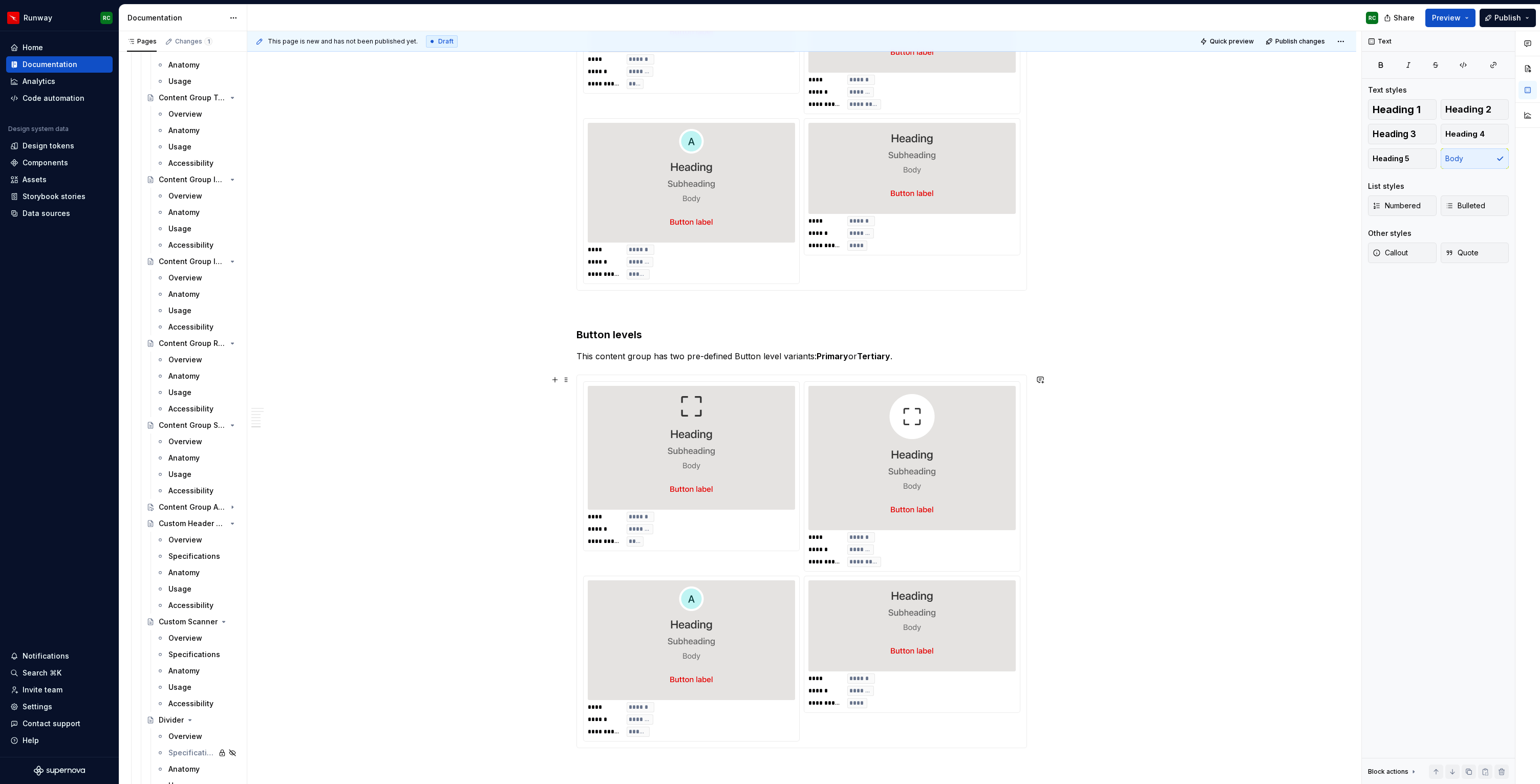
scroll to position [2002, 0]
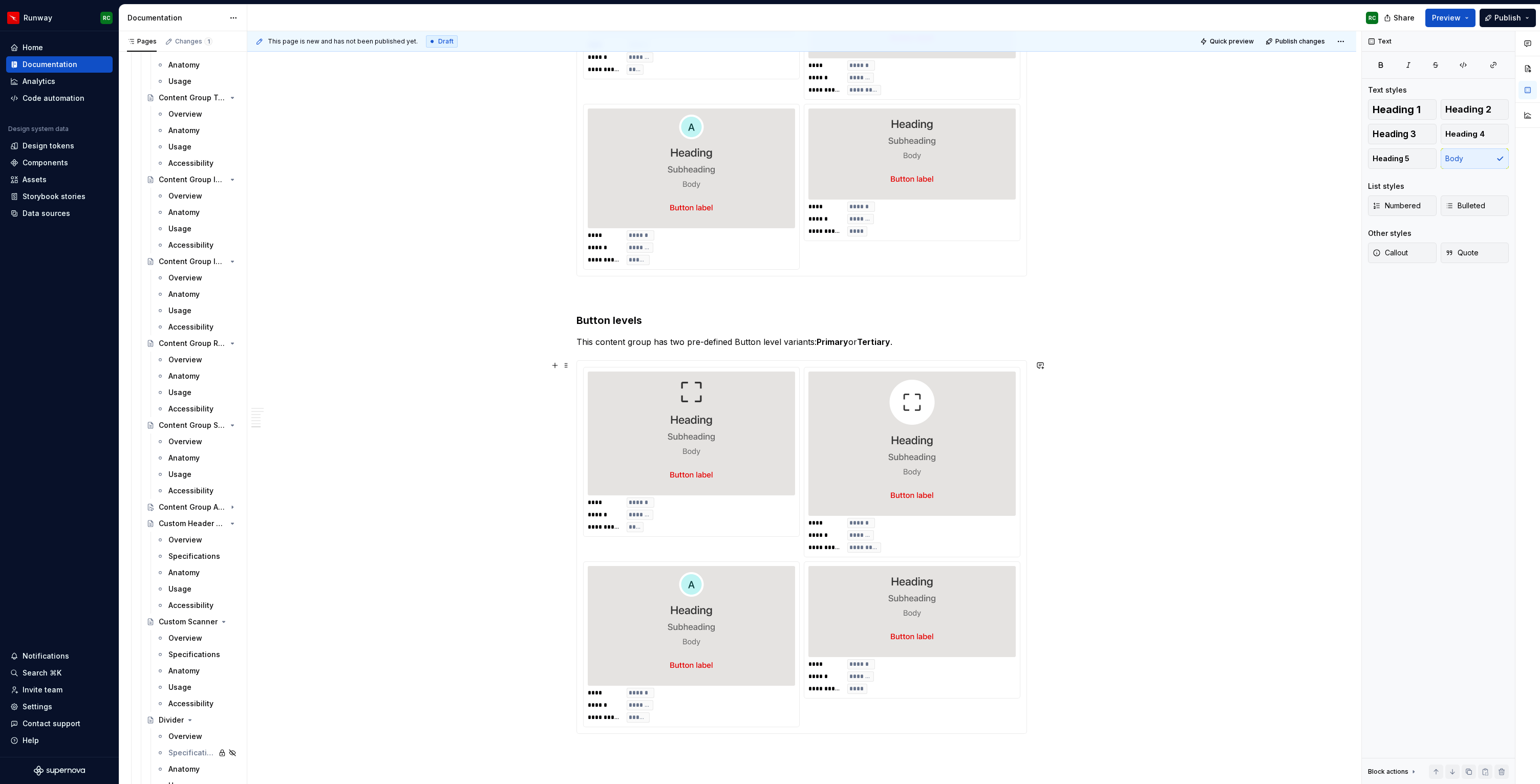
click at [728, 461] on img at bounding box center [691, 433] width 192 height 116
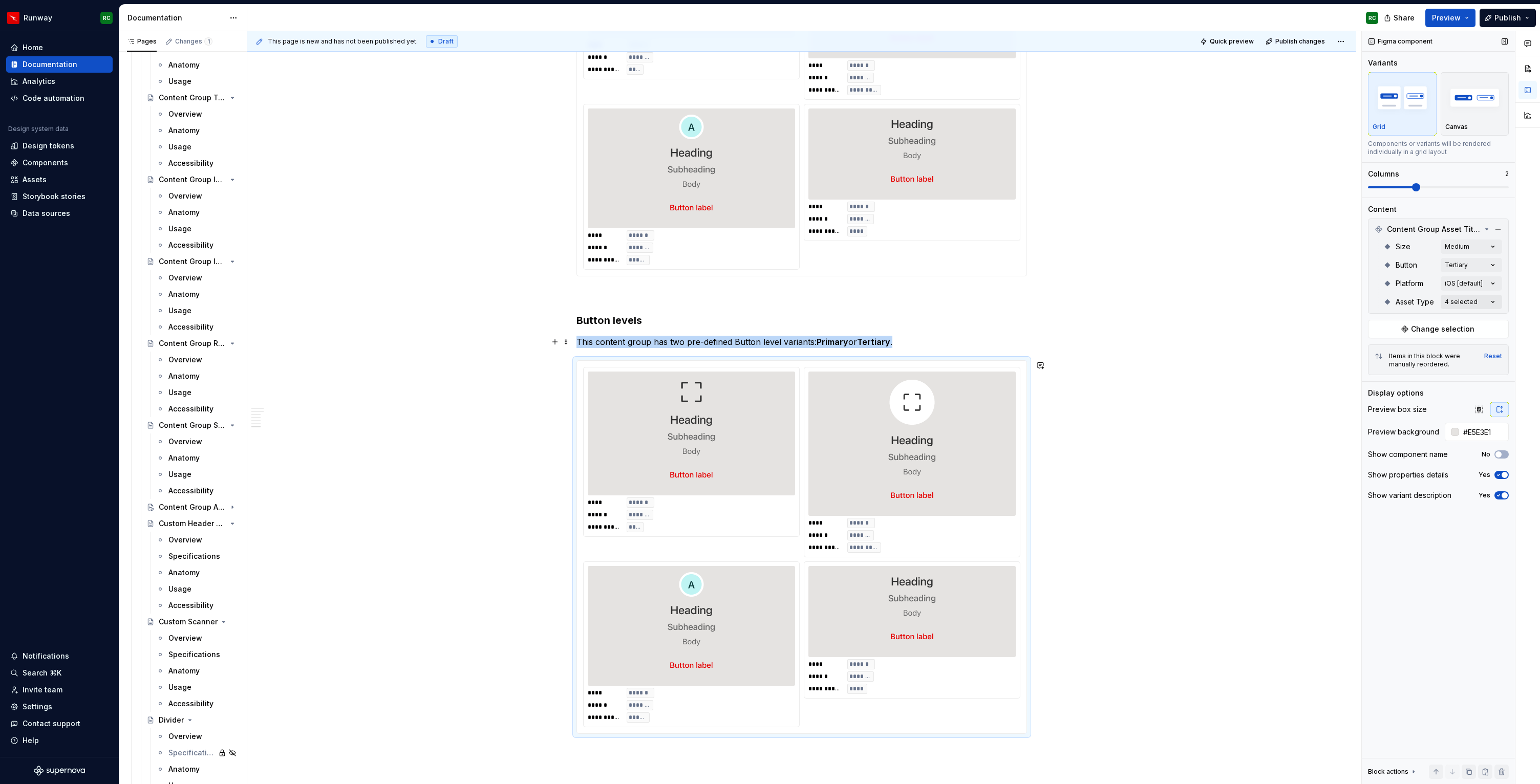
type textarea "*"
click at [1468, 263] on div "Comments Open comments No comments yet Select ‘Comment’ from the block context …" at bounding box center [1451, 408] width 178 height 754
click at [1417, 252] on div "Comments Open comments No comments yet Select ‘Comment’ from the block context …" at bounding box center [1451, 408] width 178 height 754
click at [1463, 301] on div "Comments Open comments No comments yet Select ‘Comment’ from the block context …" at bounding box center [1451, 408] width 178 height 754
click at [1383, 350] on span "None" at bounding box center [1392, 351] width 19 height 10
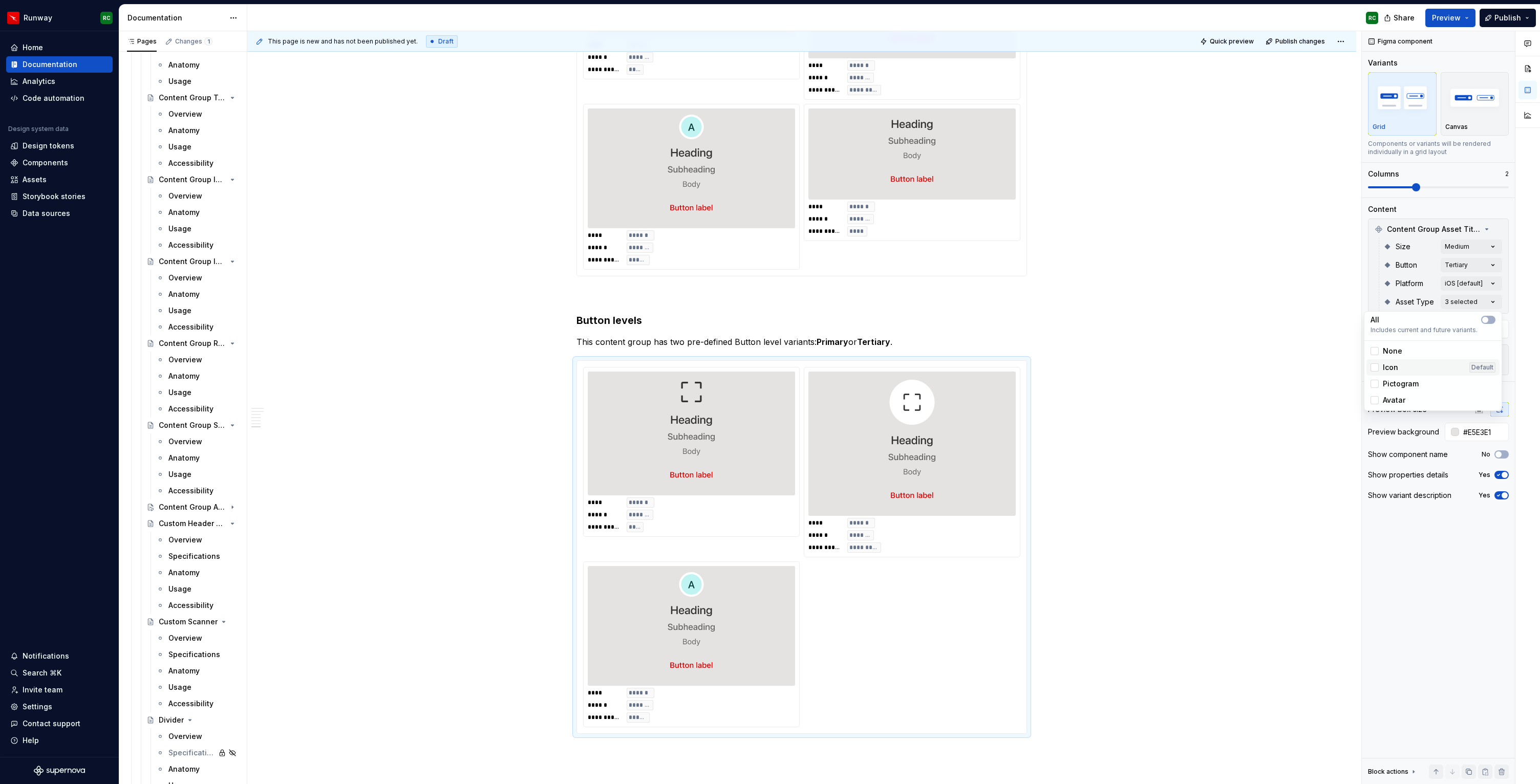
click at [1386, 362] on div "Icon Default" at bounding box center [1433, 368] width 133 height 17
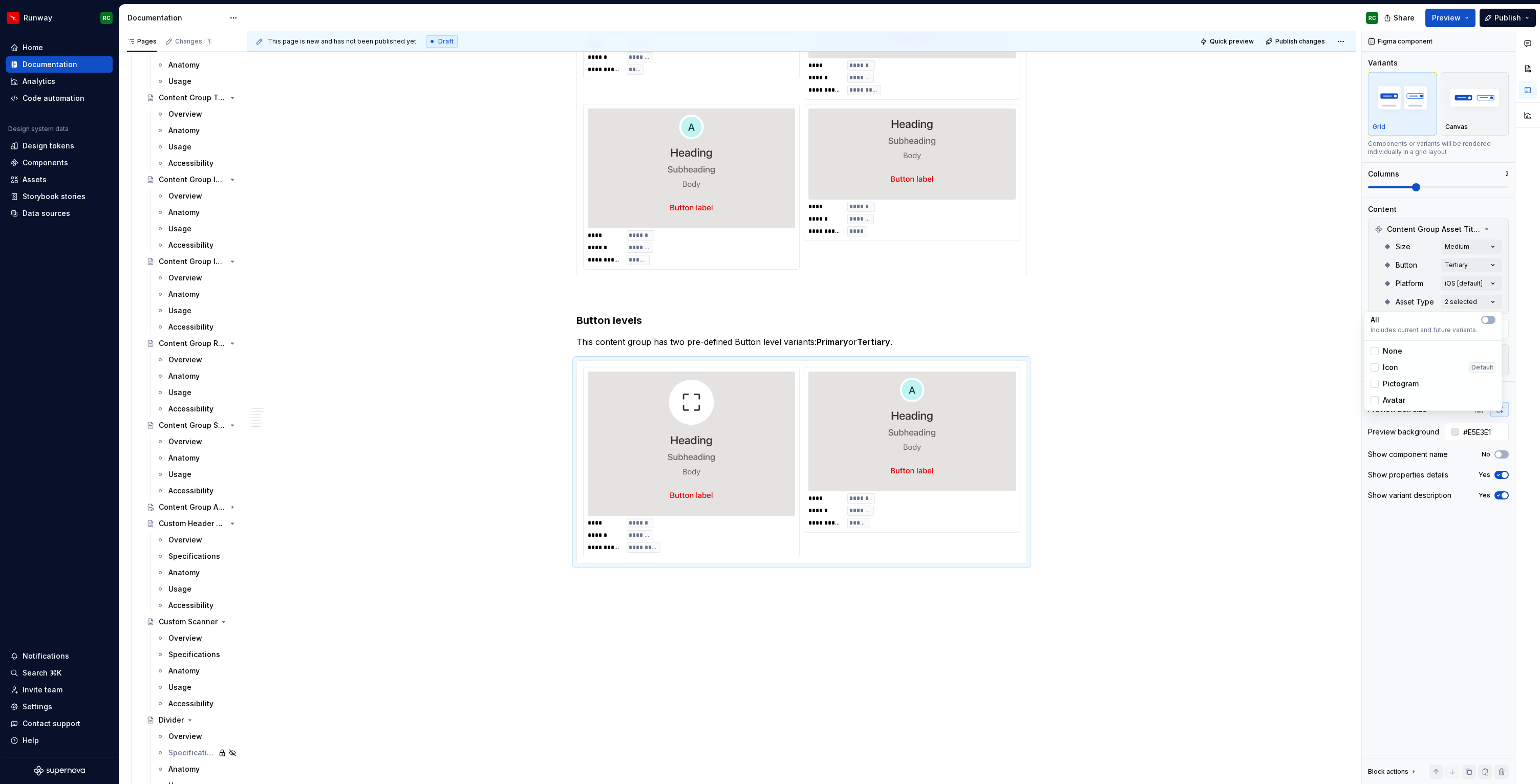
click at [1386, 385] on span "Pictogram" at bounding box center [1400, 384] width 36 height 10
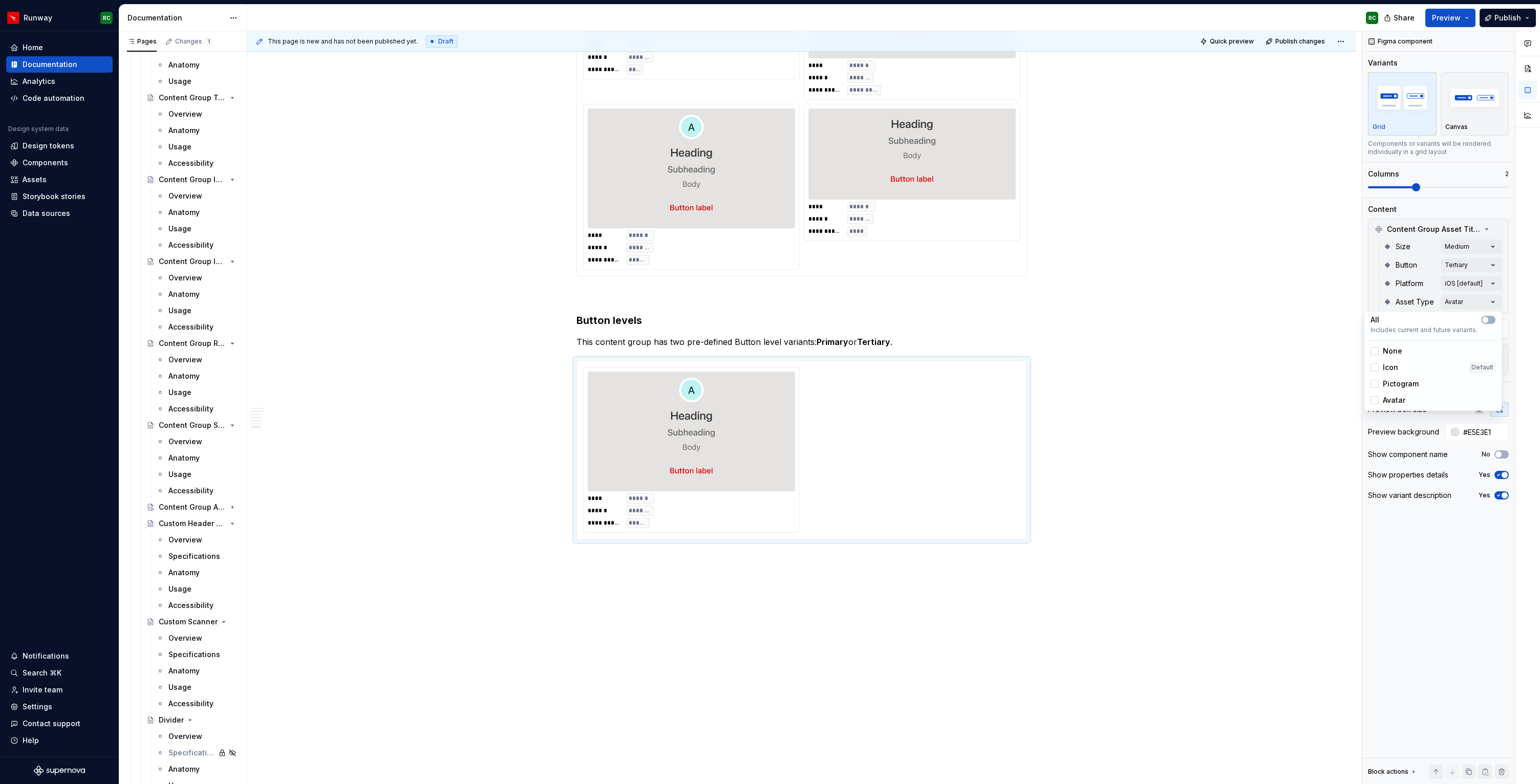
click at [1387, 400] on span "Avatar" at bounding box center [1393, 400] width 23 height 10
click at [1459, 263] on div "Comments Open comments No comments yet Select ‘Comment’ from the block context …" at bounding box center [1451, 408] width 178 height 754
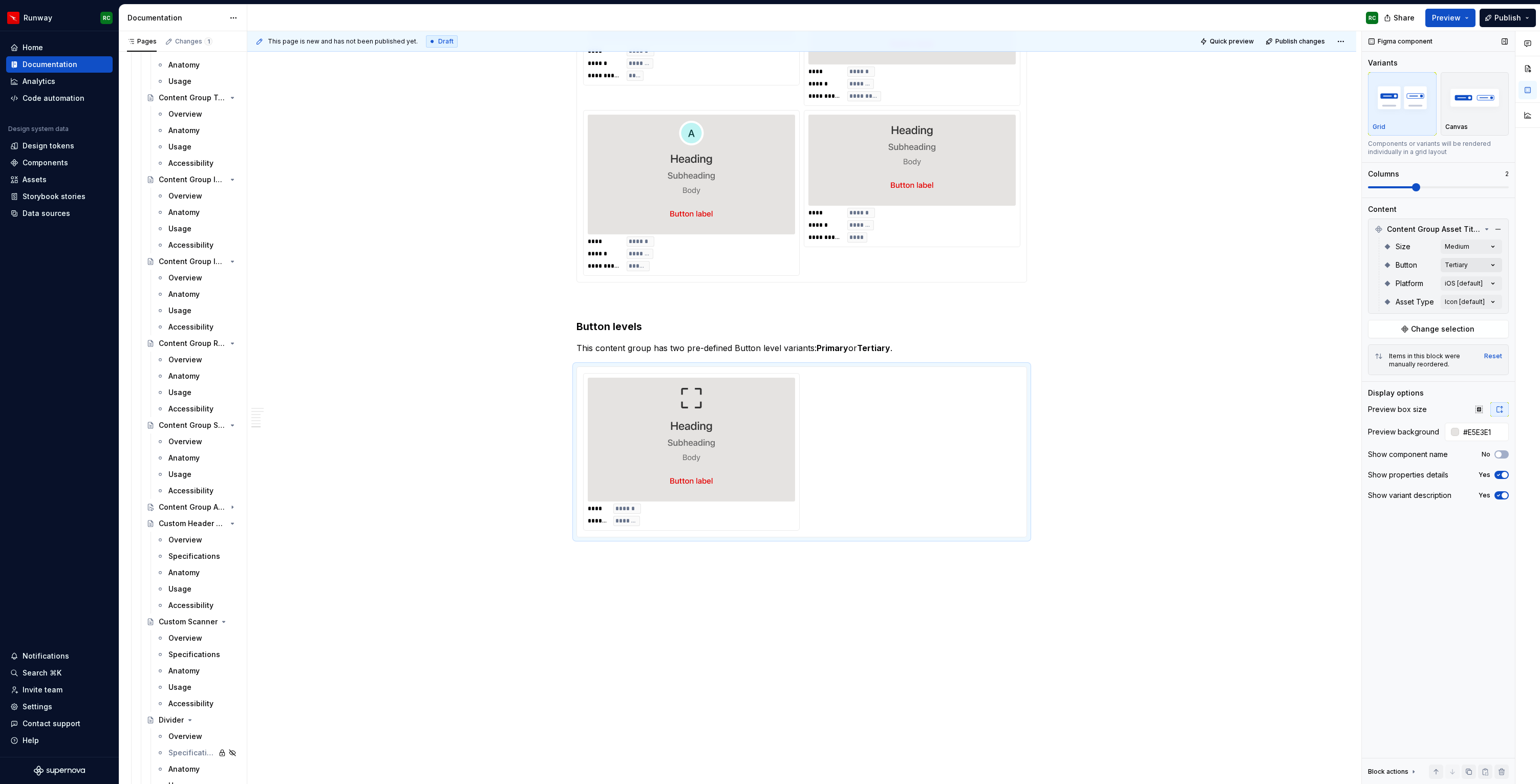
click at [1454, 265] on div "Comments Open comments No comments yet Select ‘Comment’ from the block context …" at bounding box center [1451, 408] width 178 height 754
click at [1408, 323] on div "Primary Default" at bounding box center [1433, 331] width 133 height 17
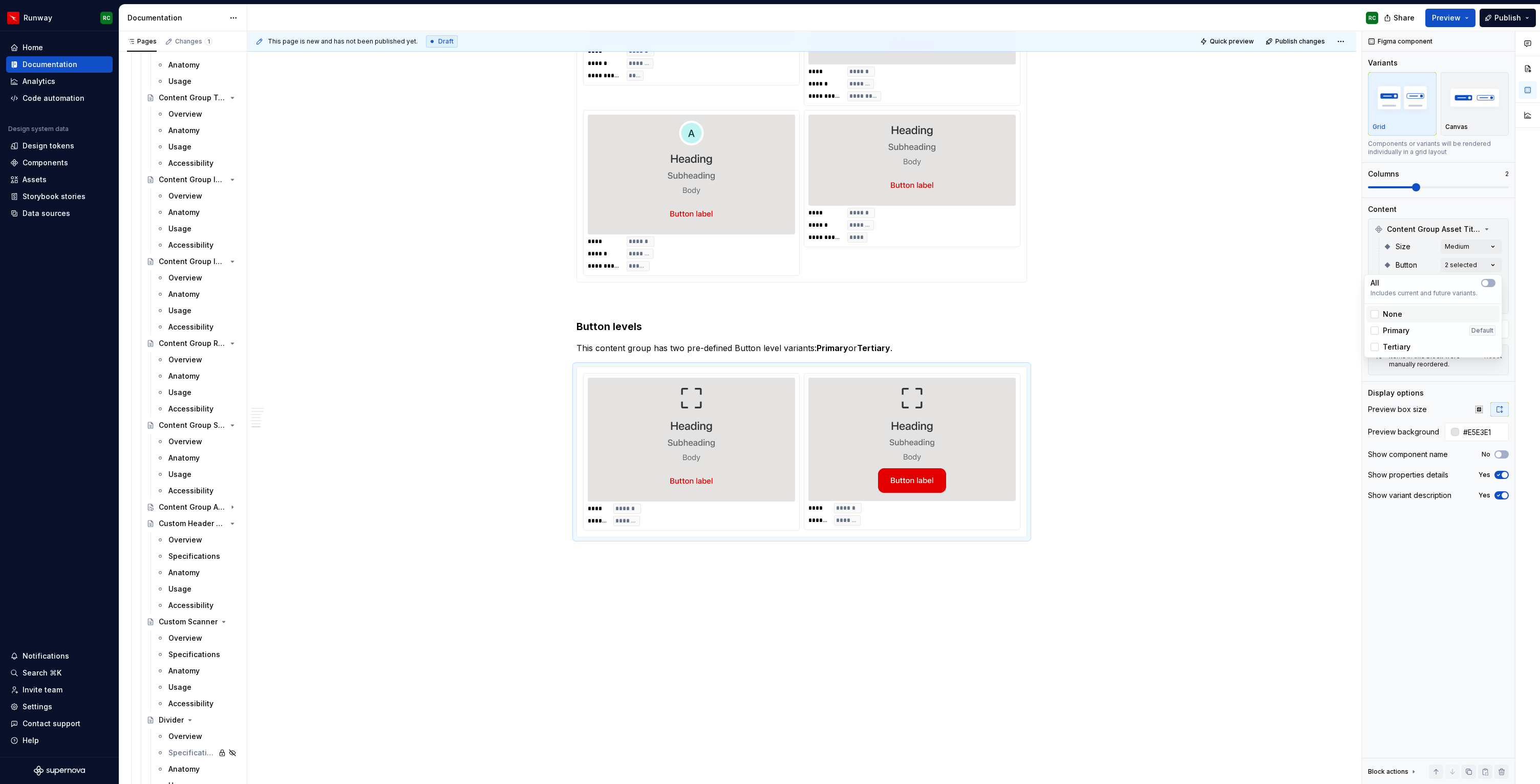
click at [1409, 316] on div "None" at bounding box center [1433, 314] width 125 height 10
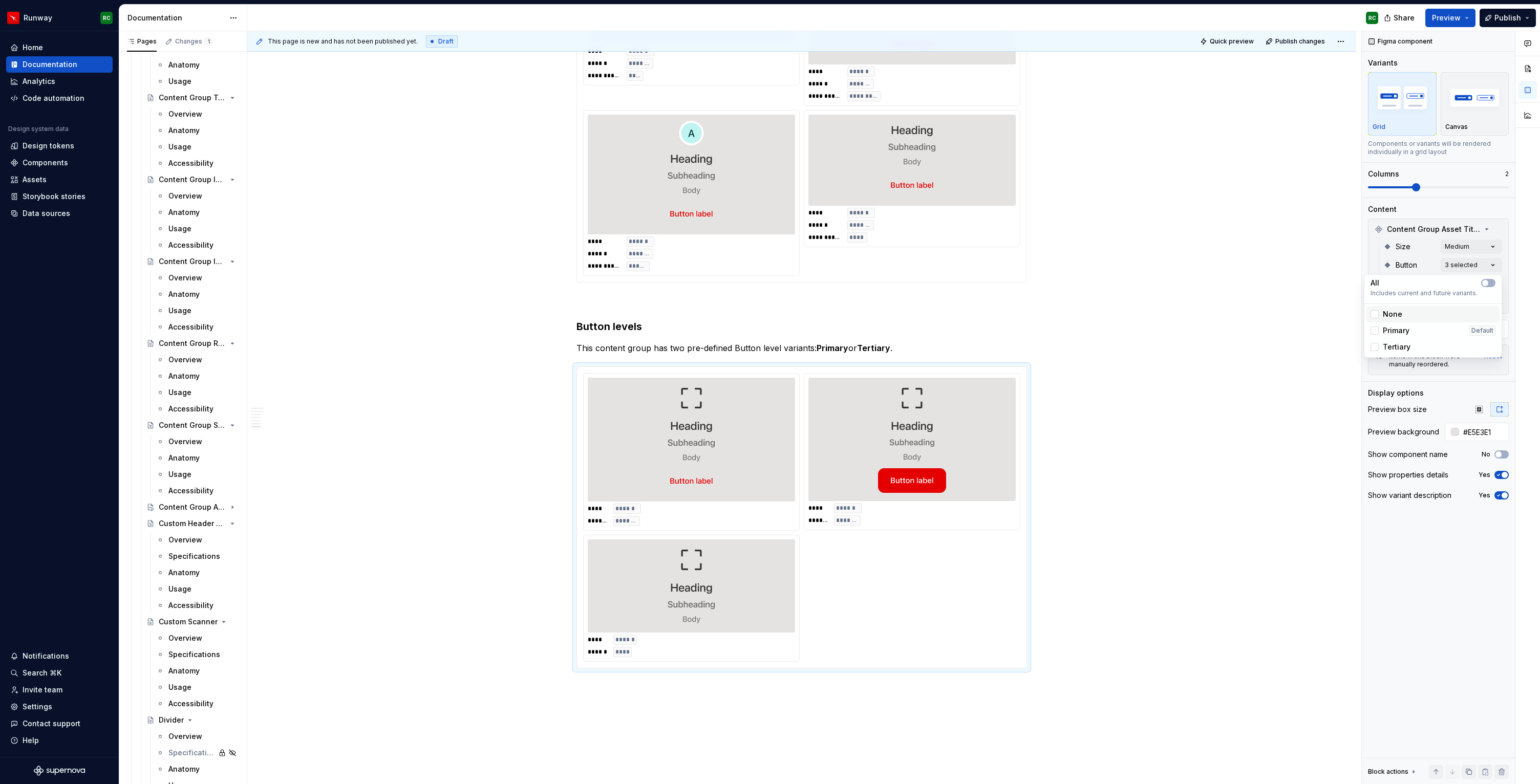
scroll to position [2002, 0]
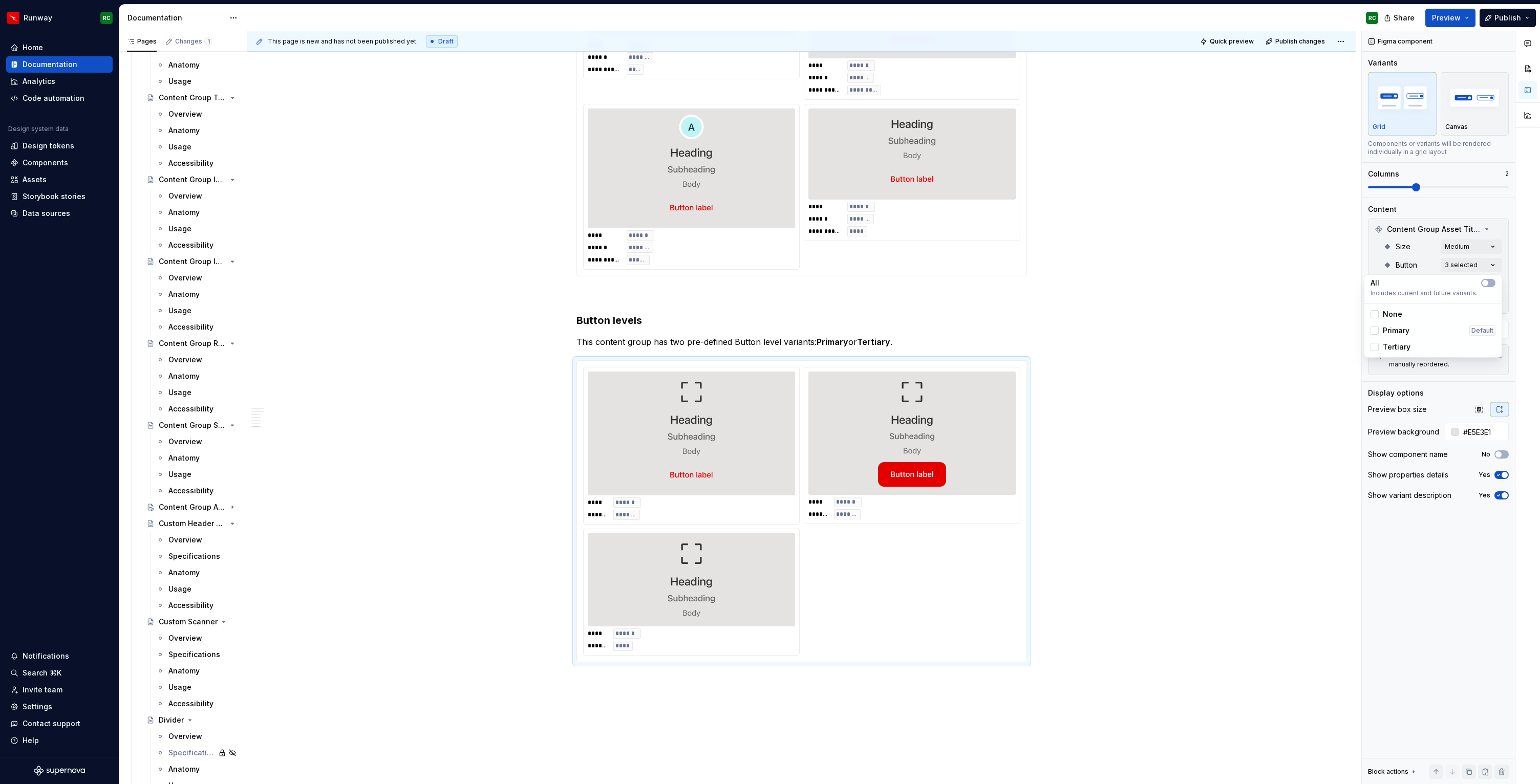
click at [876, 345] on html "Runway RC Home Documentation Analytics Code automation Design system data Desig…" at bounding box center [770, 392] width 1540 height 784
click at [856, 341] on p "This content group has two pre-defined Button level variants: Primary or Tertia…" at bounding box center [801, 342] width 451 height 12
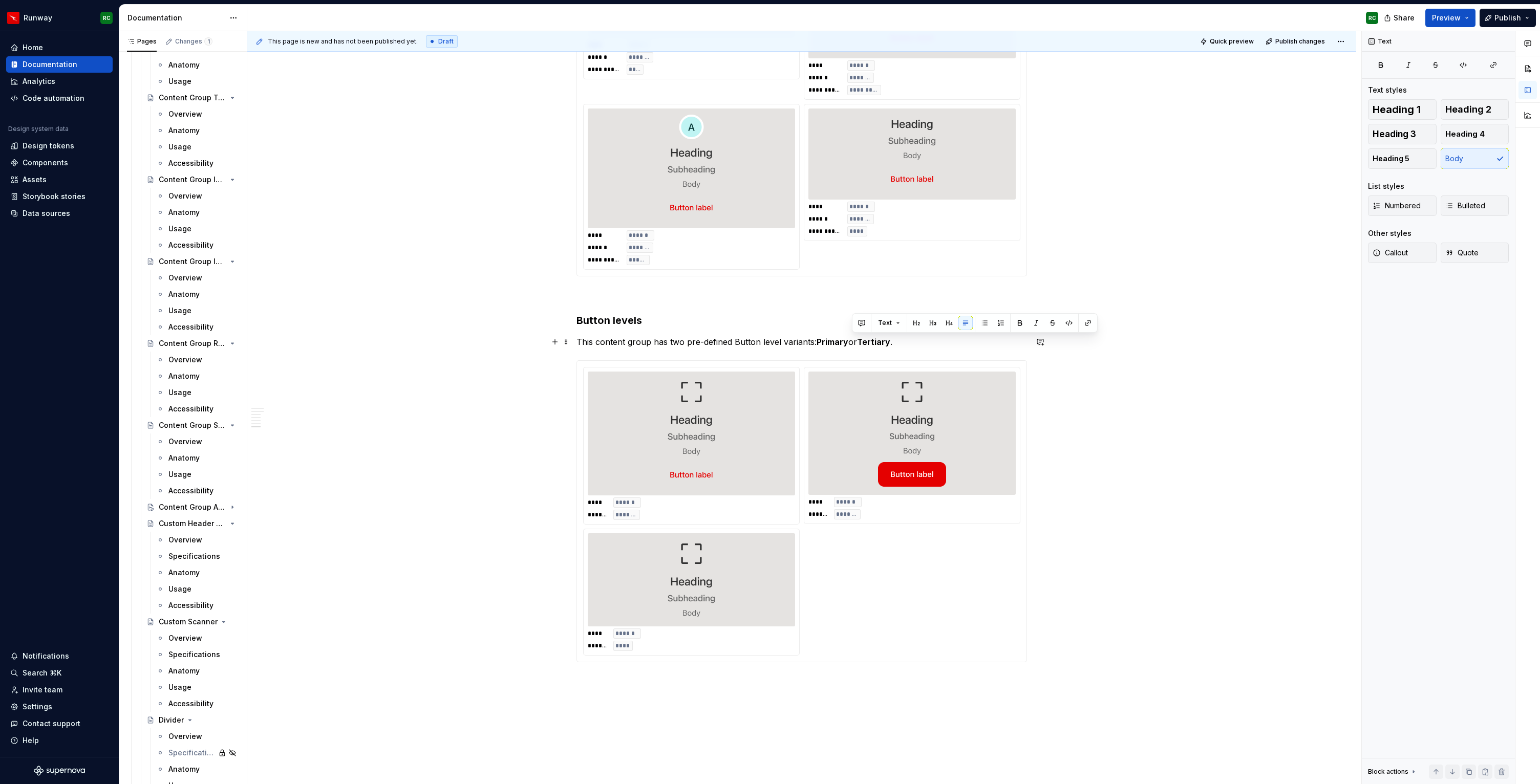
click at [856, 341] on p "This content group has two pre-defined Button level variants: Primary or Tertia…" at bounding box center [801, 342] width 451 height 12
click at [885, 341] on strong "Tertiary or None" at bounding box center [885, 342] width 67 height 10
click at [957, 565] on div "**** ****** ****** ******** **** ****** ****** ******* **** ****** ****** ****" at bounding box center [802, 512] width 437 height 289
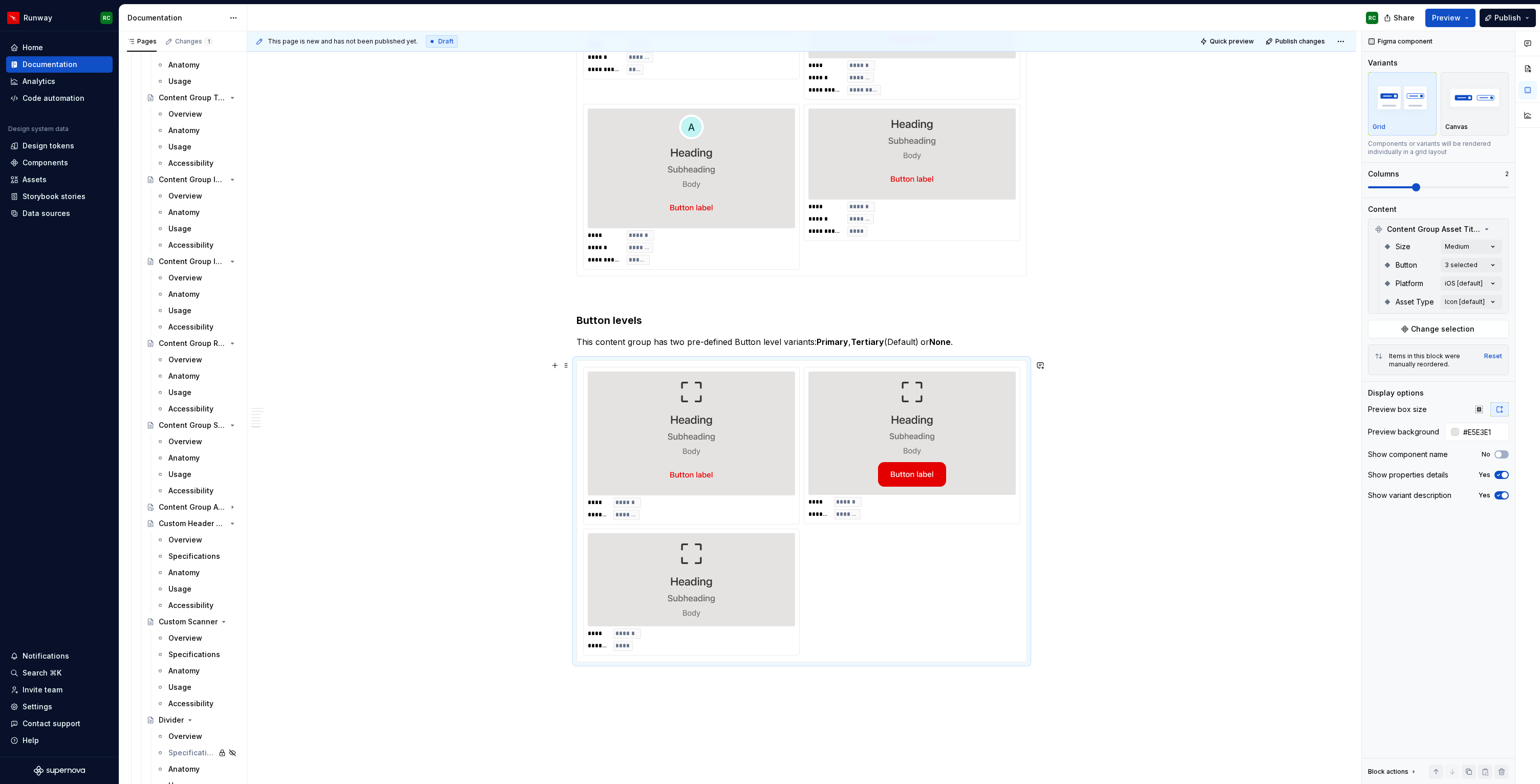
click at [1176, 654] on div "This page is new and has not been published yet. Draft Quick preview Publish ch…" at bounding box center [805, 408] width 1114 height 754
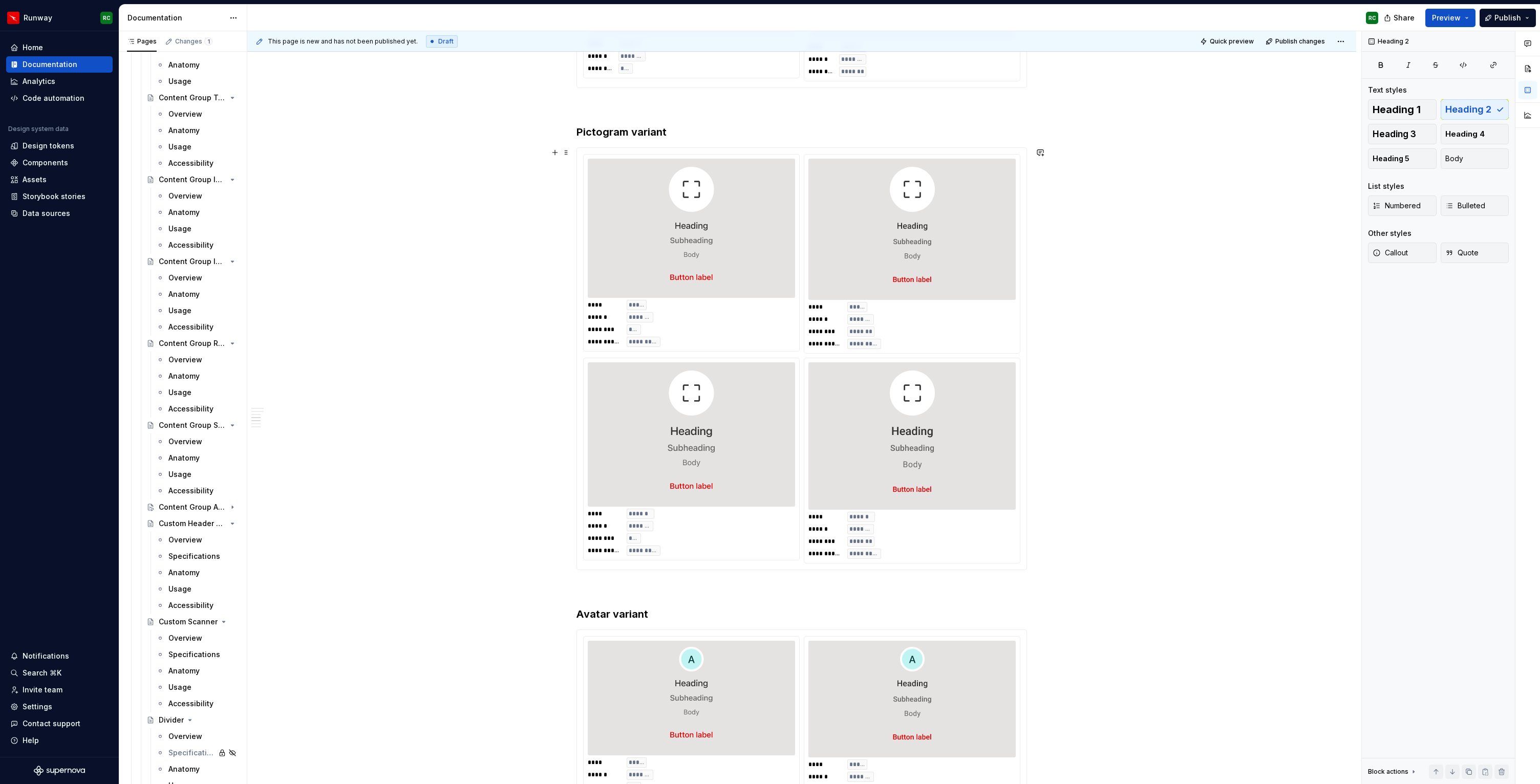
scroll to position [705, 0]
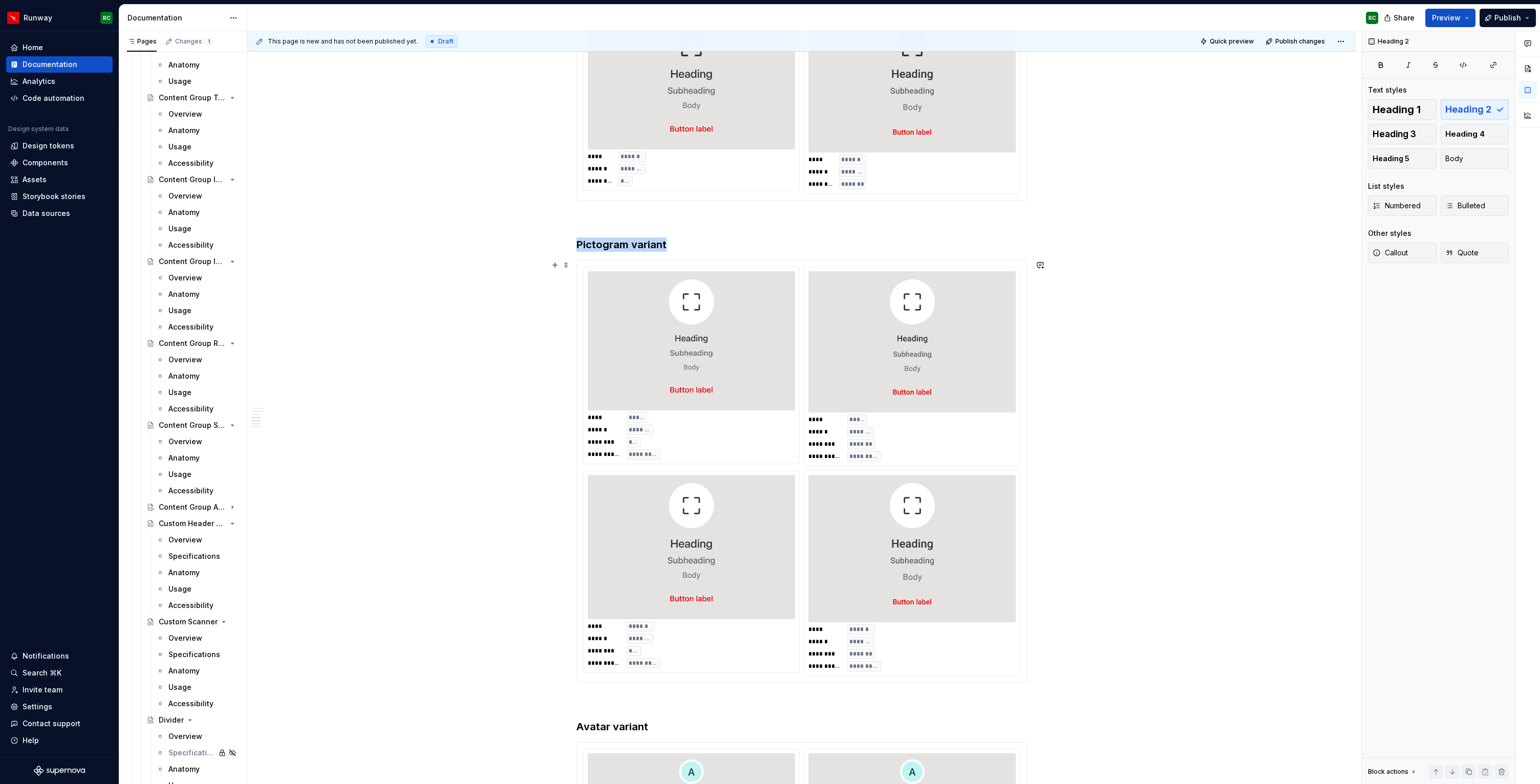
click at [950, 477] on div at bounding box center [911, 549] width 207 height 147
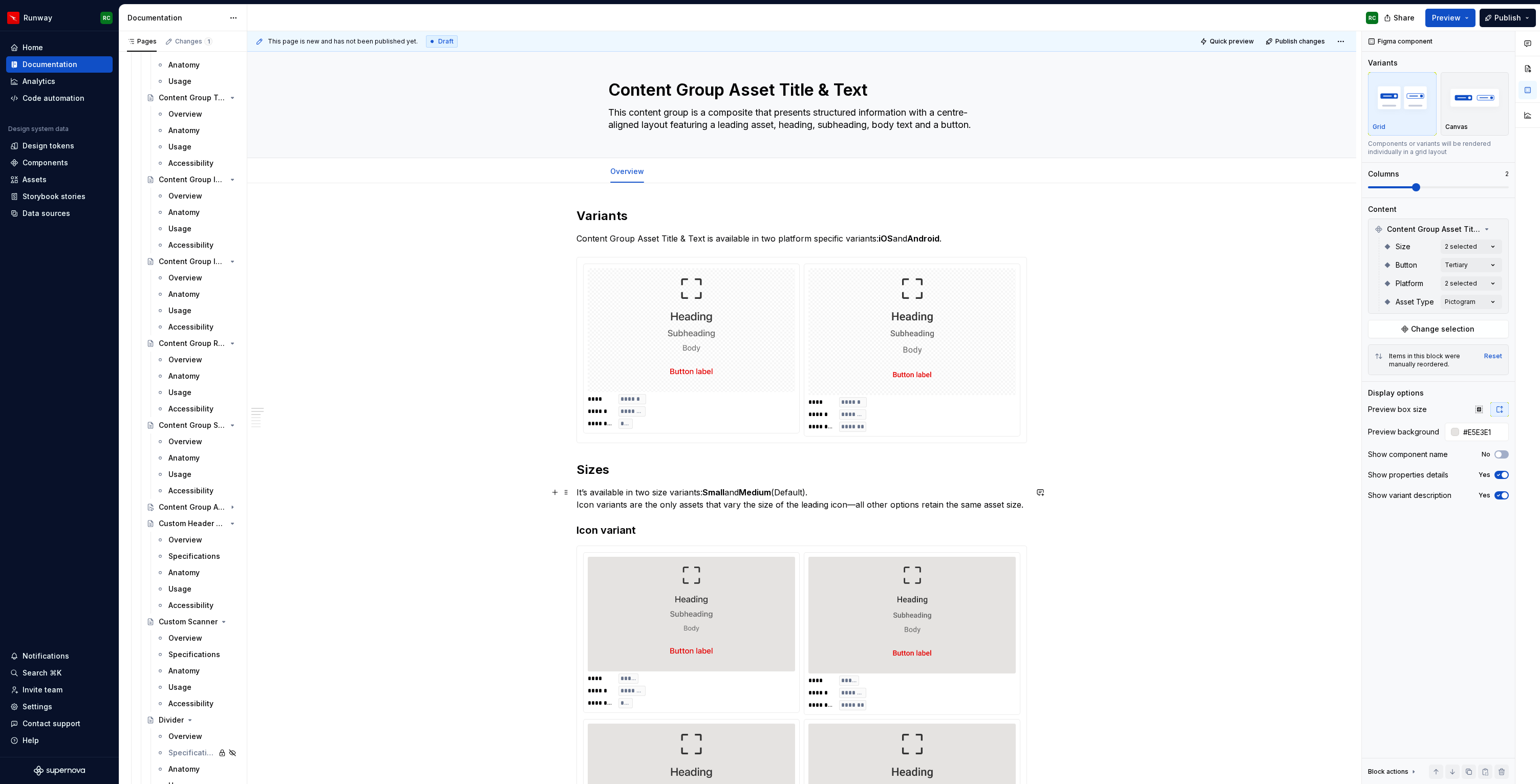
scroll to position [0, 0]
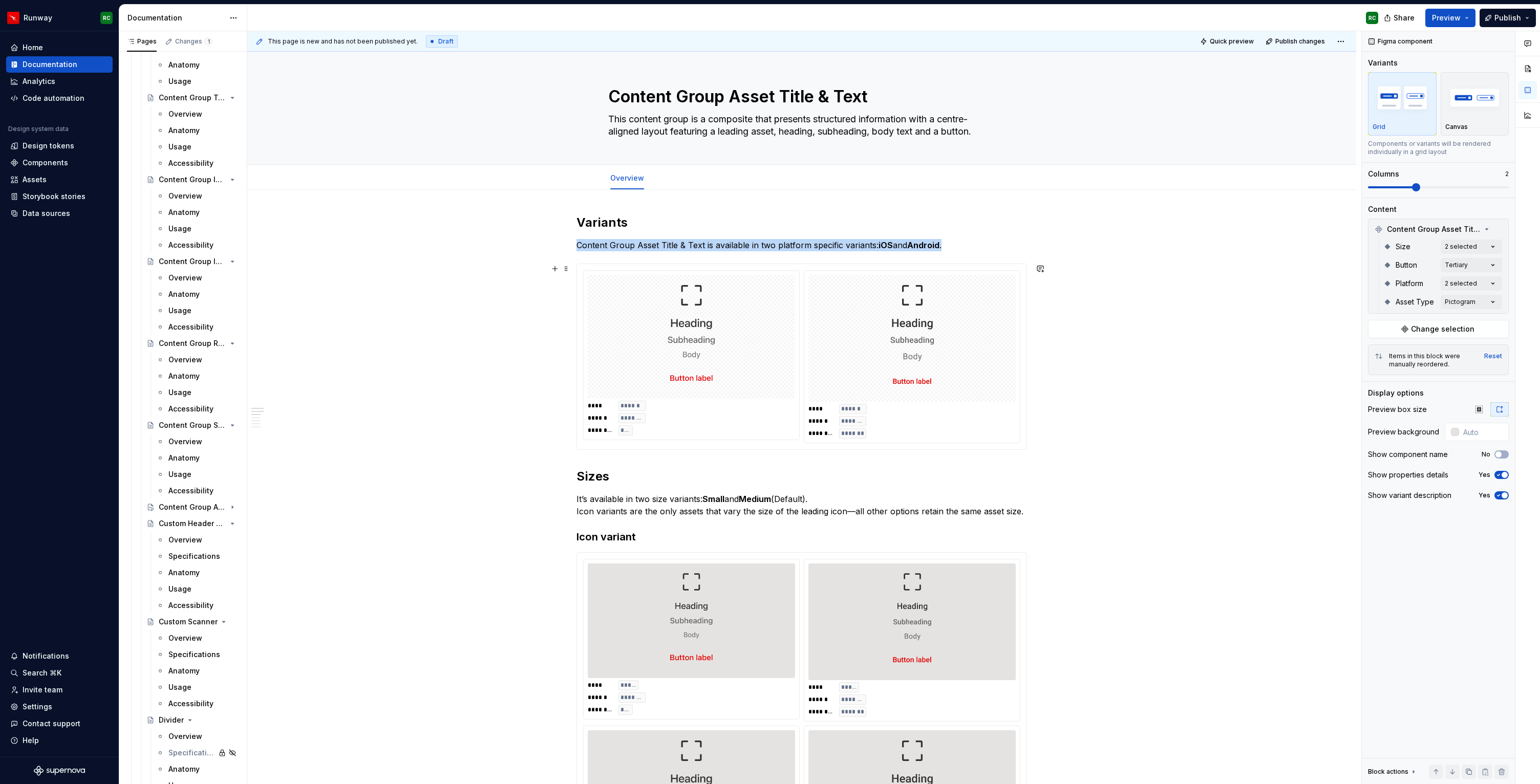
click at [904, 403] on div "**** ****** ****** ******** ******** *******" at bounding box center [911, 357] width 215 height 172
type input "#E5E3E1"
click at [919, 630] on img at bounding box center [912, 622] width 184 height 109
click at [1490, 437] on input "#E5E3E1" at bounding box center [1484, 432] width 50 height 19
click at [908, 385] on img at bounding box center [912, 338] width 184 height 119
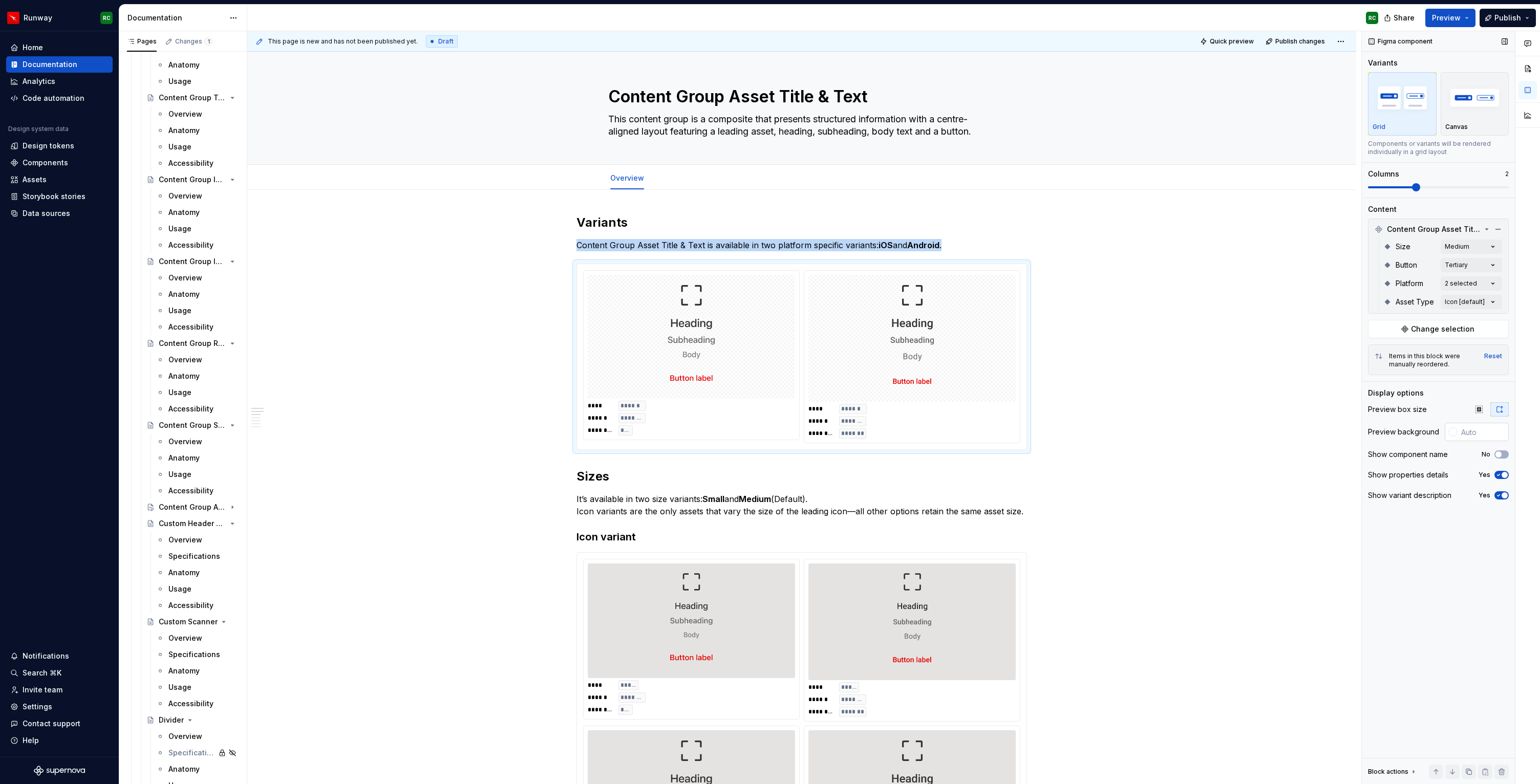
click at [1477, 435] on input "text" at bounding box center [1482, 432] width 52 height 19
paste input "#E5E3E1"
type input "#E5E3E1"
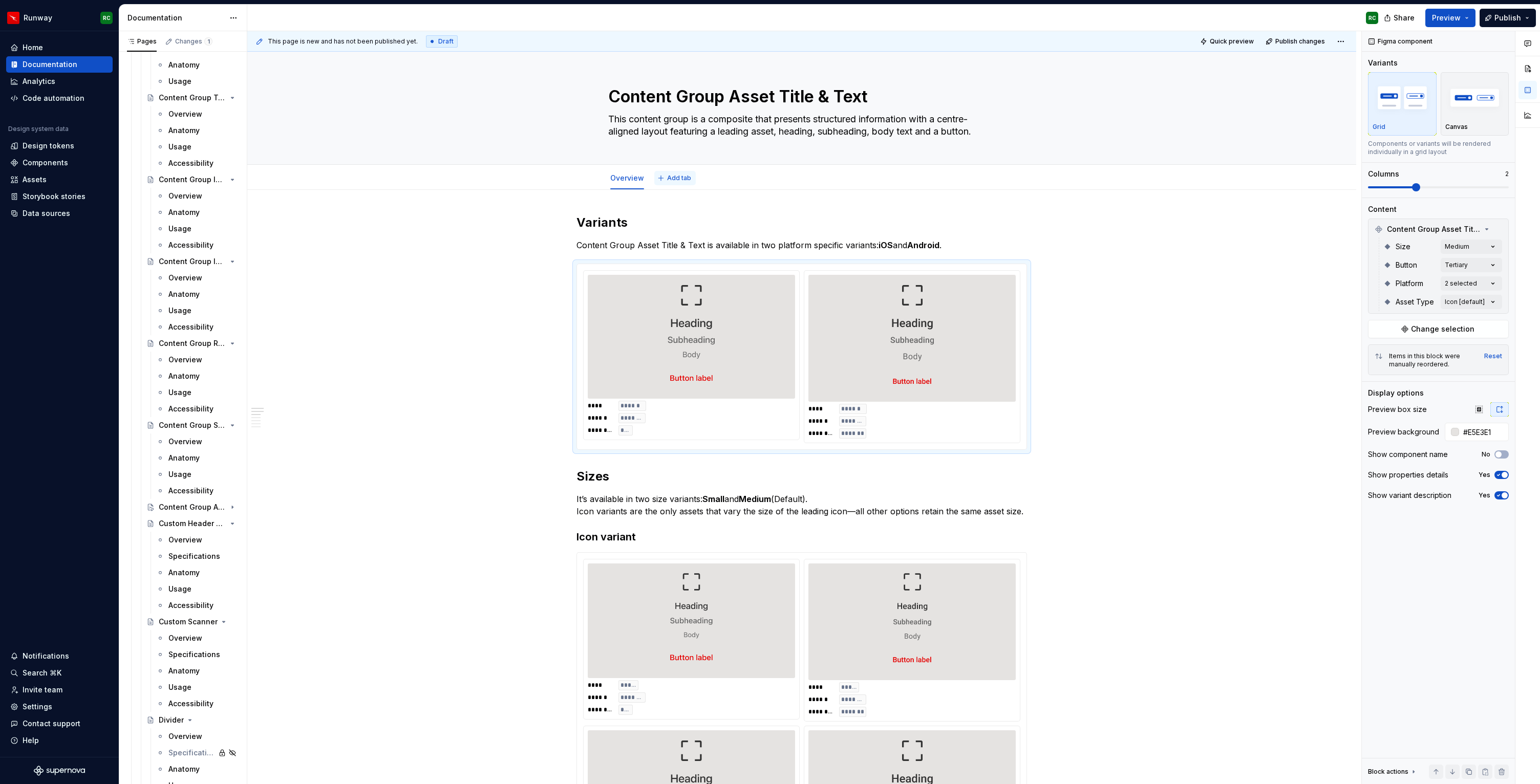
click at [670, 174] on span "Add tab" at bounding box center [679, 178] width 24 height 8
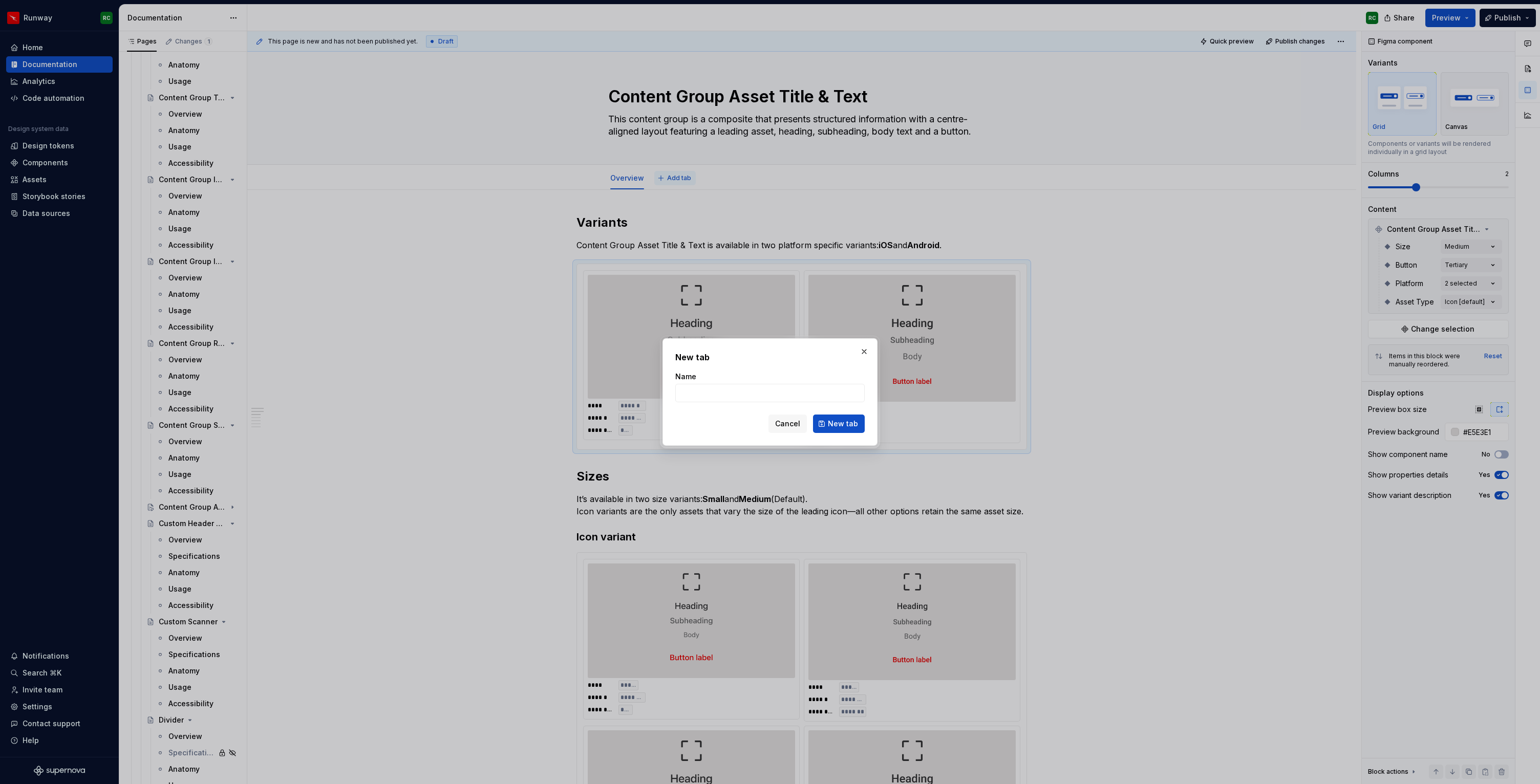
type textarea "*"
type input "A"
type textarea "*"
type input "Anatomy"
click button "New tab" at bounding box center [838, 424] width 52 height 19
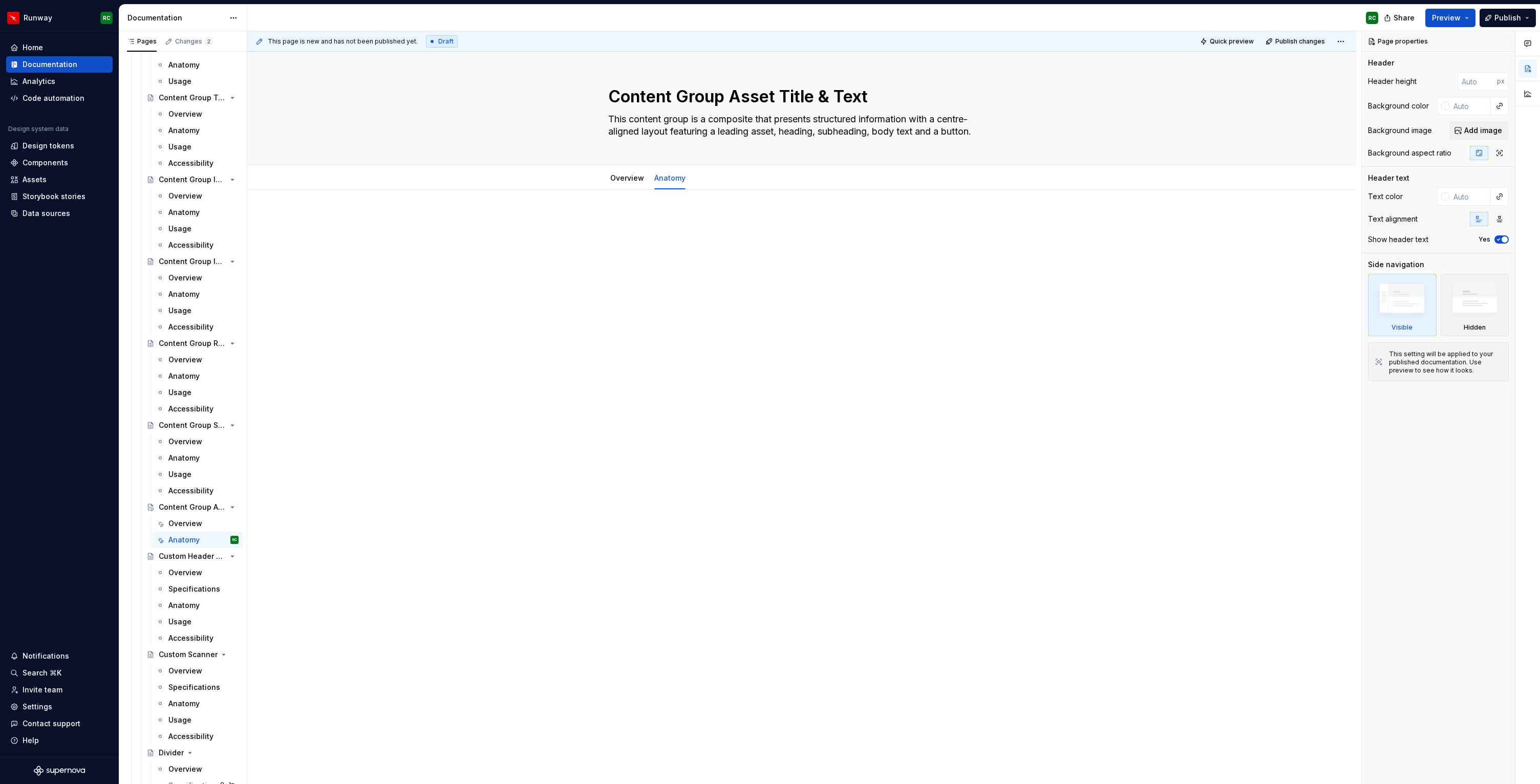
type textarea "*"
click at [685, 215] on p at bounding box center [801, 221] width 451 height 12
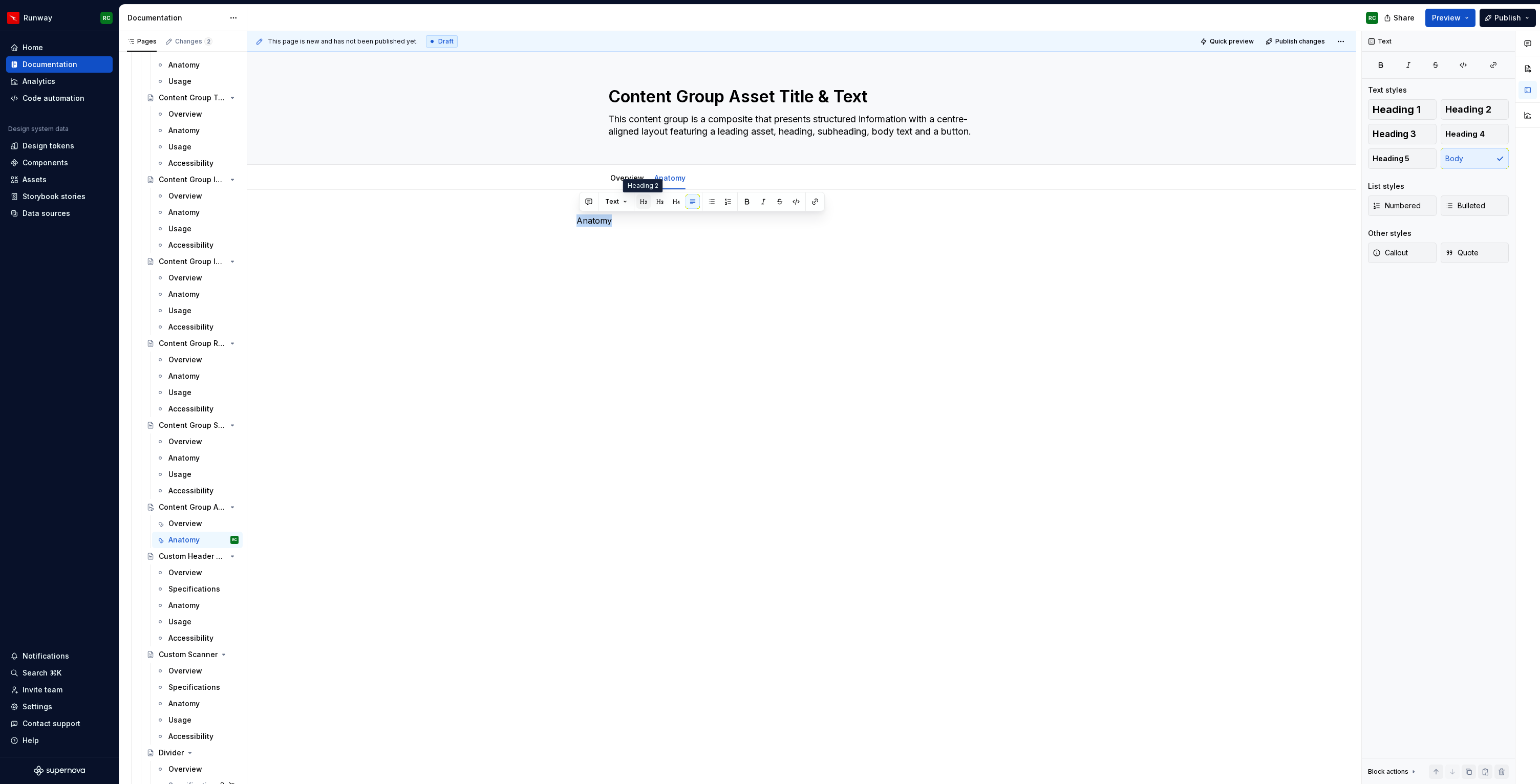
click at [644, 202] on button "button" at bounding box center [643, 202] width 14 height 14
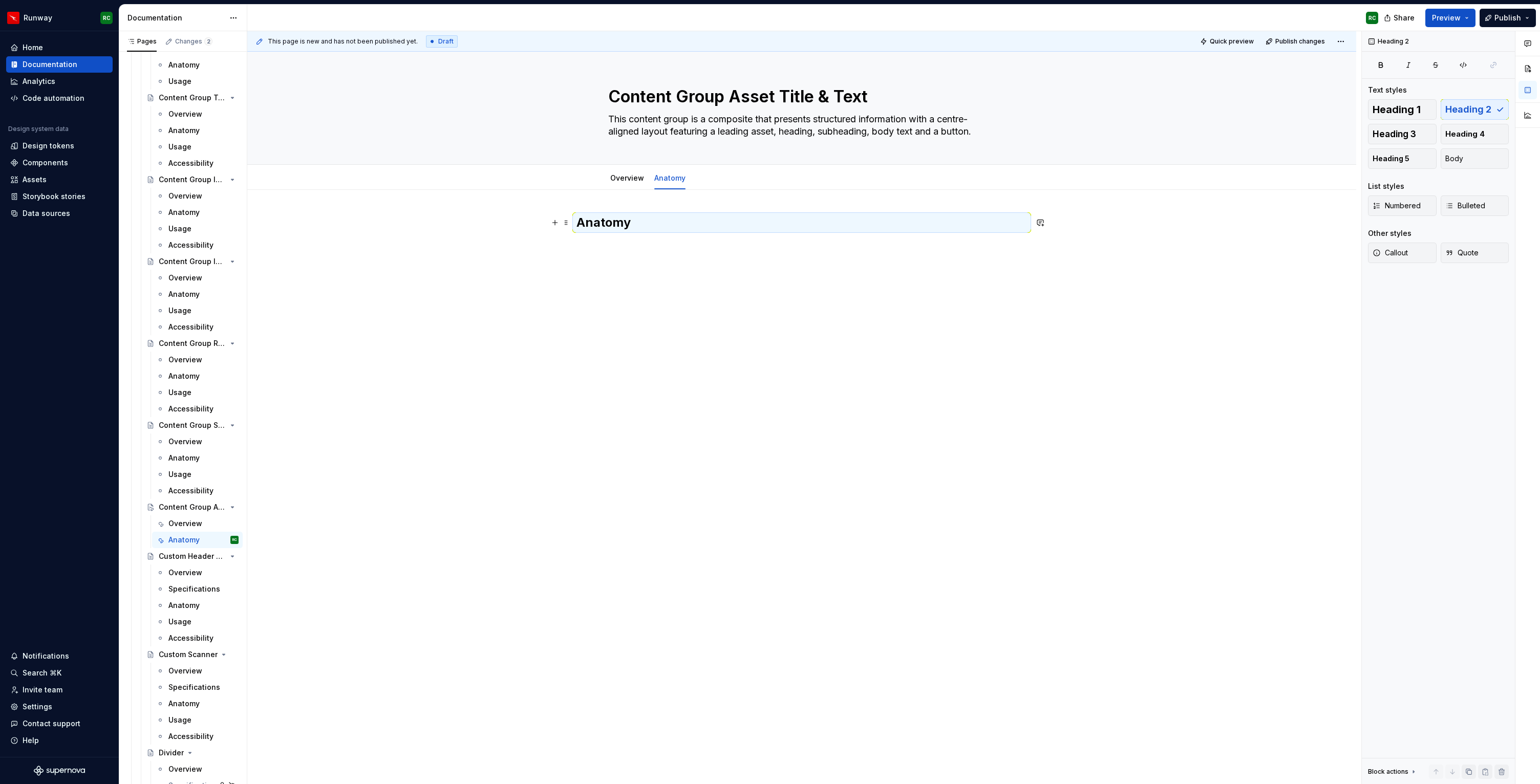
click at [718, 218] on h2 "Anatomy" at bounding box center [801, 223] width 451 height 17
click at [710, 227] on h2 "Anatomy" at bounding box center [801, 223] width 451 height 17
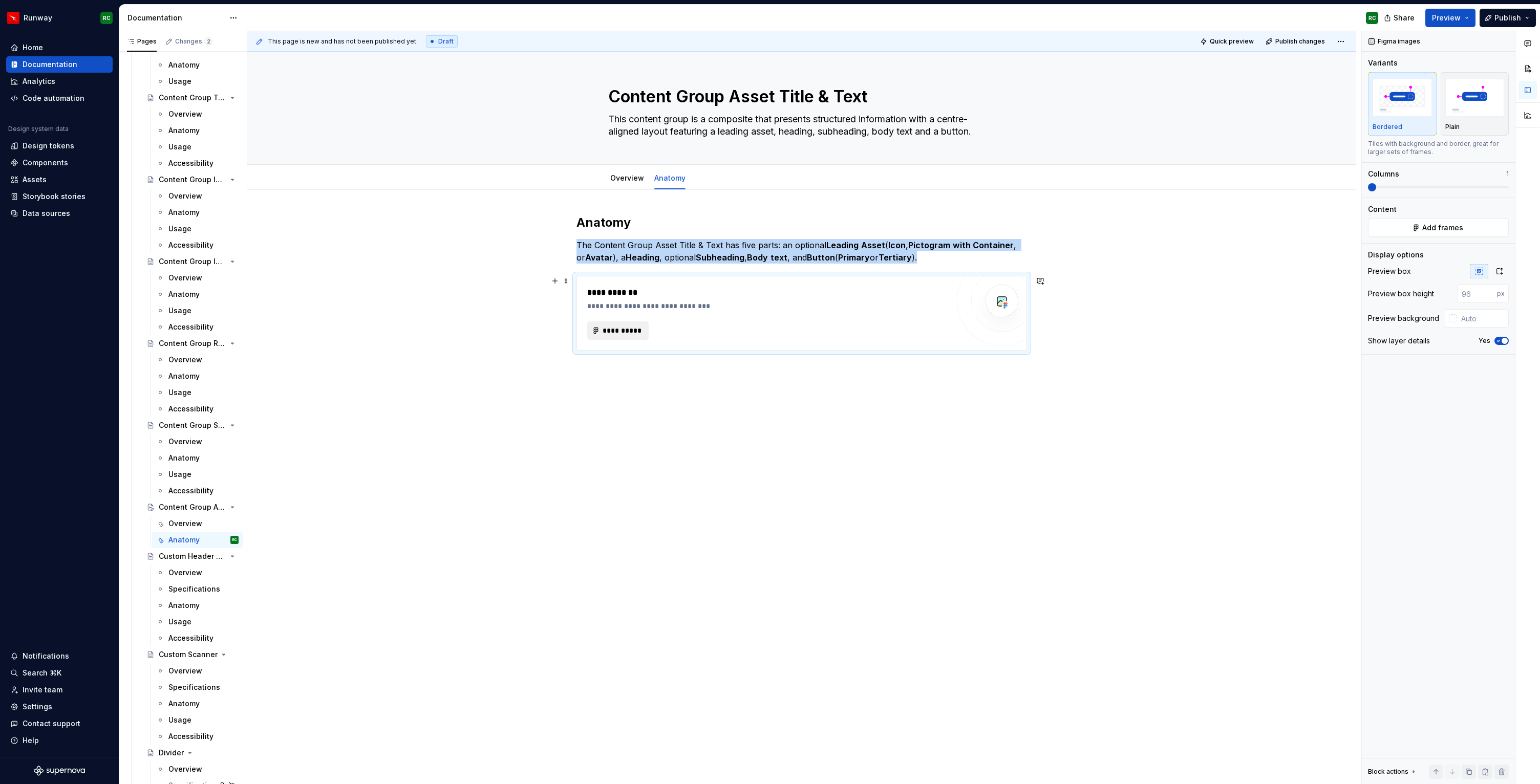
click at [633, 323] on button "**********" at bounding box center [618, 330] width 61 height 19
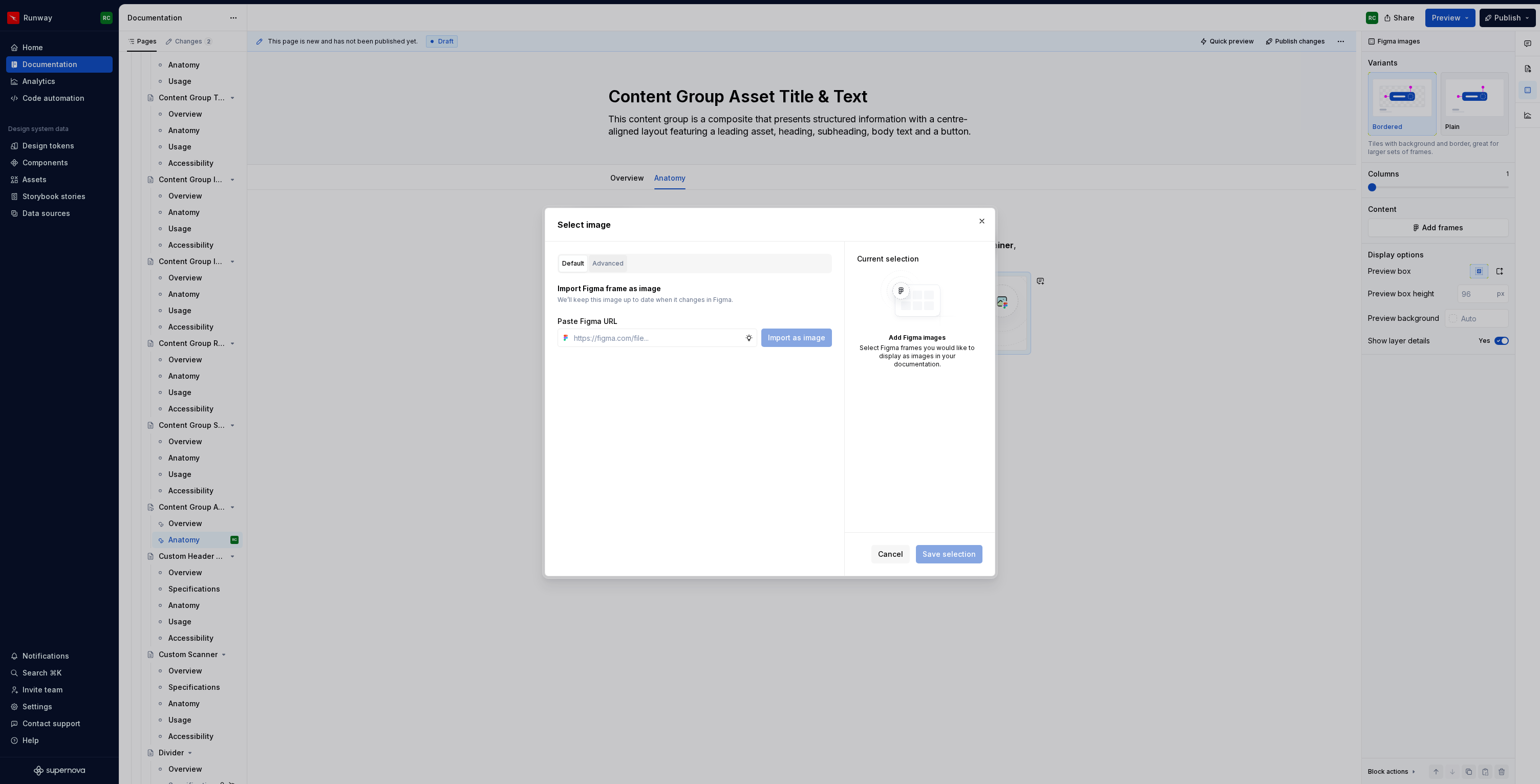
click at [605, 265] on div "Advanced" at bounding box center [607, 263] width 31 height 10
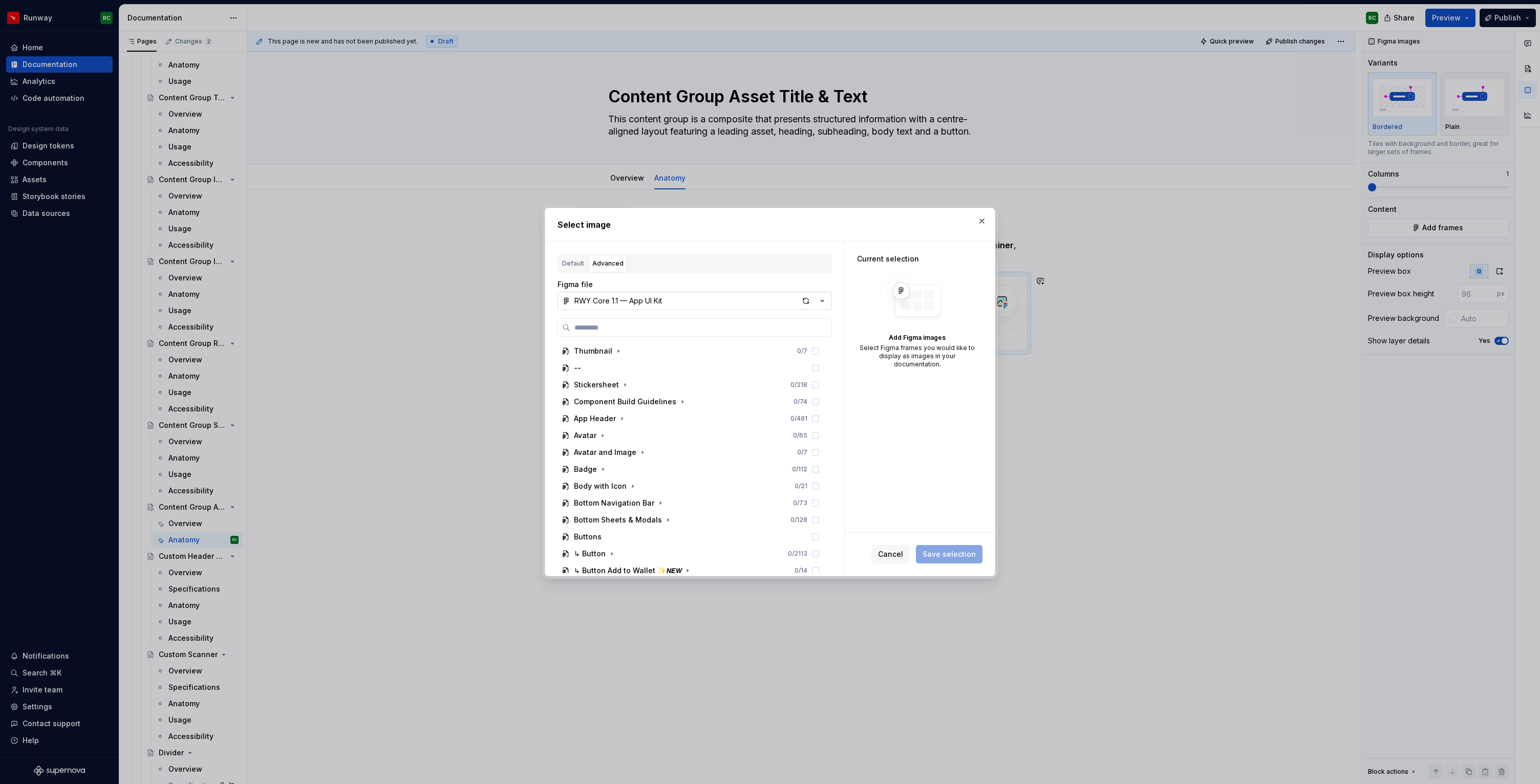
click at [661, 305] on div "RWY Core 1.1 — App UI Kit" at bounding box center [618, 301] width 87 height 10
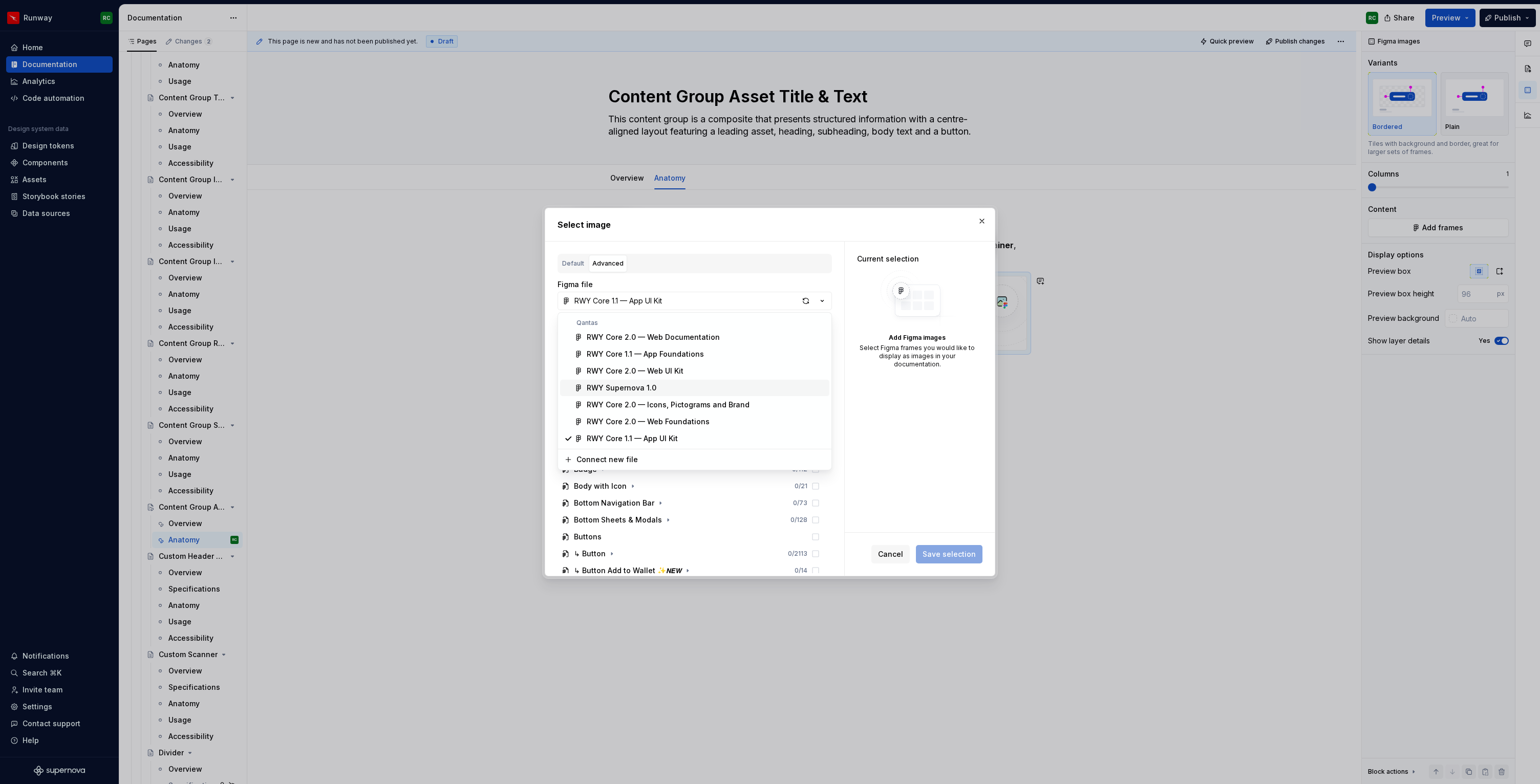
click at [636, 387] on div "RWY Supernova 1.0" at bounding box center [621, 388] width 69 height 10
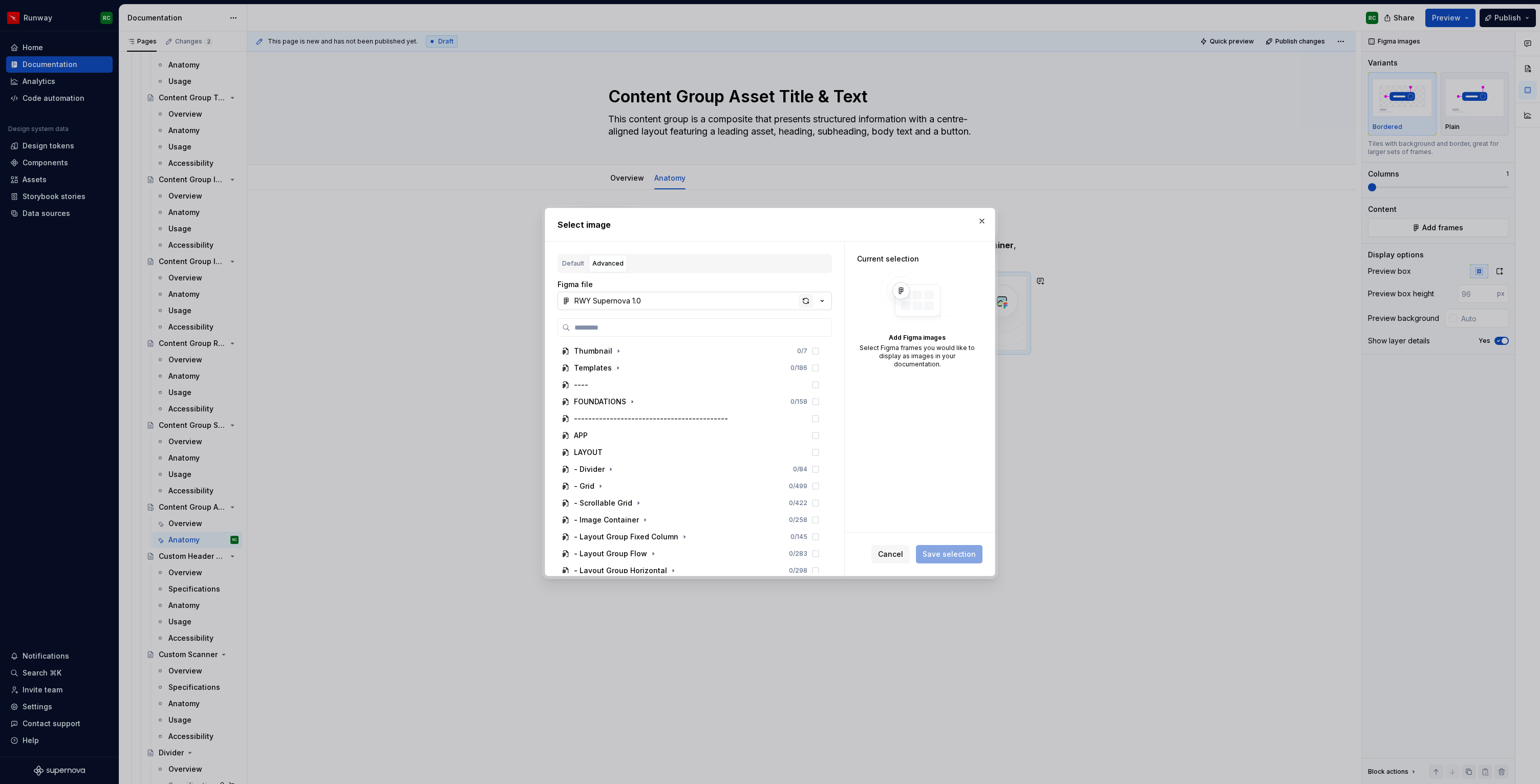
click at [806, 301] on div "button" at bounding box center [805, 301] width 14 height 14
click at [802, 299] on div "button" at bounding box center [805, 301] width 14 height 14
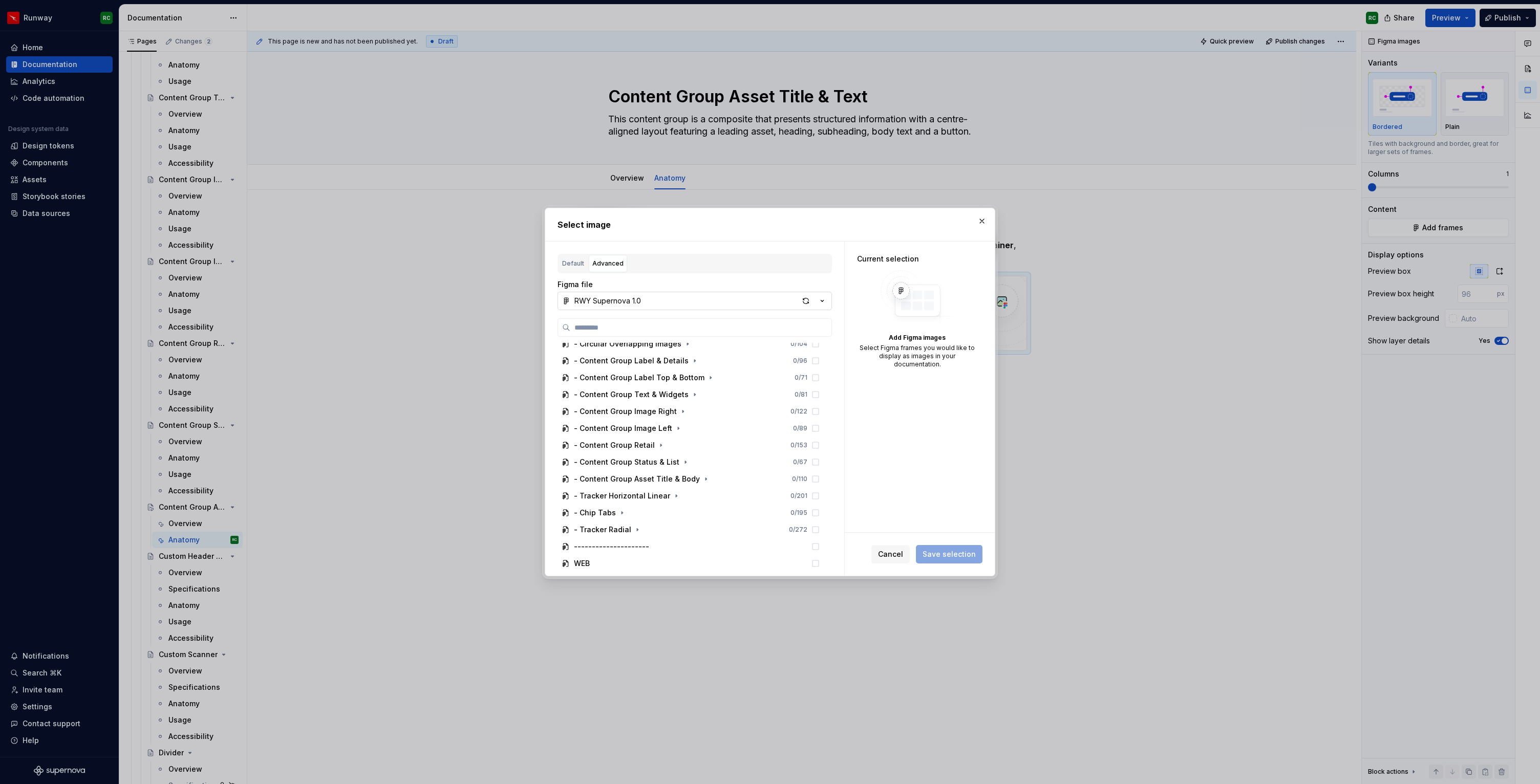
scroll to position [762, 0]
type textarea "*"
click at [702, 486] on icon "button" at bounding box center [706, 484] width 8 height 8
drag, startPoint x: 656, startPoint y: 475, endPoint x: 659, endPoint y: 481, distance: 6.7
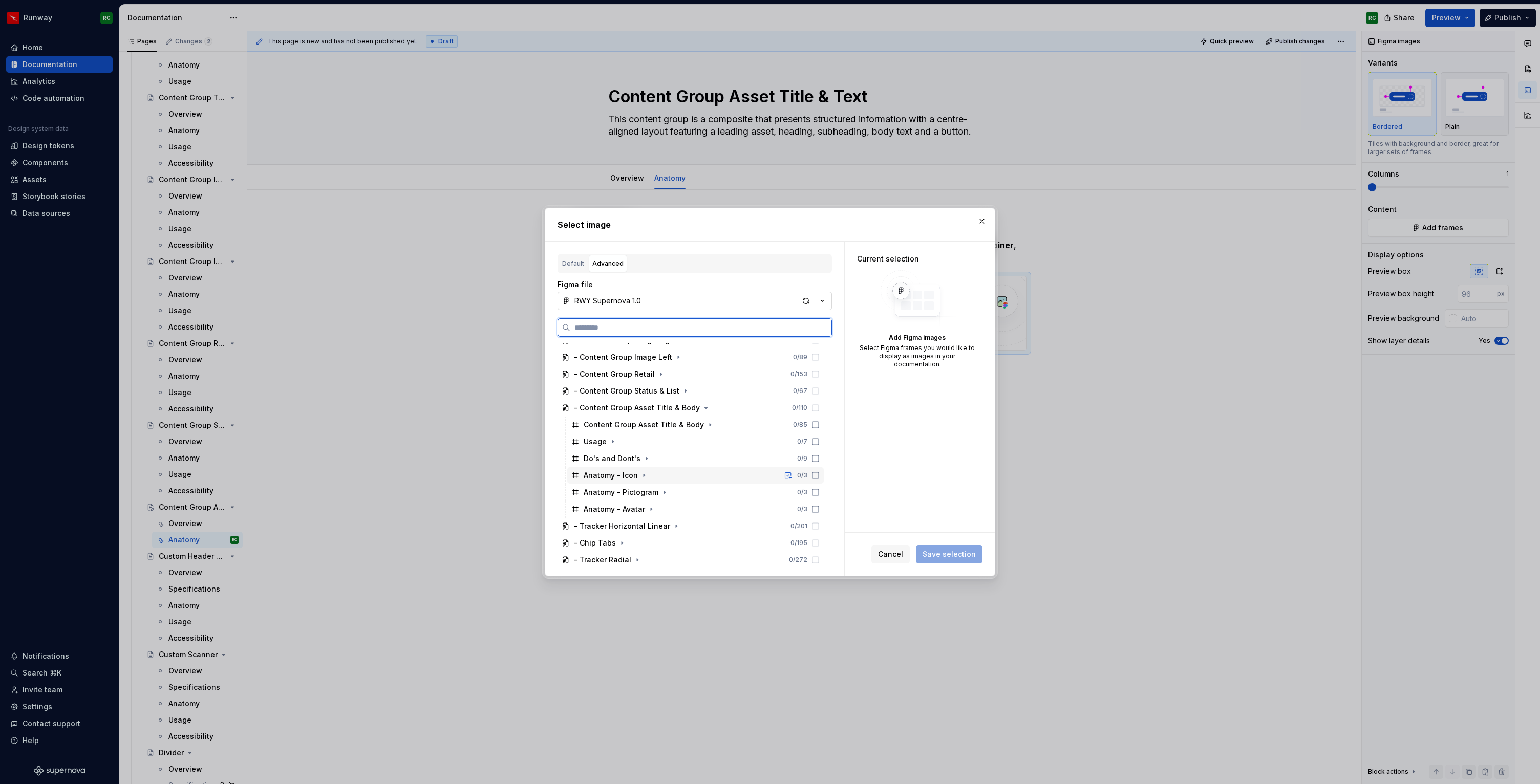
click at [656, 475] on div "Anatomy - Icon 0 / 3" at bounding box center [695, 476] width 257 height 17
click at [954, 551] on span "Save selection" at bounding box center [948, 554] width 53 height 10
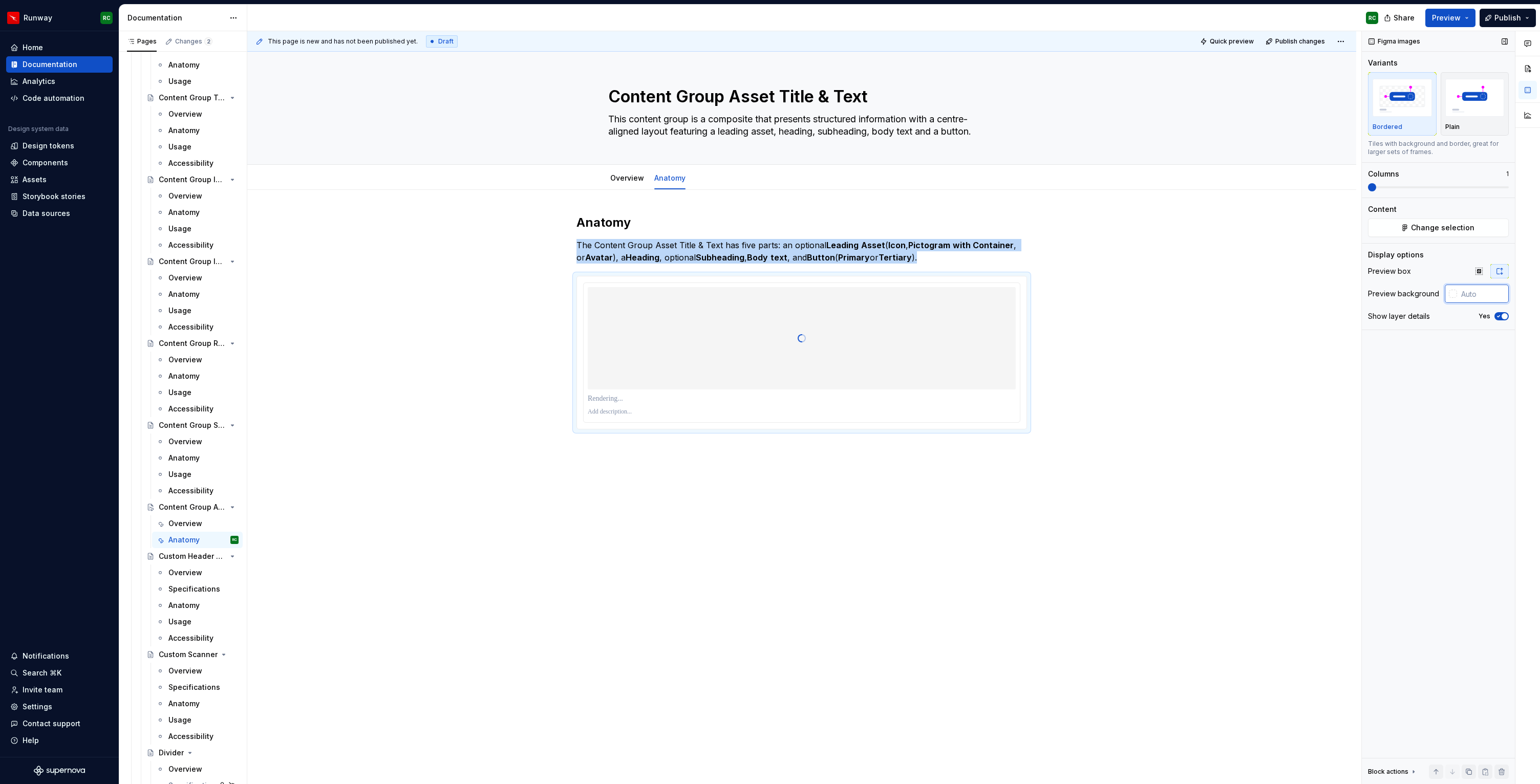
click at [1483, 290] on input "text" at bounding box center [1482, 294] width 52 height 19
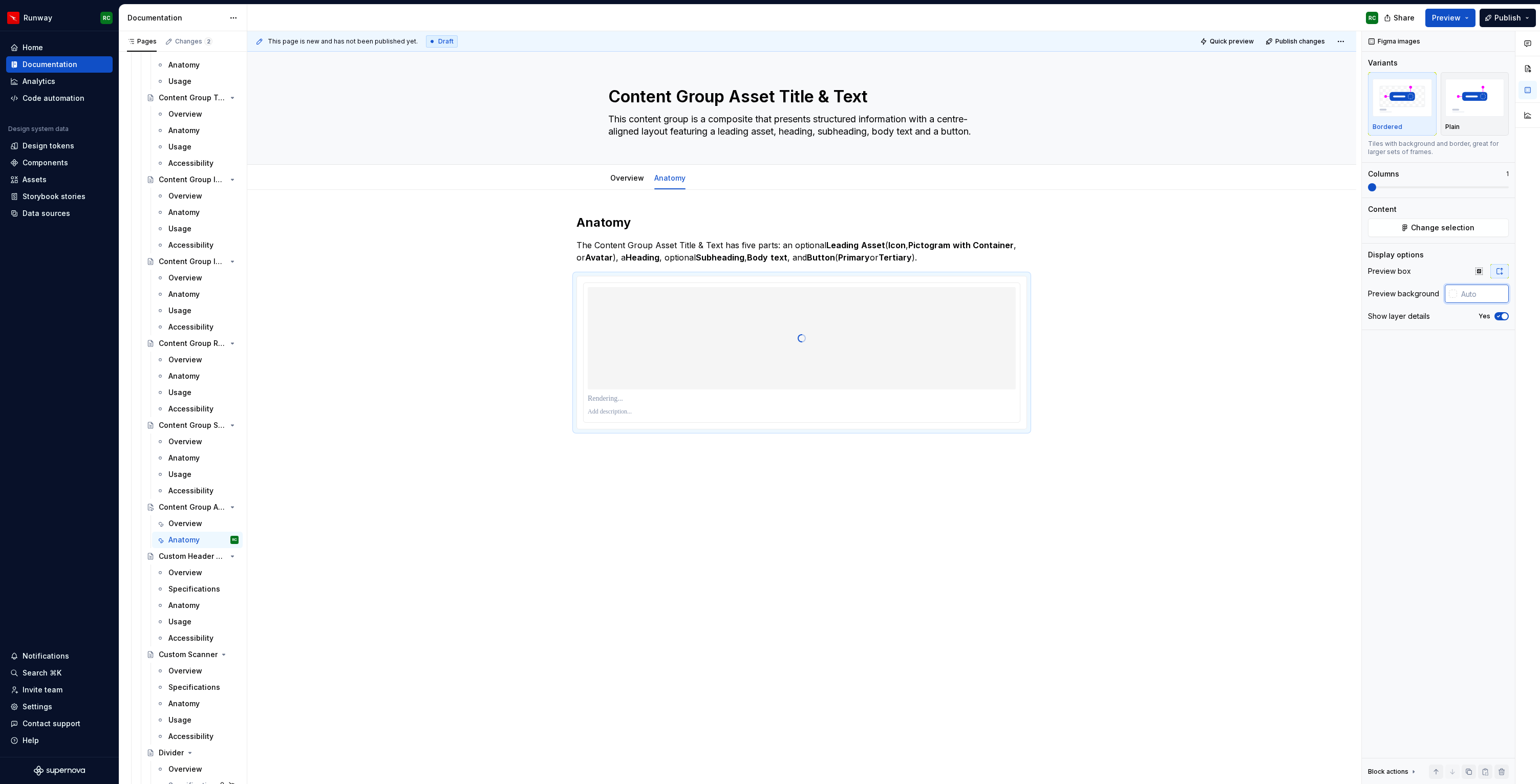
paste input "E5E3E1"
click at [1164, 397] on div "Anatomy The Content Group Asset Title & Text has five parts: an optional Leadin…" at bounding box center [802, 433] width 1109 height 488
type input "#E5E3E1"
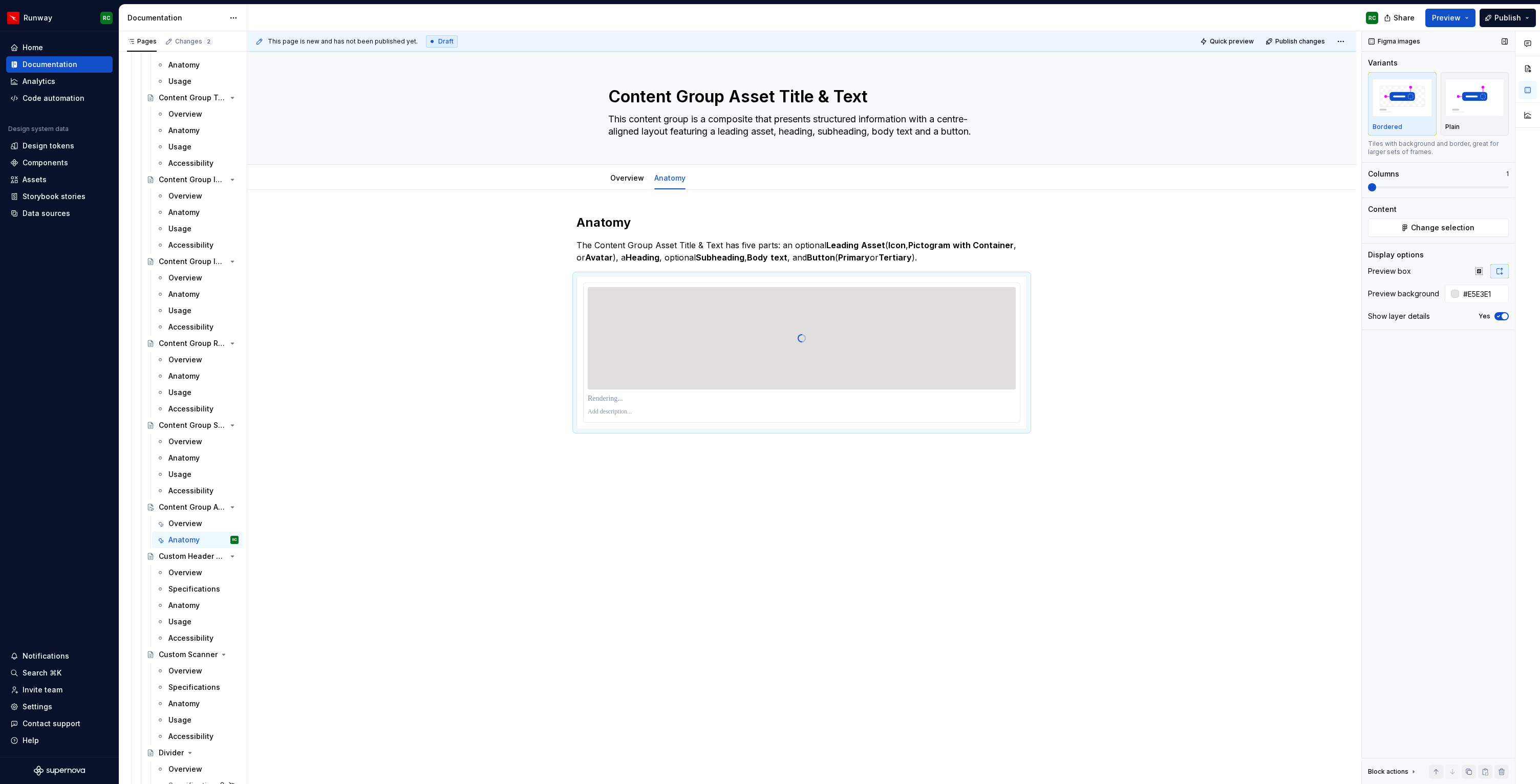
click at [1501, 314] on icon "button" at bounding box center [1499, 316] width 8 height 6
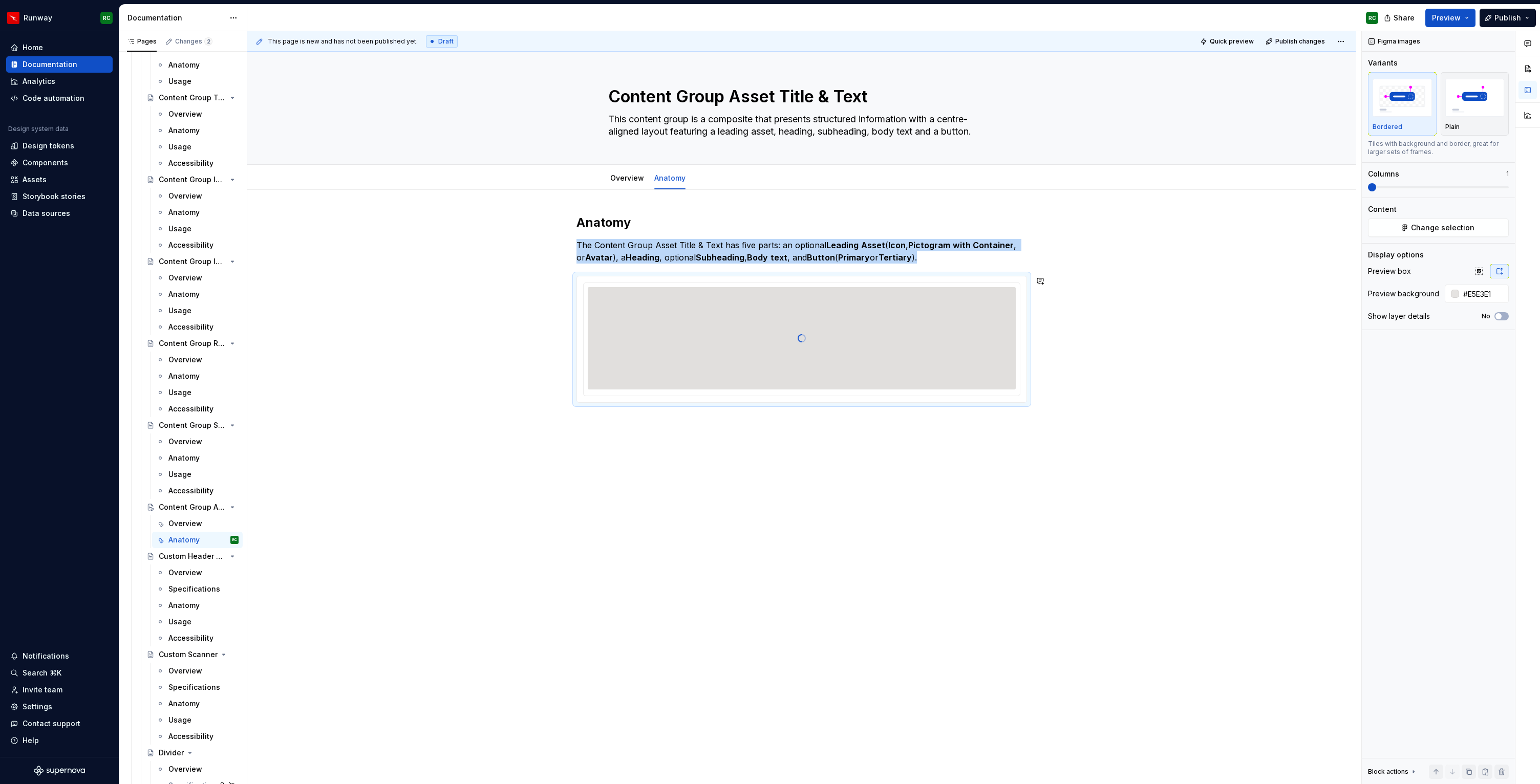
click at [668, 446] on div "Anatomy The Content Group Asset Title & Text has five parts: an optional Leadin…" at bounding box center [802, 420] width 1109 height 461
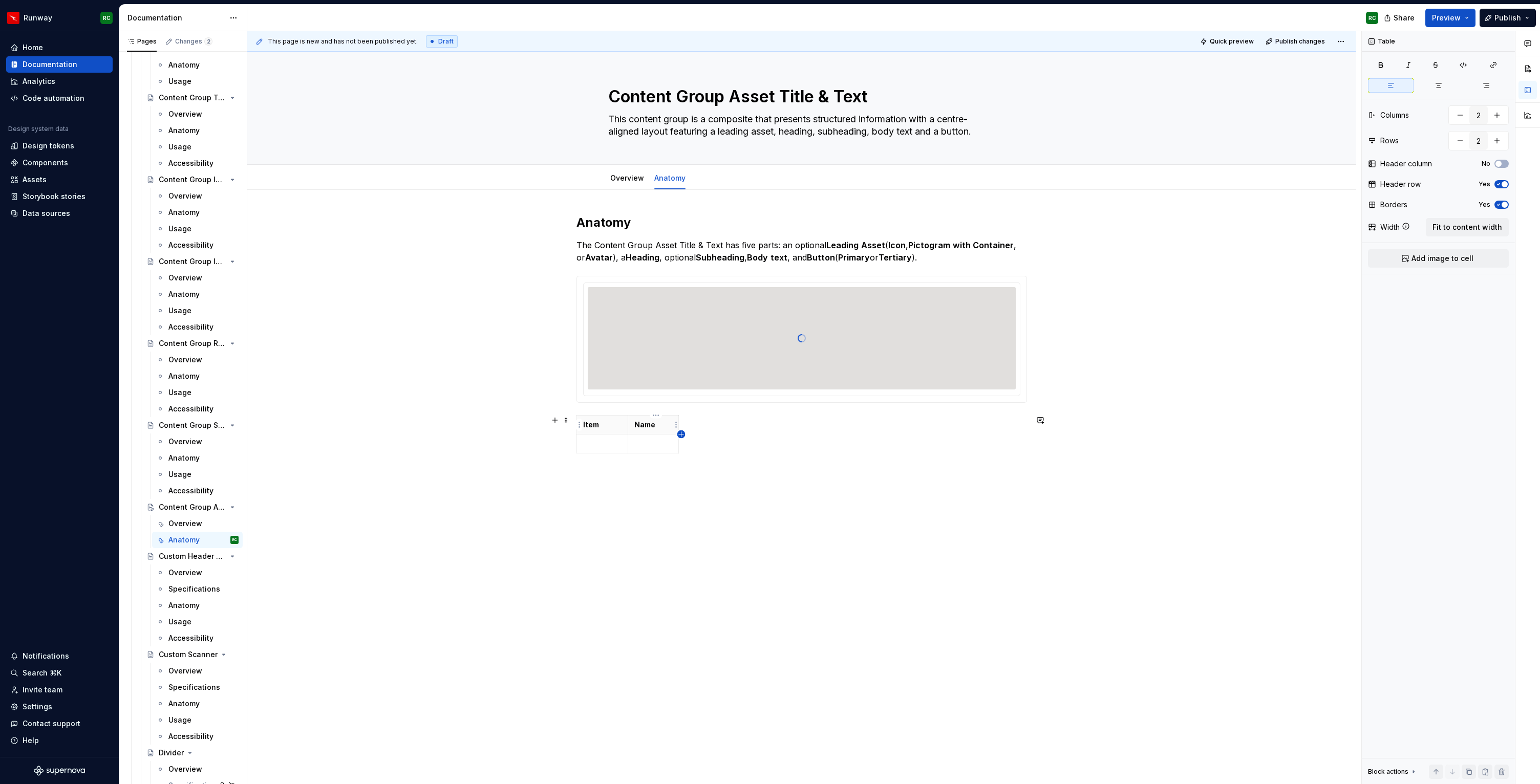
click at [682, 432] on icon "button" at bounding box center [682, 435] width 8 height 8
type input "3"
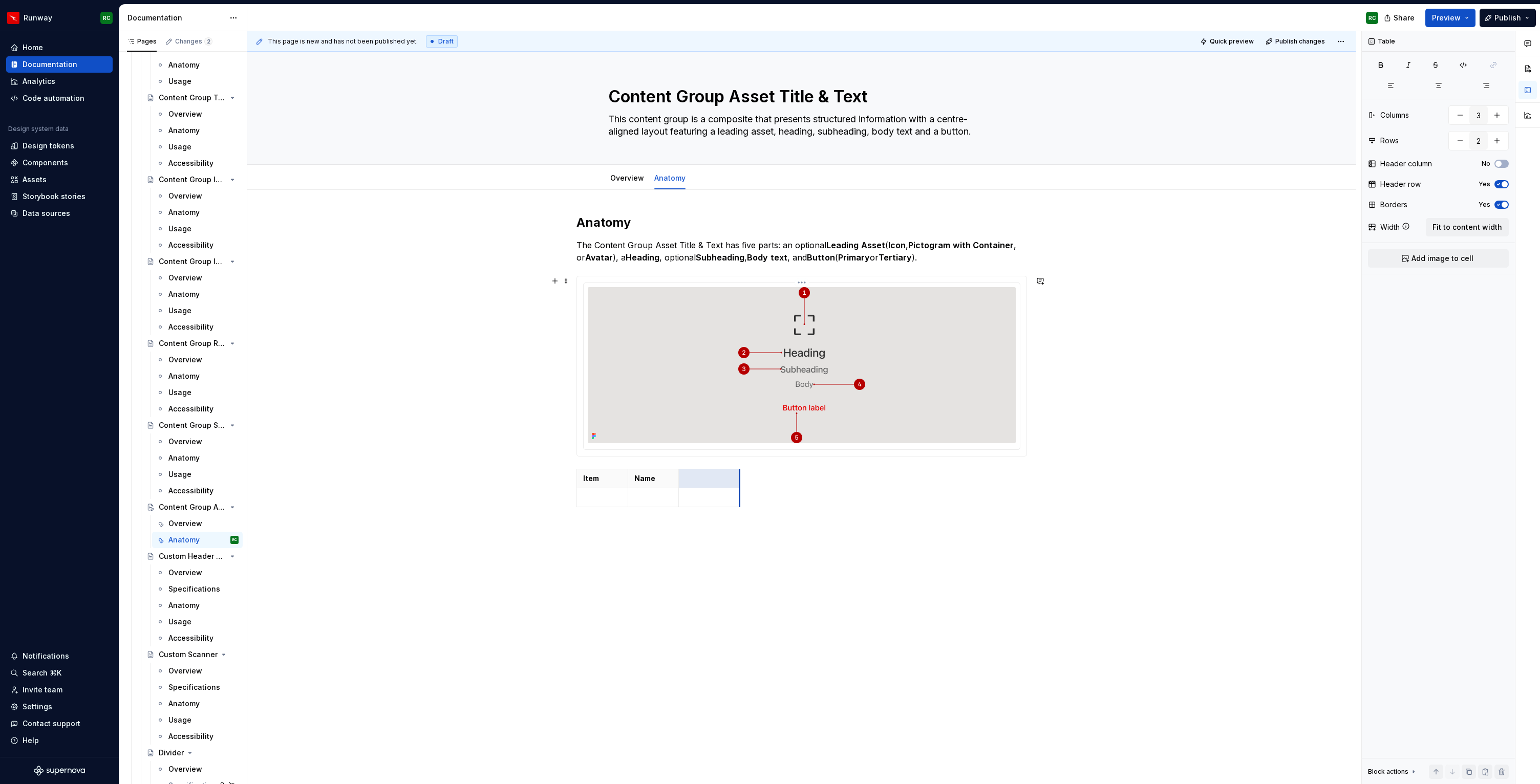
drag, startPoint x: 699, startPoint y: 424, endPoint x: 742, endPoint y: 420, distance: 43.2
click at [614, 499] on p at bounding box center [603, 497] width 39 height 10
click at [662, 505] on icon "button" at bounding box center [661, 508] width 8 height 8
click at [660, 525] on icon "button" at bounding box center [660, 525] width 5 height 5
click at [609, 519] on p at bounding box center [603, 516] width 39 height 10
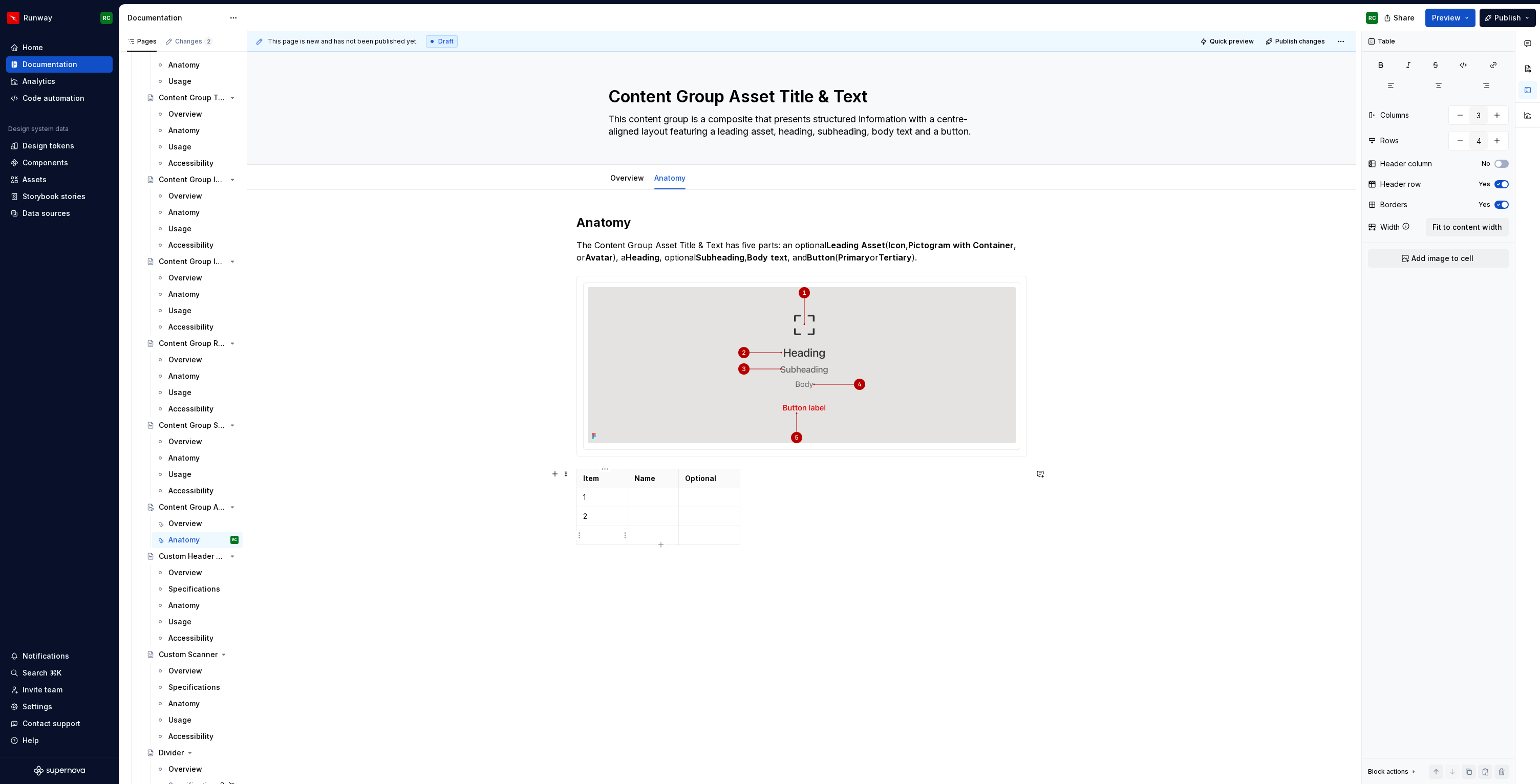
click at [594, 534] on p at bounding box center [603, 535] width 39 height 10
click at [660, 543] on icon "button" at bounding box center [661, 545] width 8 height 8
click at [664, 565] on icon "button" at bounding box center [661, 564] width 8 height 8
type input "6"
drag, startPoint x: 611, startPoint y: 573, endPoint x: 600, endPoint y: 475, distance: 98.6
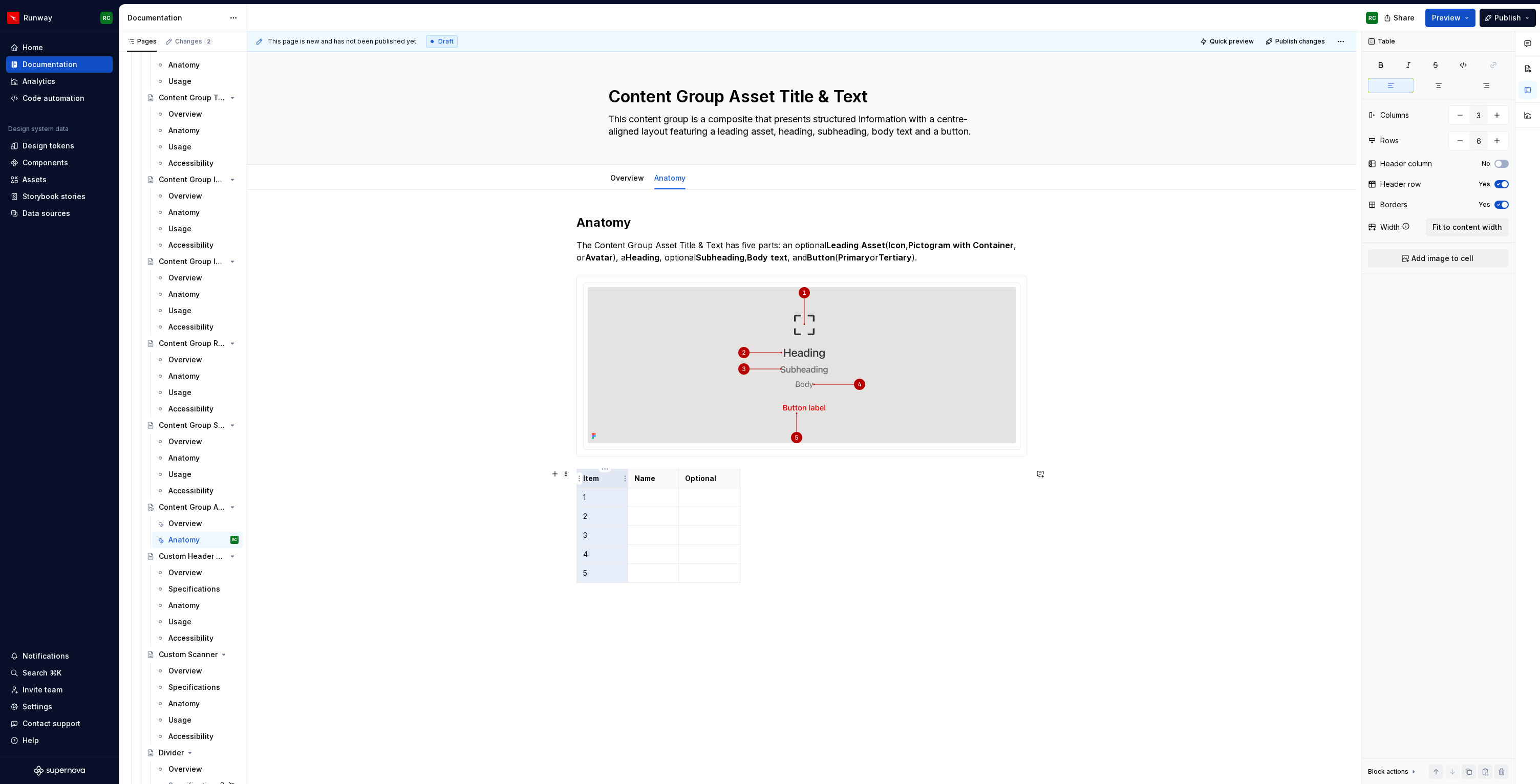
click at [600, 475] on tbody "Item Name Optional 1 2 3 4 5" at bounding box center [658, 526] width 163 height 113
click at [1446, 83] on button "button" at bounding box center [1438, 85] width 45 height 14
click at [1371, 63] on button "button" at bounding box center [1380, 65] width 25 height 14
drag, startPoint x: 629, startPoint y: 499, endPoint x: 611, endPoint y: 498, distance: 18.0
drag, startPoint x: 664, startPoint y: 501, endPoint x: 740, endPoint y: 499, distance: 76.0
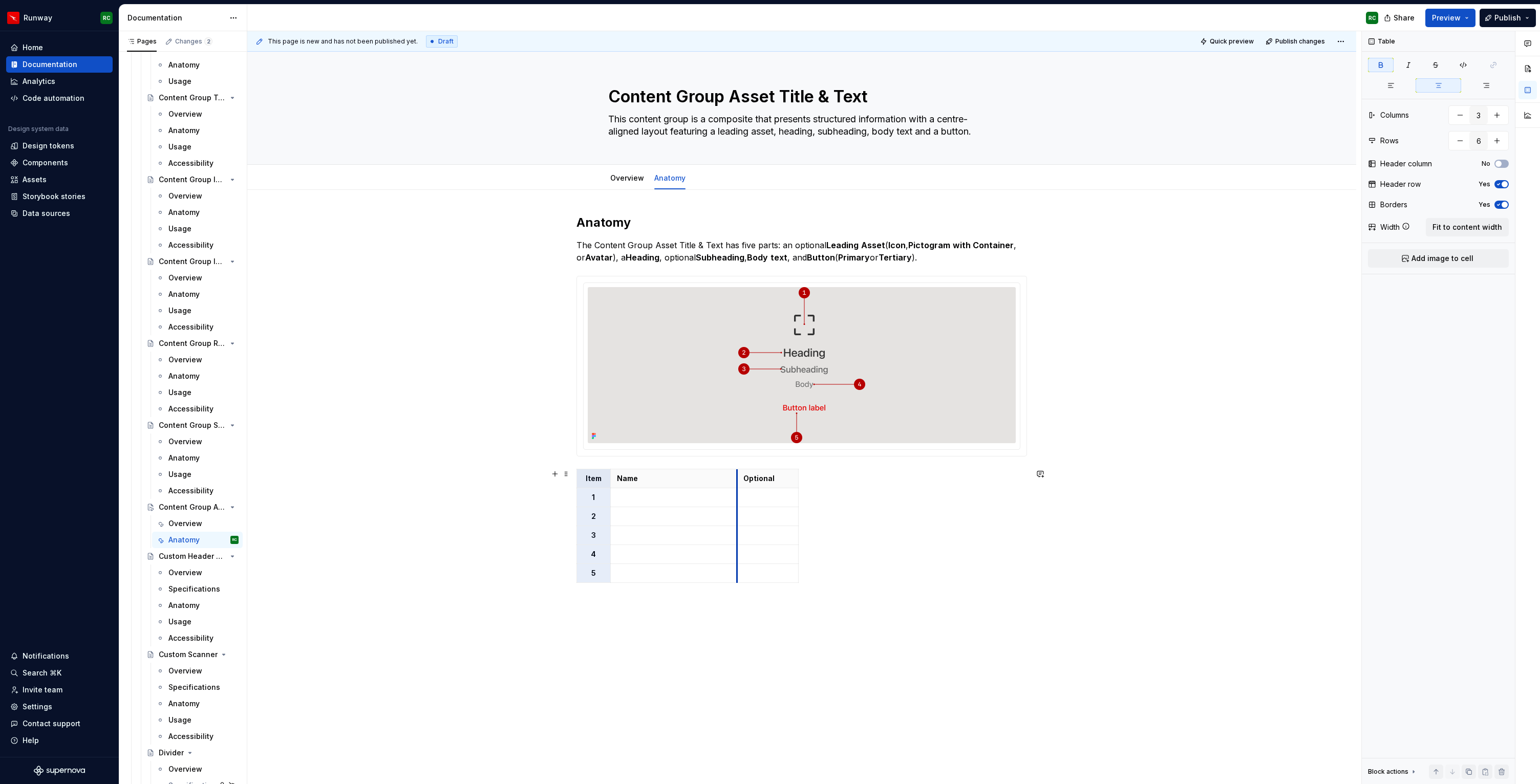
click at [740, 499] on td at bounding box center [768, 498] width 61 height 19
drag, startPoint x: 800, startPoint y: 503, endPoint x: 849, endPoint y: 504, distance: 49.0
click at [658, 504] on td at bounding box center [673, 498] width 127 height 19
click at [772, 501] on p at bounding box center [792, 497] width 97 height 10
click at [820, 477] on button "button" at bounding box center [824, 479] width 14 height 14
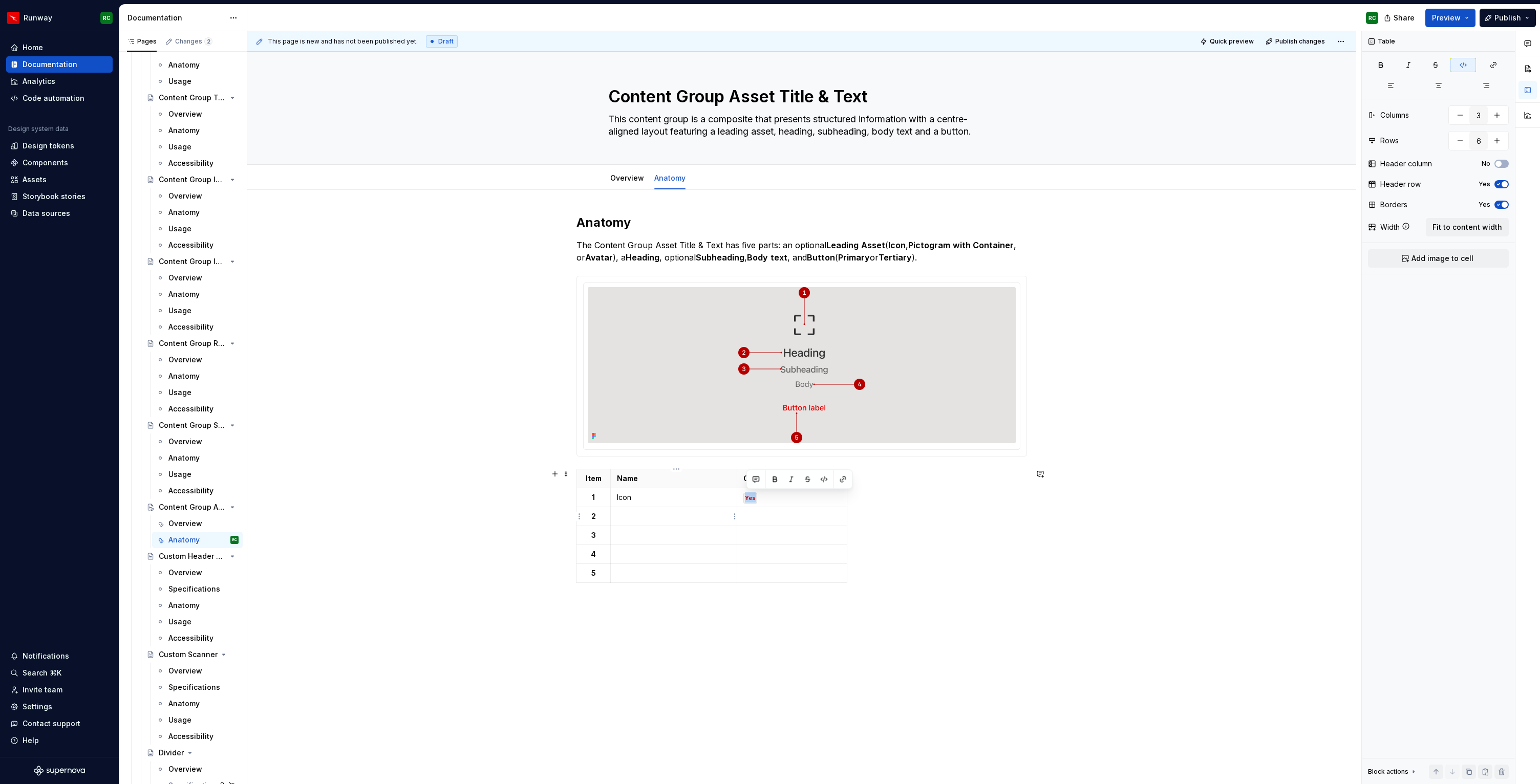
click at [679, 519] on p at bounding box center [673, 516] width 113 height 10
click at [799, 516] on p at bounding box center [792, 516] width 97 height 10
click at [825, 496] on button "button" at bounding box center [824, 499] width 14 height 14
click at [684, 538] on p at bounding box center [673, 535] width 113 height 10
click at [788, 533] on p at bounding box center [792, 535] width 97 height 10
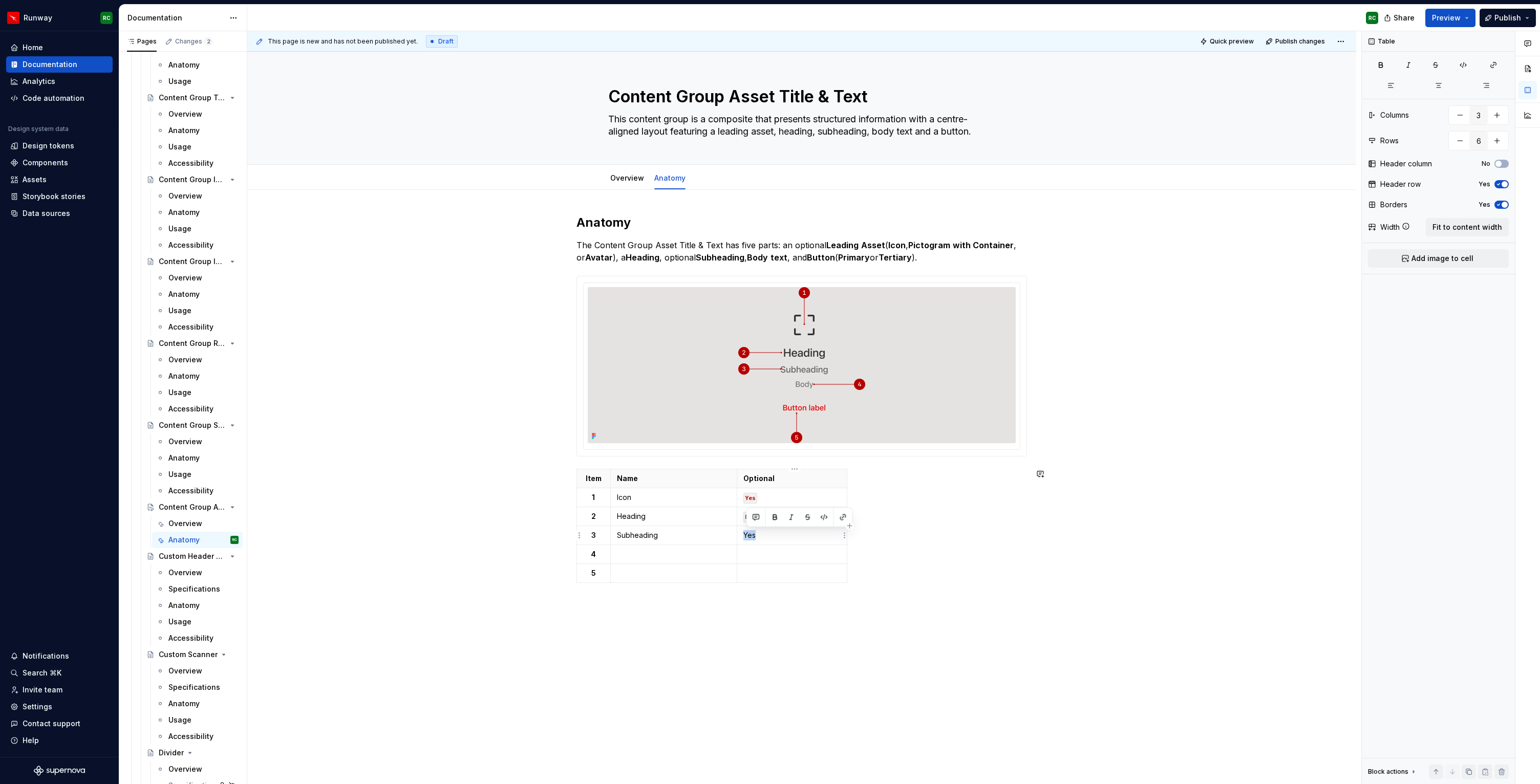
click at [820, 514] on button "button" at bounding box center [824, 517] width 14 height 14
click at [660, 558] on p at bounding box center [673, 554] width 113 height 10
click at [826, 536] on button "button" at bounding box center [824, 536] width 14 height 14
click at [669, 576] on p at bounding box center [673, 573] width 113 height 10
click at [822, 553] on button "button" at bounding box center [824, 555] width 14 height 14
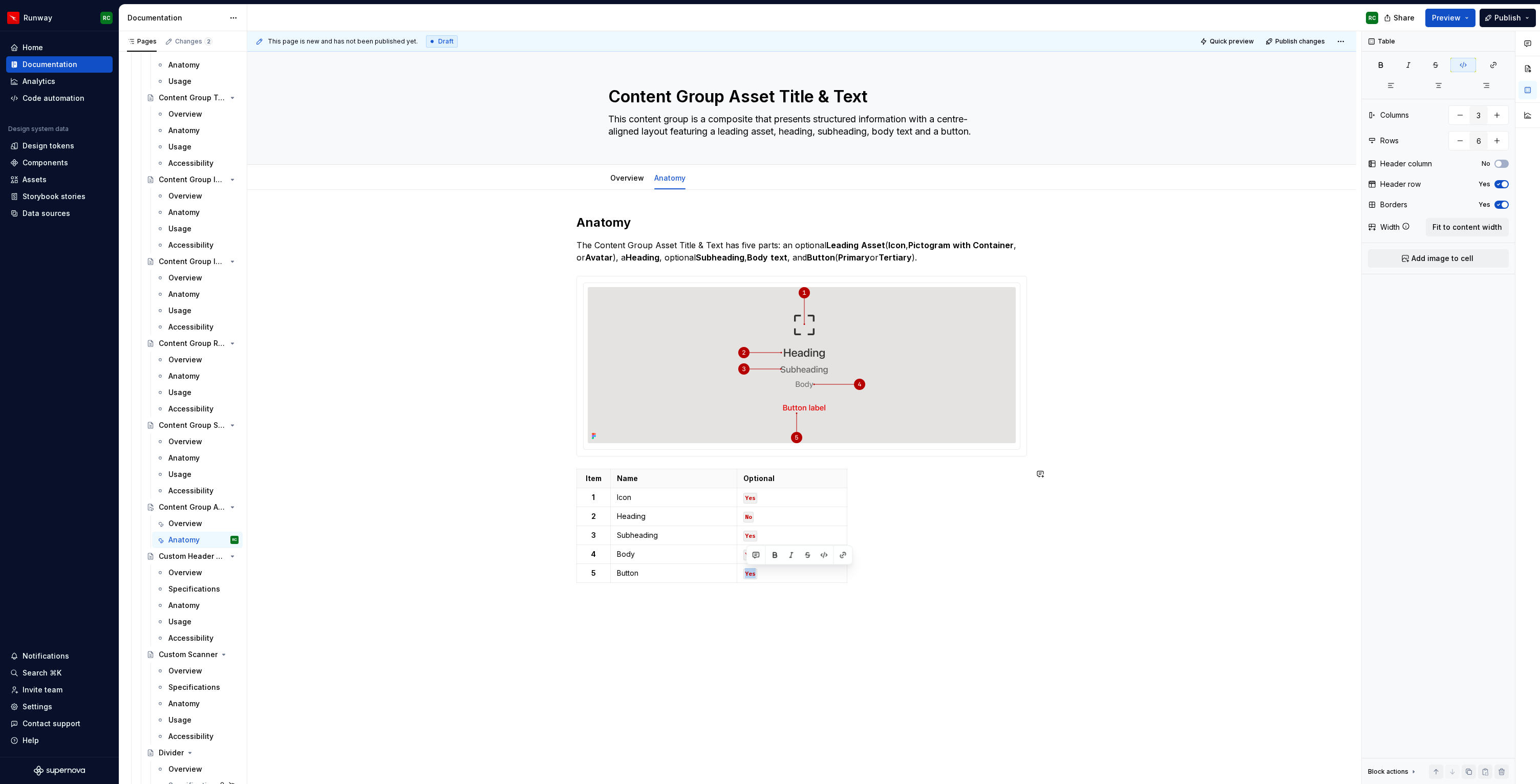
click at [732, 602] on div "Anatomy The Content Group Asset Title & Text has five parts: an optional Leadin…" at bounding box center [802, 512] width 1109 height 645
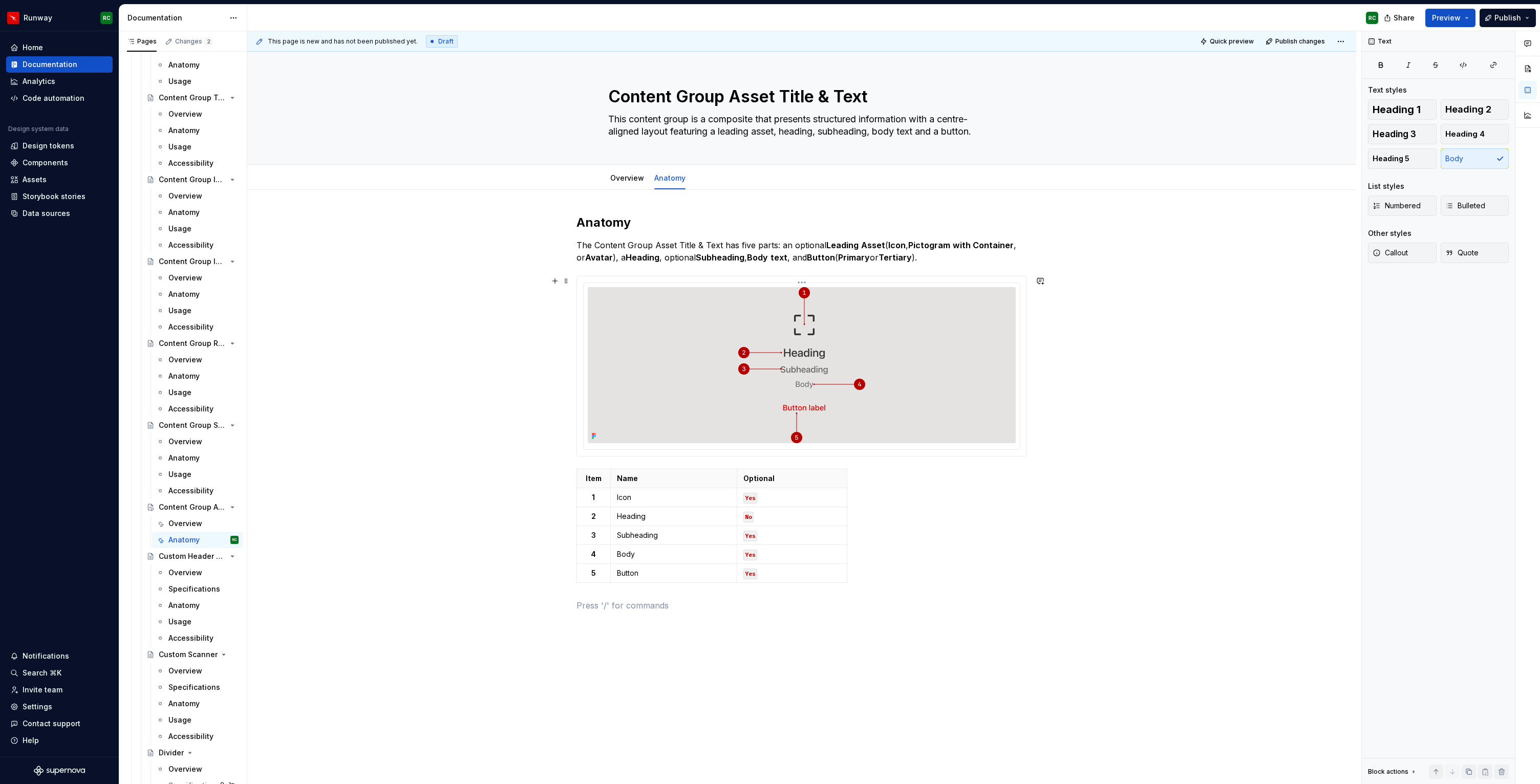
click at [828, 380] on img at bounding box center [801, 365] width 127 height 156
drag, startPoint x: 1022, startPoint y: 623, endPoint x: 610, endPoint y: 404, distance: 466.6
click at [610, 404] on div "Anatomy The Content Group Asset Title & Text has five parts: an optional Leadin…" at bounding box center [801, 419] width 451 height 409
click at [587, 283] on div at bounding box center [802, 367] width 436 height 166
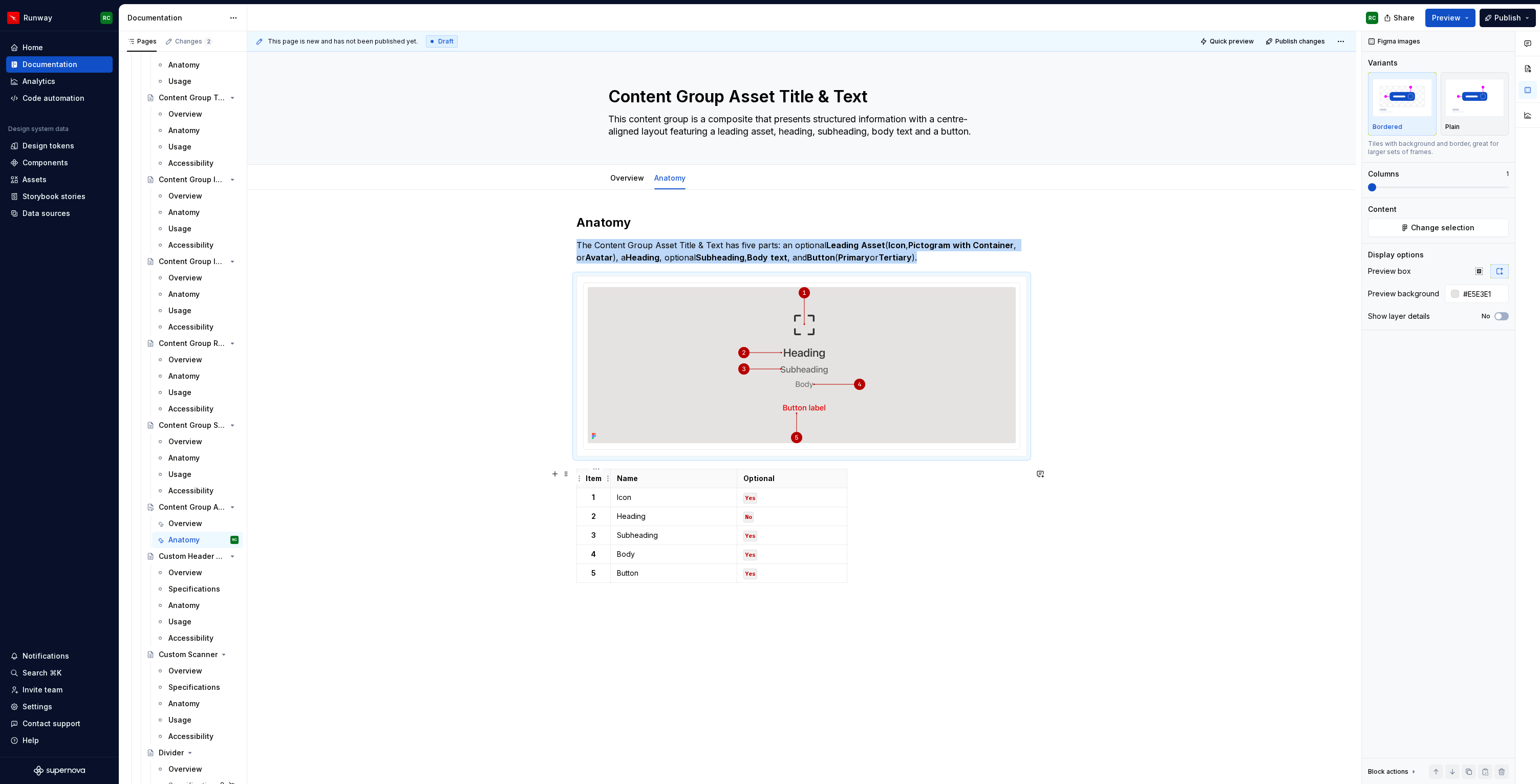
click at [584, 475] on th "Item" at bounding box center [594, 479] width 34 height 19
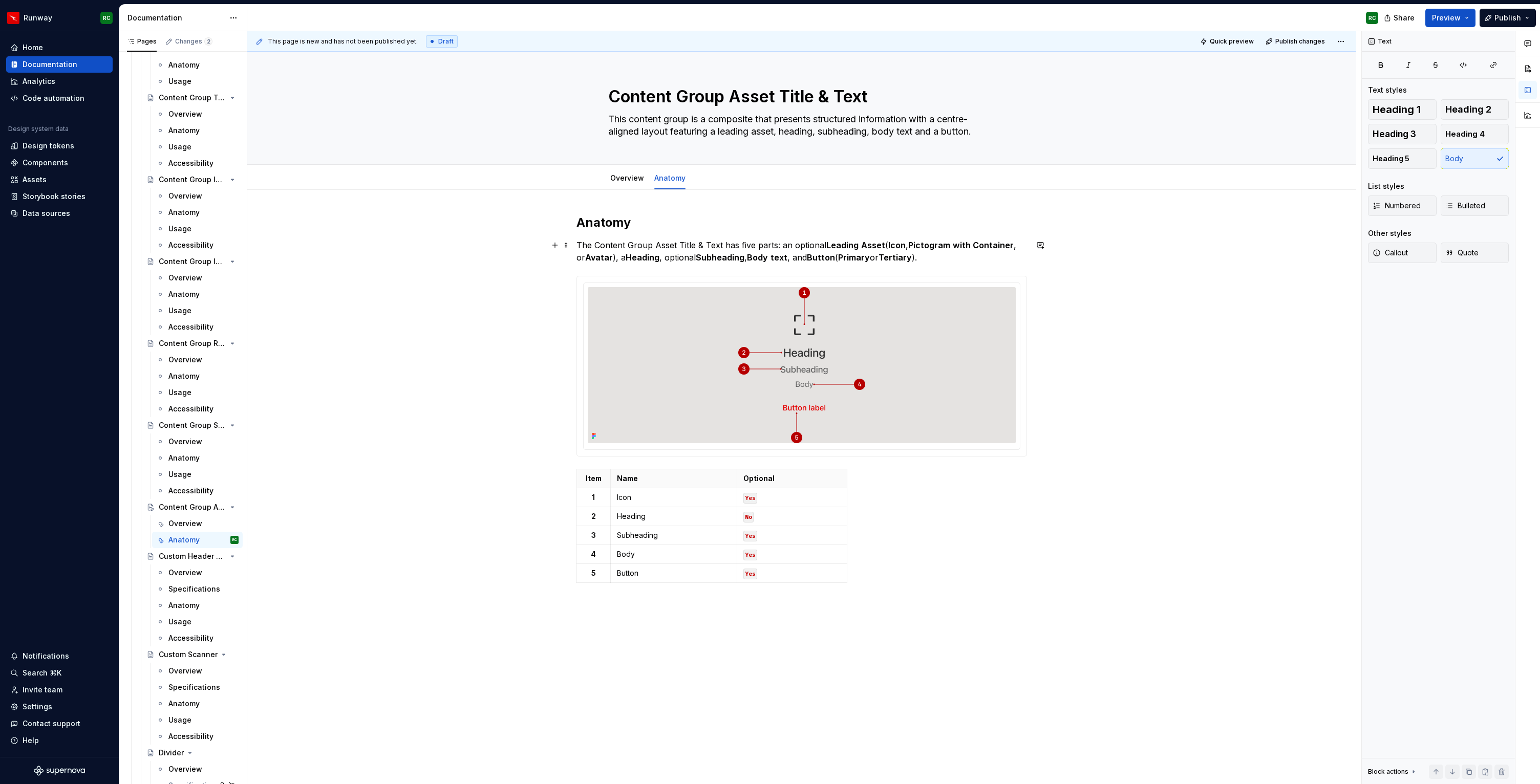
click at [954, 257] on p "The Content Group Asset Title & Text has five parts: an optional Leading Asset …" at bounding box center [801, 252] width 451 height 25
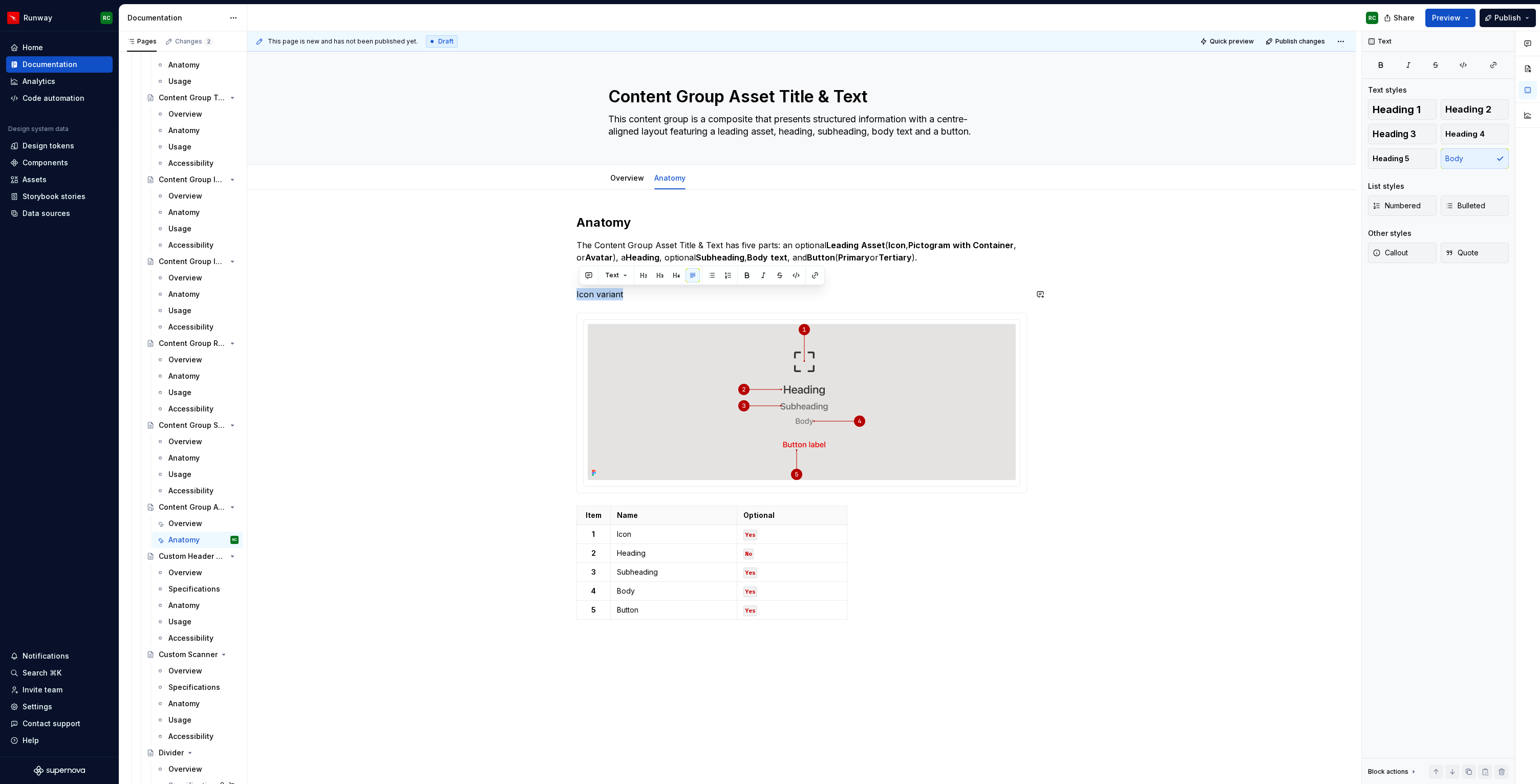
click at [664, 275] on button "button" at bounding box center [660, 275] width 14 height 14
click at [664, 301] on h3 "Icon variant" at bounding box center [801, 301] width 451 height 14
click at [1128, 406] on div "This page is new and has not been published yet. Draft Quick preview Publish ch…" at bounding box center [805, 408] width 1114 height 754
drag, startPoint x: 926, startPoint y: 682, endPoint x: 923, endPoint y: 677, distance: 5.8
click at [923, 677] on div "This page is new and has not been published yet. Draft Quick preview Publish ch…" at bounding box center [805, 408] width 1114 height 754
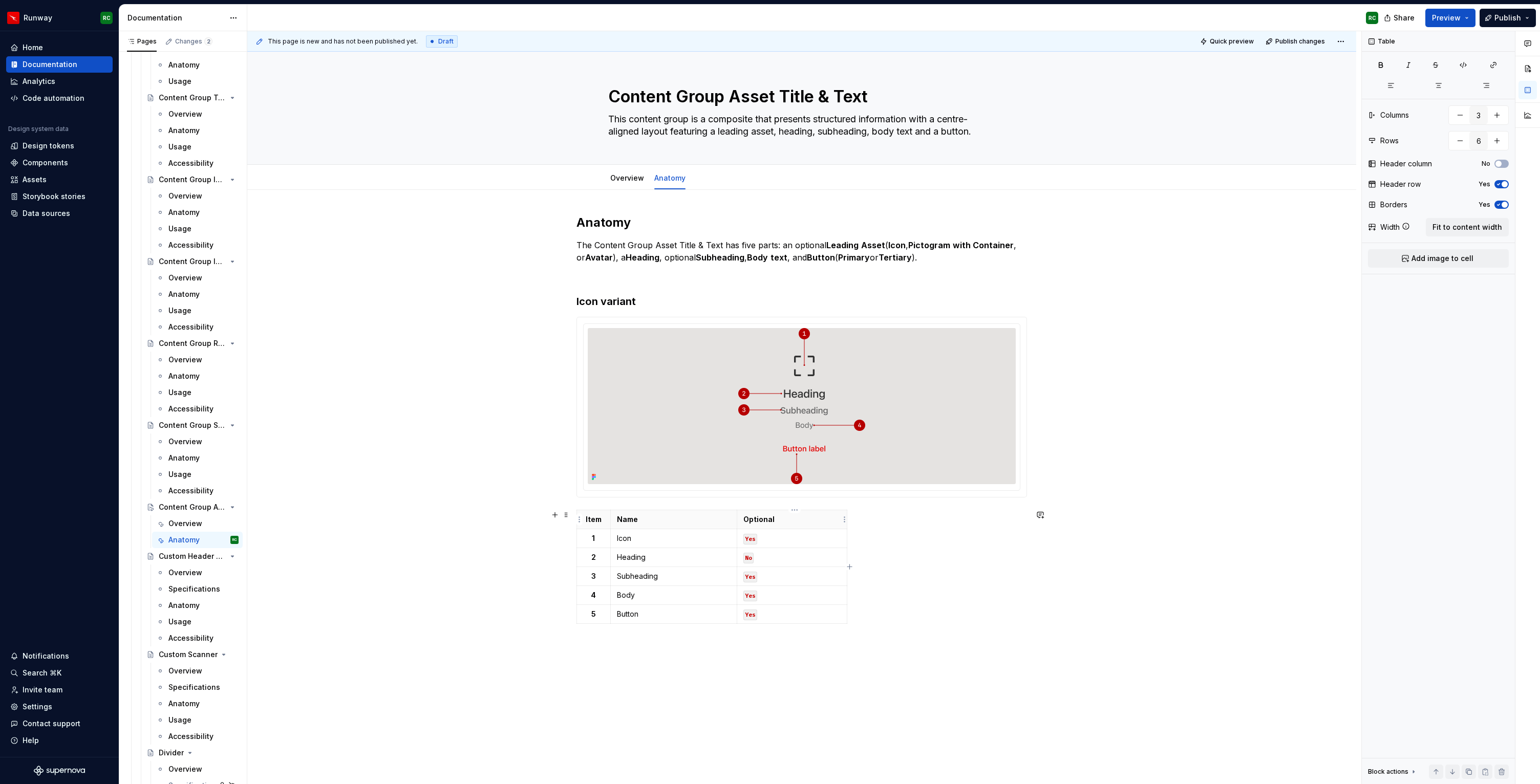
click at [800, 522] on p "Optional" at bounding box center [792, 519] width 97 height 10
click at [570, 513] on span at bounding box center [566, 514] width 8 height 14
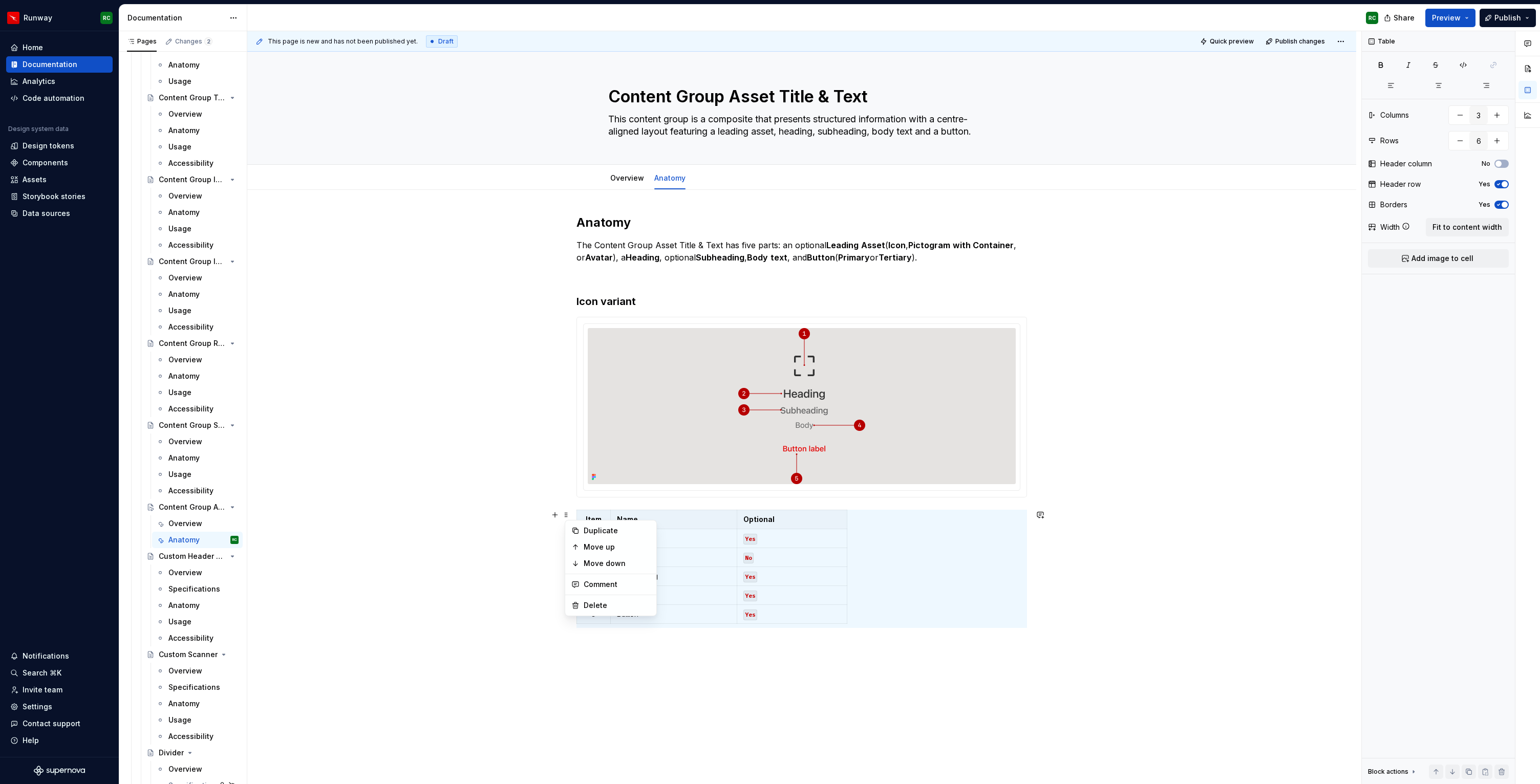
click at [584, 331] on div at bounding box center [802, 406] width 450 height 179
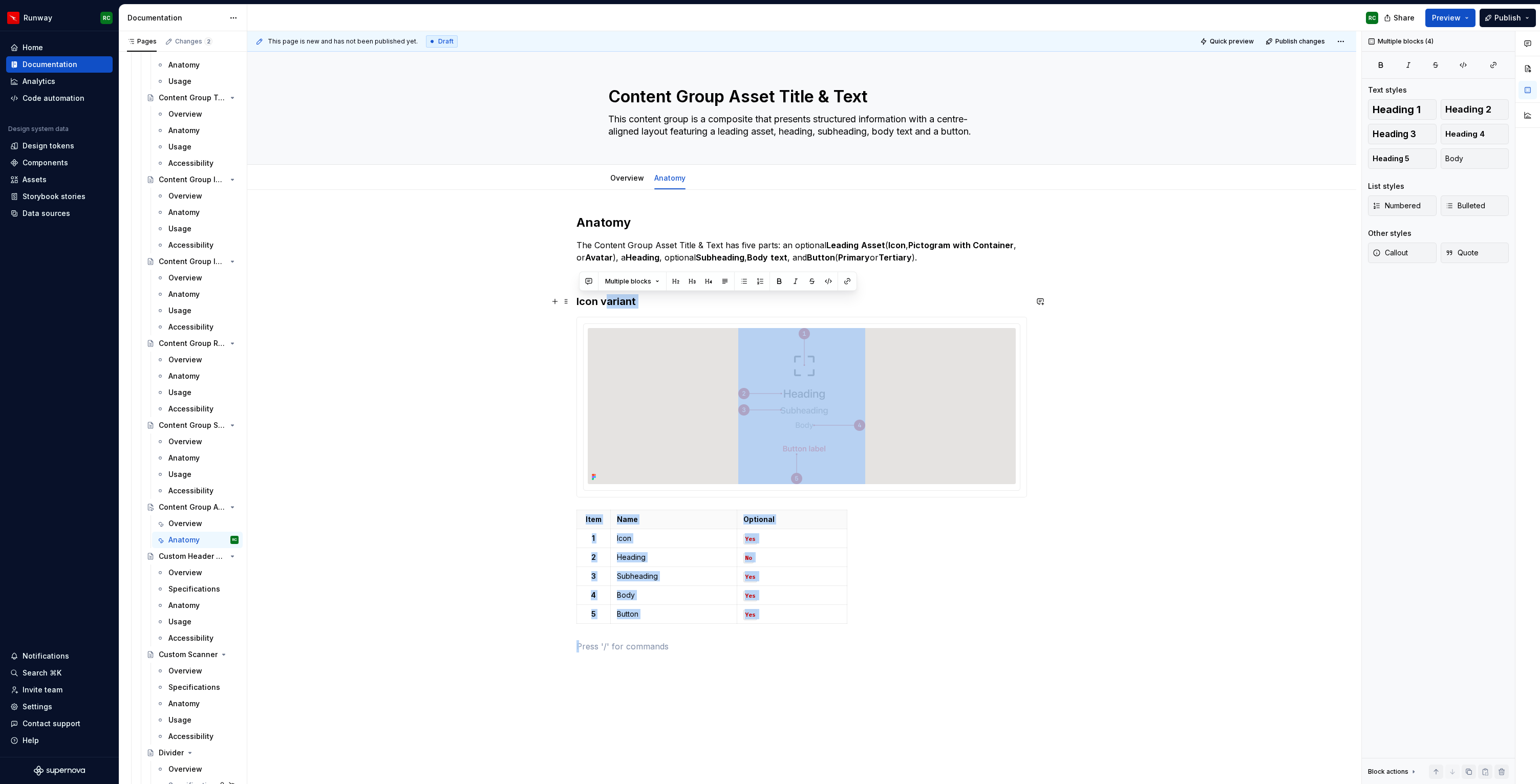
click at [606, 301] on h3 "Icon variant" at bounding box center [801, 301] width 451 height 14
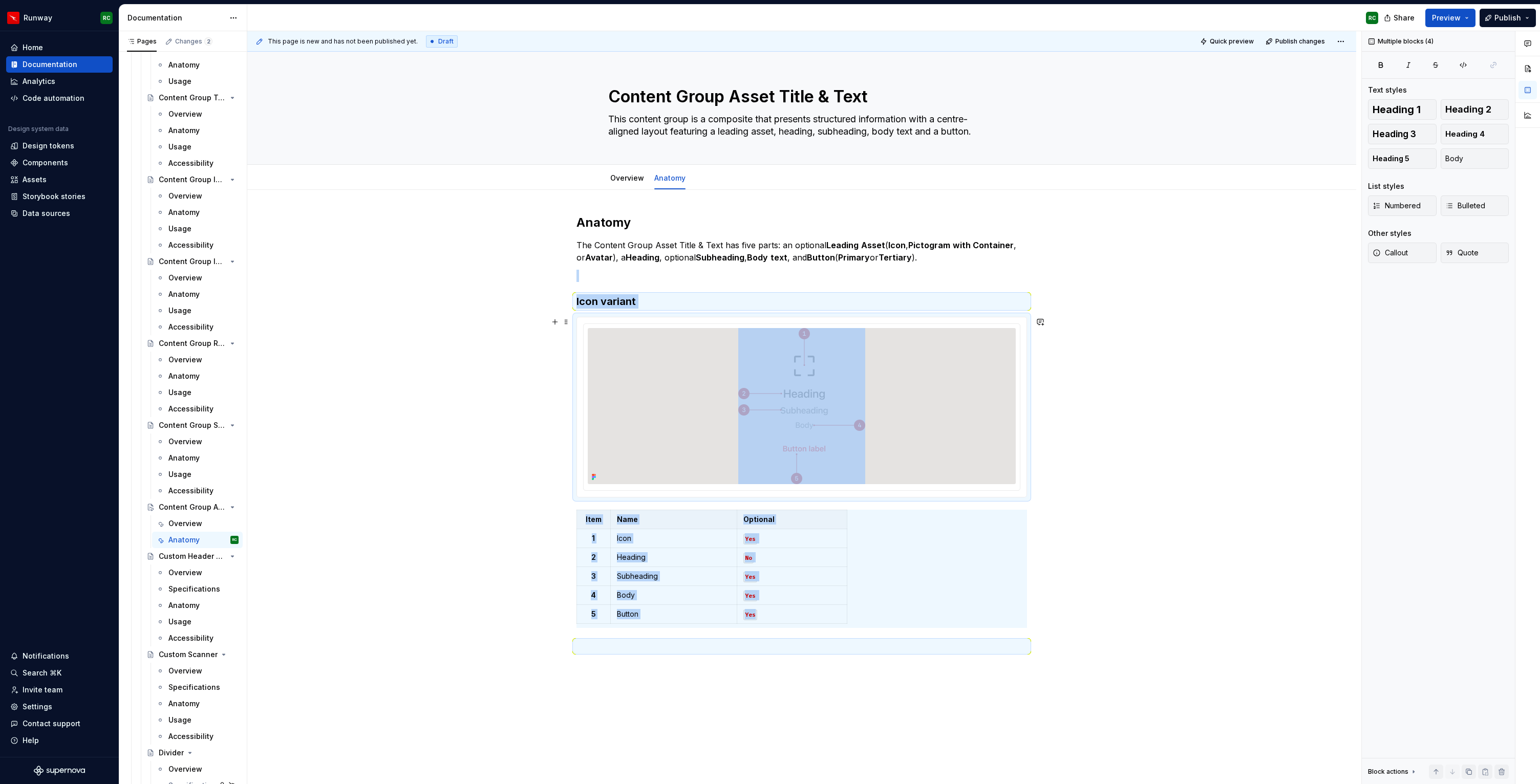
copy div "Icon variant Item Name Optional 1 Icon Yes 2 Heading No 3 Subheading Yes 4 Body…"
click at [1469, 773] on button "button" at bounding box center [1468, 772] width 14 height 14
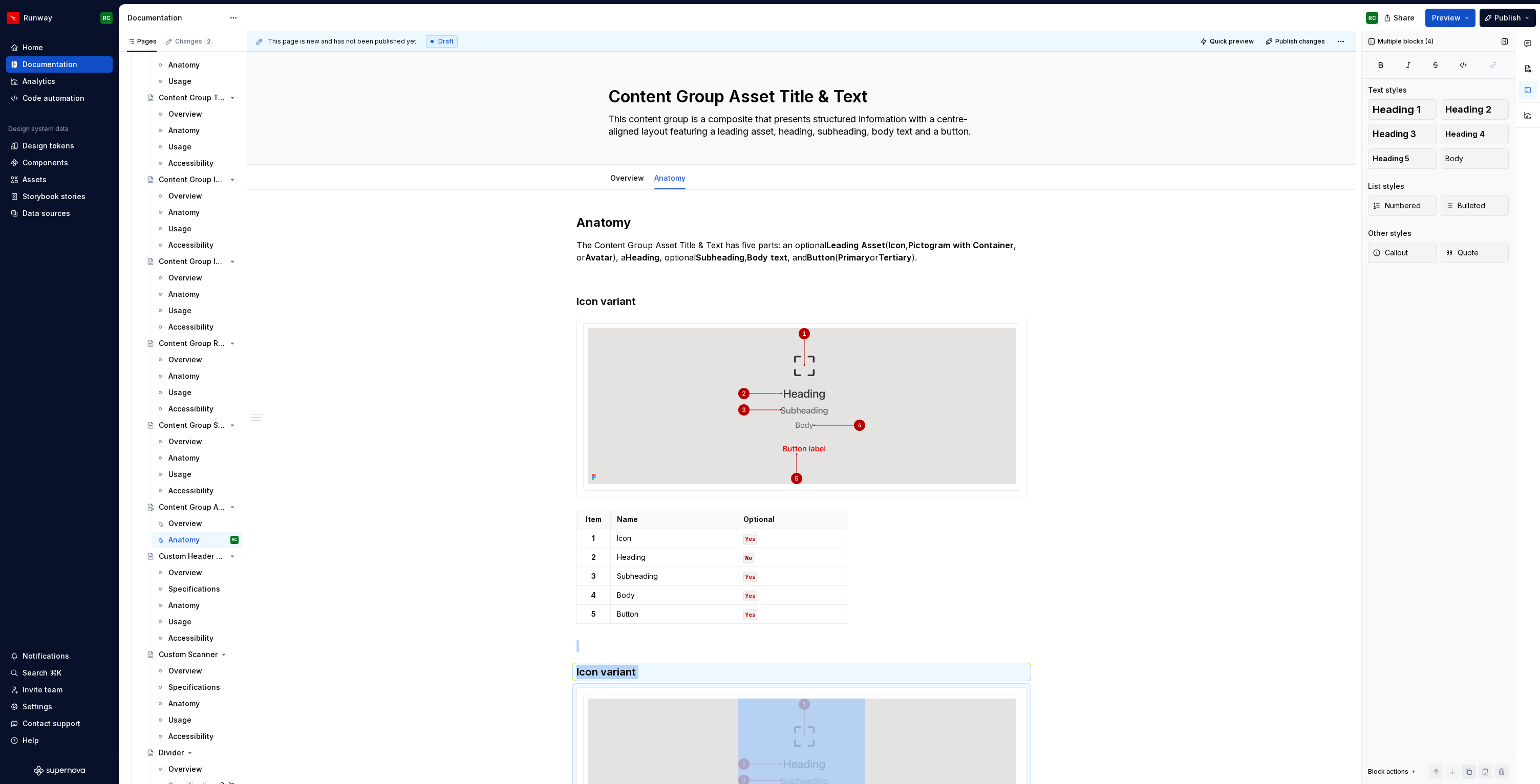
scroll to position [239, 0]
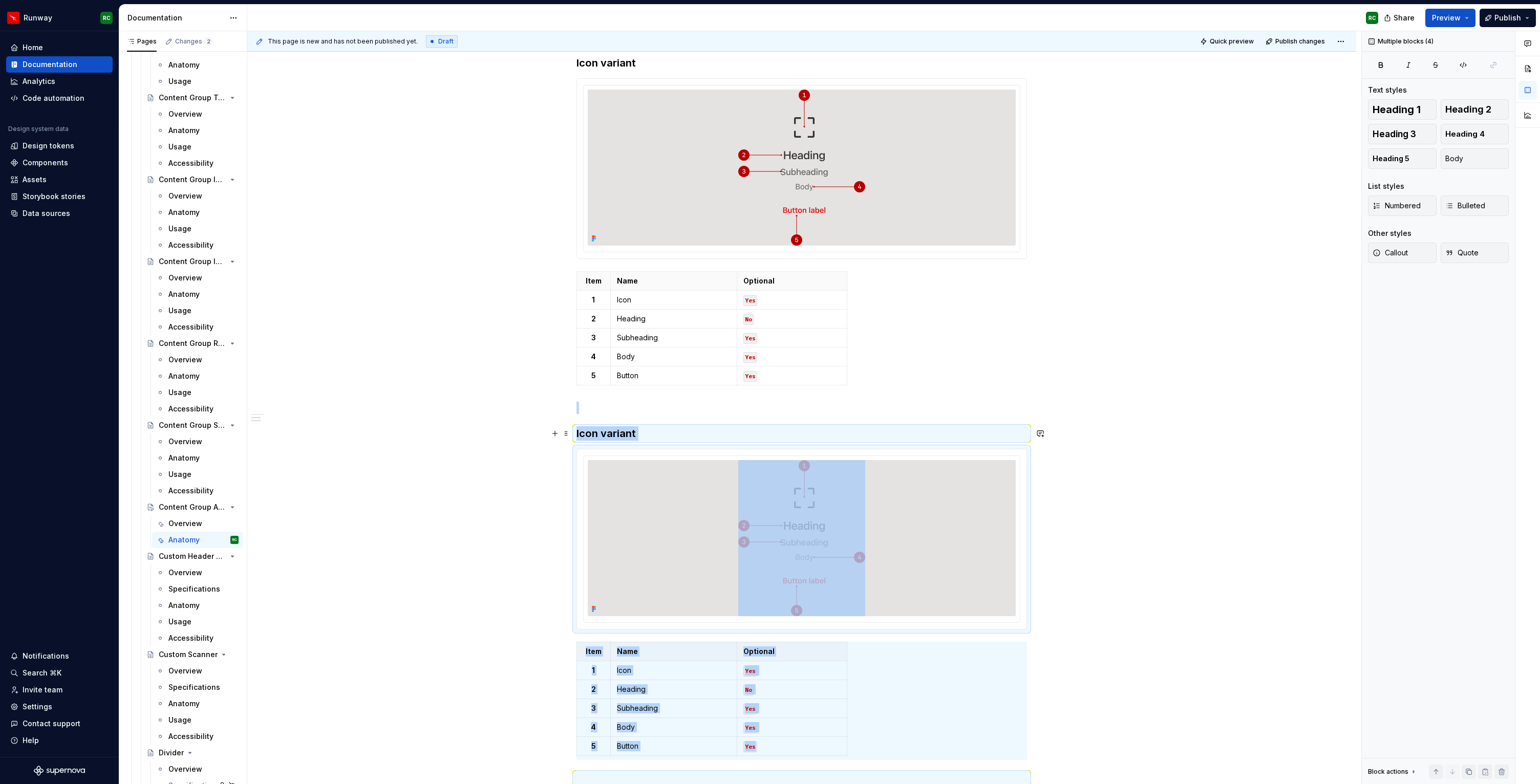
click at [592, 429] on h3 "Icon variant" at bounding box center [801, 433] width 451 height 14
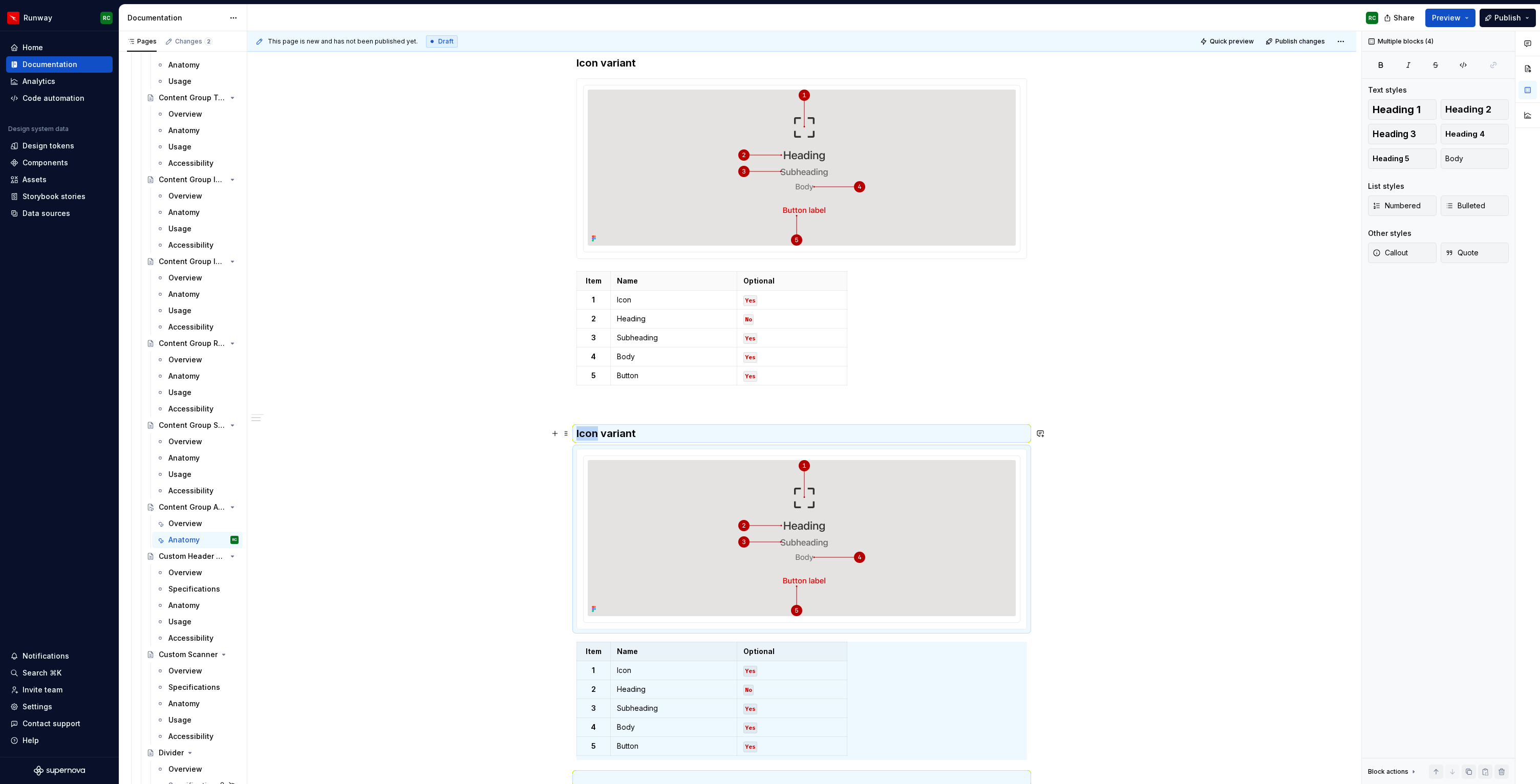
click at [592, 429] on h3 "Icon variant" at bounding box center [801, 433] width 451 height 14
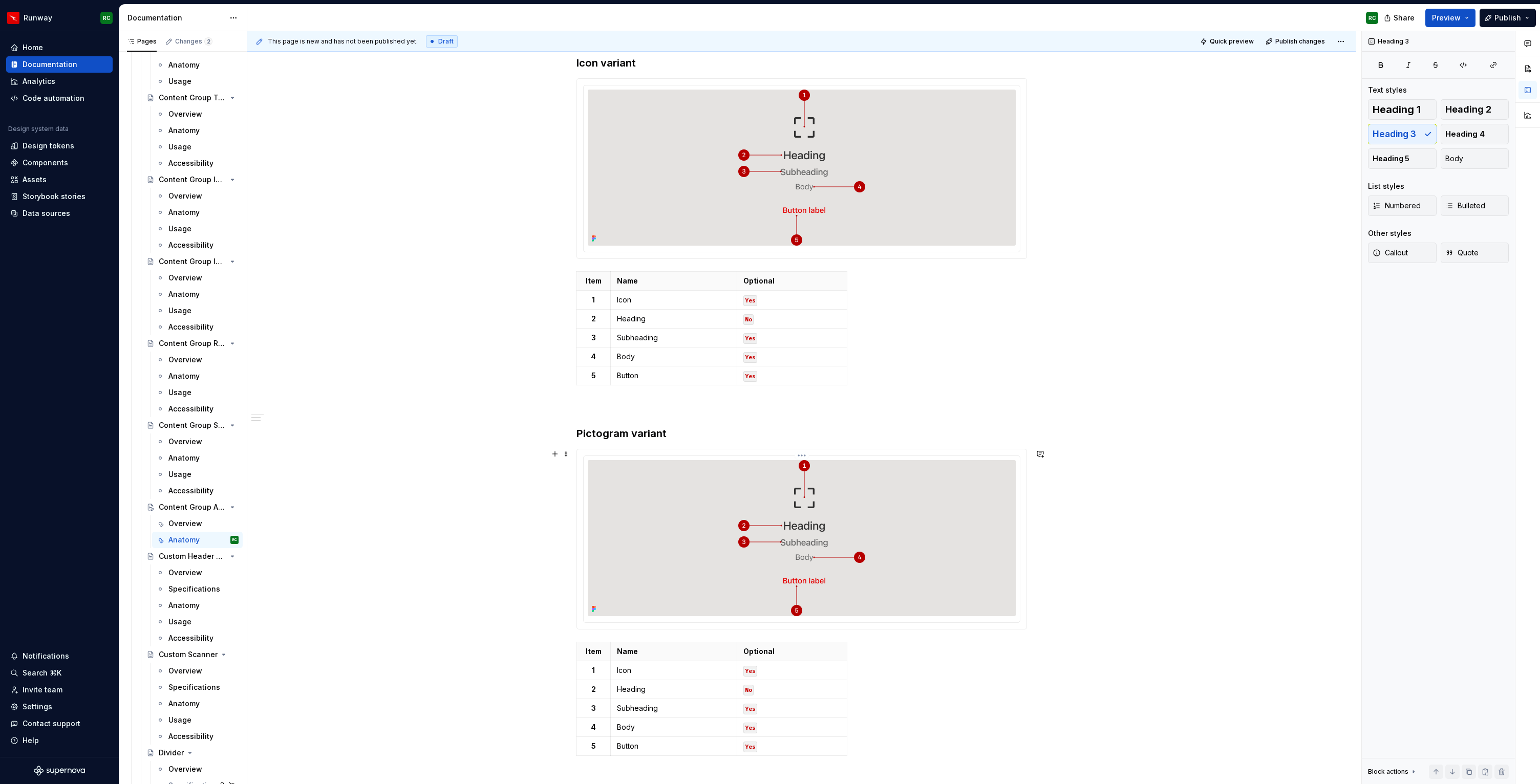
click at [653, 491] on div at bounding box center [801, 538] width 428 height 156
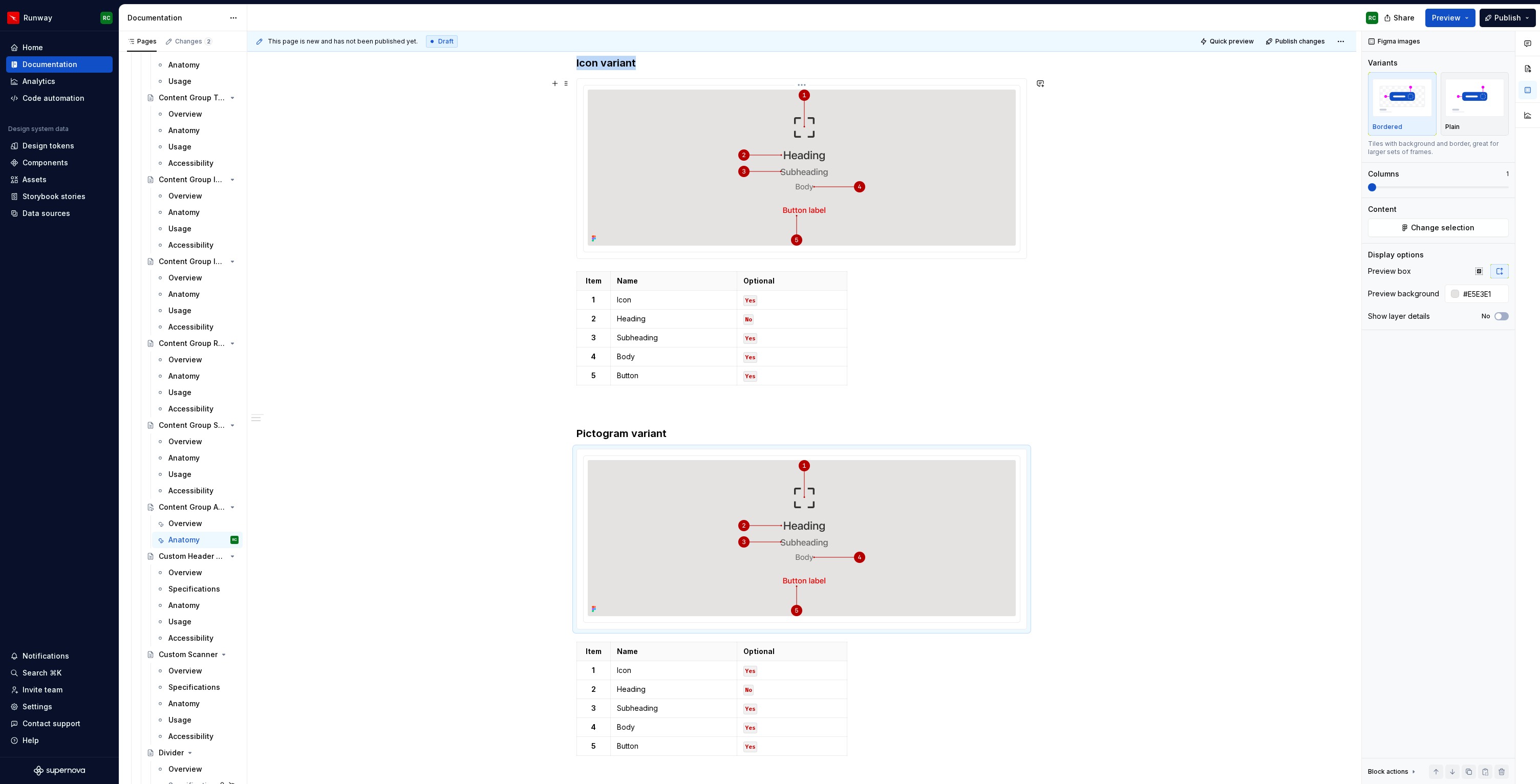
click at [716, 190] on div at bounding box center [801, 167] width 428 height 156
click at [905, 563] on div at bounding box center [801, 538] width 428 height 156
click at [1415, 230] on span "Change selection" at bounding box center [1442, 228] width 63 height 10
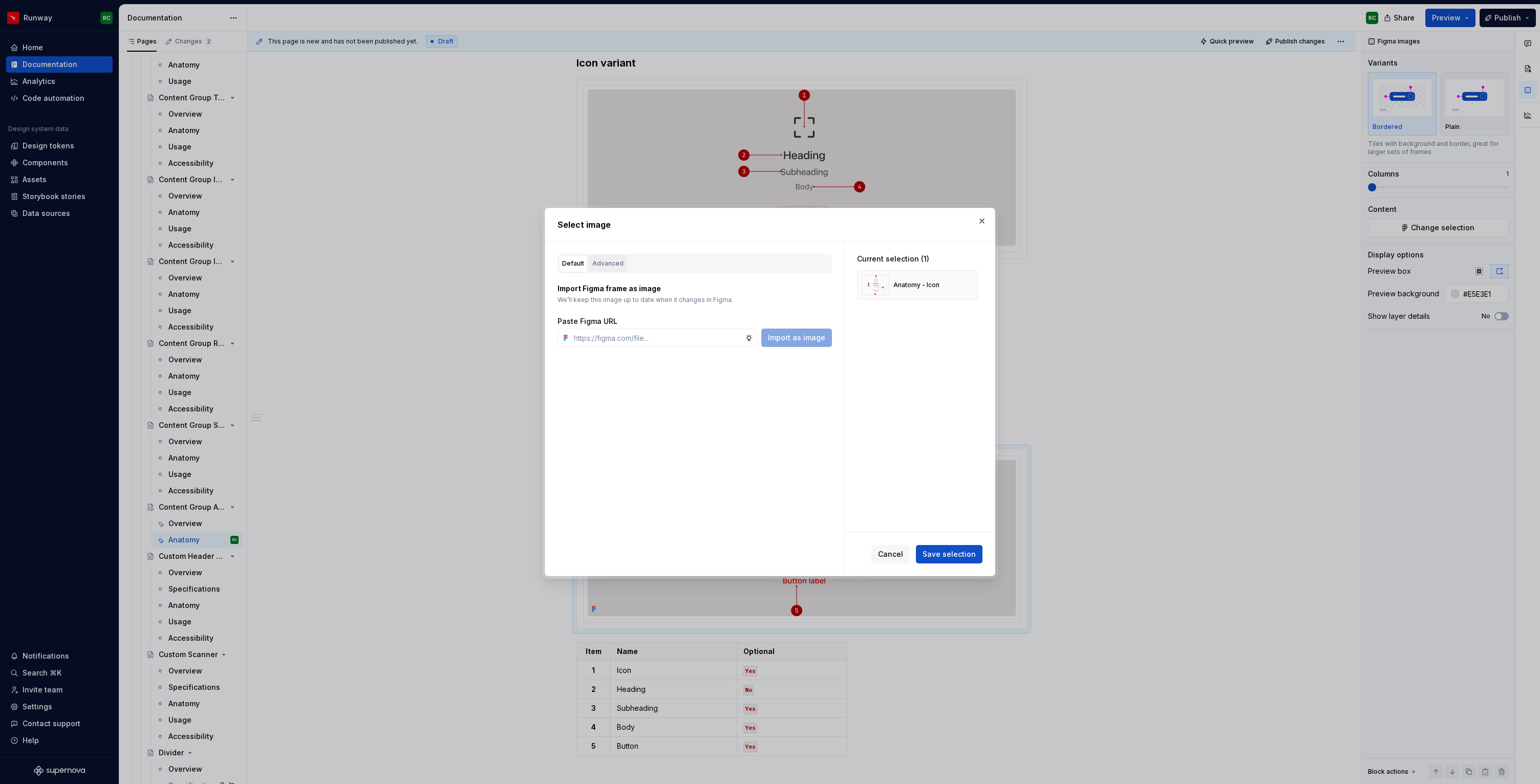
click at [611, 270] on button "Advanced" at bounding box center [608, 263] width 39 height 17
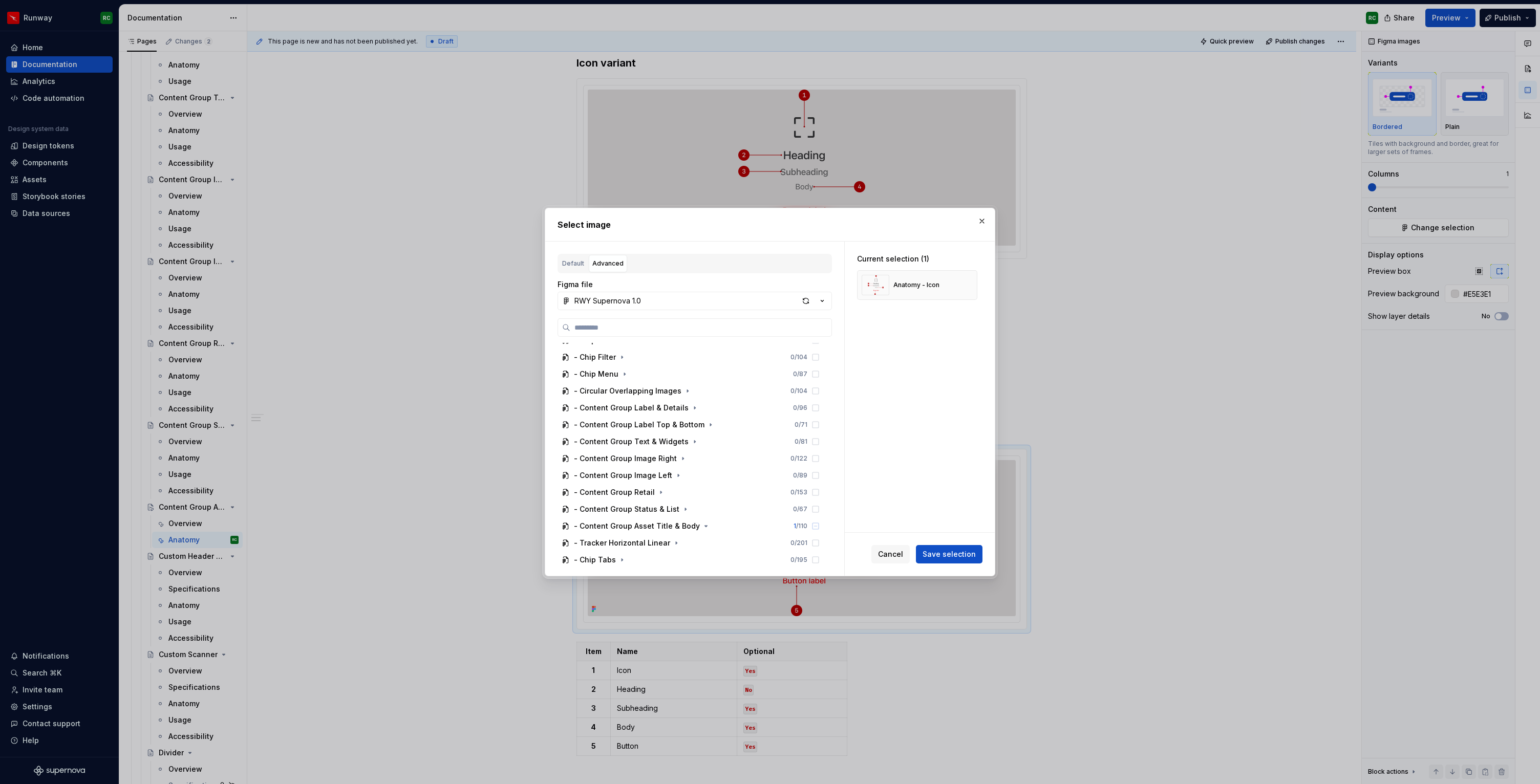
scroll to position [732, 0]
click at [702, 512] on icon "button" at bounding box center [706, 514] width 8 height 8
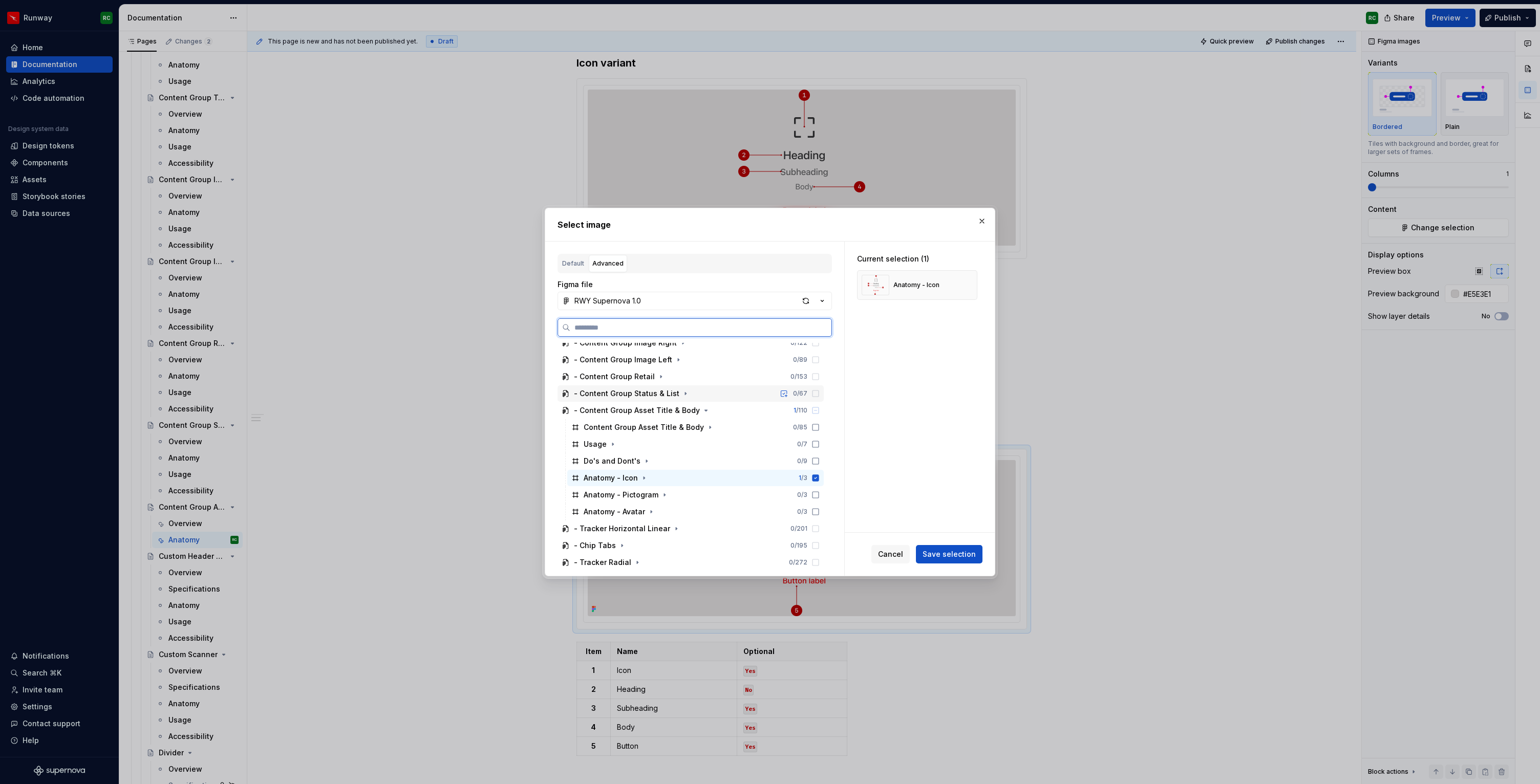
scroll to position [840, 0]
click at [683, 479] on div "Anatomy - Icon 1 / 3" at bounding box center [695, 474] width 257 height 17
click at [682, 488] on div "Anatomy - Pictogram 0 / 3" at bounding box center [695, 490] width 257 height 17
click at [976, 550] on button "Save selection" at bounding box center [949, 554] width 67 height 19
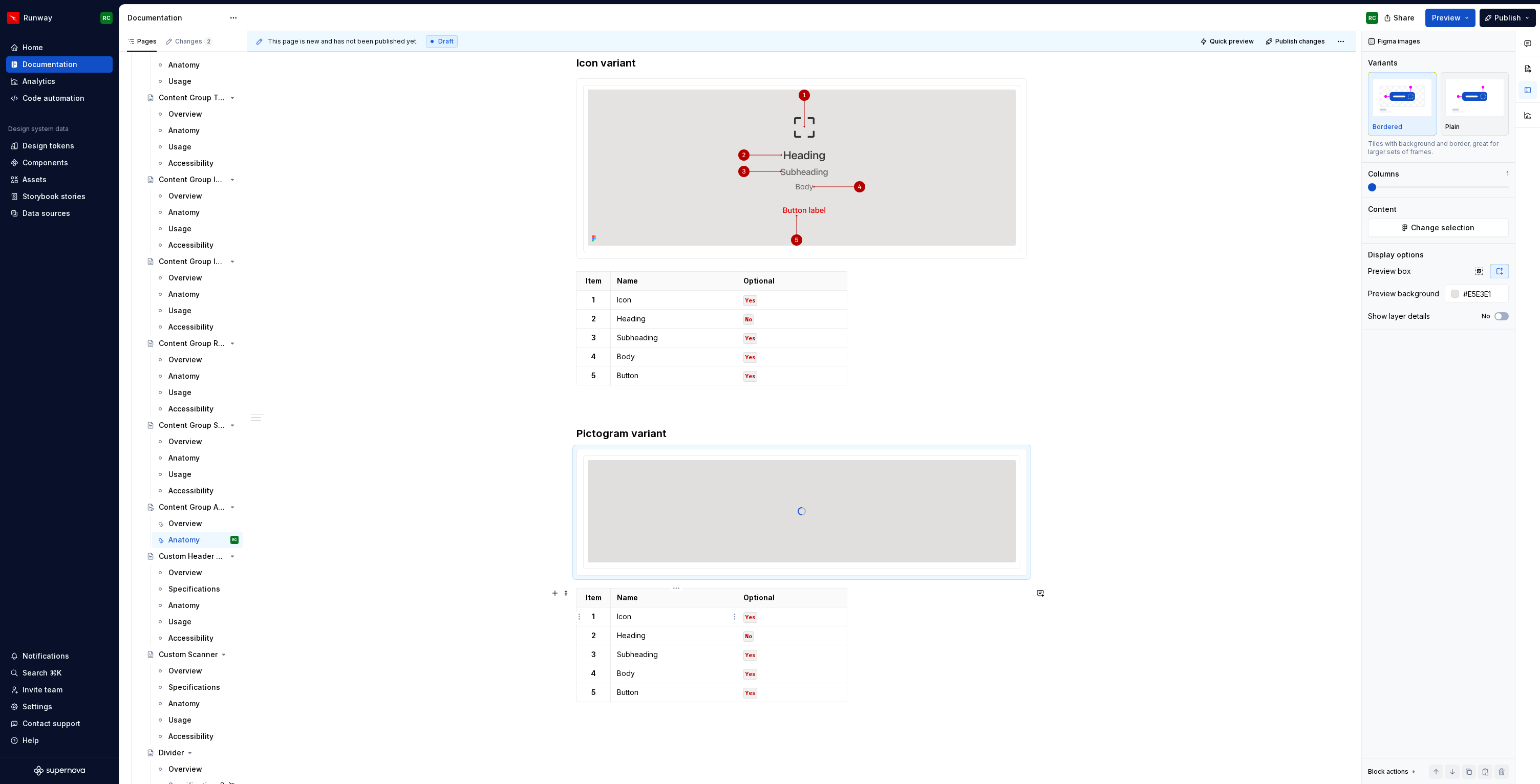
click at [628, 612] on p "Icon" at bounding box center [673, 616] width 113 height 10
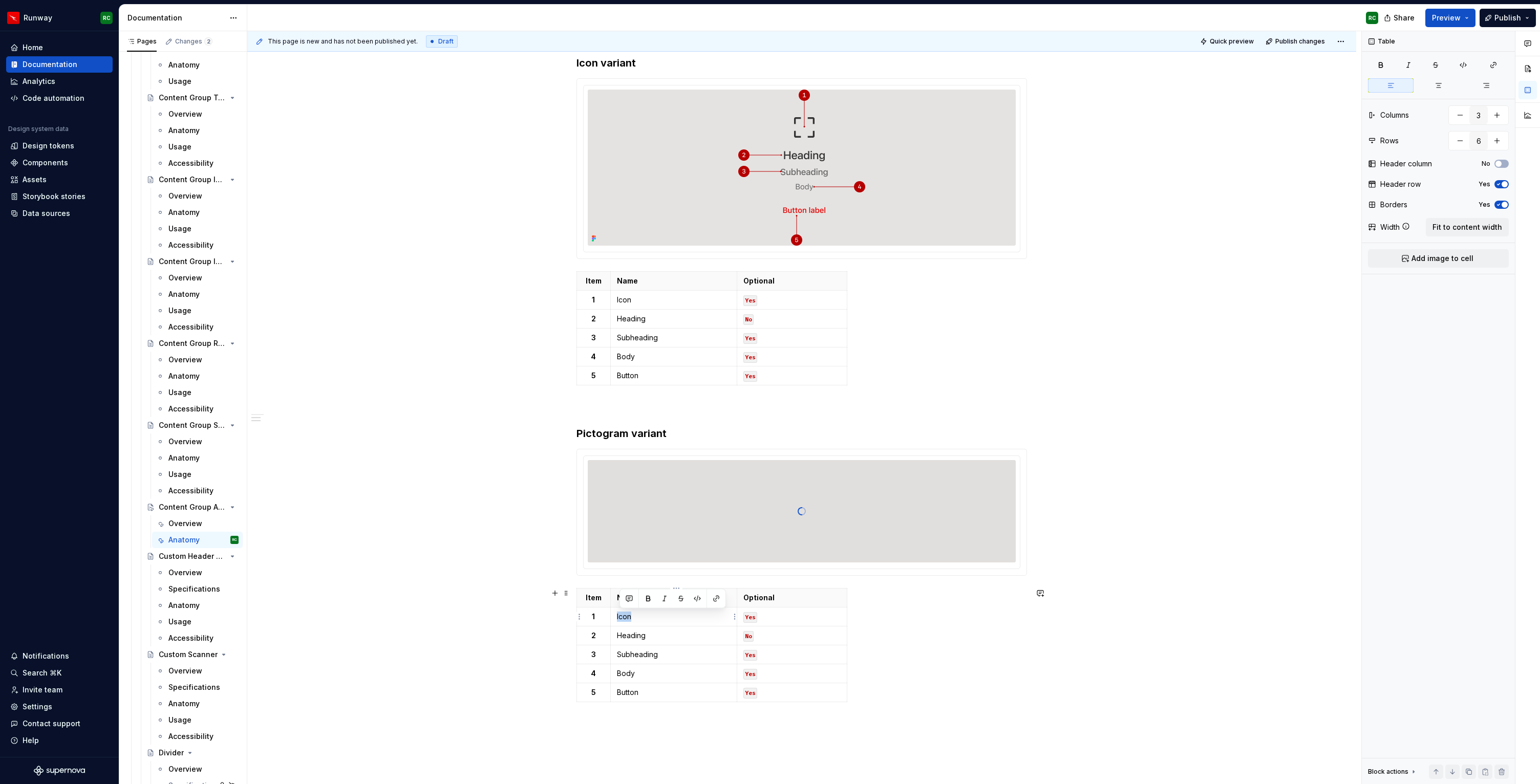
click at [628, 611] on p "Icon" at bounding box center [673, 616] width 113 height 10
click at [633, 635] on p "Heading" at bounding box center [673, 635] width 113 height 10
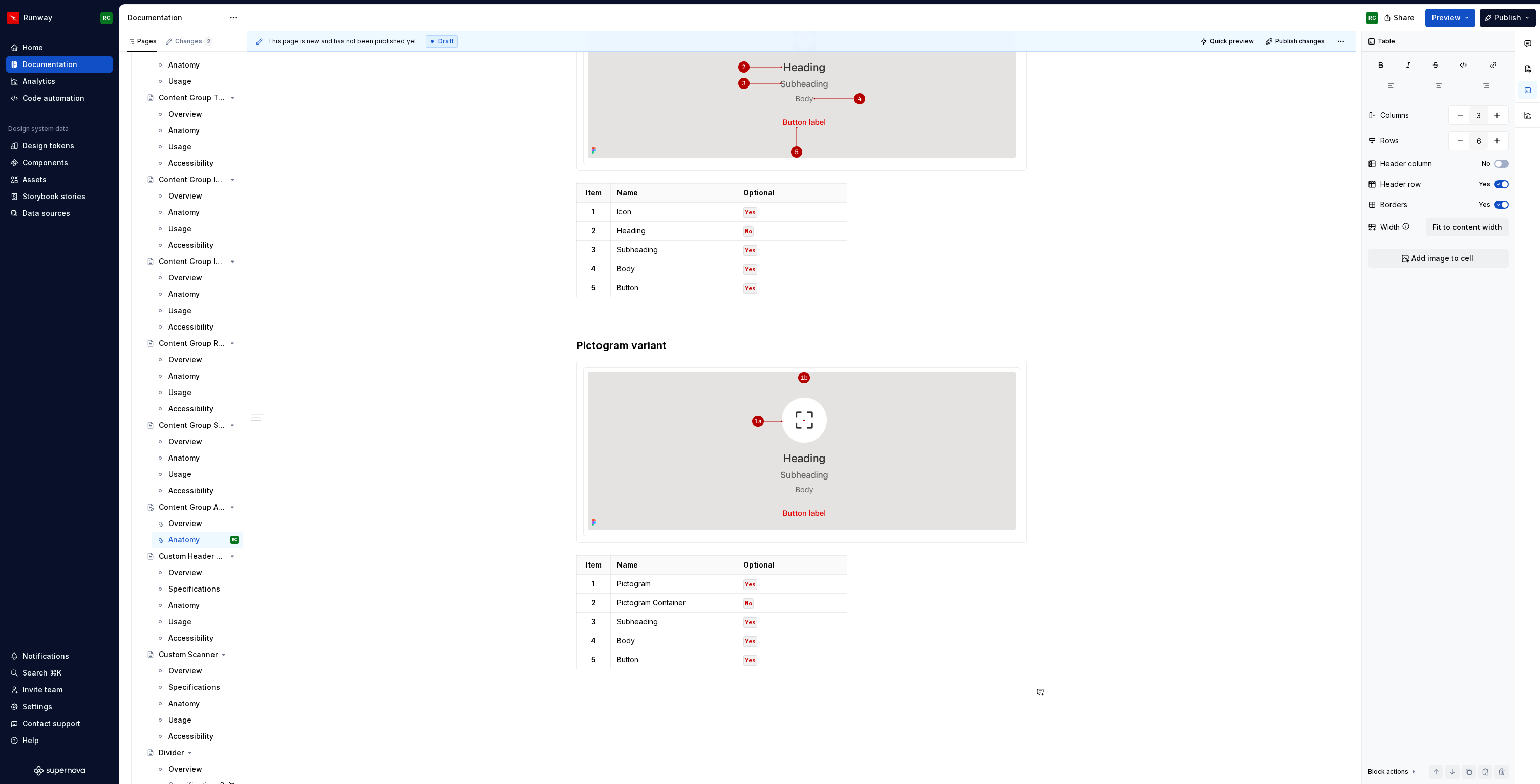
scroll to position [323, 0]
click at [845, 663] on html "Runway RC Home Documentation Analytics Code automation Design system data Desig…" at bounding box center [770, 392] width 1540 height 784
click at [781, 660] on html "Runway RC Home Documentation Analytics Code automation Design system data Desig…" at bounding box center [770, 392] width 1540 height 784
drag, startPoint x: 799, startPoint y: 662, endPoint x: 570, endPoint y: 662, distance: 229.0
click at [570, 662] on div "Anatomy The Content Group Asset Title & Text has five parts: an optional Leadin…" at bounding box center [802, 409] width 1109 height 1082
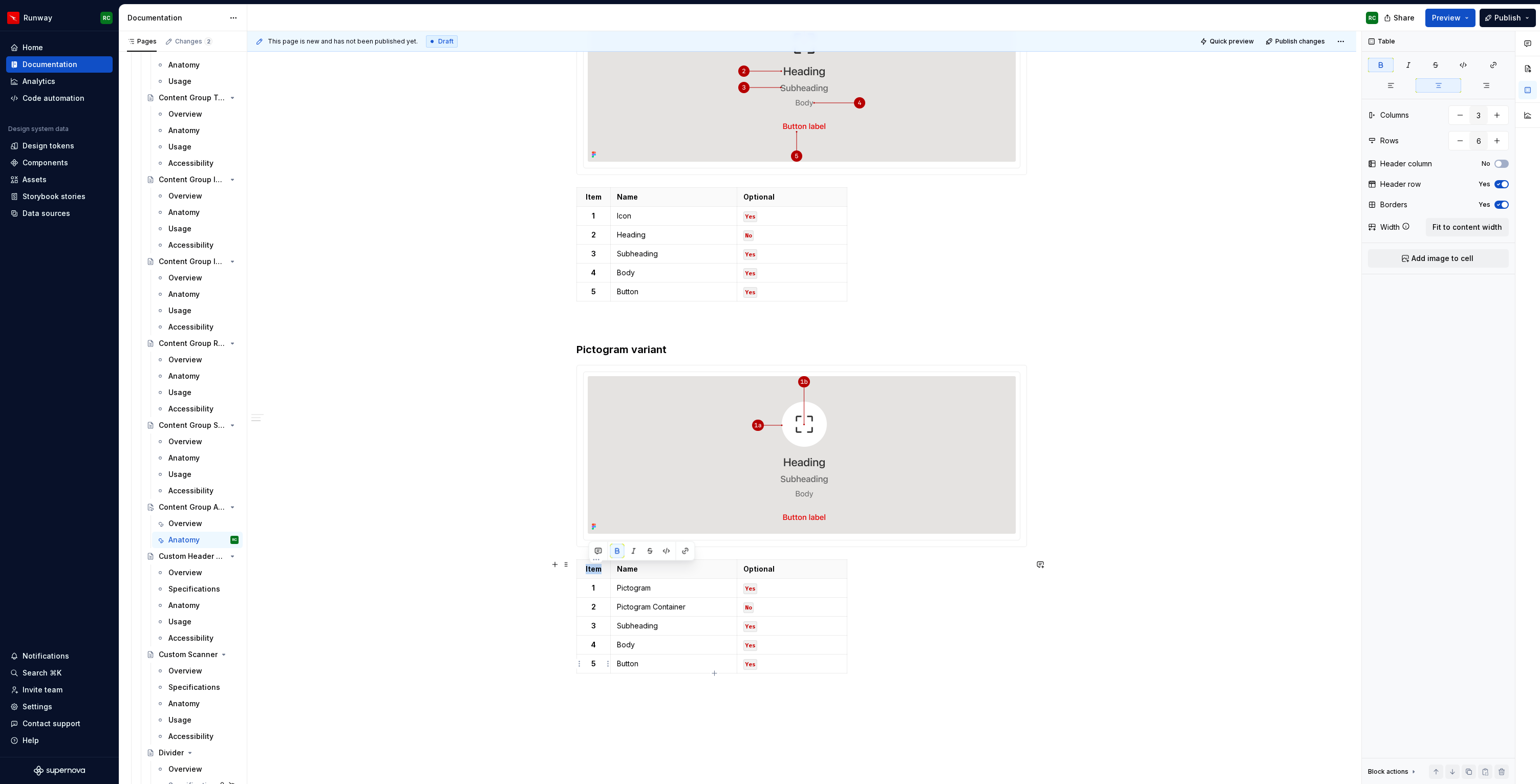
click at [581, 663] on html "Runway RC Home Documentation Analytics Code automation Design system data Desig…" at bounding box center [770, 392] width 1540 height 784
click at [605, 750] on div "Delete row" at bounding box center [629, 752] width 67 height 10
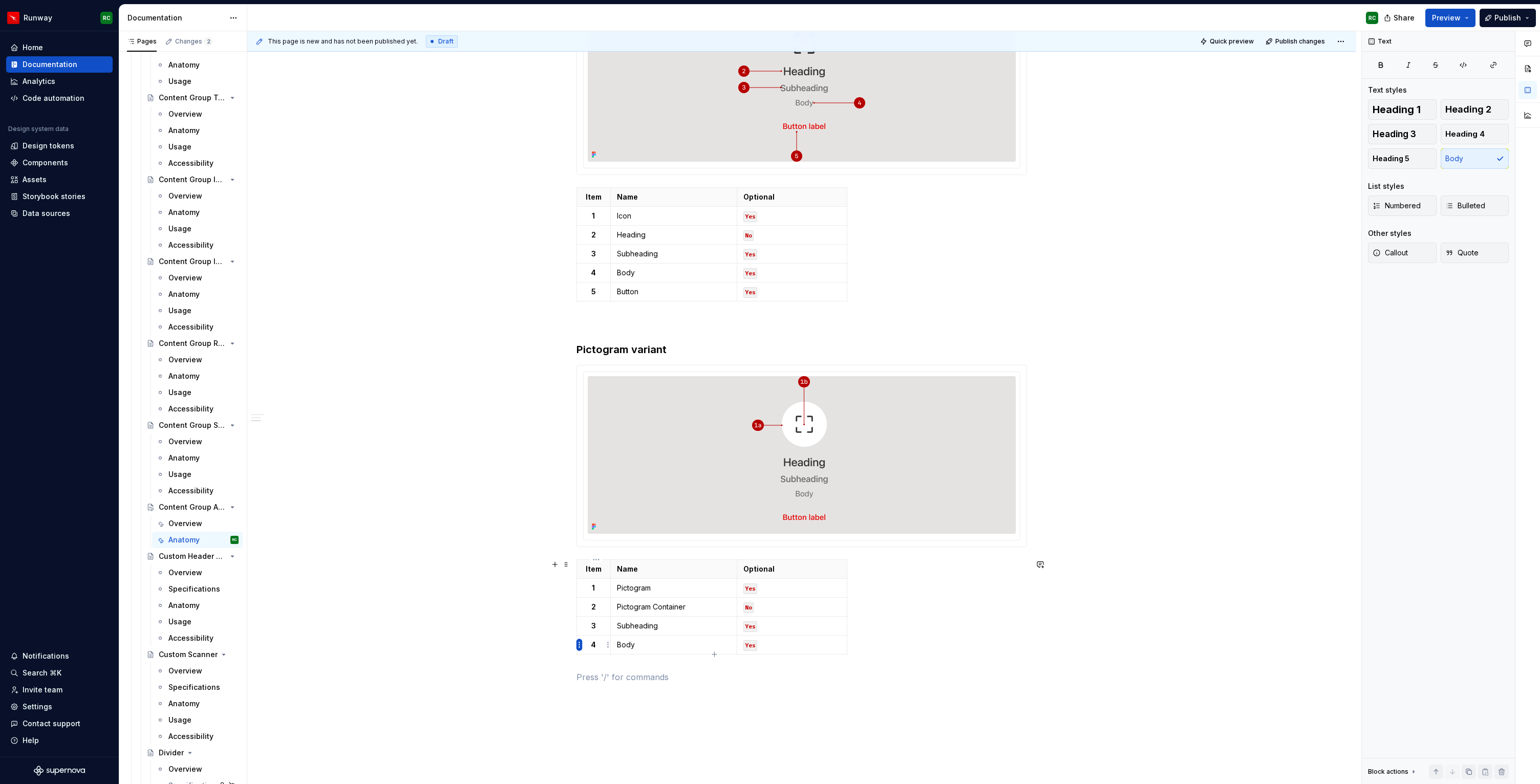
click at [578, 644] on html "Runway RC Home Documentation Analytics Code automation Design system data Desig…" at bounding box center [770, 392] width 1540 height 784
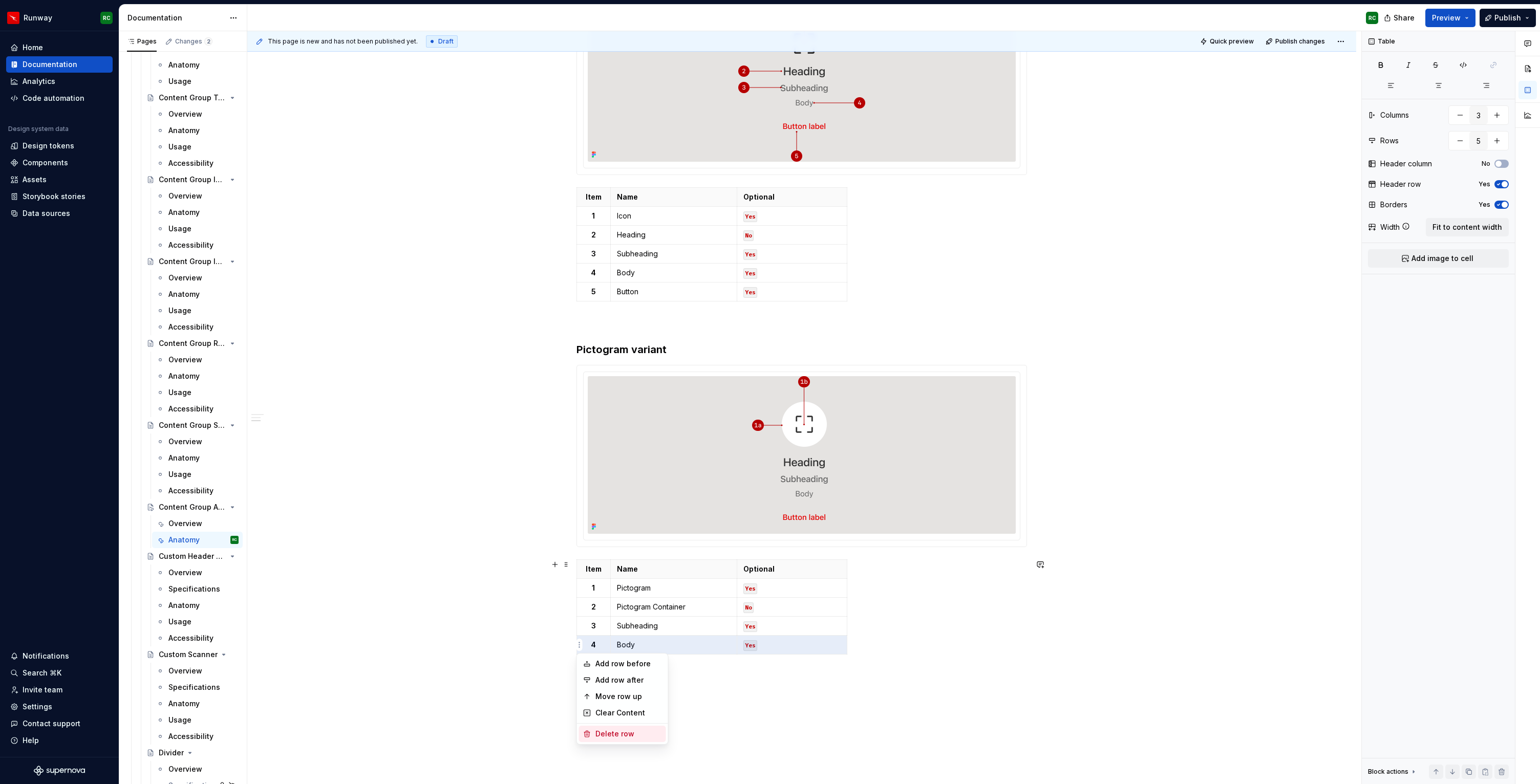
click at [602, 739] on div "Delete row" at bounding box center [622, 734] width 87 height 17
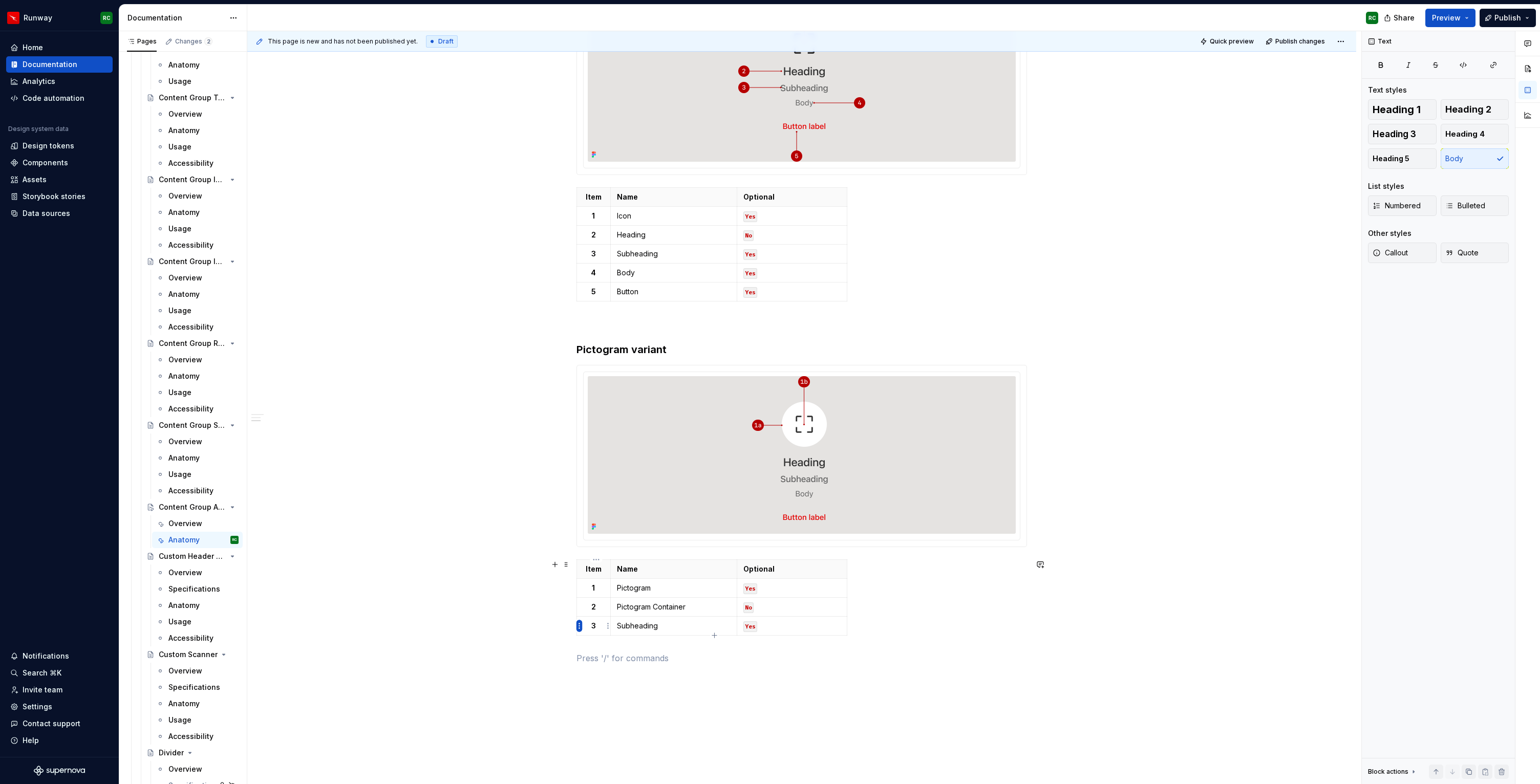
click at [579, 622] on html "Runway RC Home Documentation Analytics Code automation Design system data Desig…" at bounding box center [770, 392] width 1540 height 784
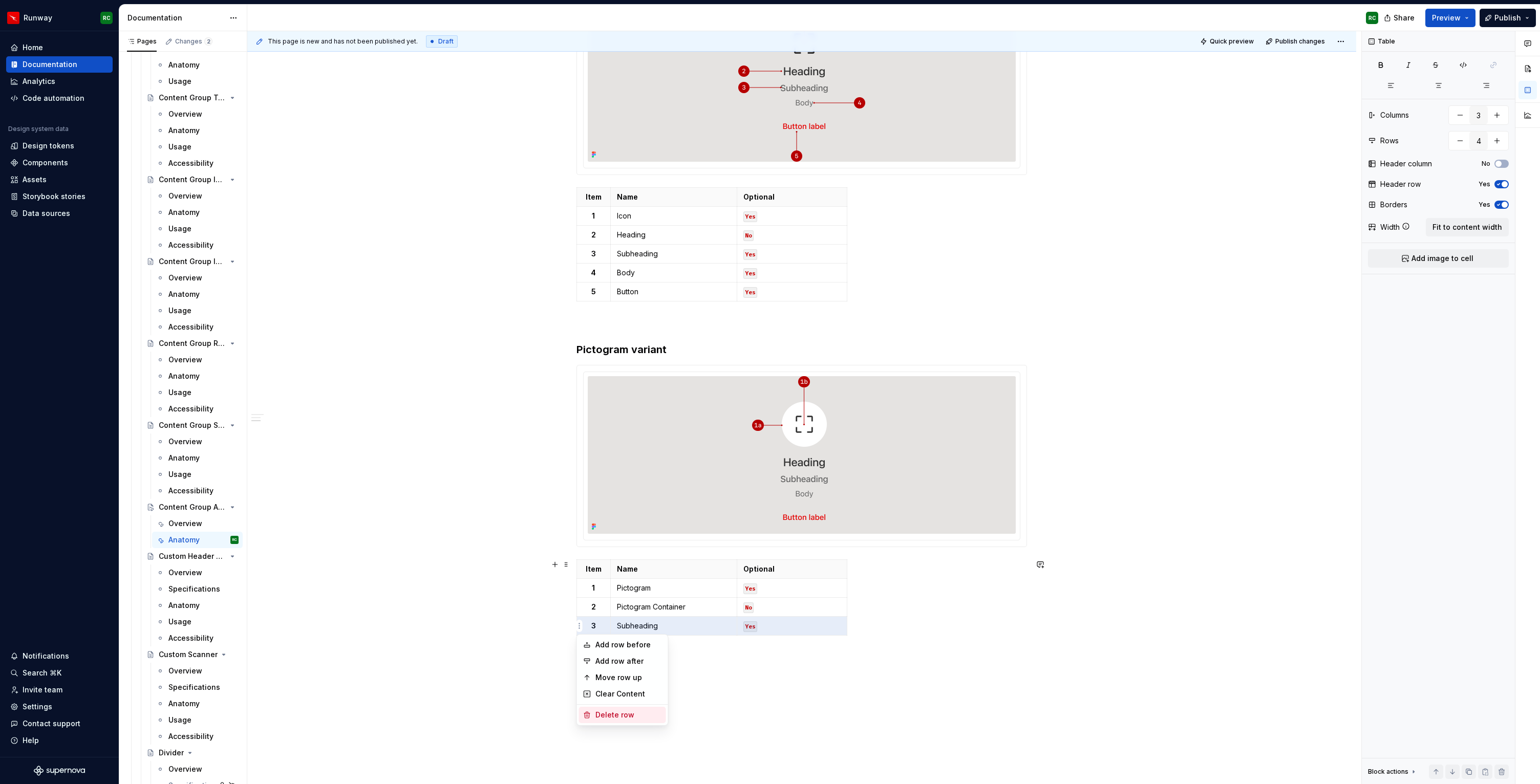
click at [598, 716] on div "Delete row" at bounding box center [629, 715] width 67 height 10
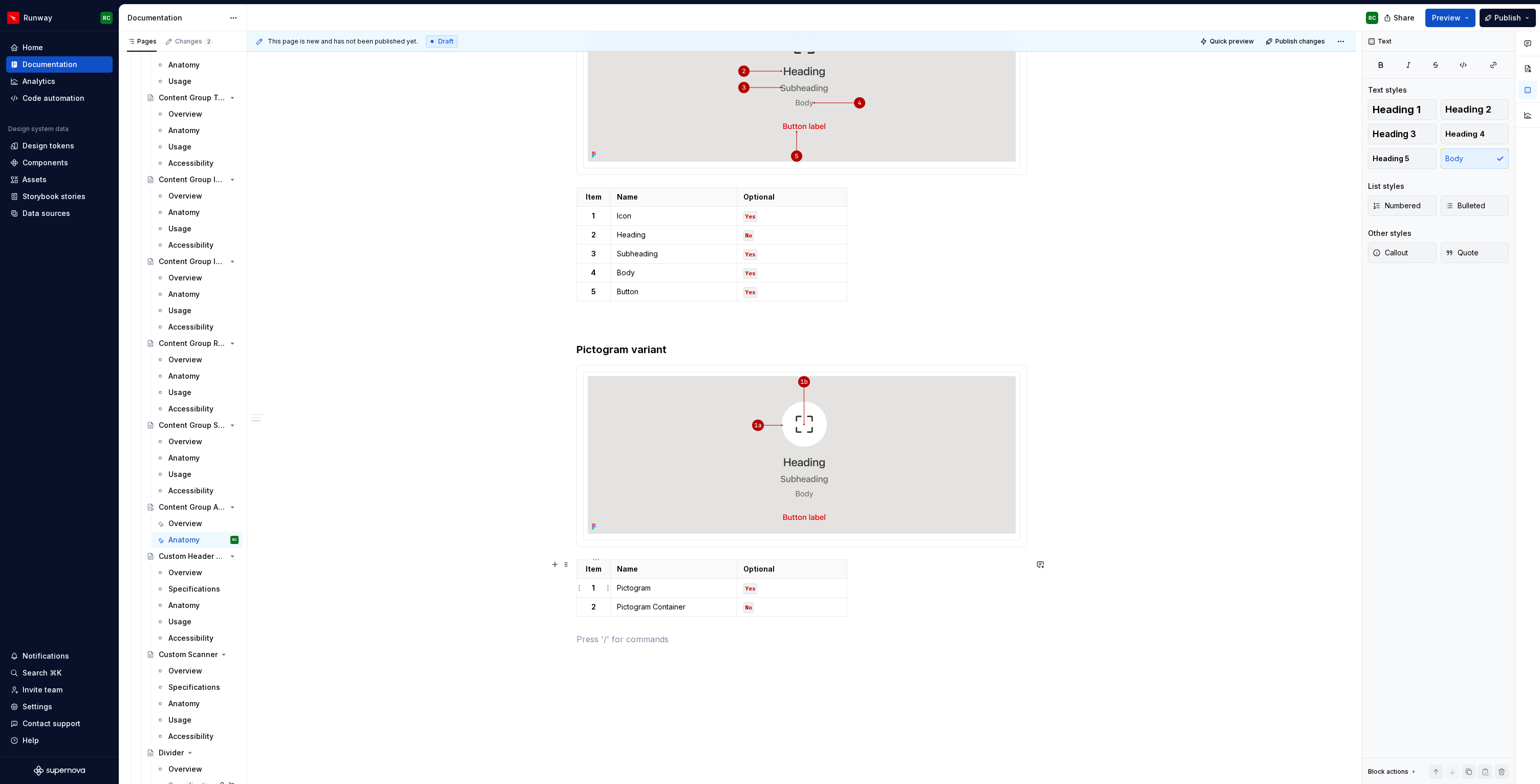
click at [603, 589] on p "1" at bounding box center [594, 588] width 21 height 10
click at [600, 605] on p "2" at bounding box center [594, 607] width 21 height 10
click at [669, 611] on p "Pictogram Container" at bounding box center [673, 607] width 113 height 10
click at [669, 611] on p "Pictogram Container" at bounding box center [673, 607] width 113 height 10
click at [663, 585] on p "Pictogram" at bounding box center [673, 588] width 113 height 10
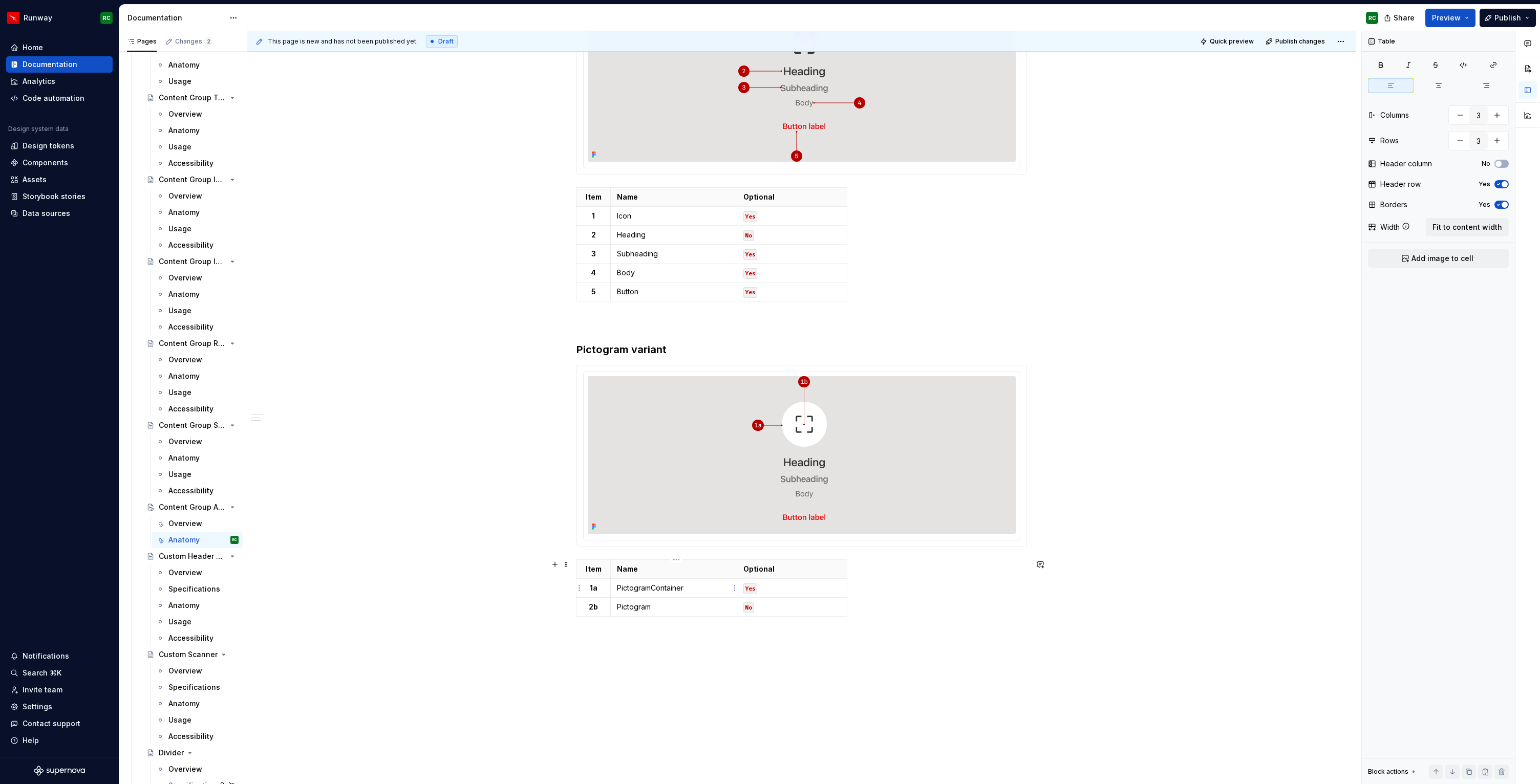
click at [654, 587] on p "PictogramContainer" at bounding box center [673, 588] width 113 height 10
click at [769, 606] on p "No" at bounding box center [792, 607] width 97 height 10
click at [737, 609] on td "Pictogram" at bounding box center [673, 607] width 127 height 19
click at [768, 611] on p "Yes" at bounding box center [792, 607] width 97 height 10
click at [755, 587] on code "Yes" at bounding box center [750, 589] width 14 height 11
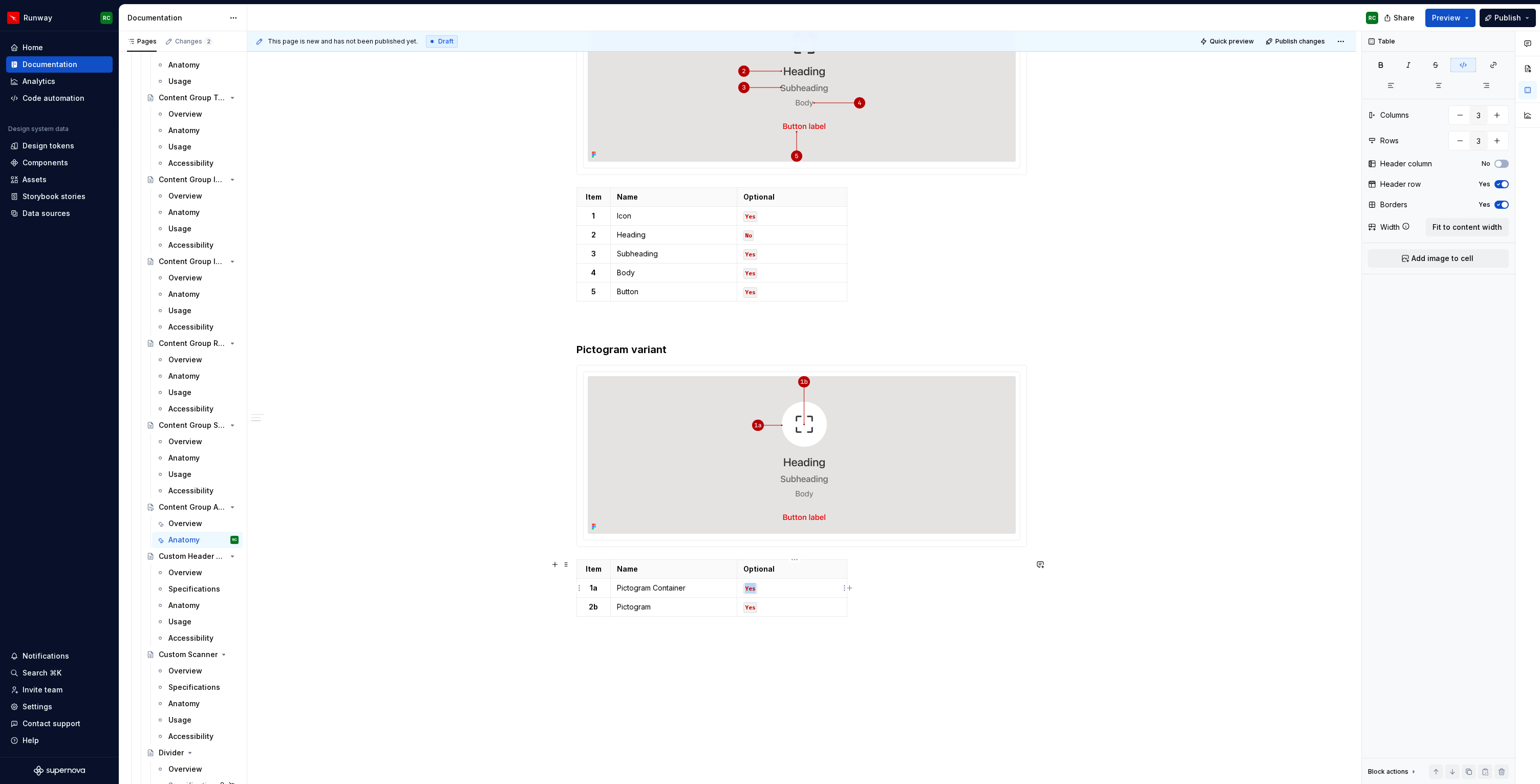
click at [755, 587] on code "Yes" at bounding box center [750, 589] width 14 height 11
click at [770, 606] on p "Yes" at bounding box center [792, 607] width 97 height 10
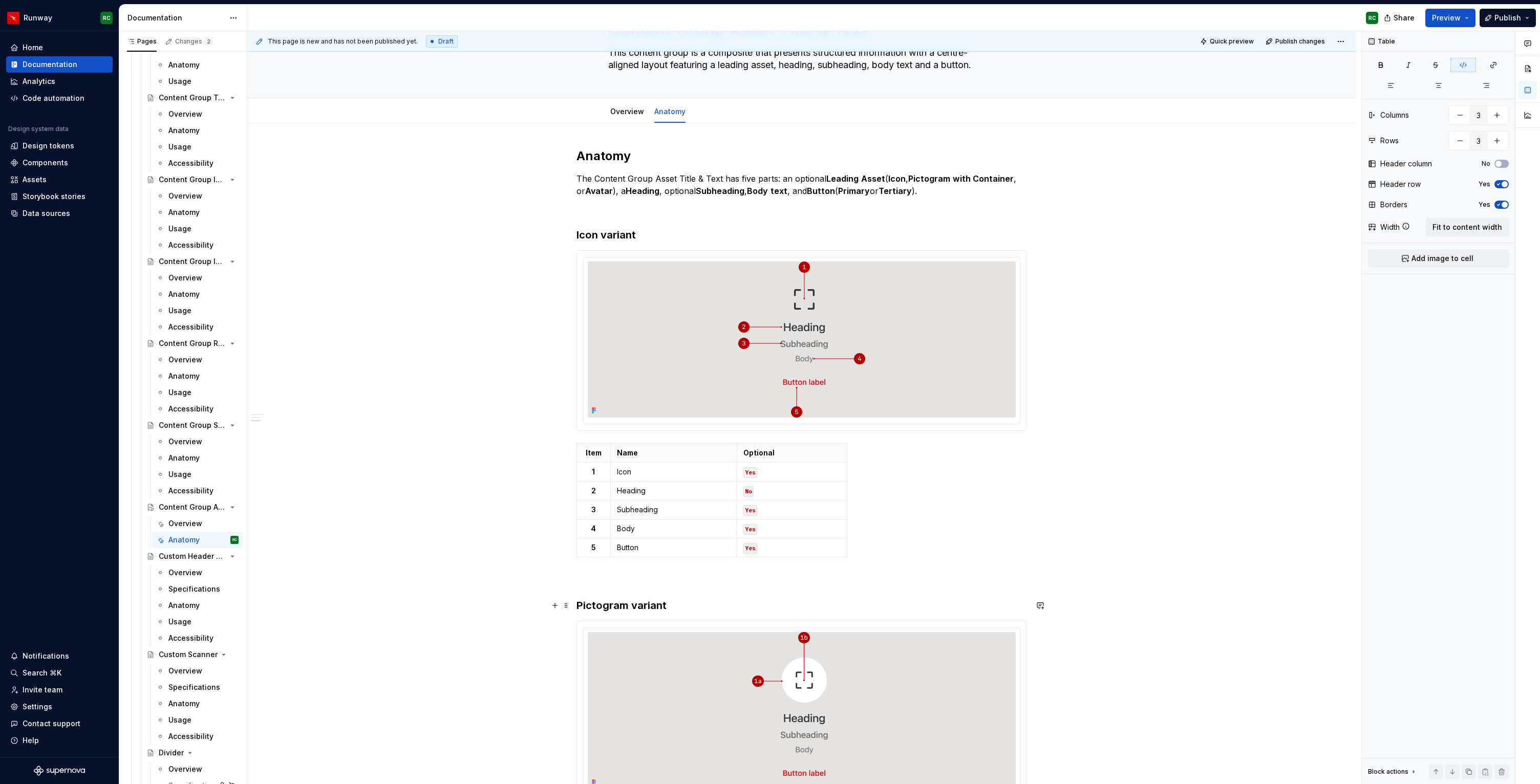
scroll to position [431, 0]
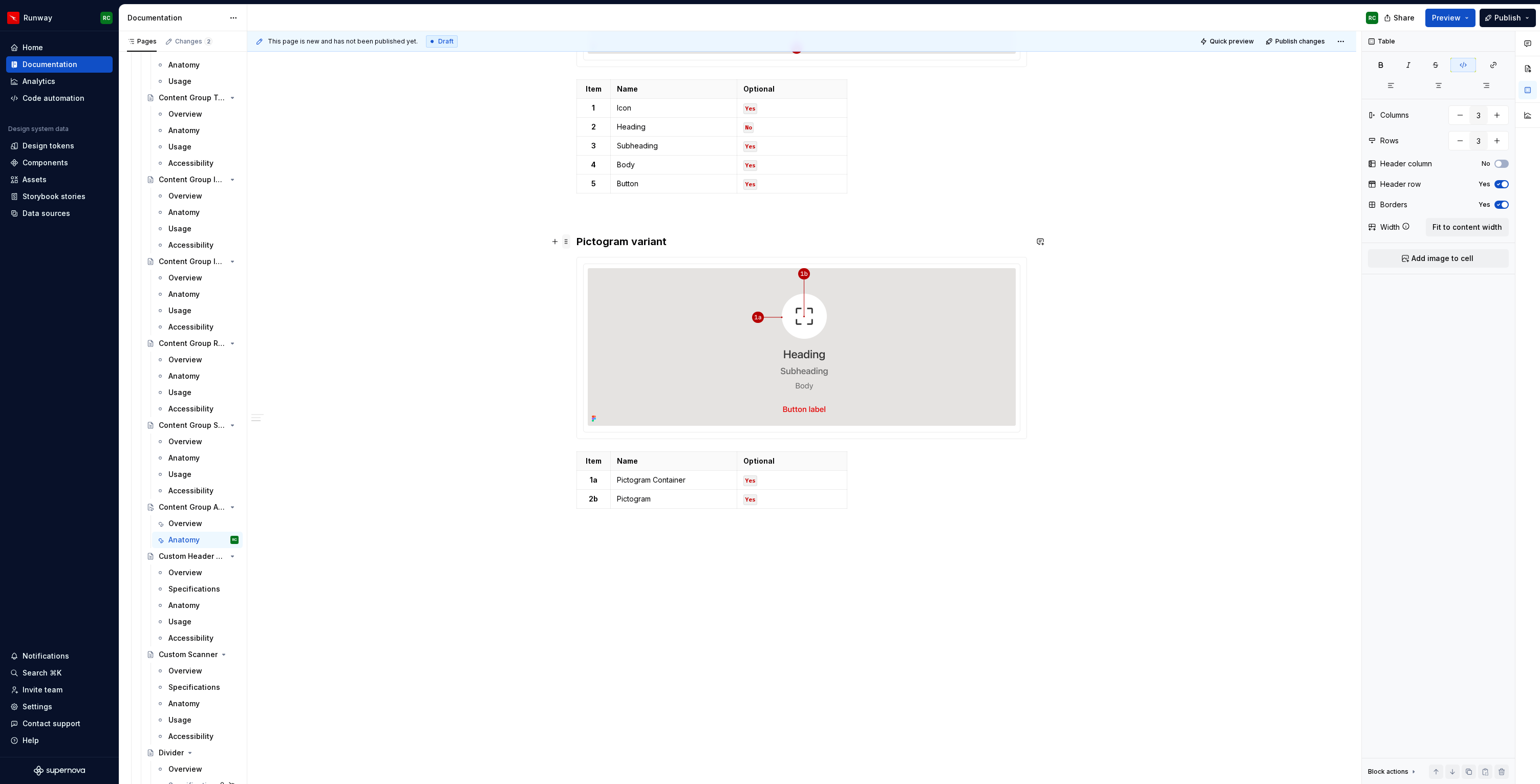
click at [565, 241] on span at bounding box center [566, 241] width 8 height 14
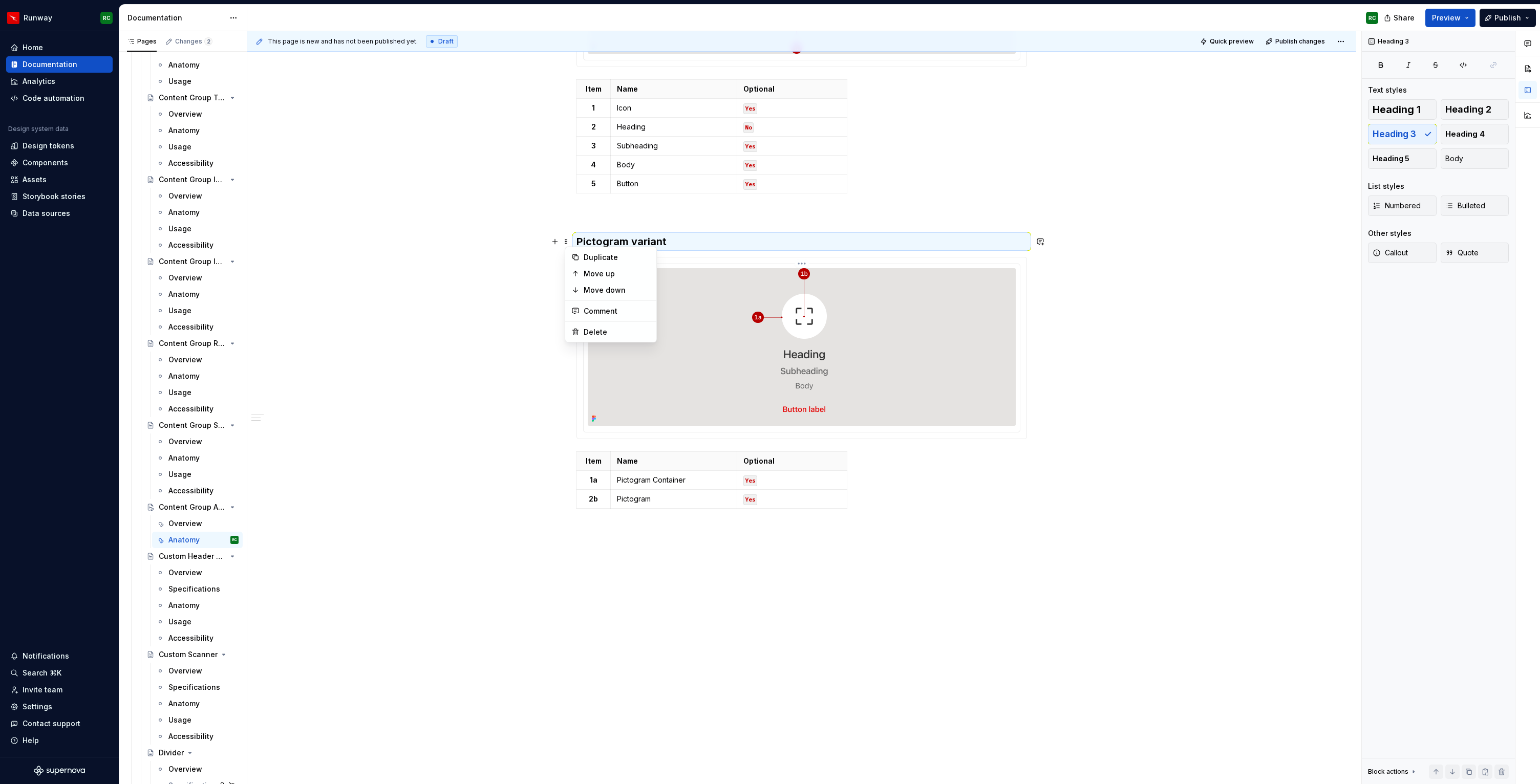
click at [599, 383] on div at bounding box center [801, 347] width 428 height 157
click at [570, 458] on span at bounding box center [566, 457] width 8 height 14
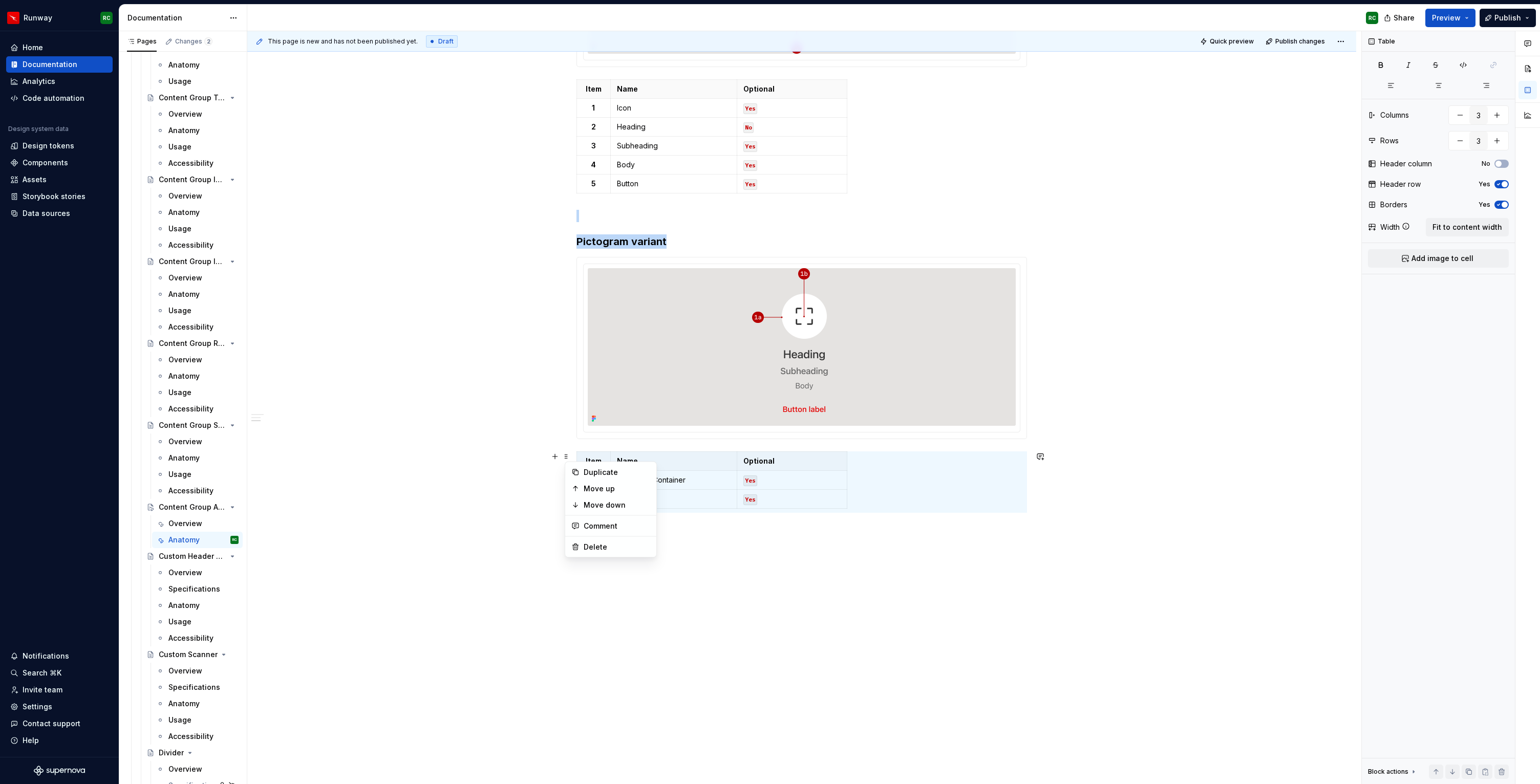
click at [579, 375] on div at bounding box center [802, 347] width 450 height 181
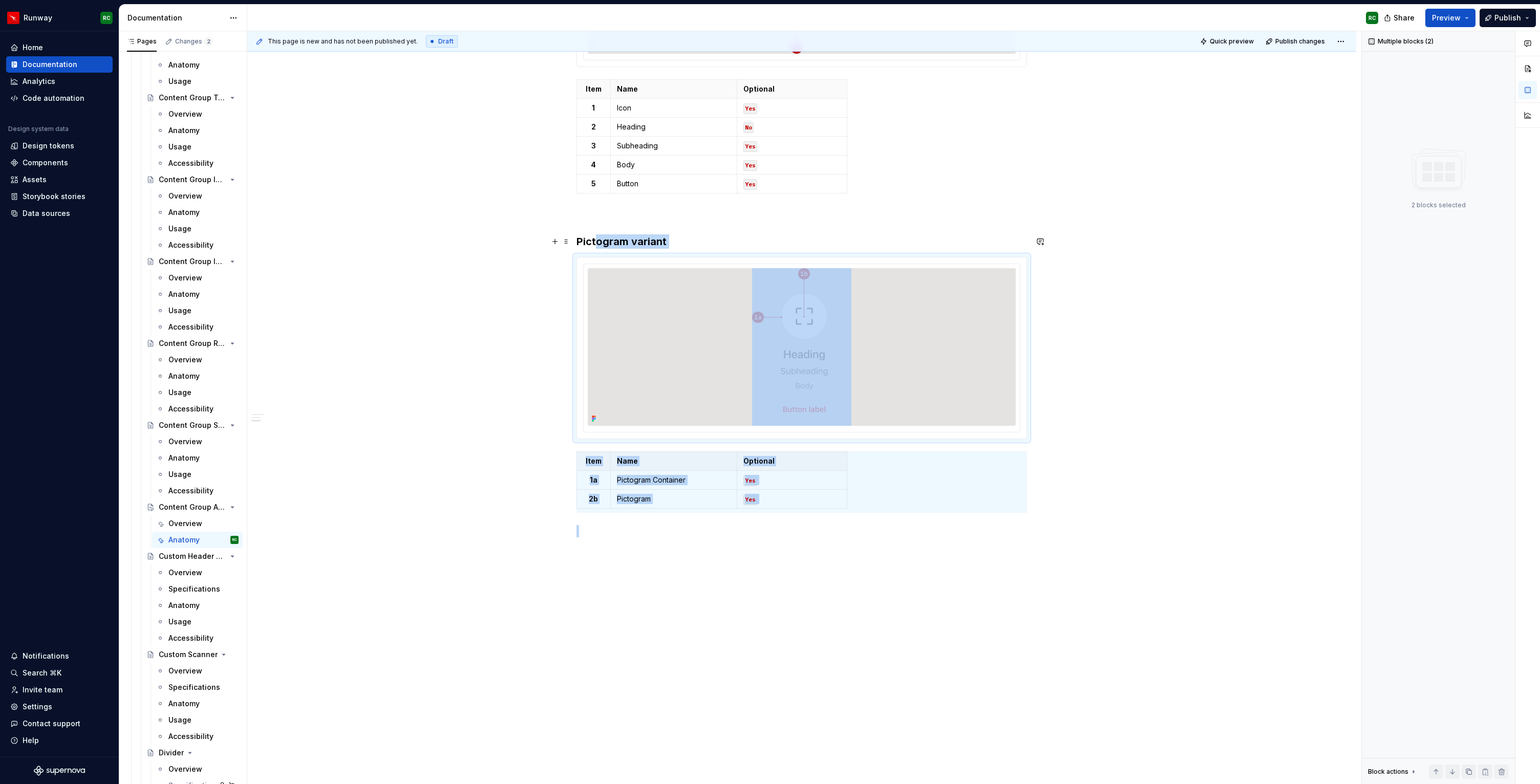
click at [597, 248] on h3 "Pictogram variant" at bounding box center [801, 241] width 451 height 14
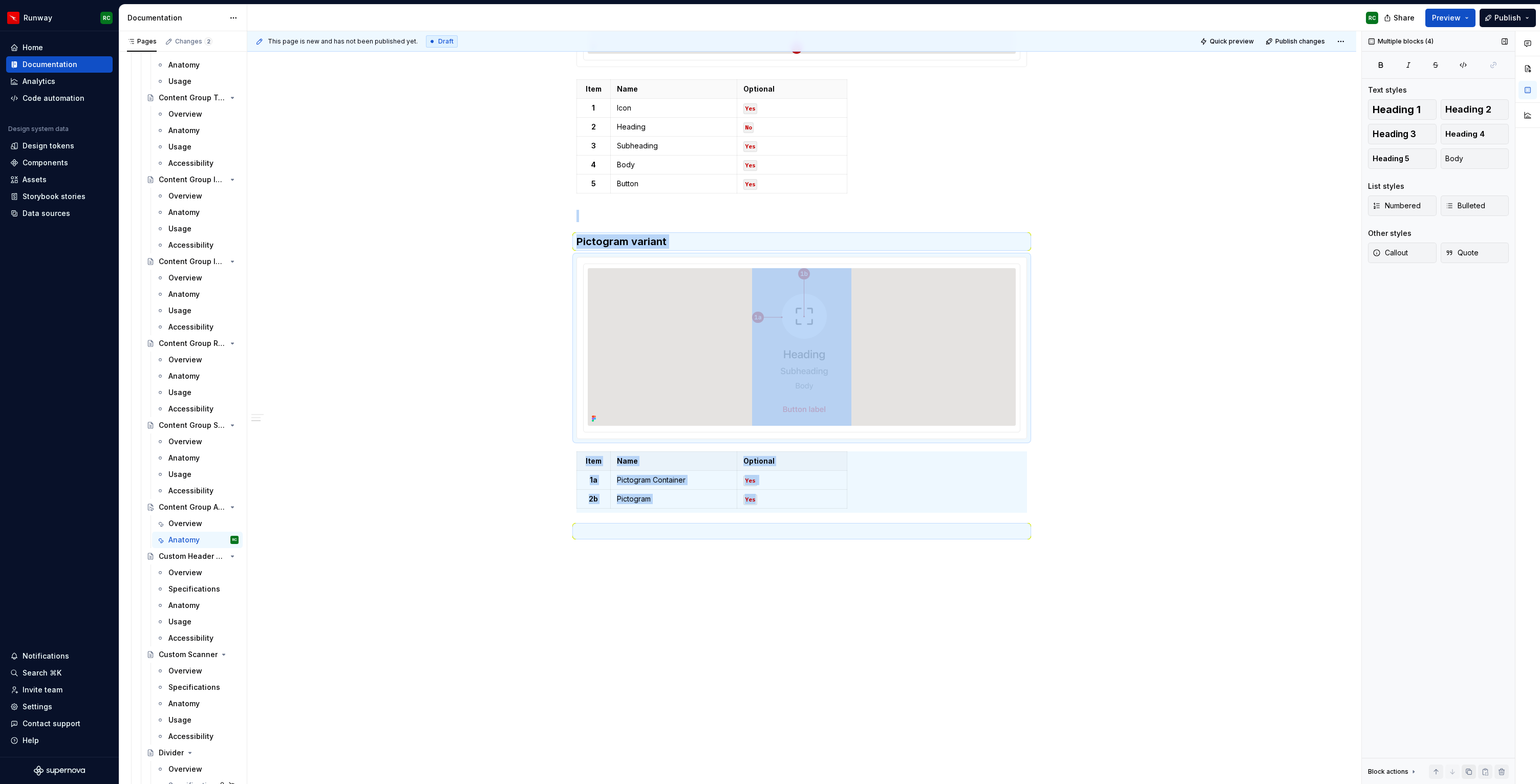
click at [1467, 767] on button "button" at bounding box center [1468, 772] width 14 height 14
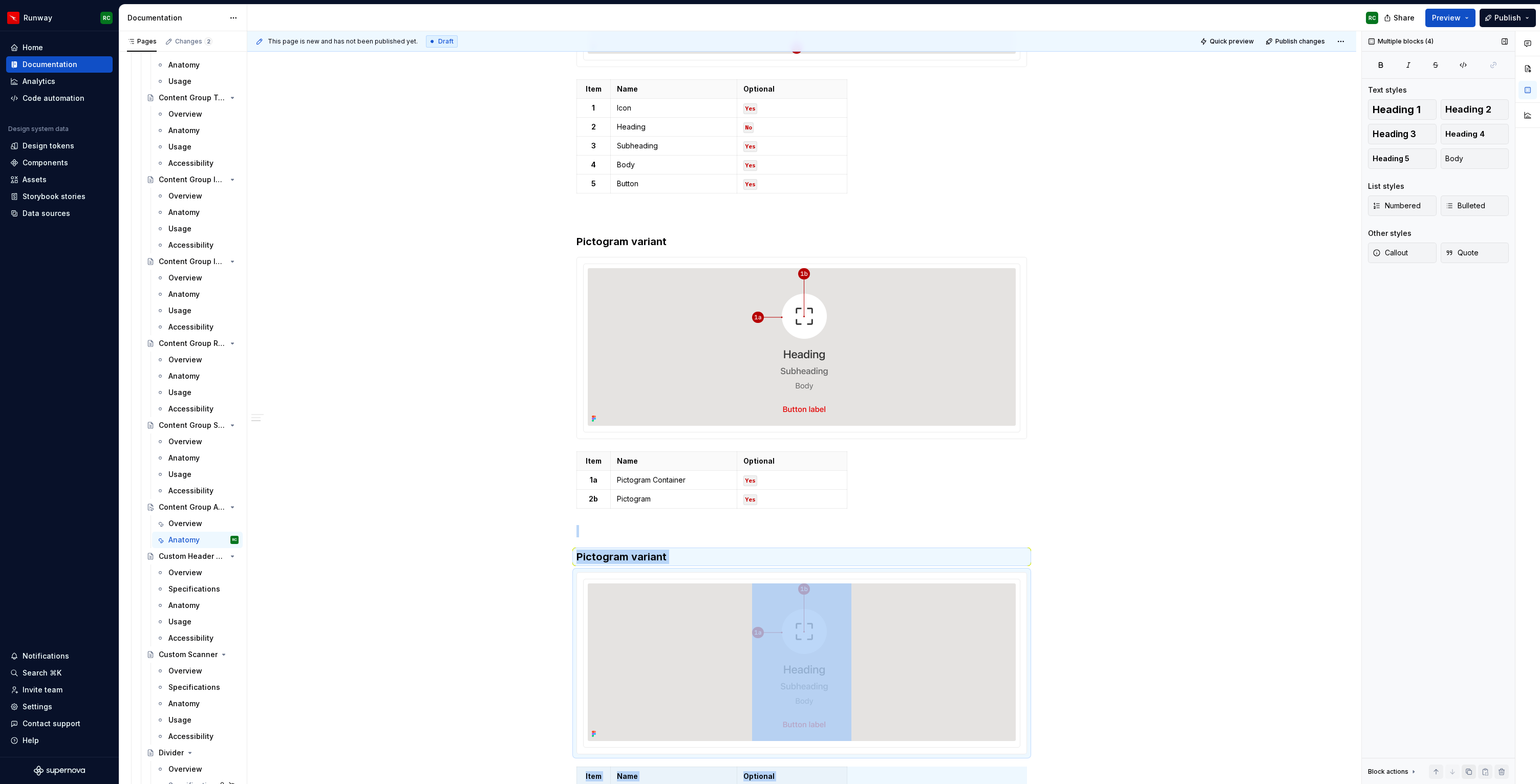
scroll to position [499, 0]
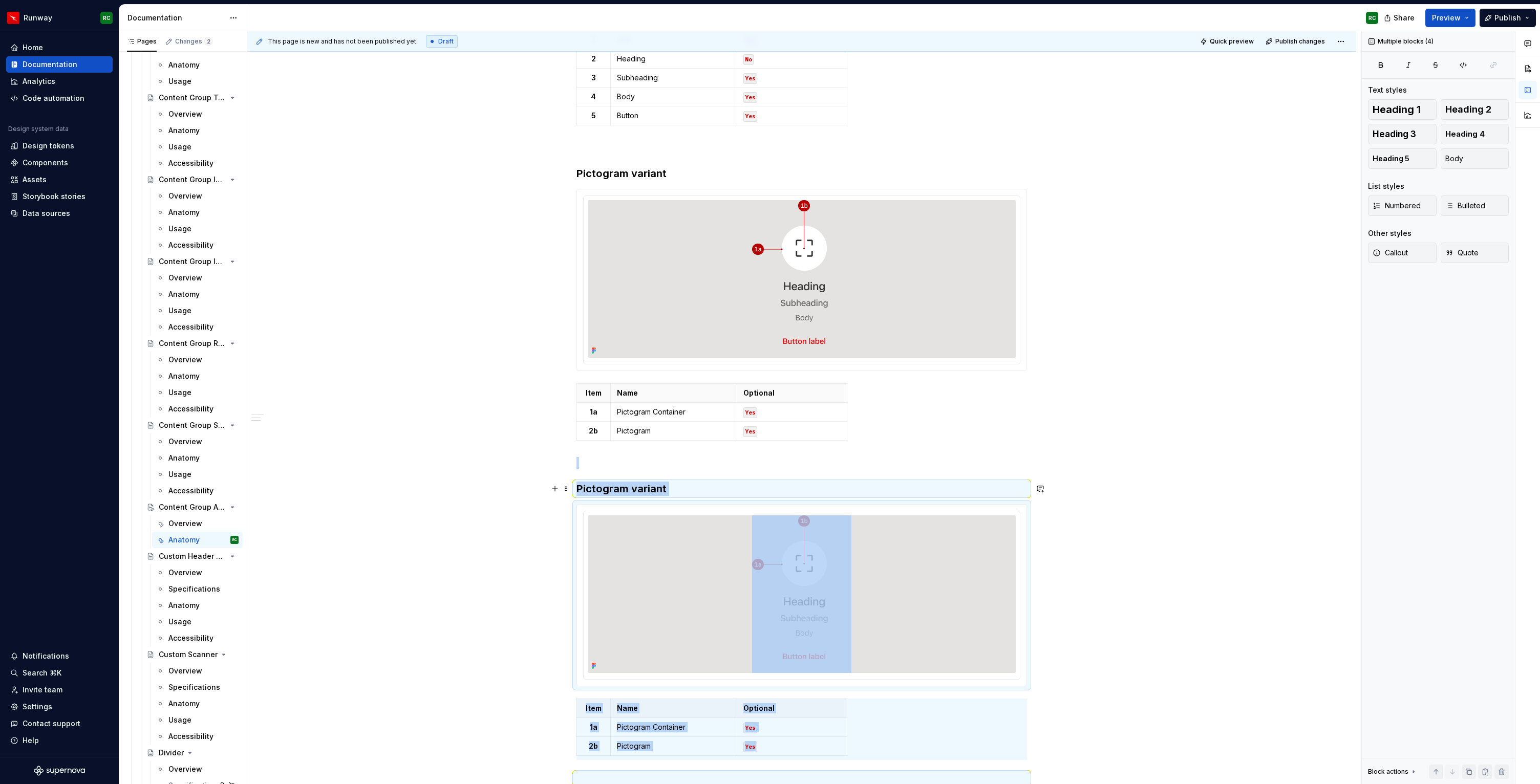
click at [620, 487] on h3 "Pictogram variant" at bounding box center [801, 488] width 451 height 14
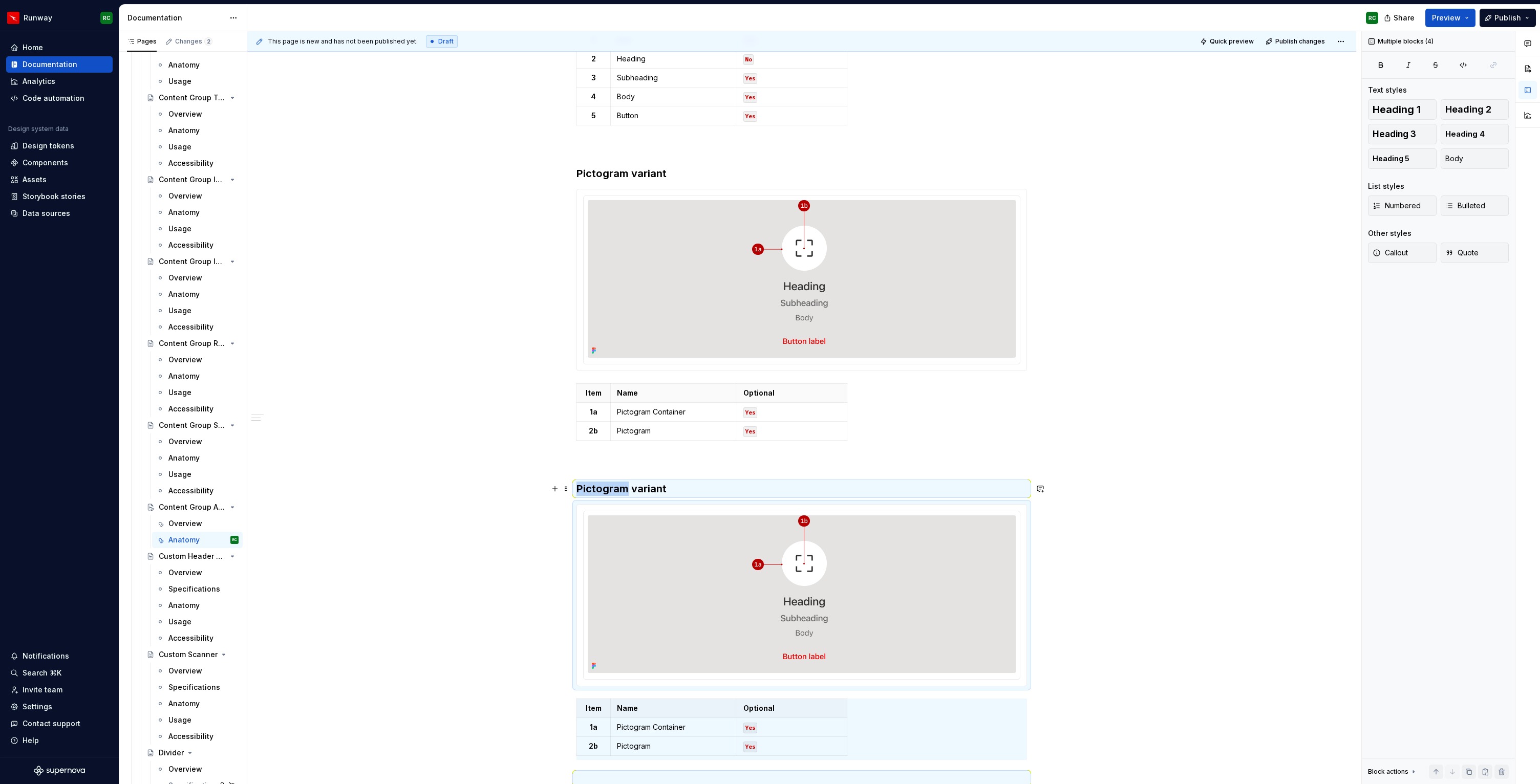
click at [620, 487] on h3 "Pictogram variant" at bounding box center [801, 488] width 451 height 14
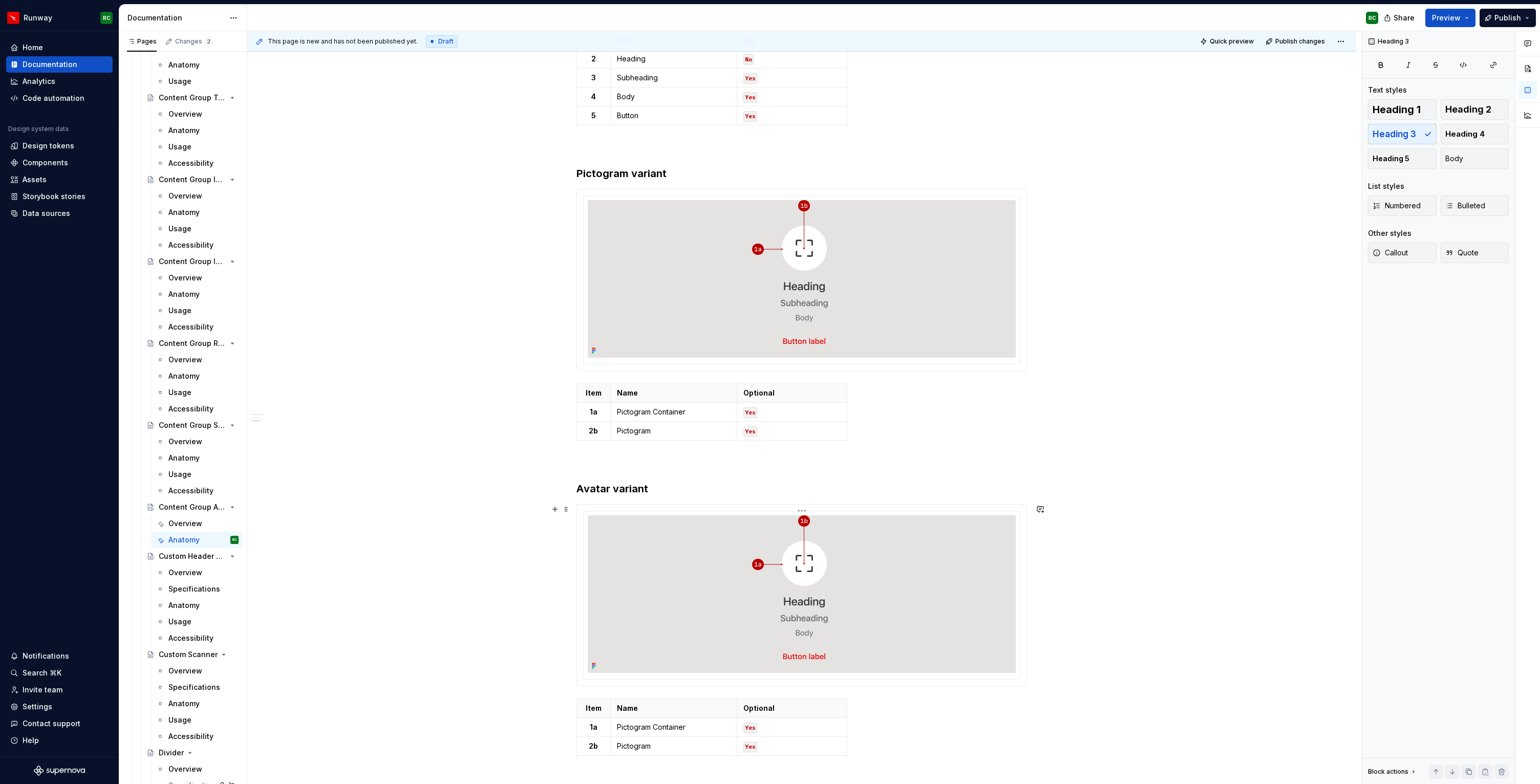
scroll to position [580, 0]
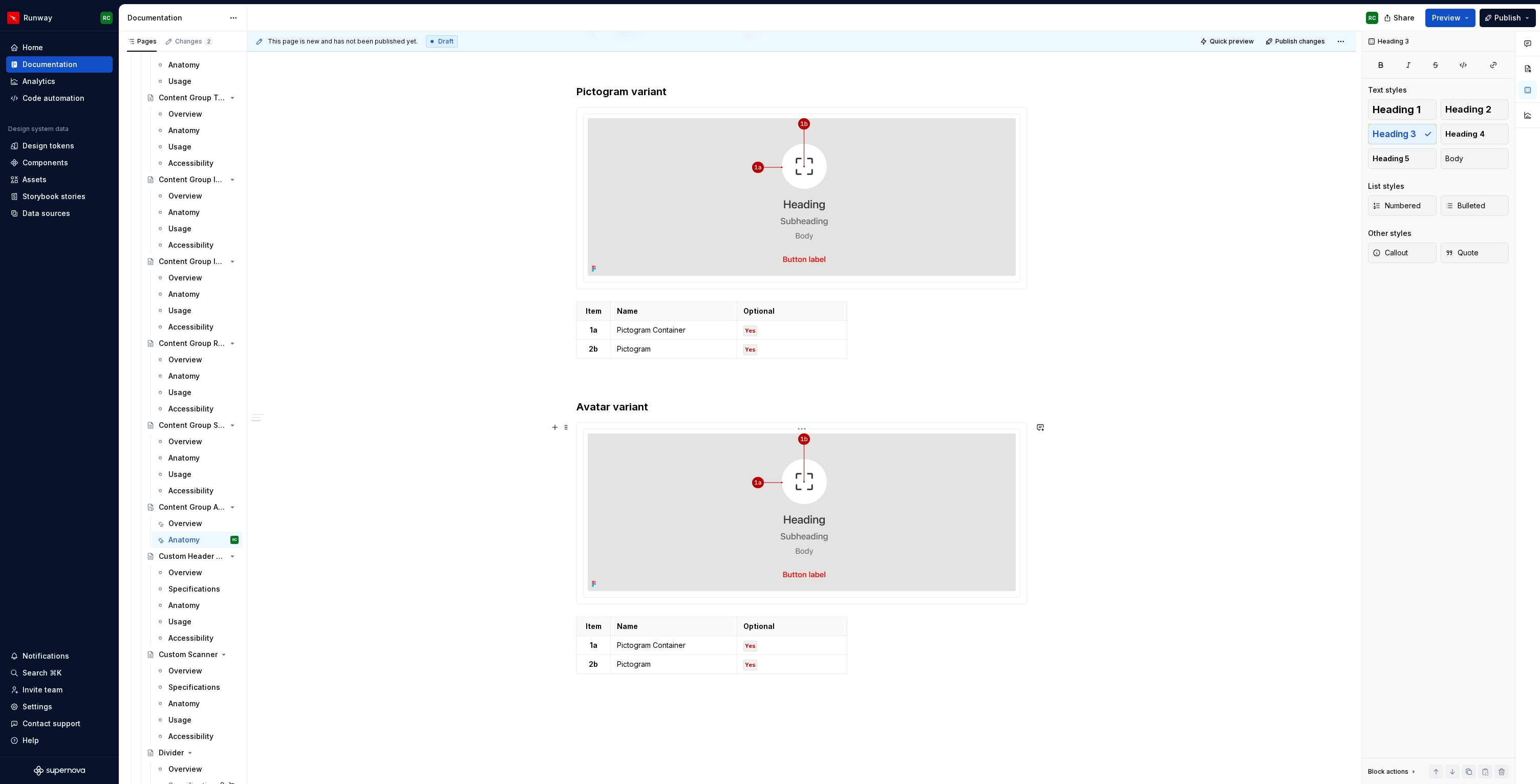
click at [765, 512] on img at bounding box center [801, 512] width 99 height 157
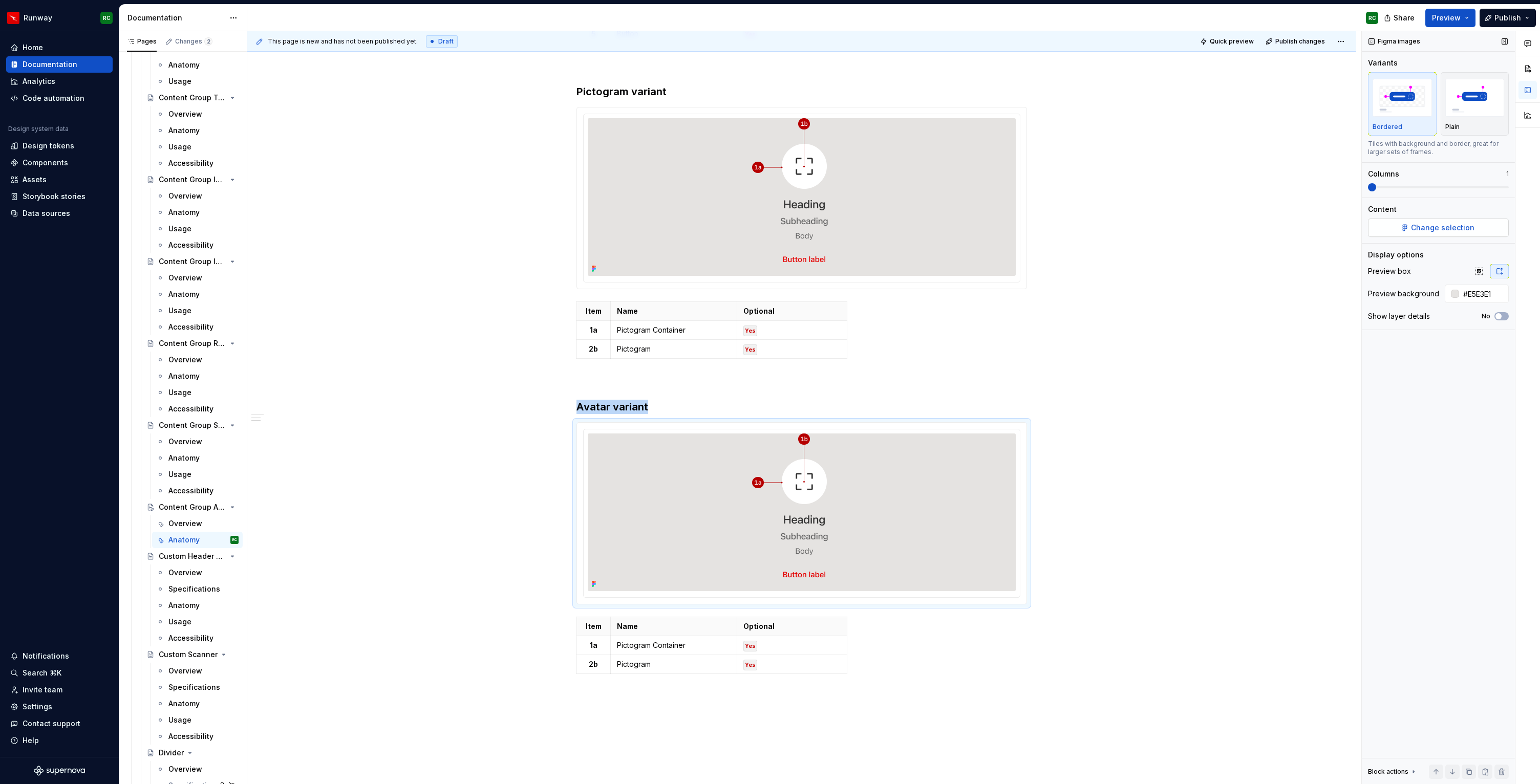
click at [1479, 224] on button "Change selection" at bounding box center [1438, 228] width 141 height 19
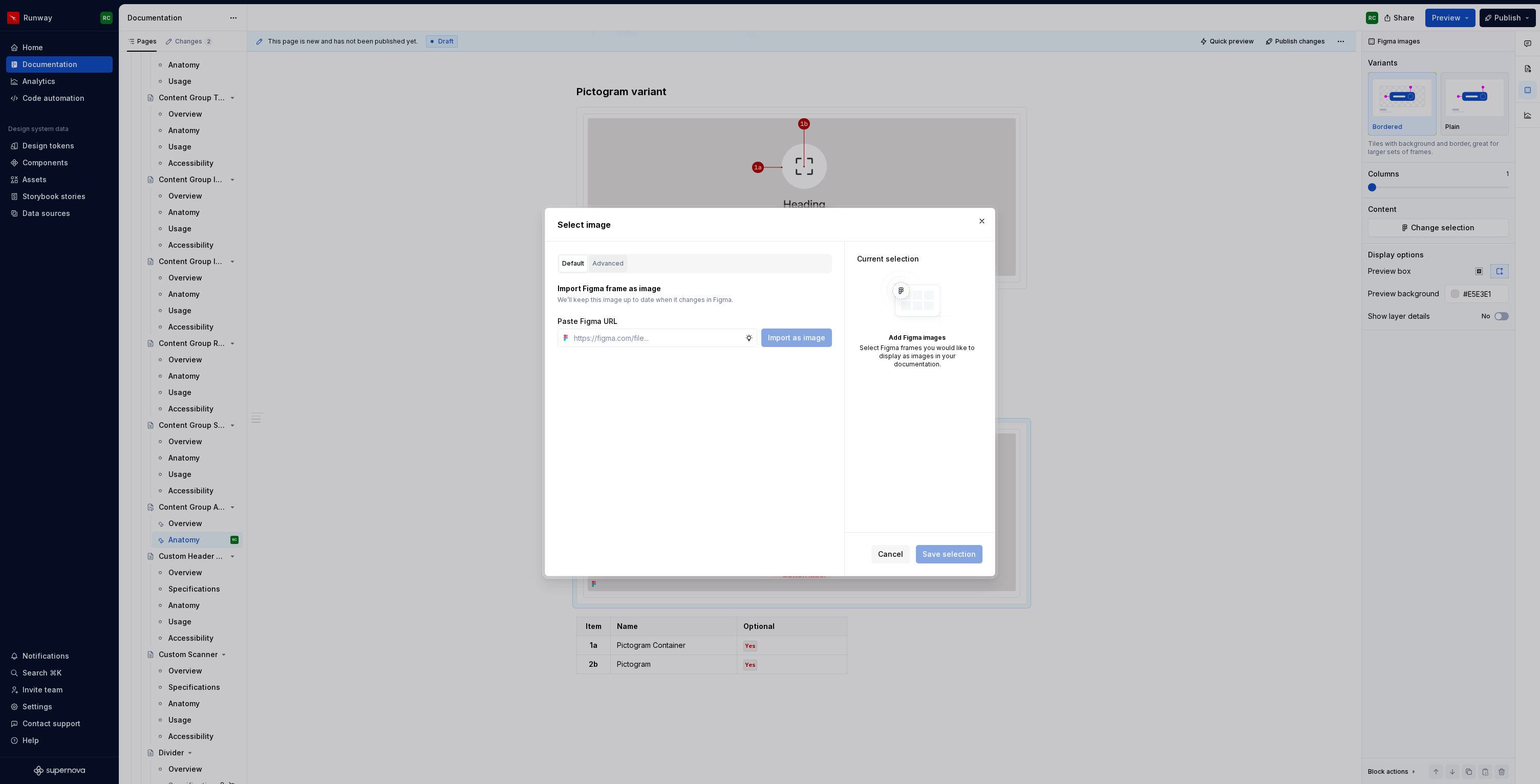
click at [607, 265] on div "Advanced" at bounding box center [607, 263] width 31 height 10
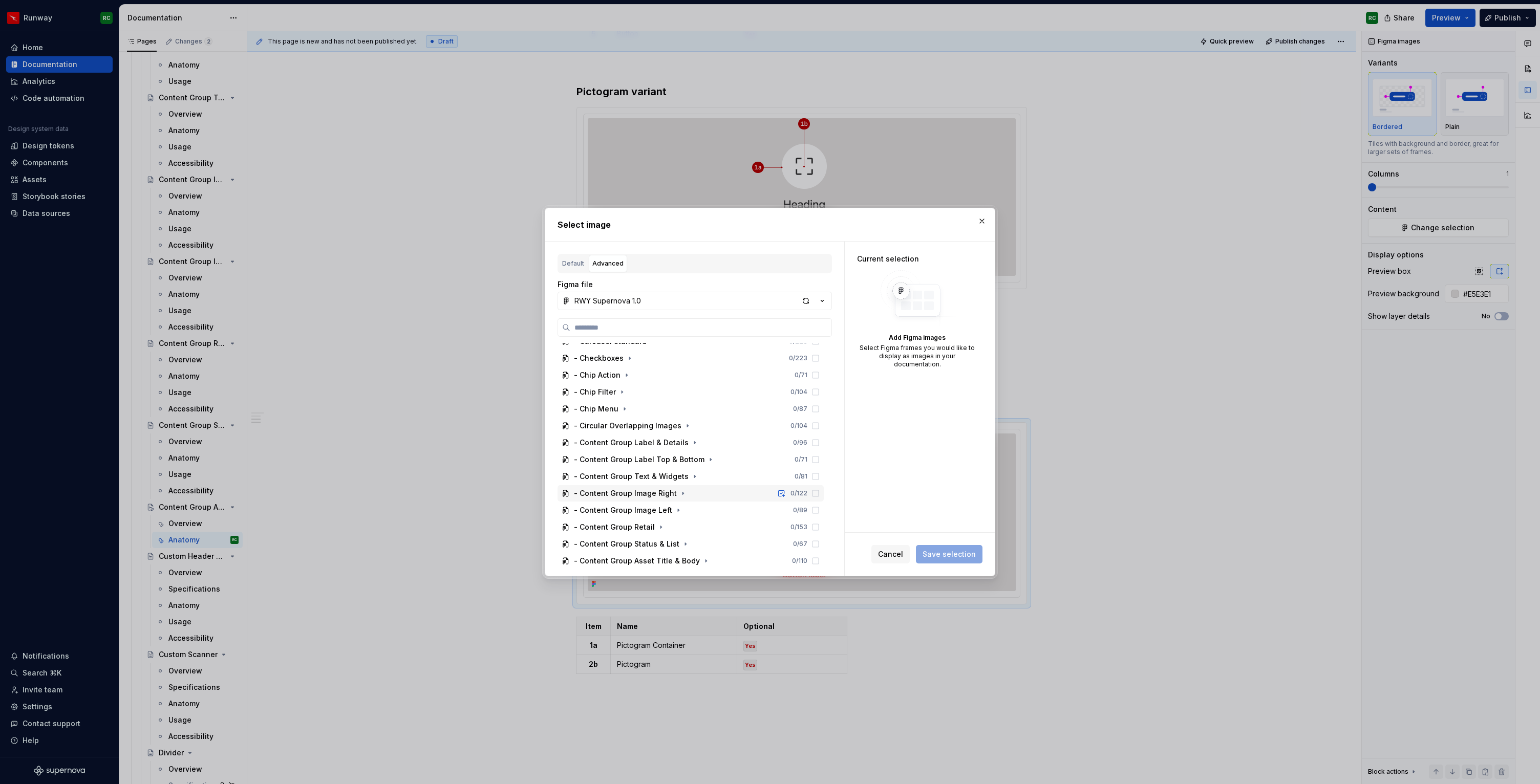
scroll to position [733, 0]
click at [702, 514] on icon "button" at bounding box center [706, 514] width 8 height 8
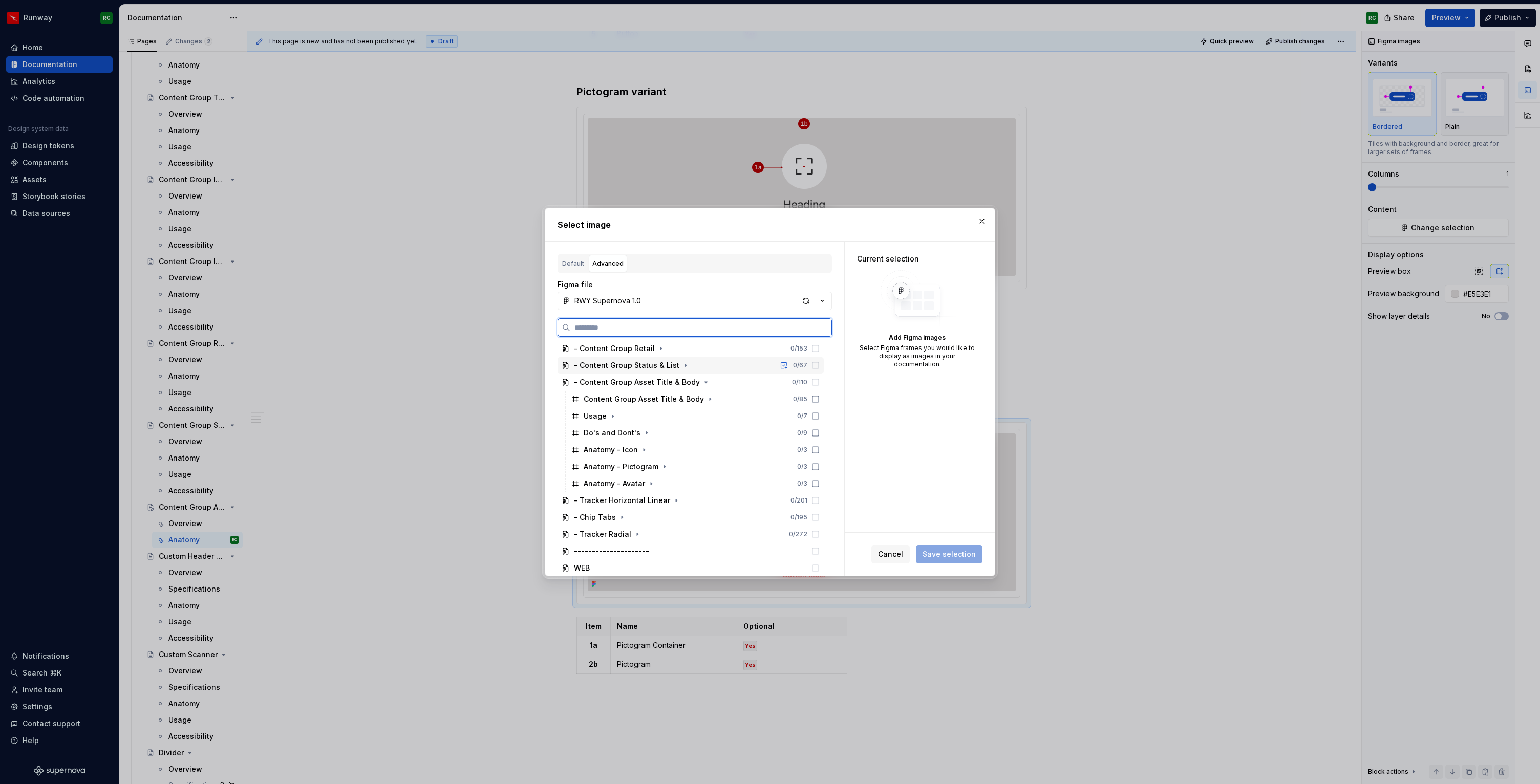
scroll to position [869, 0]
click at [670, 479] on div "Anatomy - Avatar 0 / 3" at bounding box center [695, 479] width 257 height 17
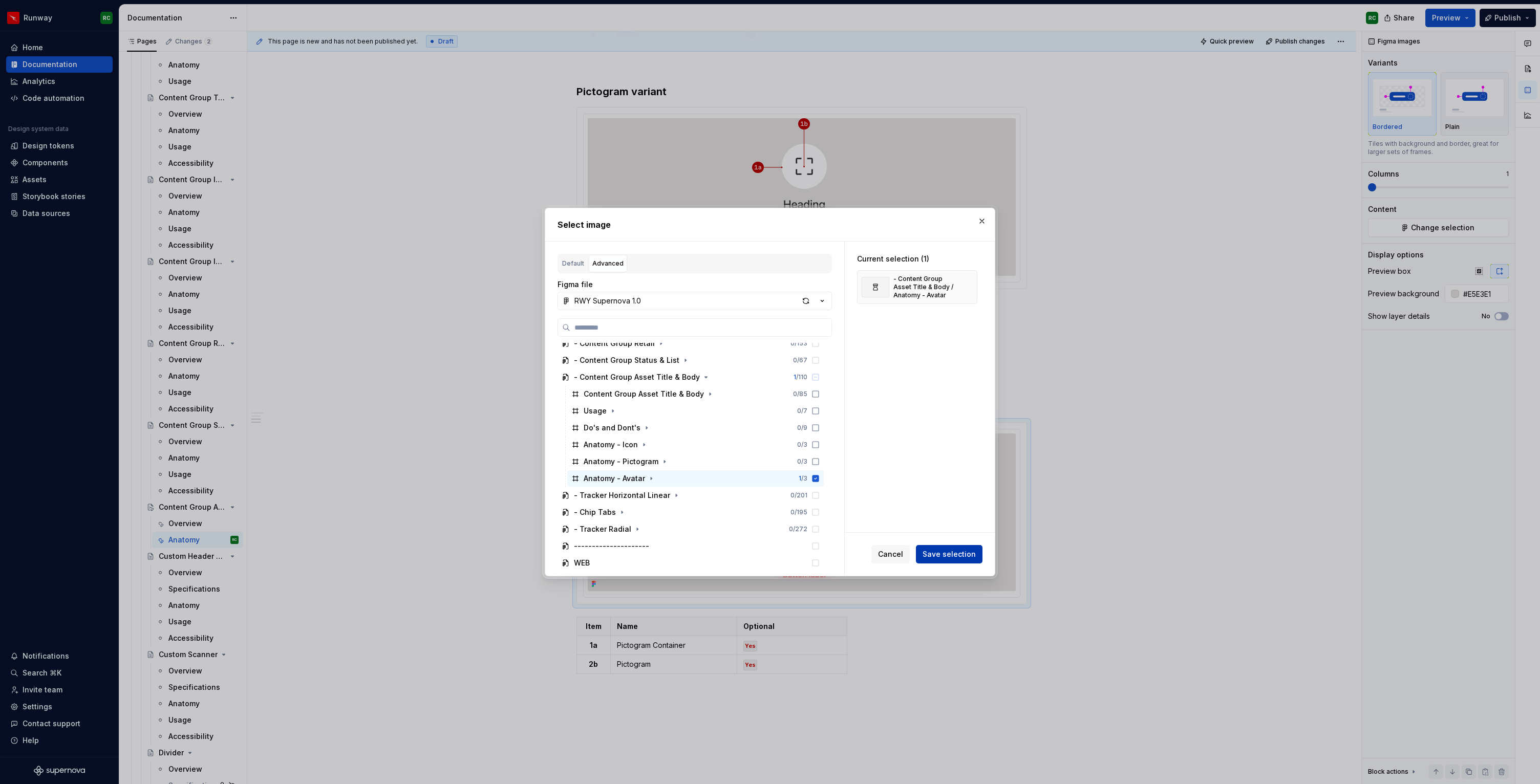
click at [936, 552] on span "Save selection" at bounding box center [948, 554] width 53 height 10
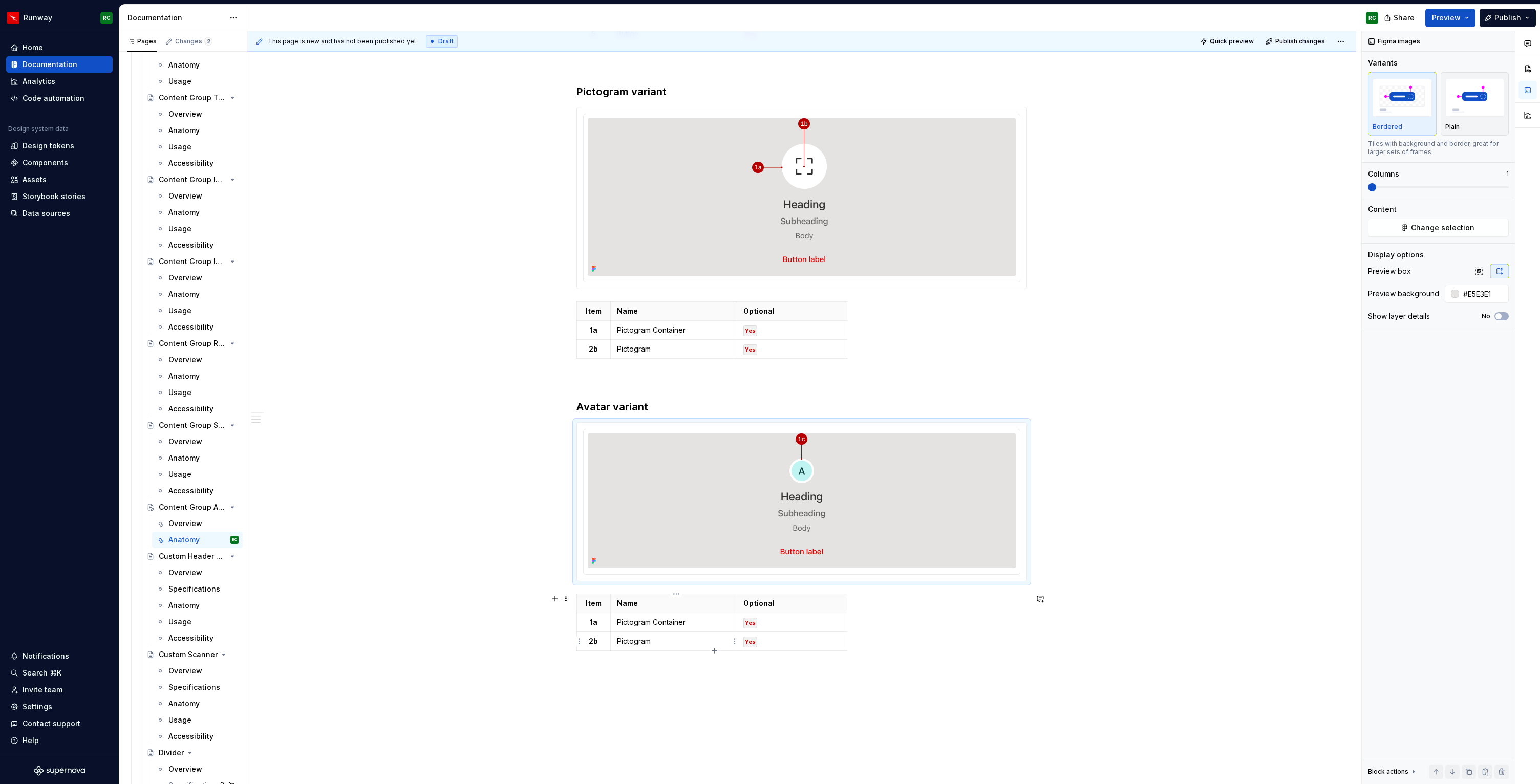
click at [704, 644] on p "Pictogram" at bounding box center [673, 641] width 113 height 10
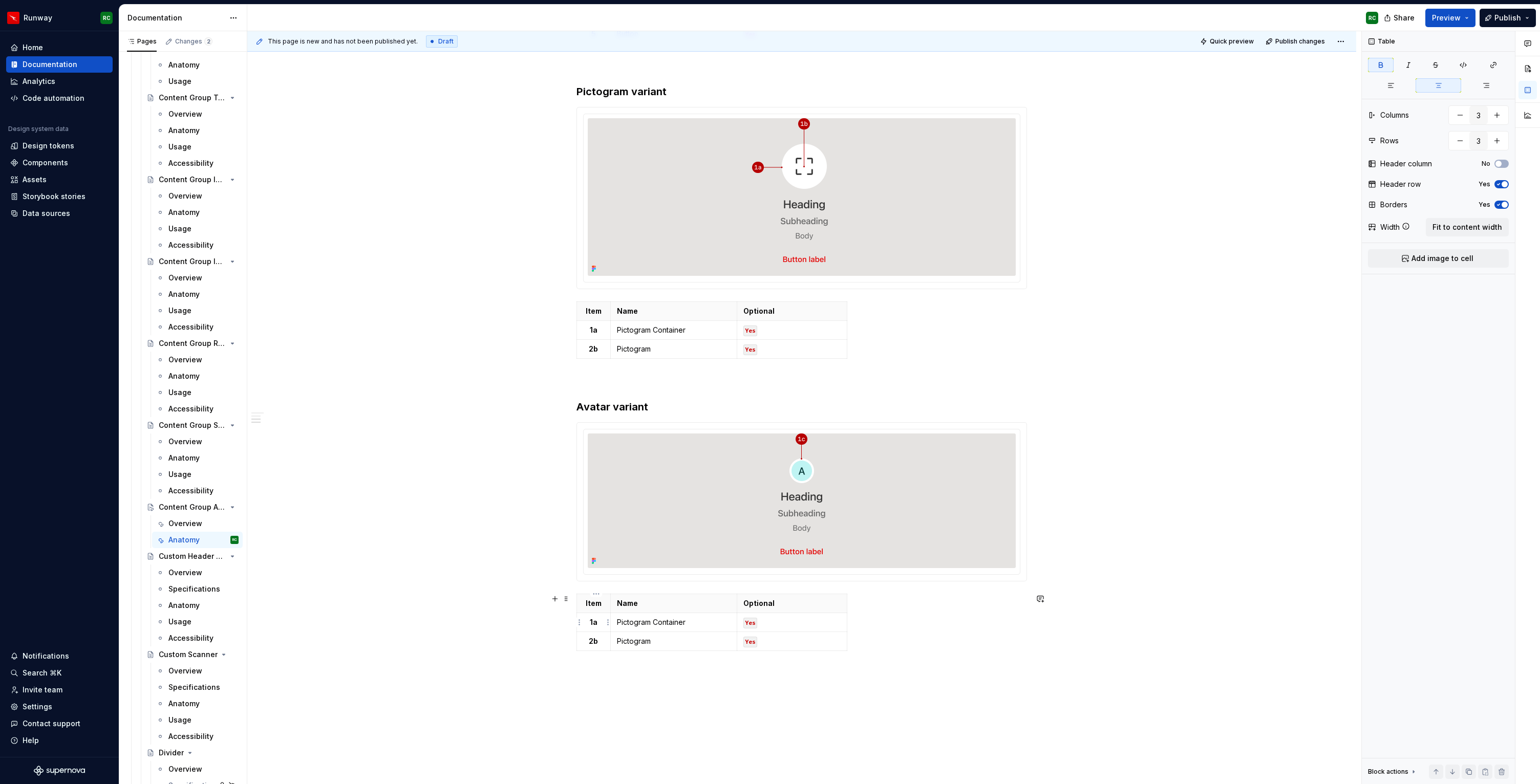
click at [602, 625] on p "1a" at bounding box center [594, 622] width 21 height 10
click at [636, 620] on p "Pictogram Container" at bounding box center [673, 622] width 113 height 10
click at [580, 640] on html "Runway RC Home Documentation Analytics Code automation Design system data Desig…" at bounding box center [770, 392] width 1540 height 784
click at [610, 726] on div "Delete row" at bounding box center [629, 730] width 67 height 10
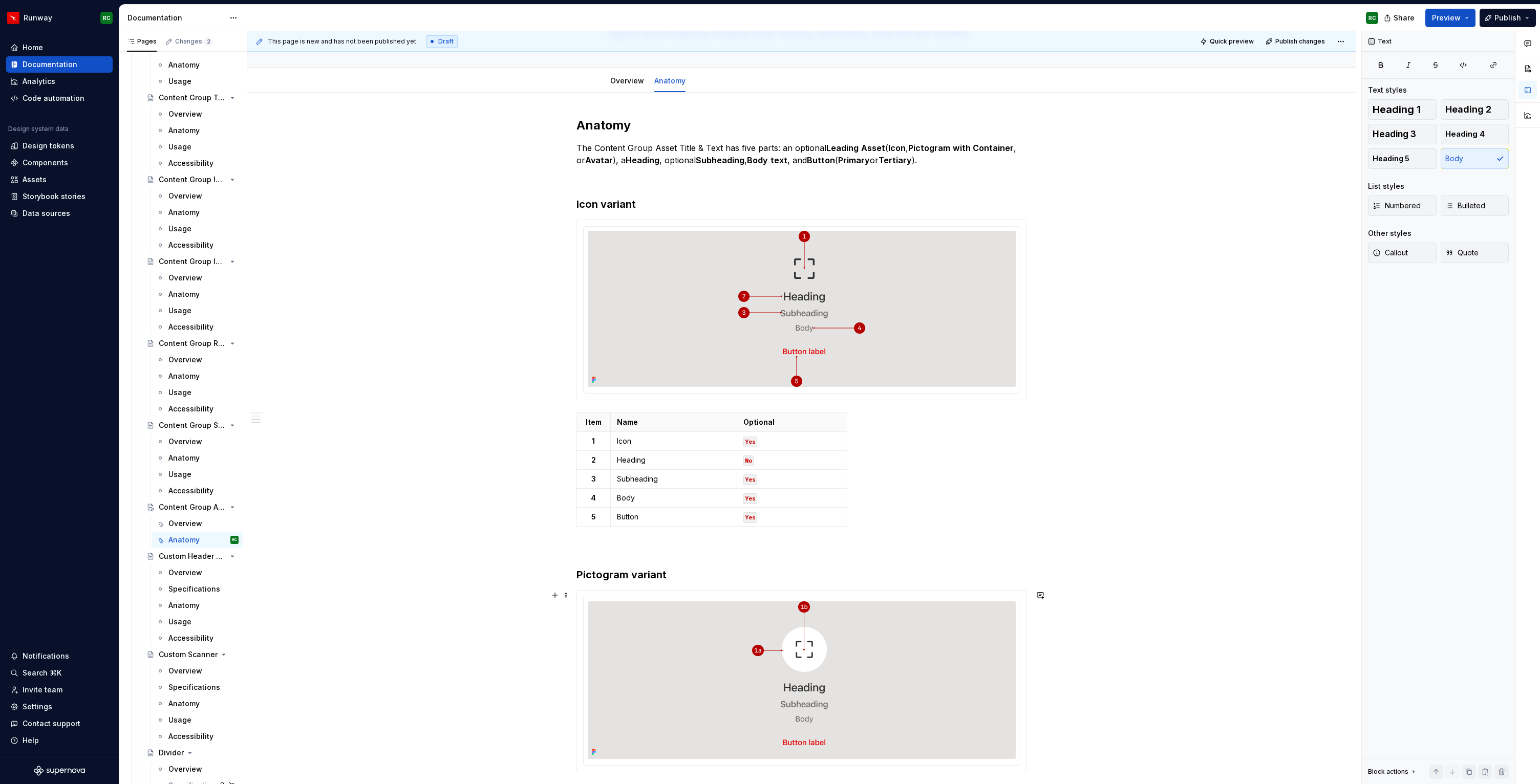
scroll to position [0, 0]
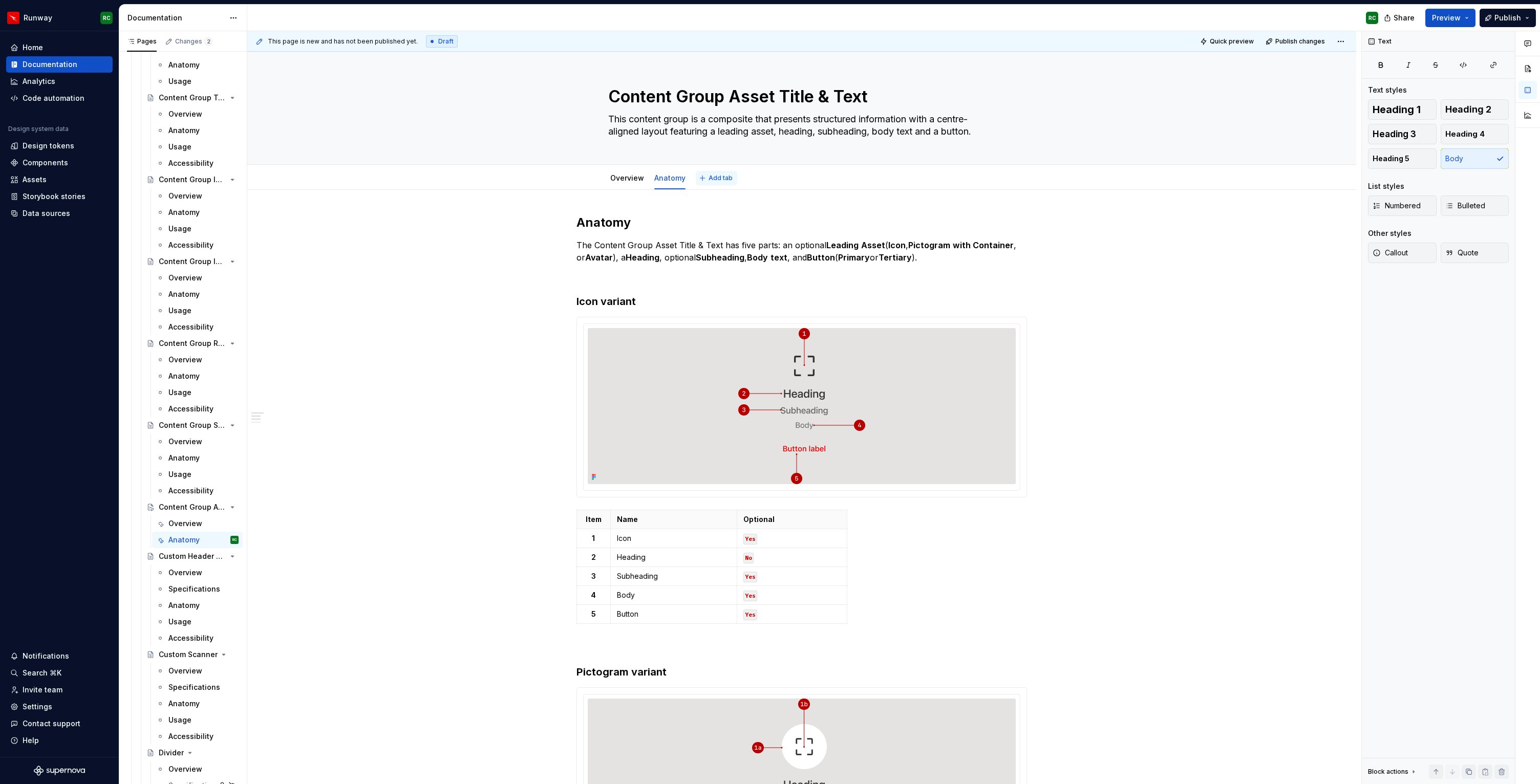
click at [710, 179] on span "Add tab" at bounding box center [720, 178] width 24 height 8
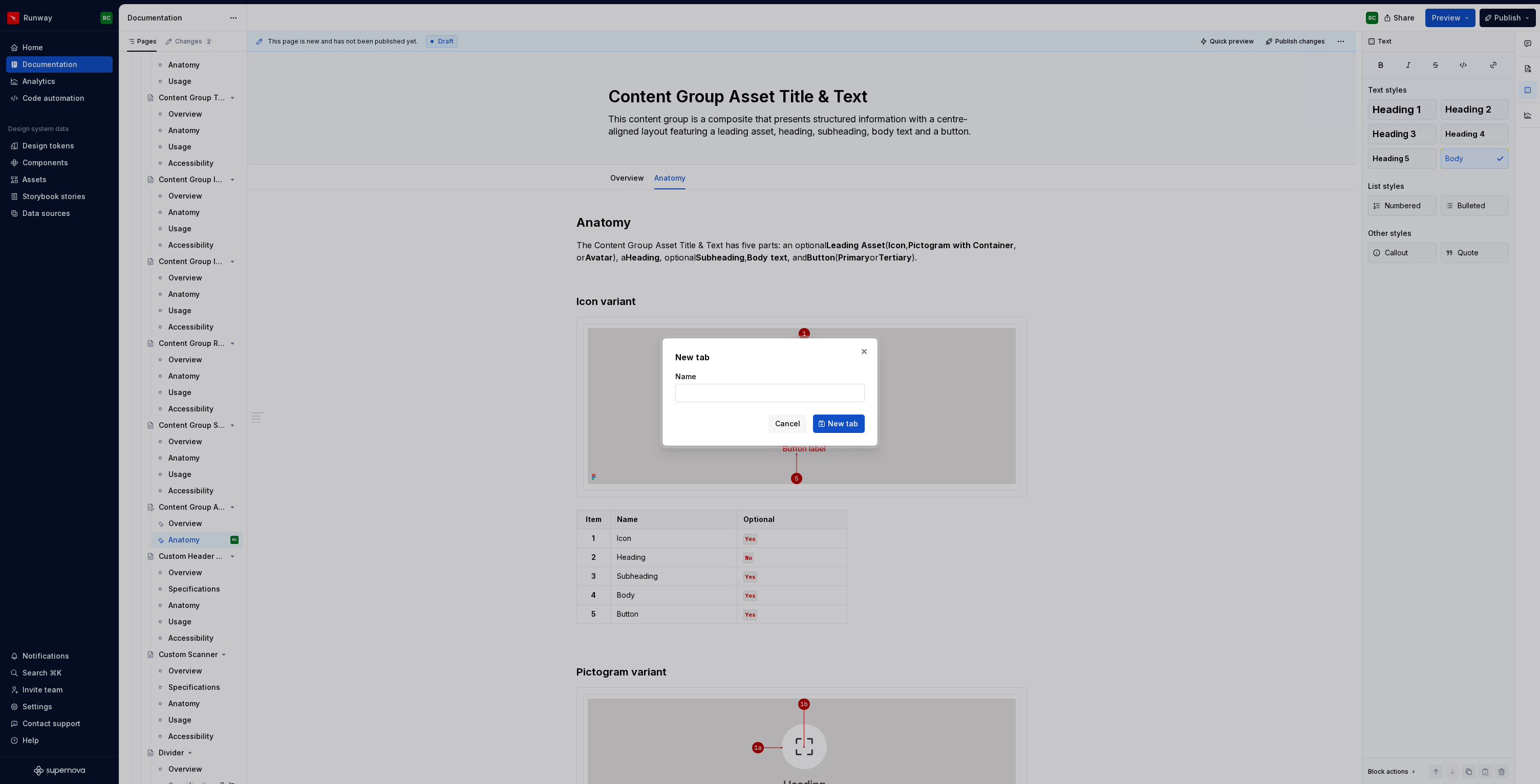
type textarea "*"
type input "Usage"
click at [848, 432] on button "New tab" at bounding box center [838, 424] width 52 height 19
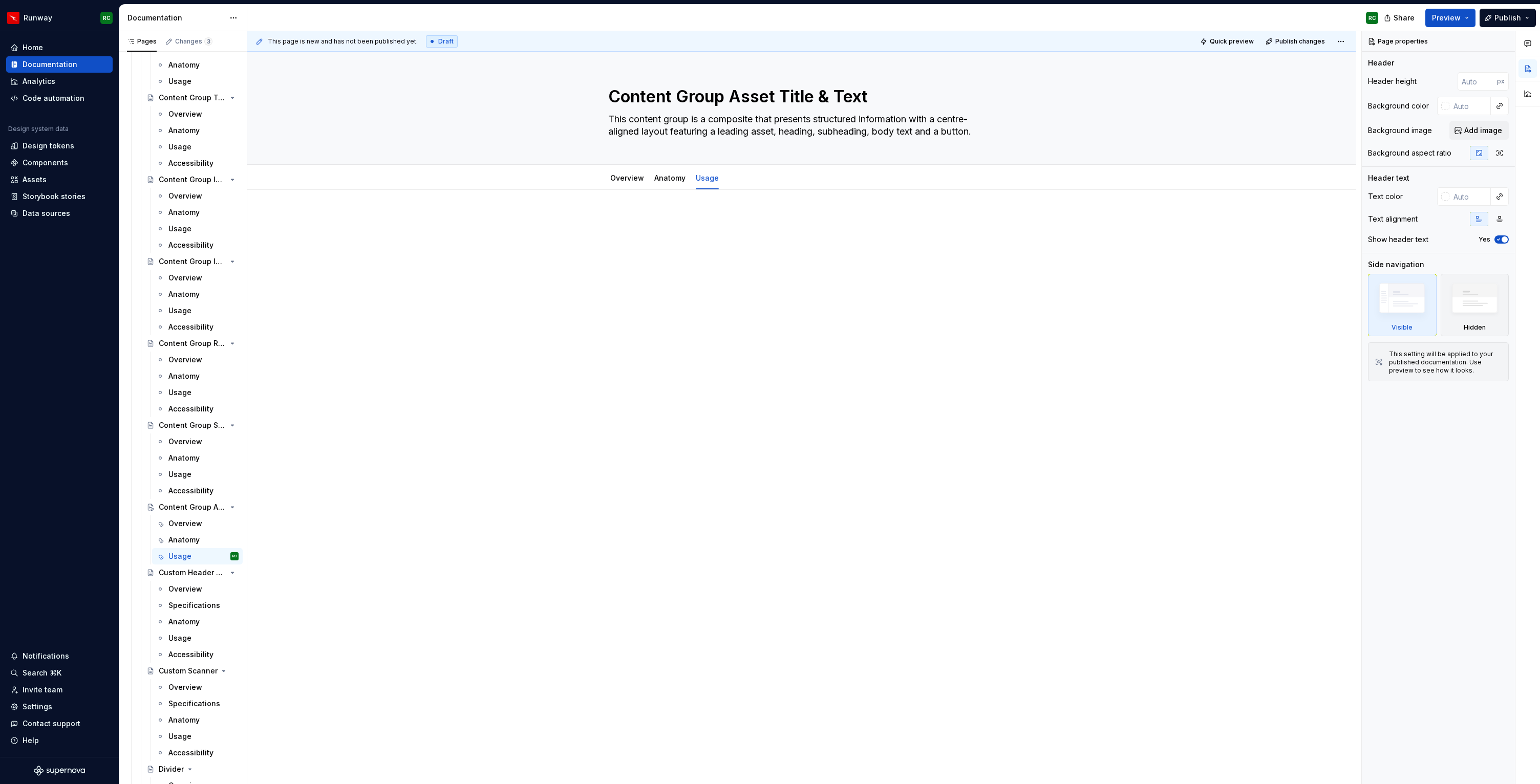
click at [670, 257] on div at bounding box center [801, 240] width 451 height 51
click at [672, 183] on div "Anatomy" at bounding box center [669, 178] width 31 height 10
click at [677, 181] on link "Anatomy" at bounding box center [669, 177] width 31 height 9
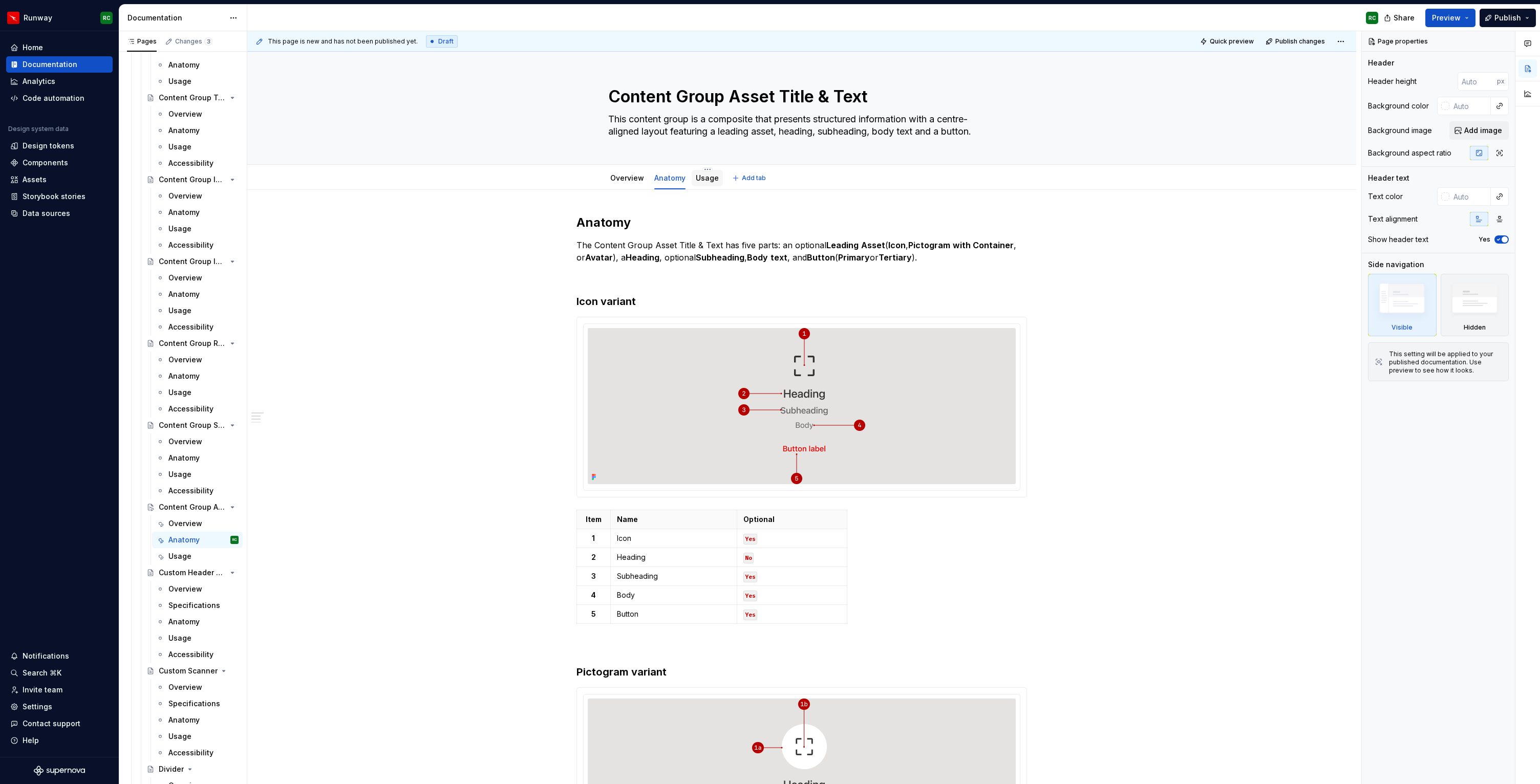
click at [709, 181] on link "Usage" at bounding box center [707, 177] width 23 height 9
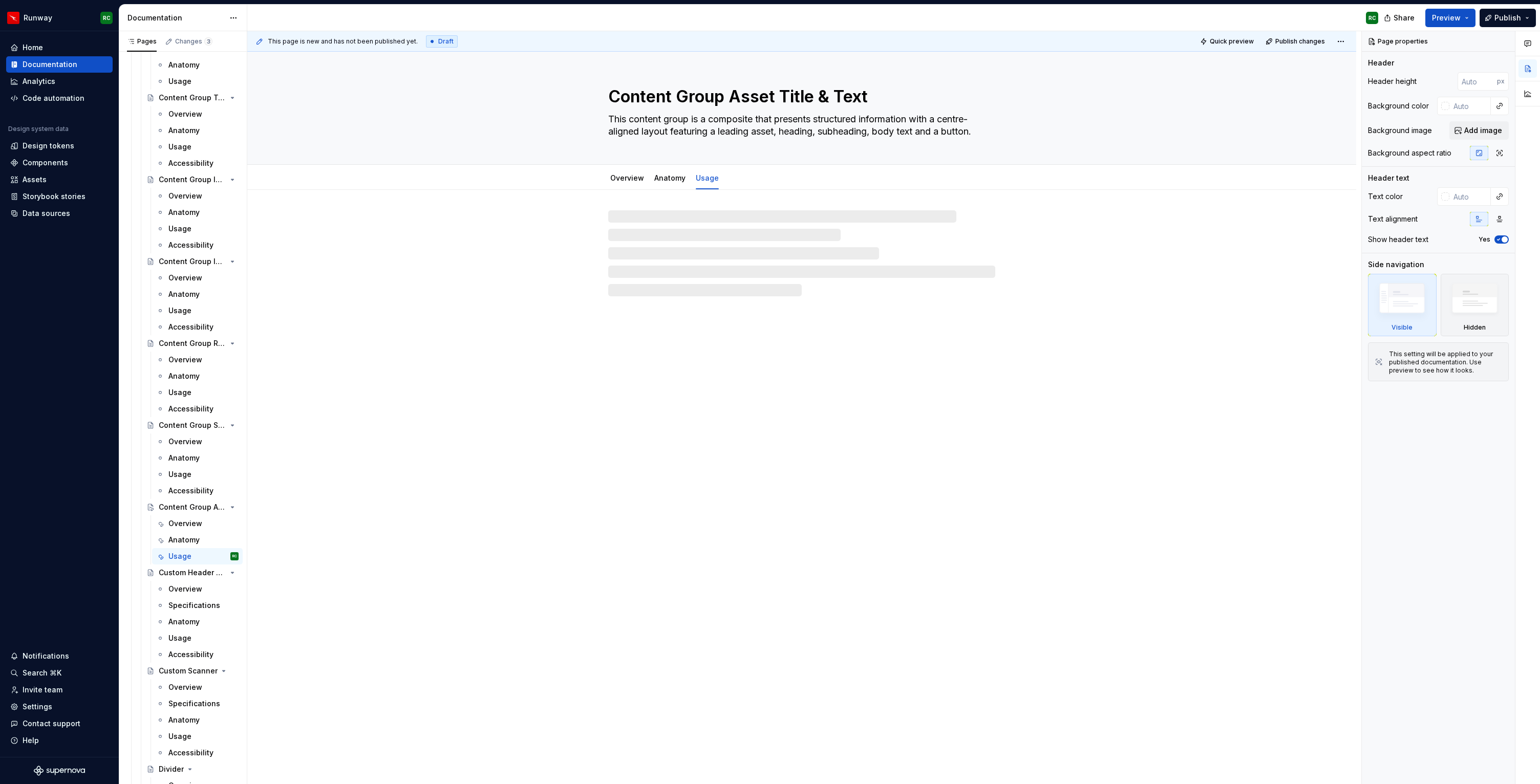
click at [724, 237] on div at bounding box center [801, 253] width 387 height 86
type textarea "*"
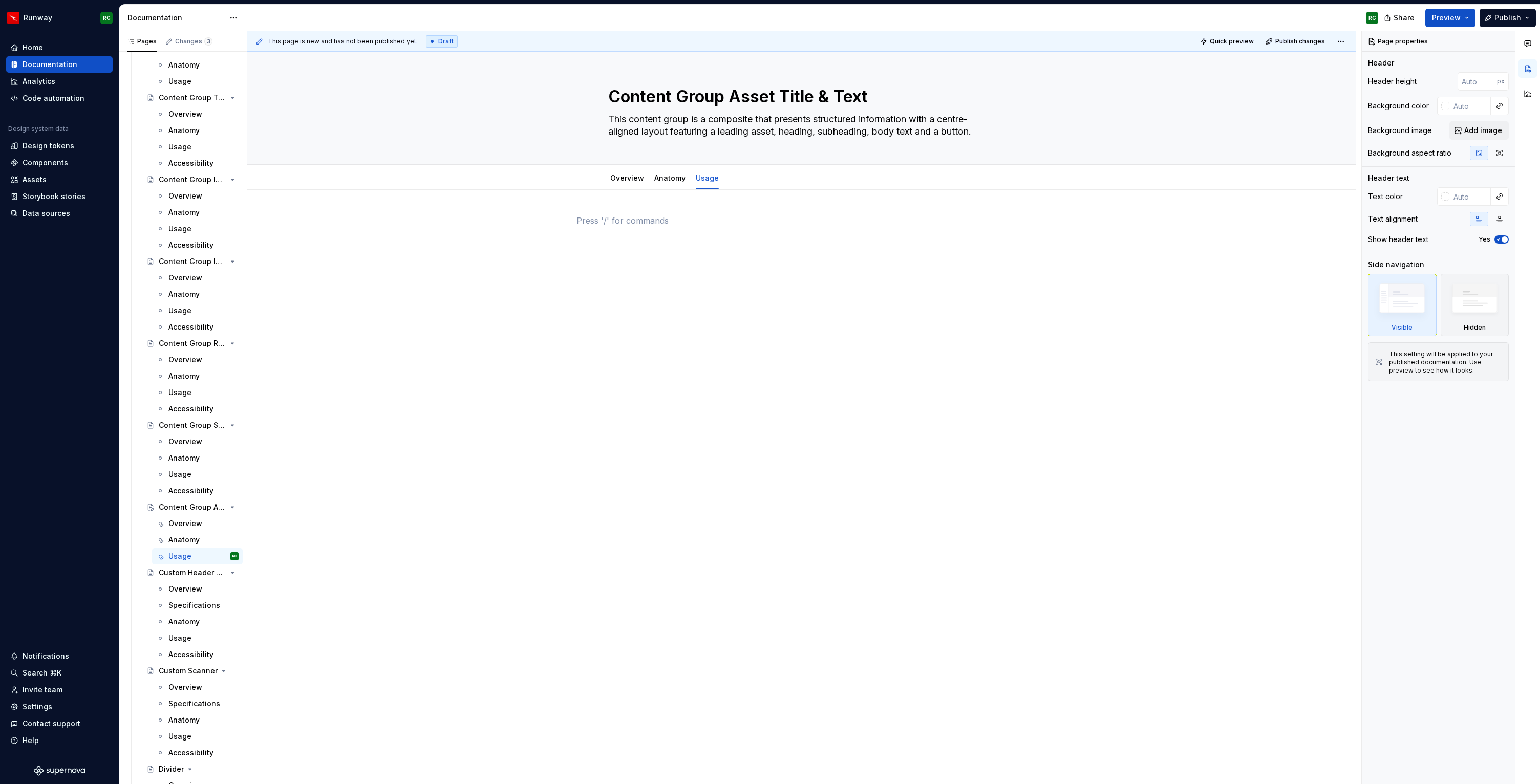
click at [726, 219] on p at bounding box center [801, 221] width 451 height 12
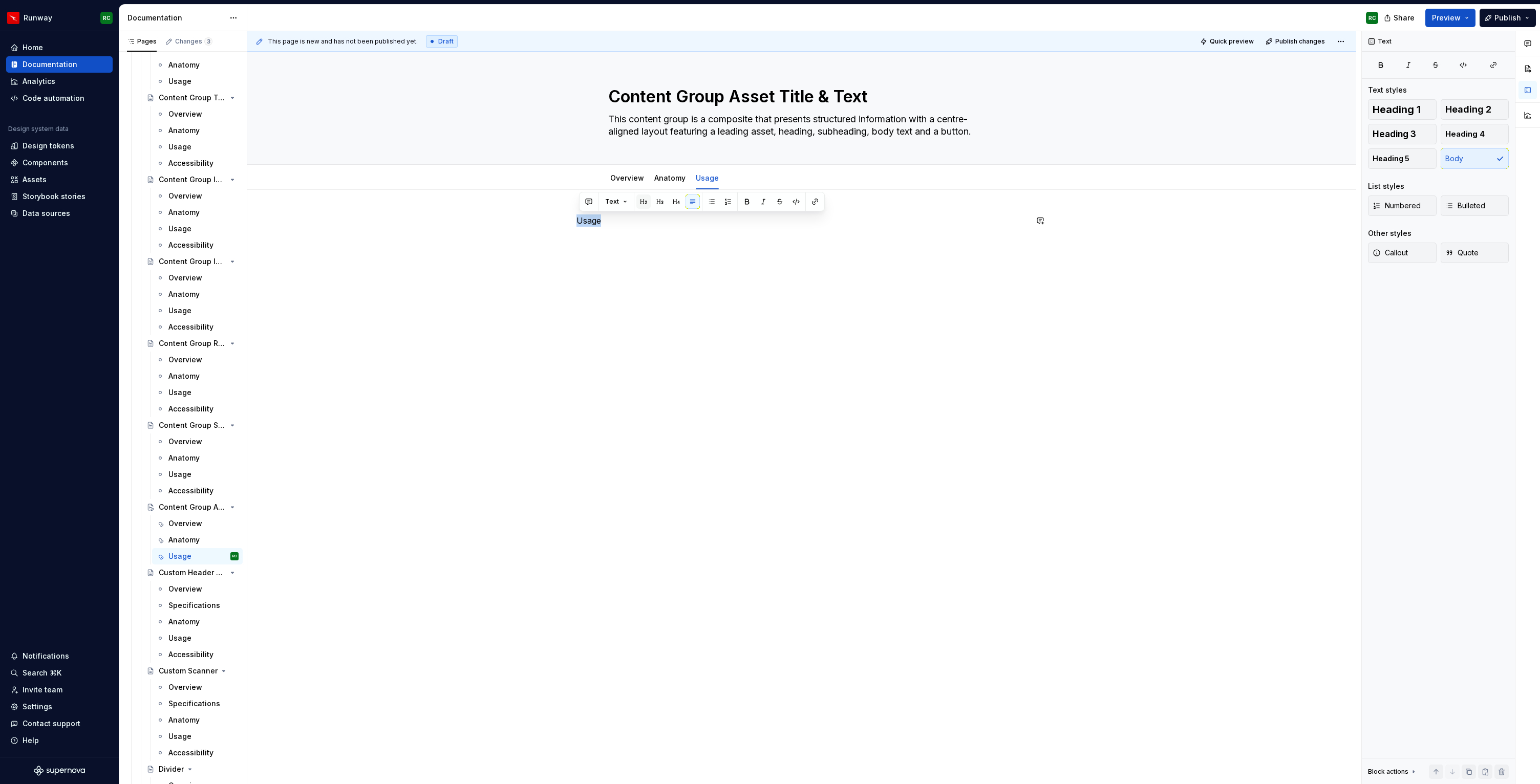
click at [636, 204] on button "button" at bounding box center [643, 202] width 14 height 14
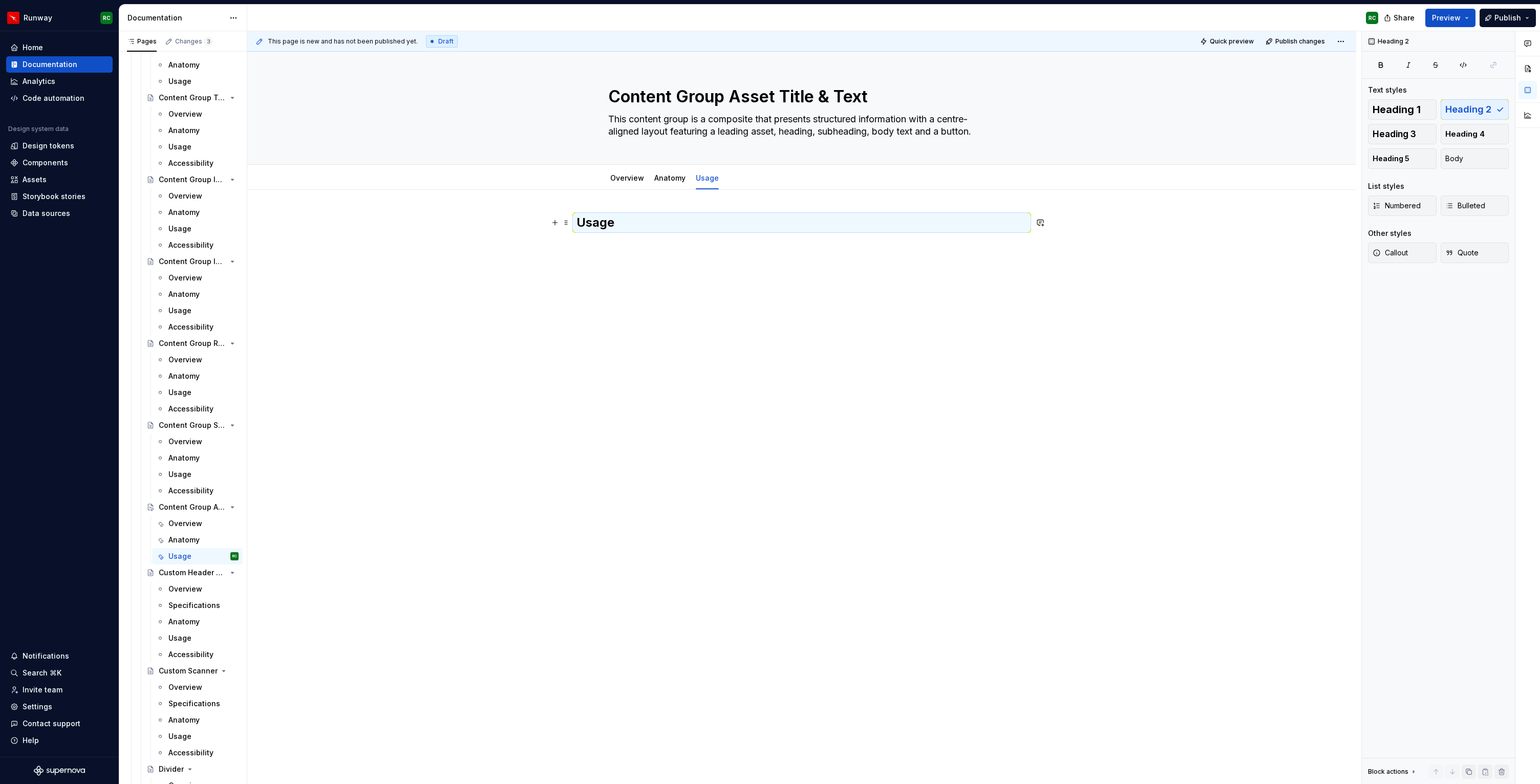
click at [667, 226] on h2 "Usage" at bounding box center [801, 223] width 451 height 17
click at [658, 227] on h2 "Usage" at bounding box center [801, 223] width 451 height 17
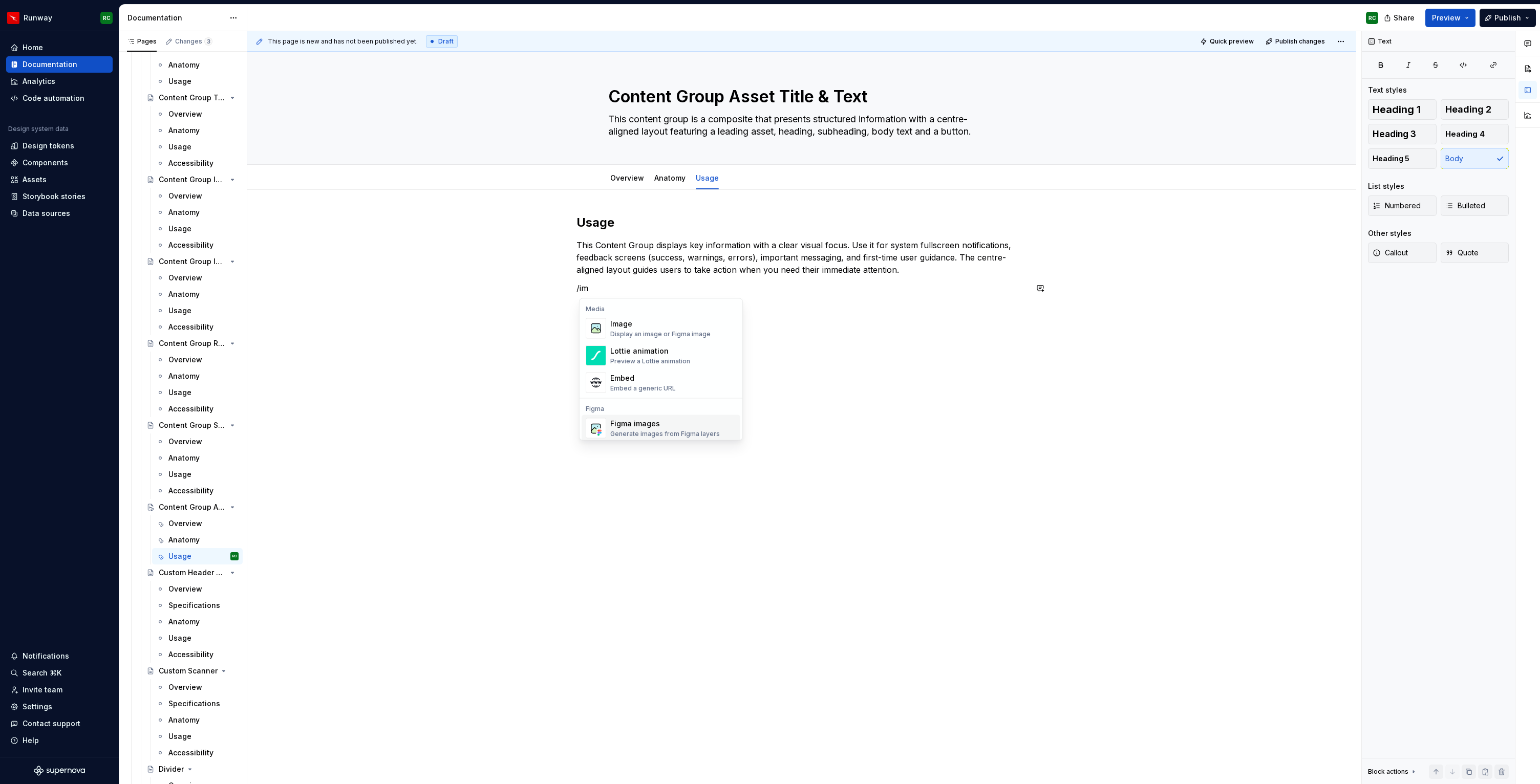
scroll to position [3, 0]
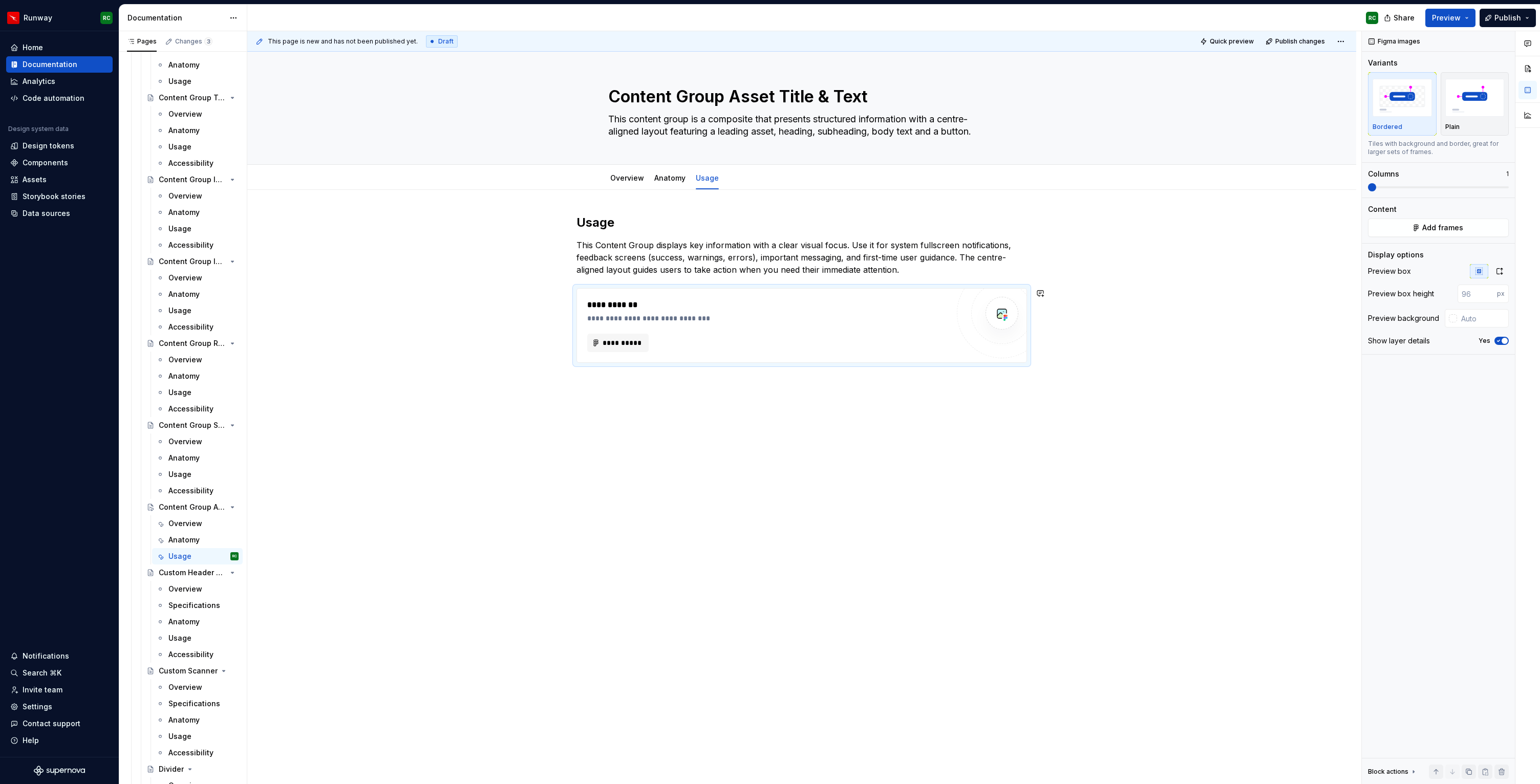
type textarea "*"
